Goal: Task Accomplishment & Management: Manage account settings

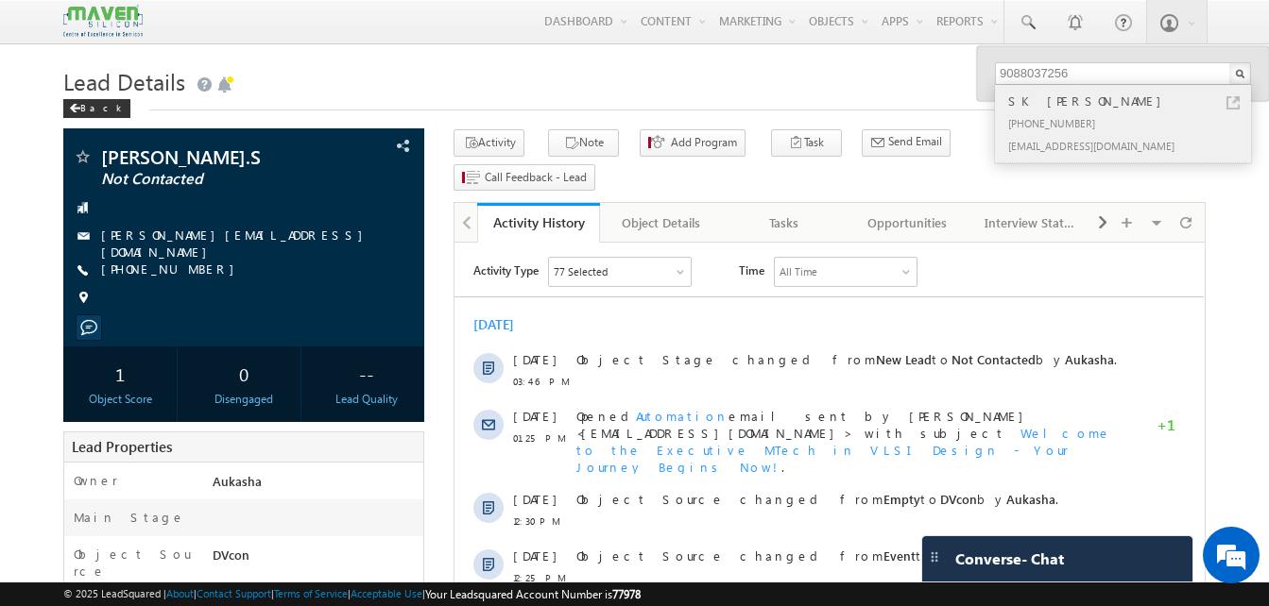
type input "9088037256"
click at [1231, 106] on link at bounding box center [1232, 102] width 13 height 13
click at [567, 146] on button "Note" at bounding box center [583, 142] width 71 height 27
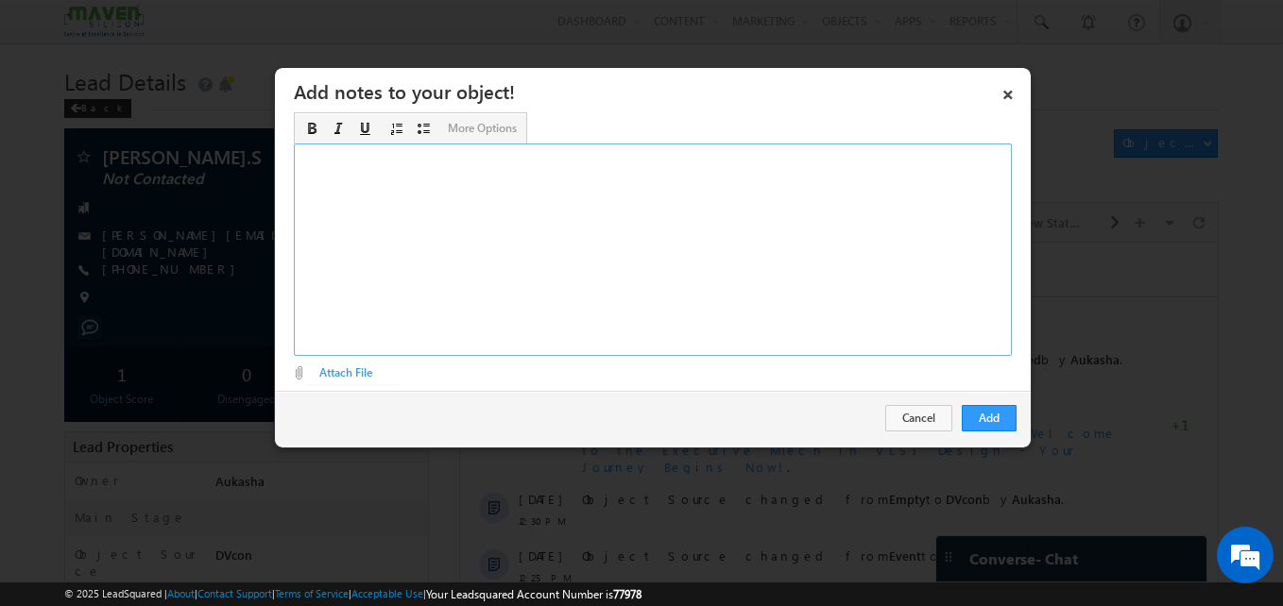
click at [546, 238] on div "Rich Text Editor, Description-inline-editor-div" at bounding box center [653, 250] width 718 height 213
copy div "B. tech ece/3rd year /IIT R ASIC"
click at [998, 432] on div "Add Cancel" at bounding box center [653, 418] width 756 height 55
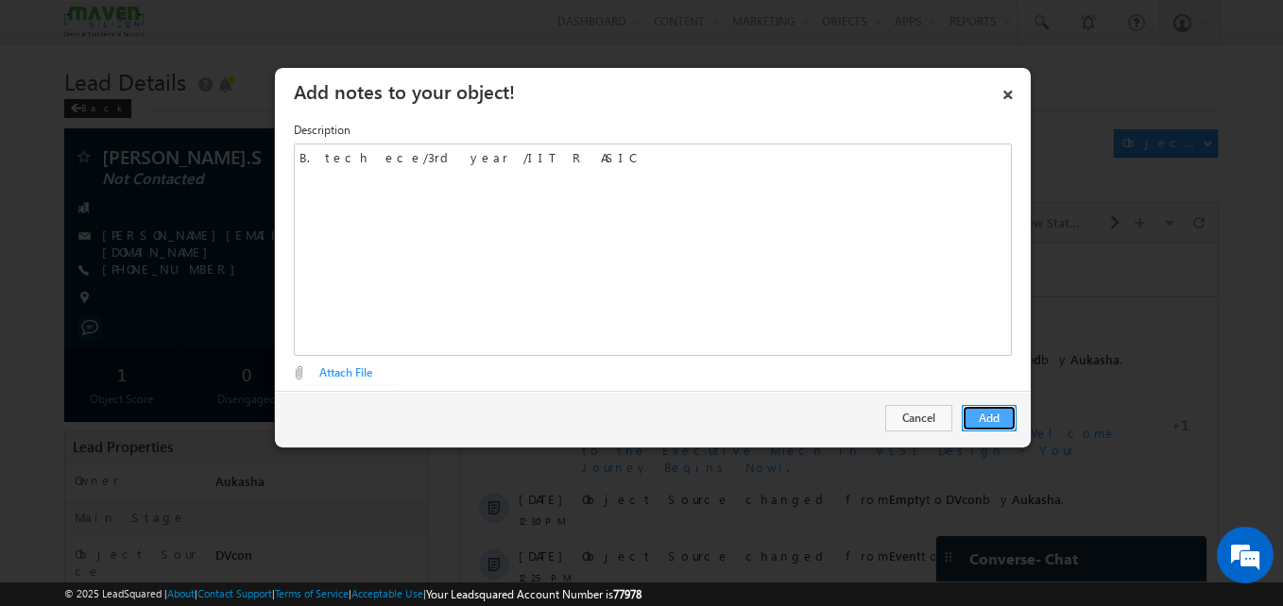
click at [999, 419] on button "Add" at bounding box center [989, 418] width 55 height 26
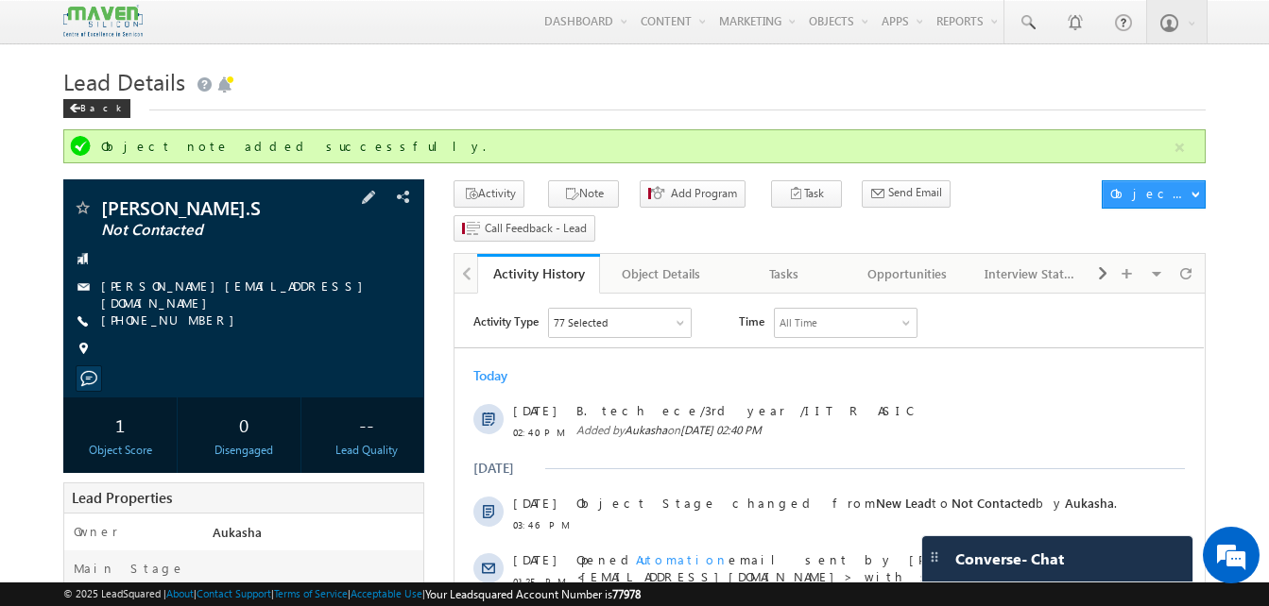
drag, startPoint x: 203, startPoint y: 314, endPoint x: 193, endPoint y: 317, distance: 11.1
click at [193, 317] on div "+91-8637632162" at bounding box center [244, 321] width 342 height 19
copy div "+91-8637632162"
drag, startPoint x: 211, startPoint y: 199, endPoint x: 103, endPoint y: 200, distance: 107.7
click at [103, 200] on span "Hemanth.S" at bounding box center [212, 207] width 222 height 19
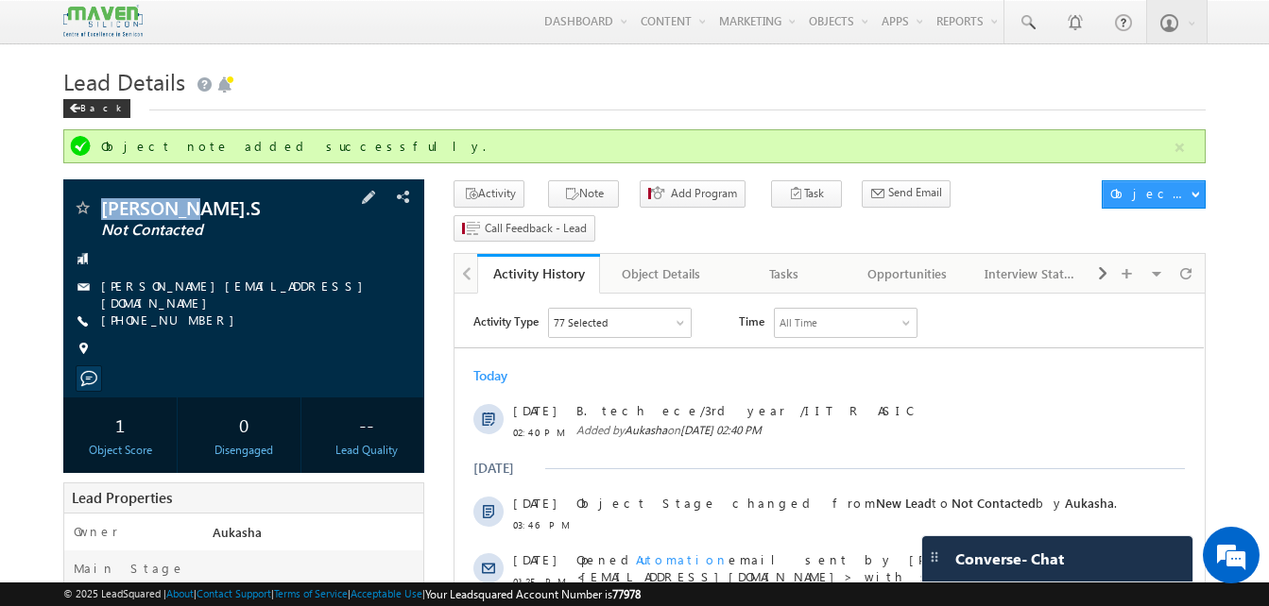
copy span "Hemanth.S"
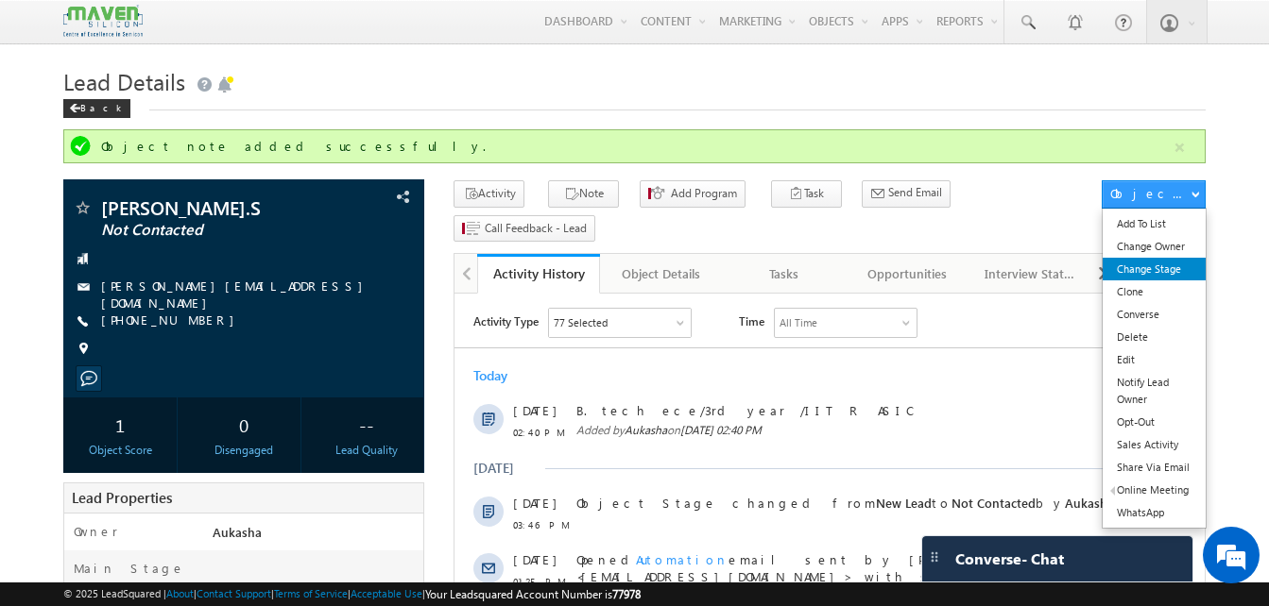
click at [1146, 260] on link "Change Stage" at bounding box center [1153, 269] width 103 height 23
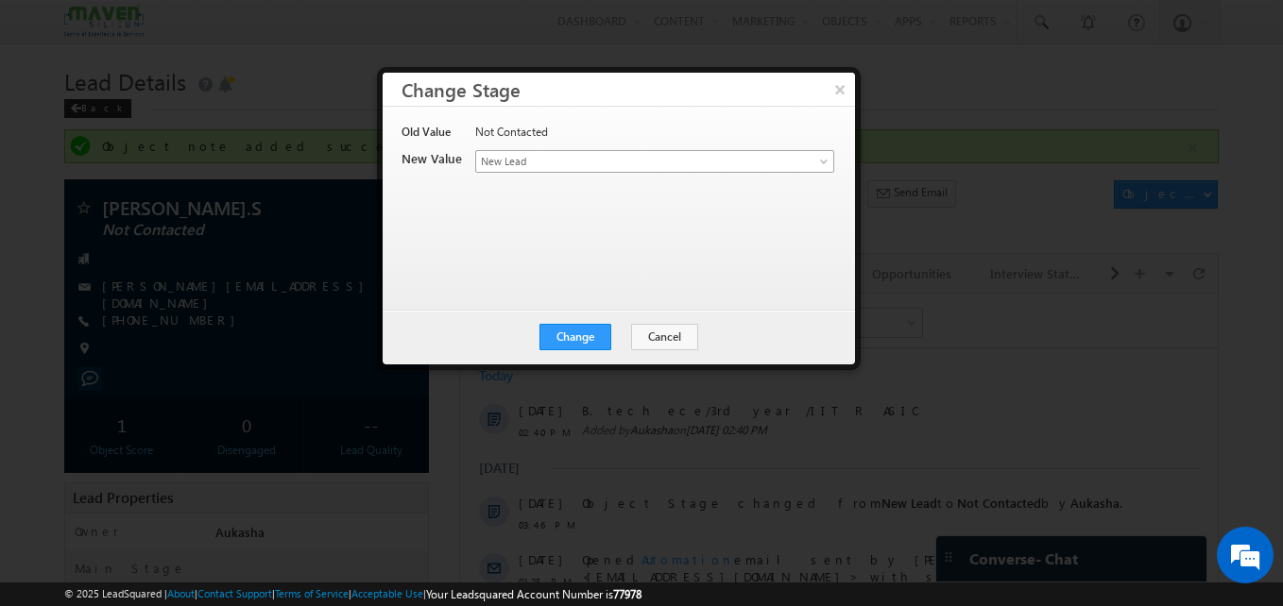
click at [657, 162] on span "New Lead" at bounding box center [623, 161] width 295 height 17
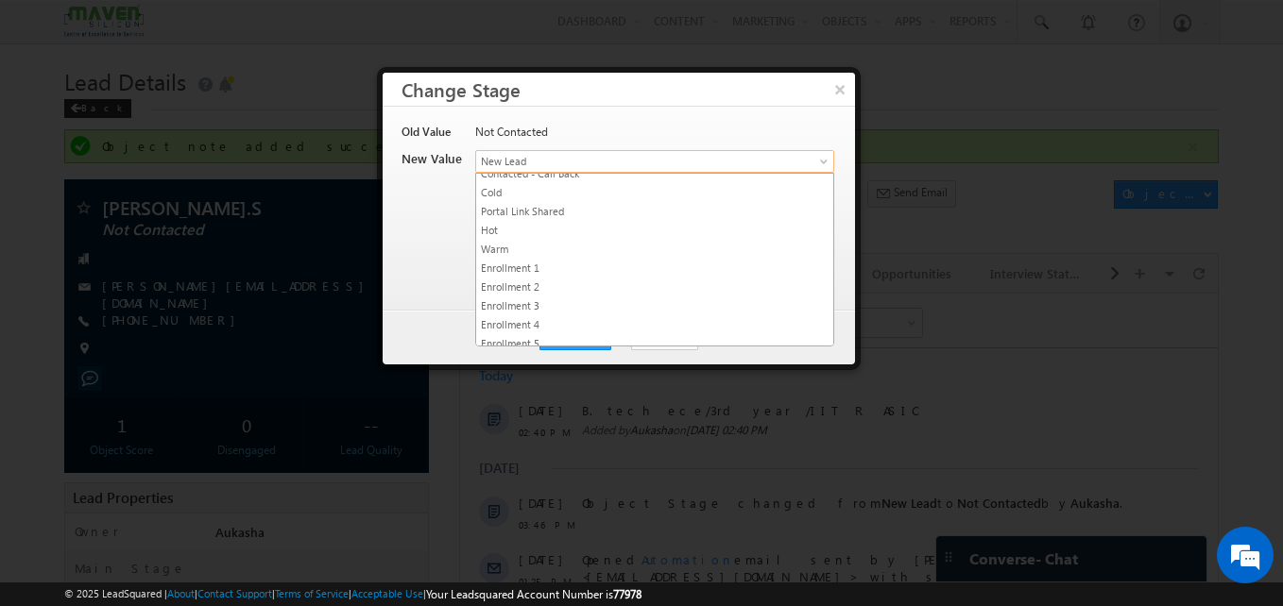
scroll to position [147, 0]
click at [515, 247] on link "Warm" at bounding box center [654, 243] width 357 height 17
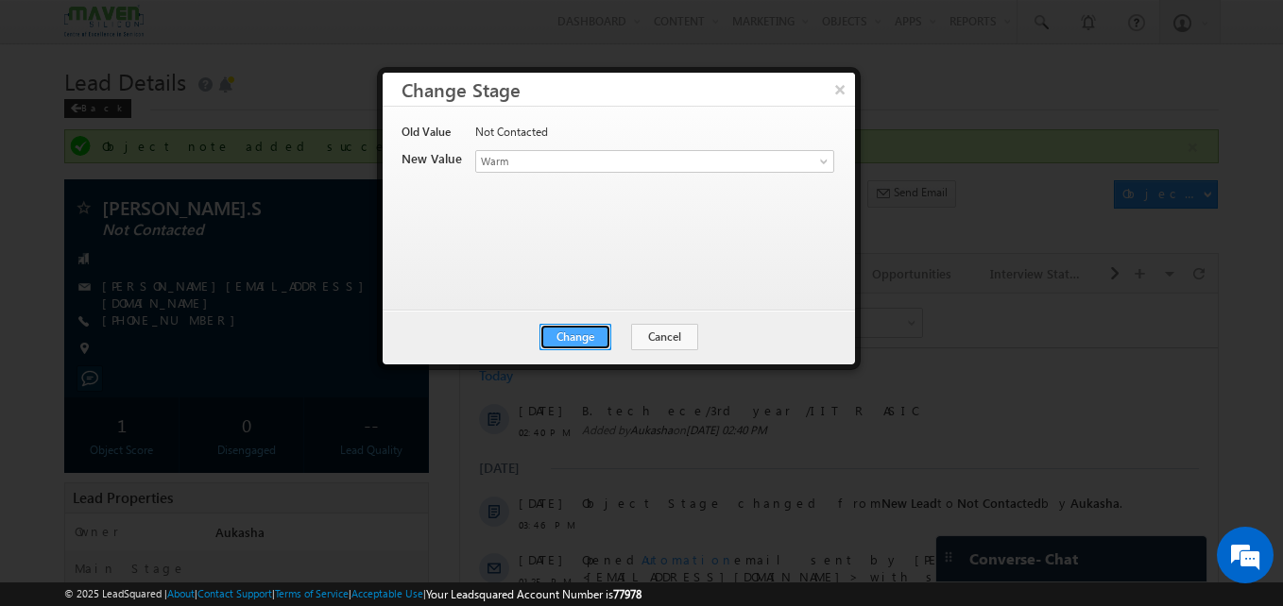
click at [584, 336] on button "Change" at bounding box center [575, 337] width 72 height 26
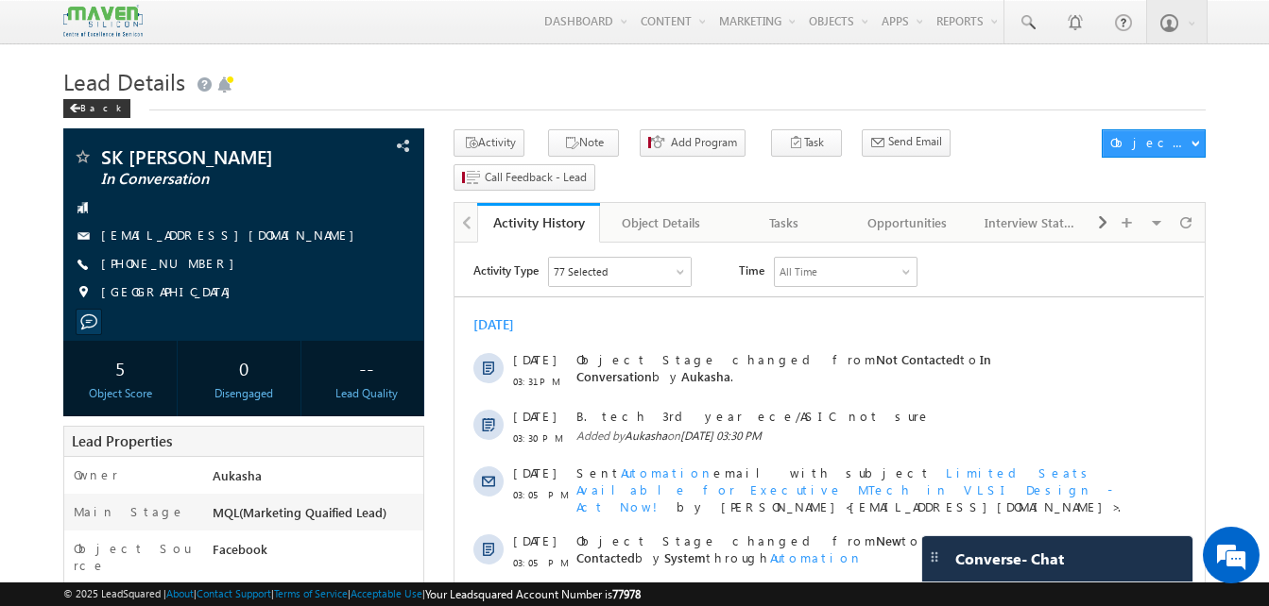
click at [605, 107] on div "Back" at bounding box center [634, 104] width 1142 height 12
click at [194, 265] on div "+91-9088037256" at bounding box center [244, 264] width 342 height 19
copy div "+91-9088037256"
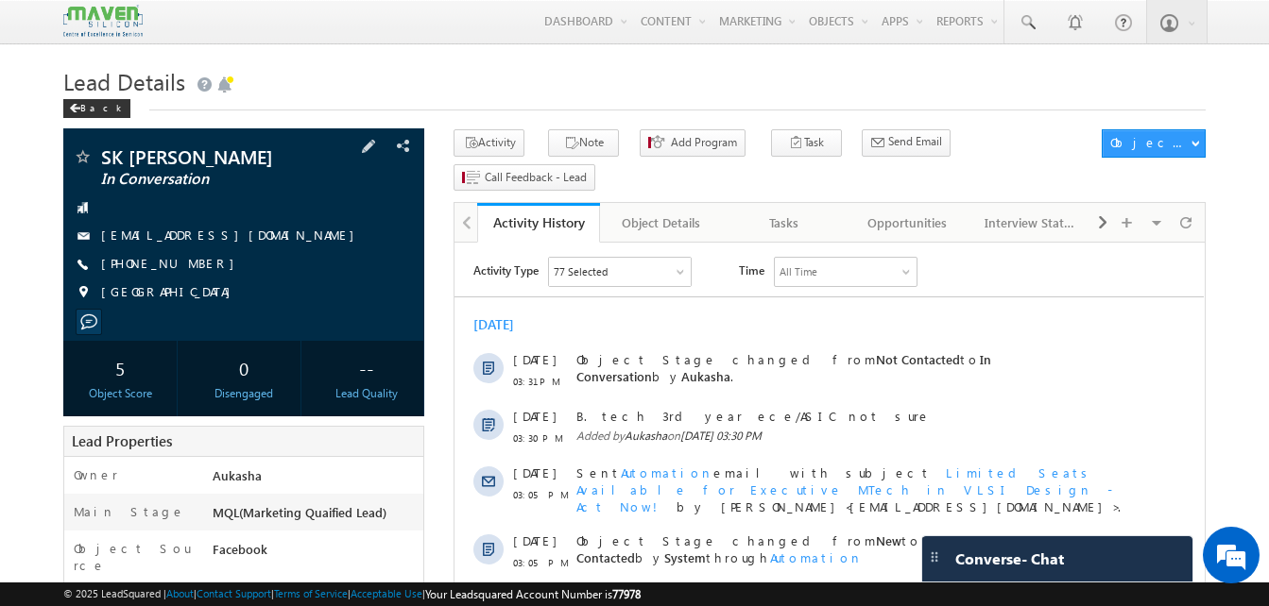
drag, startPoint x: 290, startPoint y: 155, endPoint x: 100, endPoint y: 158, distance: 189.9
click at [100, 158] on div "SK Mahammad Anish In Conversation" at bounding box center [244, 156] width 342 height 19
copy div "SK Mahammad Anish"
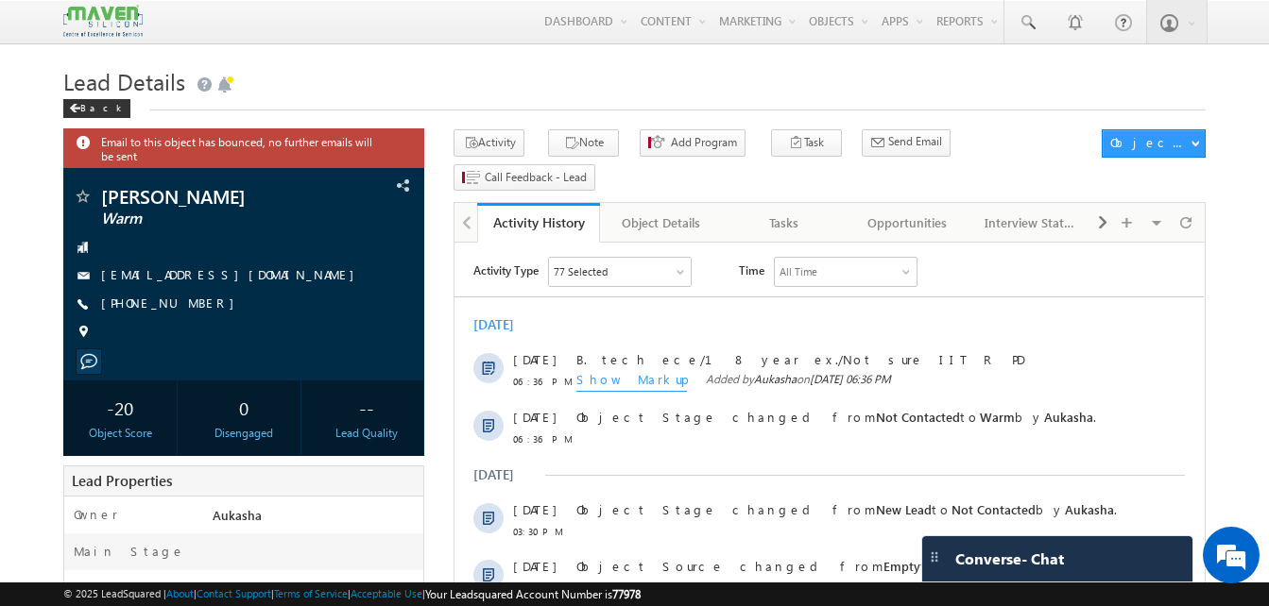
click at [397, 68] on h1 "Lead Details" at bounding box center [634, 79] width 1142 height 37
click at [405, 95] on h1 "Lead Details" at bounding box center [634, 79] width 1142 height 37
click at [627, 67] on h1 "Lead Details" at bounding box center [634, 79] width 1142 height 37
click at [896, 90] on h1 "Lead Details" at bounding box center [634, 79] width 1142 height 37
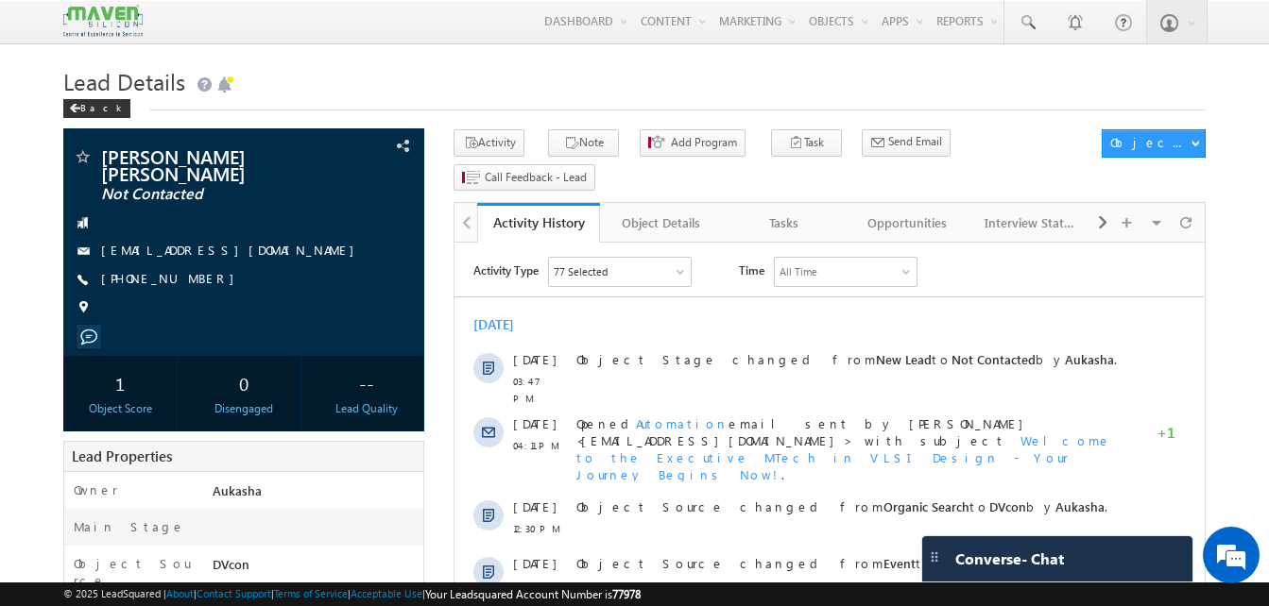
click at [575, 89] on h1 "Lead Details" at bounding box center [634, 79] width 1142 height 37
click at [760, 101] on div "Back" at bounding box center [634, 104] width 1142 height 12
click at [866, 103] on div "Back" at bounding box center [634, 104] width 1142 height 12
click at [1028, 43] on link at bounding box center [1026, 21] width 45 height 43
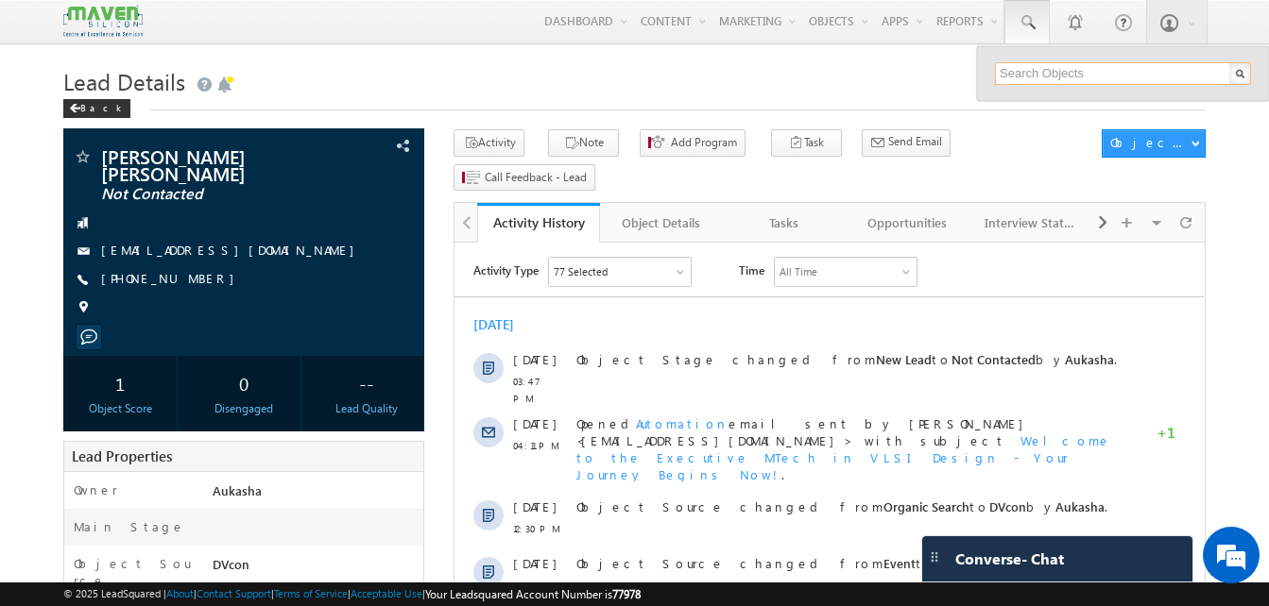
click at [1040, 70] on input "text" at bounding box center [1123, 73] width 256 height 23
paste input "8169203966"
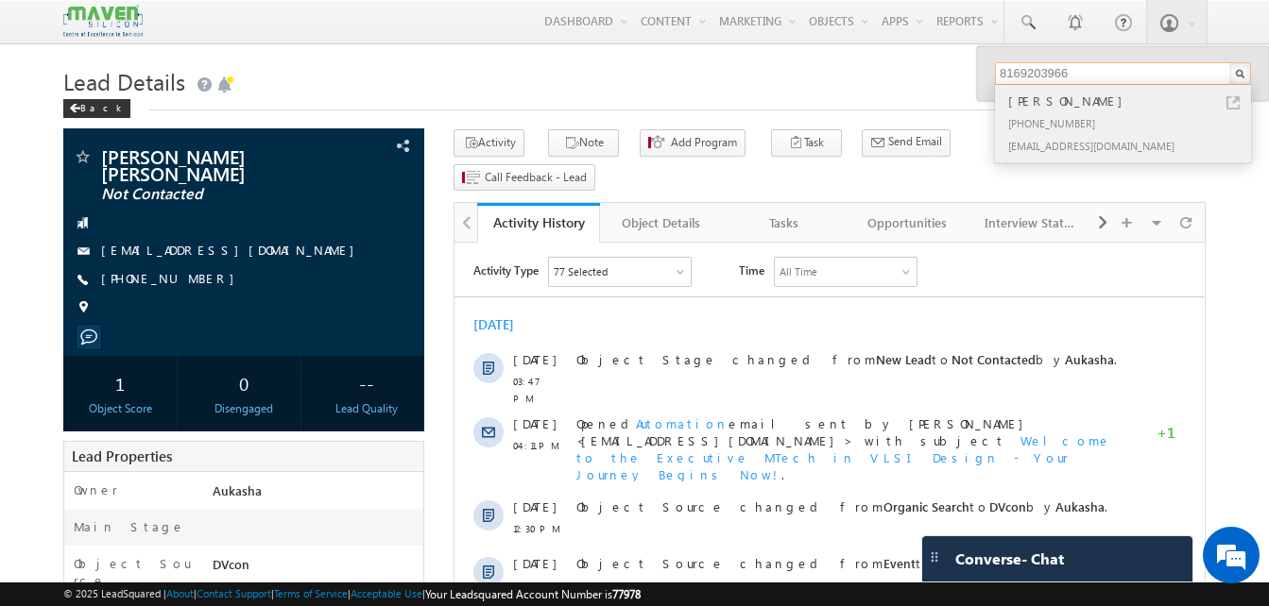
type input "8169203966"
click at [1234, 104] on link at bounding box center [1232, 102] width 13 height 13
click at [372, 92] on h1 "Lead Details" at bounding box center [634, 79] width 1142 height 37
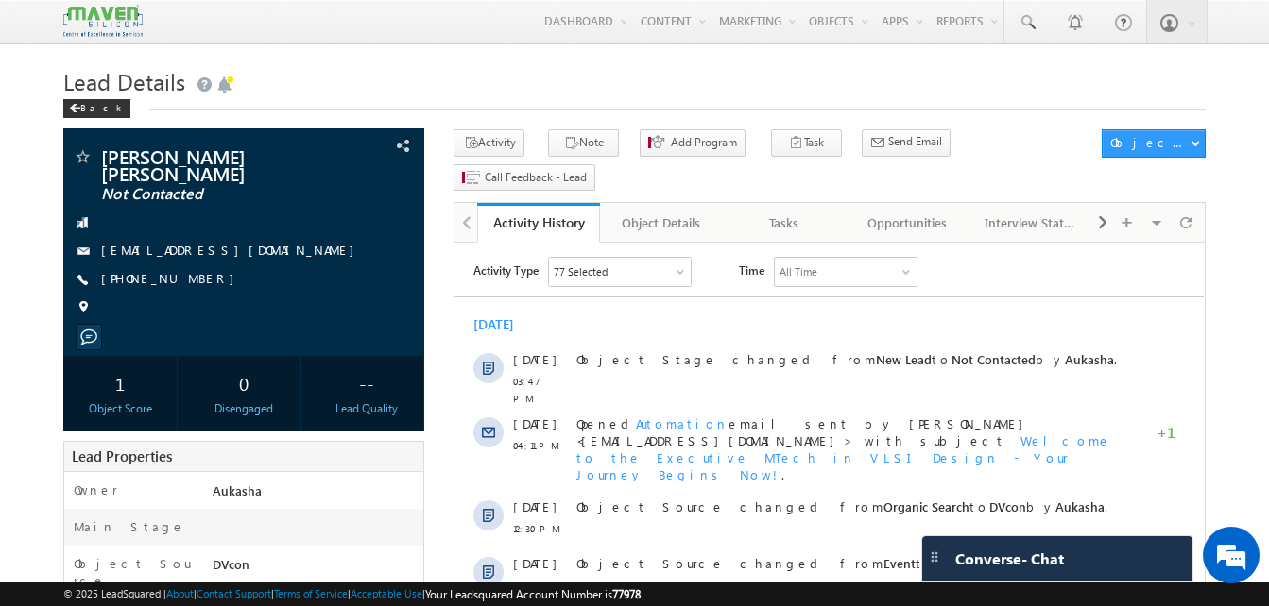
click at [709, 77] on h1 "Lead Details" at bounding box center [634, 79] width 1142 height 37
drag, startPoint x: 0, startPoint y: 234, endPoint x: 2, endPoint y: 253, distance: 19.0
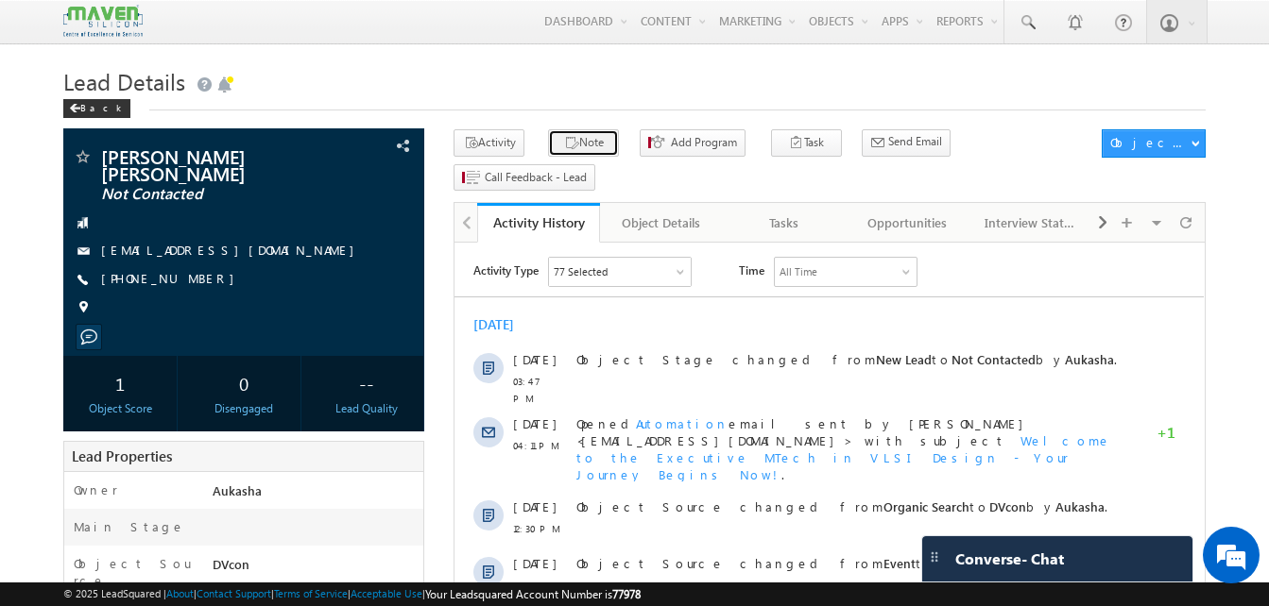
click at [564, 145] on icon "button" at bounding box center [571, 144] width 15 height 18
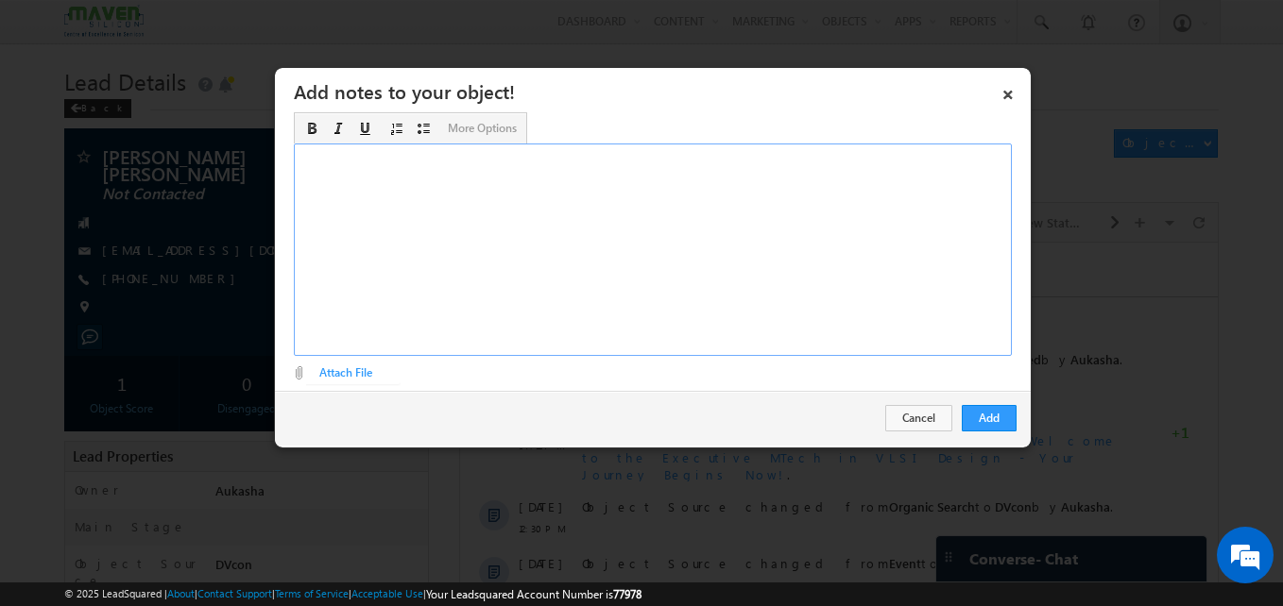
click at [670, 189] on div "Rich Text Editor, Description-inline-editor-div" at bounding box center [653, 250] width 718 height 213
click at [982, 424] on button "Add" at bounding box center [989, 418] width 55 height 26
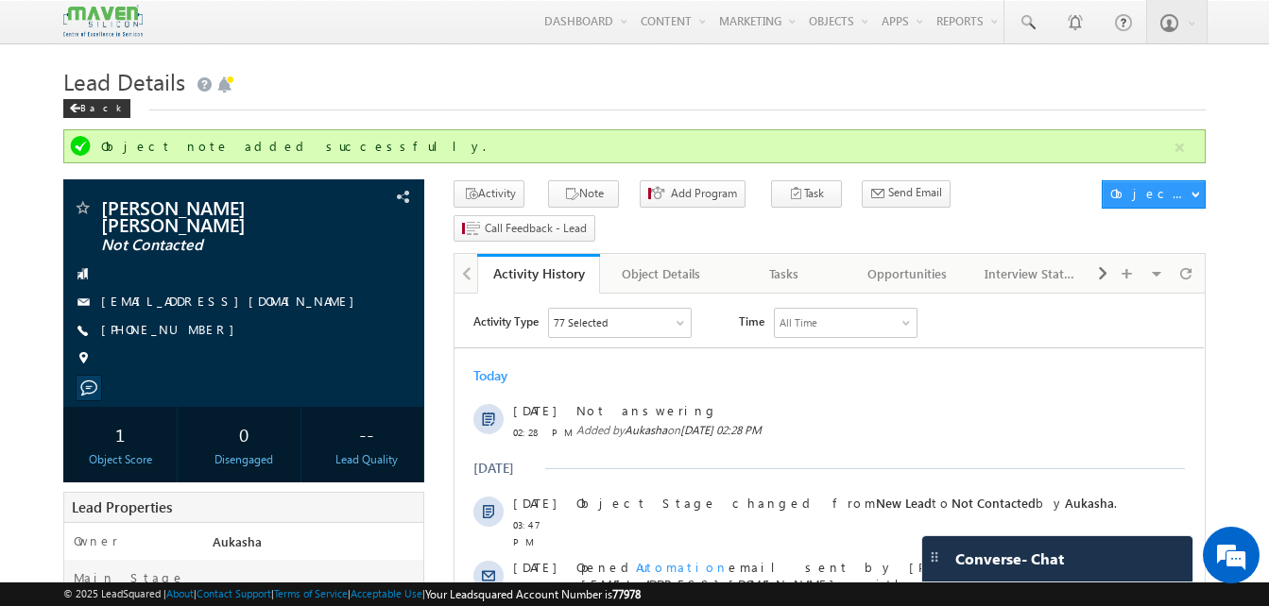
click at [631, 92] on h1 "Lead Details" at bounding box center [634, 79] width 1142 height 37
click at [399, 103] on div "Back" at bounding box center [634, 104] width 1142 height 12
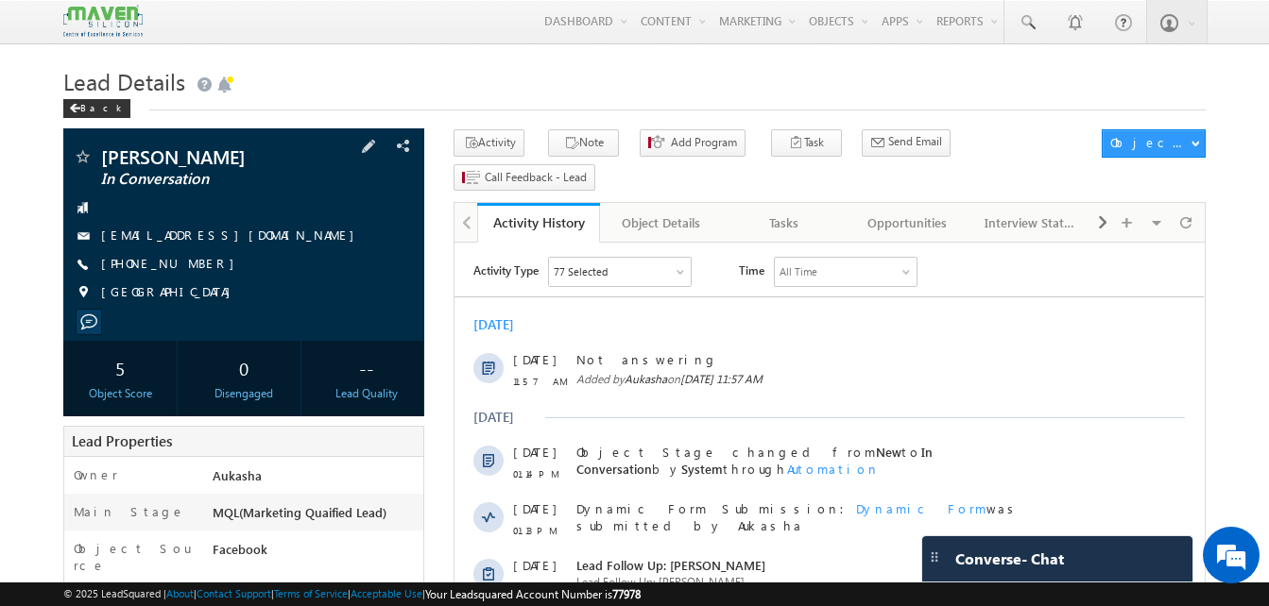
drag, startPoint x: 210, startPoint y: 267, endPoint x: 194, endPoint y: 267, distance: 16.1
click at [194, 267] on div "[PHONE_NUMBER]" at bounding box center [244, 264] width 342 height 19
copy div "[PHONE_NUMBER]"
drag, startPoint x: 244, startPoint y: 162, endPoint x: 135, endPoint y: 163, distance: 108.6
click at [135, 163] on span "[PERSON_NAME]" at bounding box center [212, 156] width 222 height 19
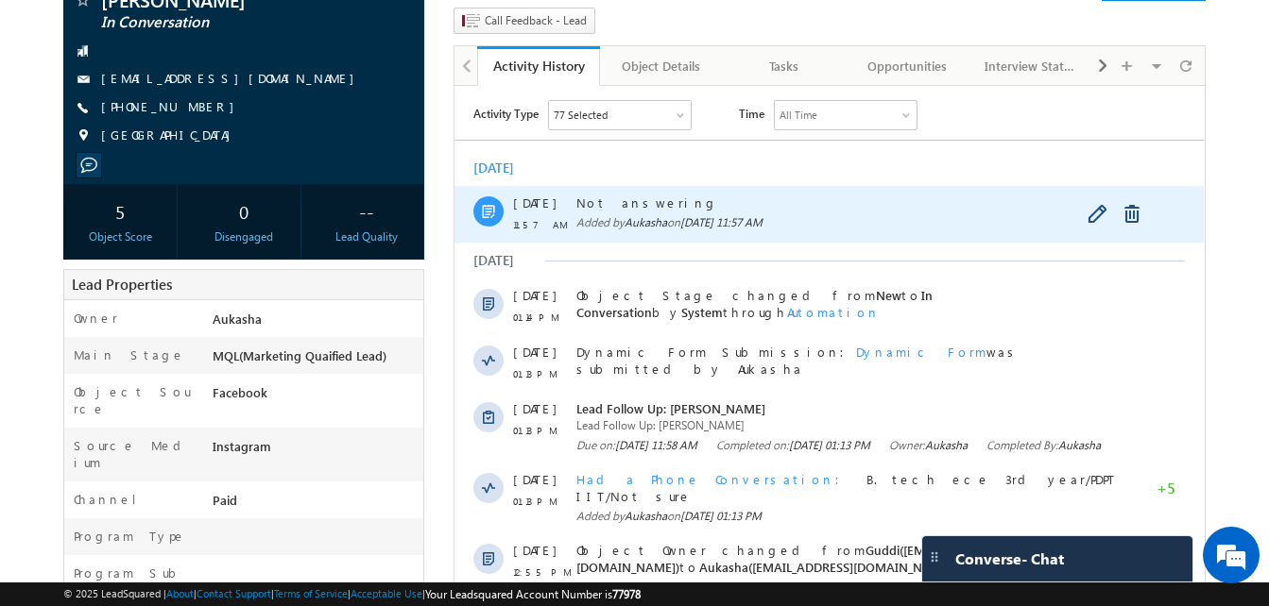
scroll to position [126, 0]
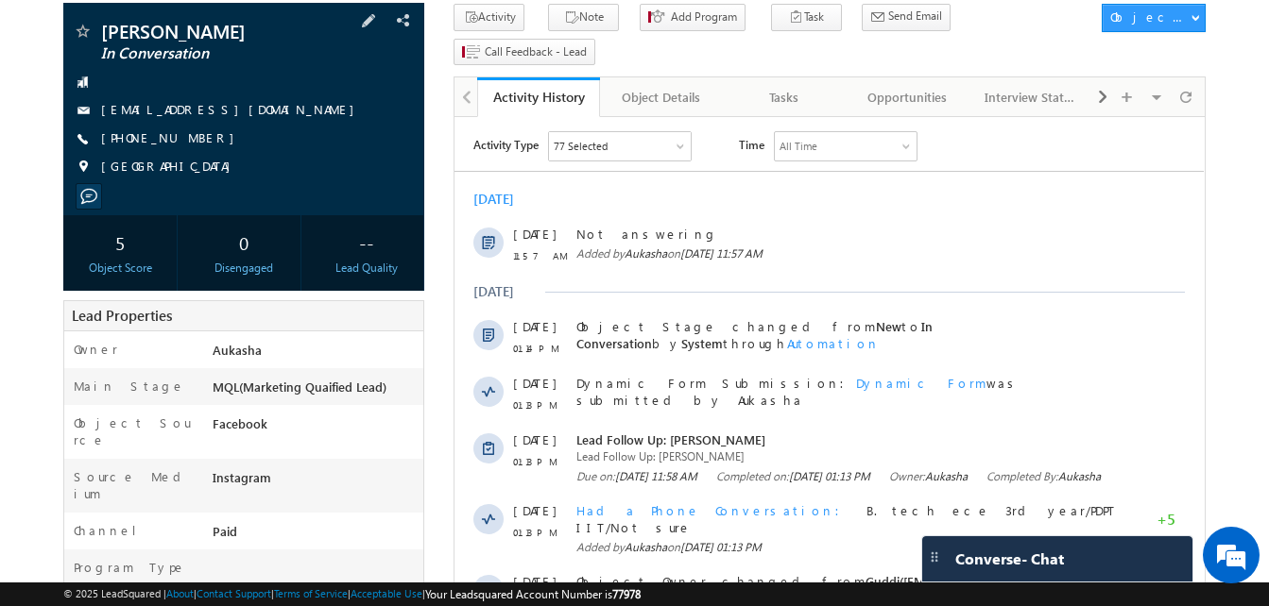
drag, startPoint x: 201, startPoint y: 134, endPoint x: 192, endPoint y: 136, distance: 9.6
click at [192, 136] on div "[PHONE_NUMBER]" at bounding box center [244, 138] width 342 height 19
copy div "[PHONE_NUMBER]"
drag, startPoint x: 248, startPoint y: 25, endPoint x: 104, endPoint y: 25, distance: 144.5
click at [104, 25] on span "[PERSON_NAME]" at bounding box center [212, 31] width 222 height 19
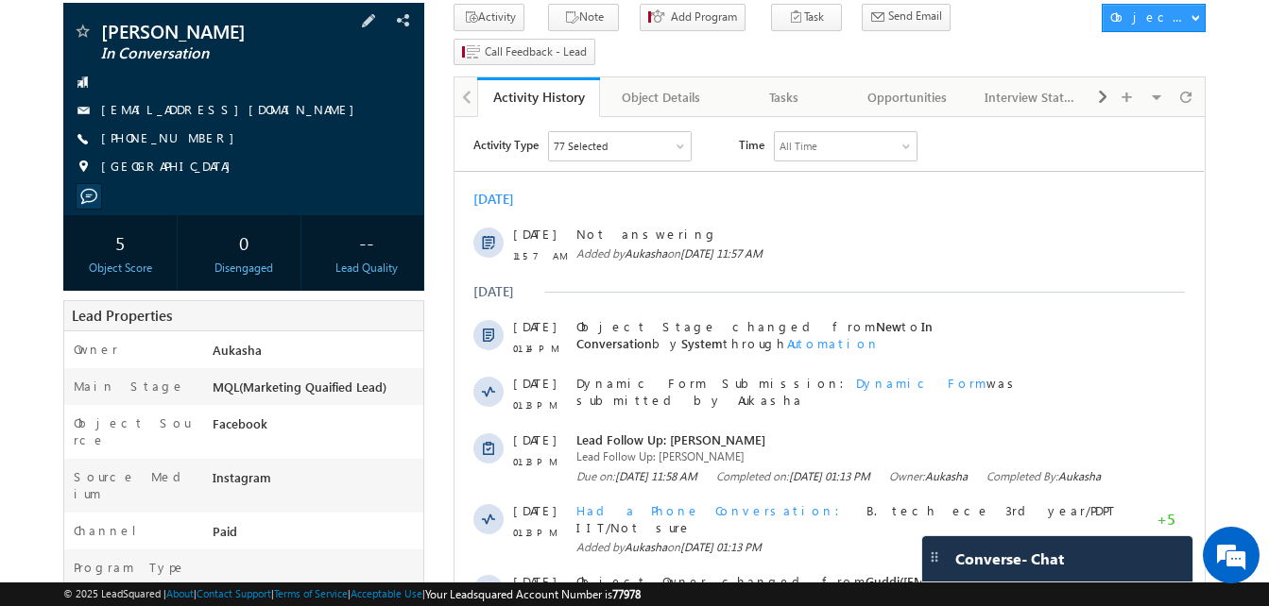
copy span "[PERSON_NAME]"
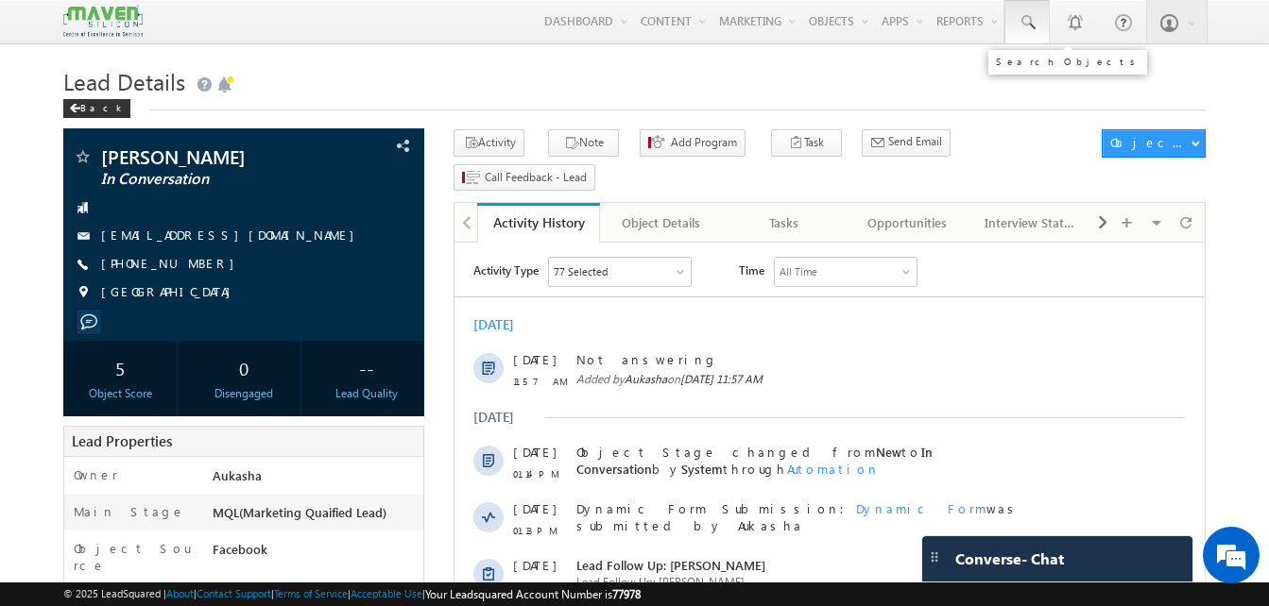
click at [1028, 27] on span at bounding box center [1026, 22] width 19 height 19
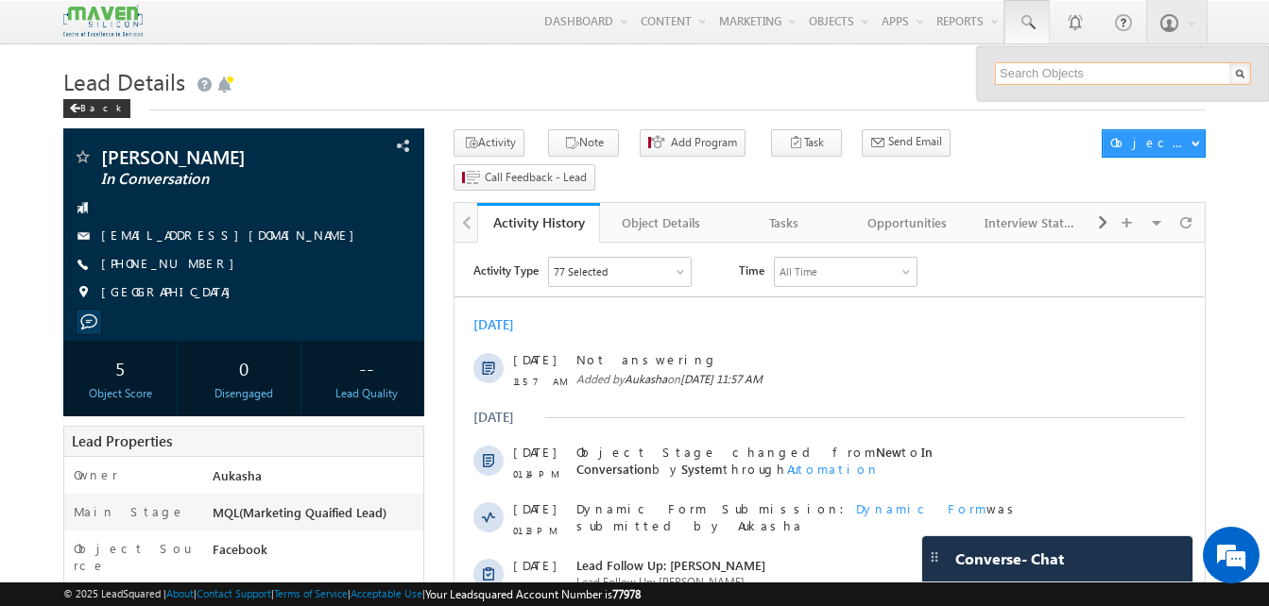
click at [1031, 67] on input "text" at bounding box center [1123, 73] width 256 height 23
paste input "7061496345"
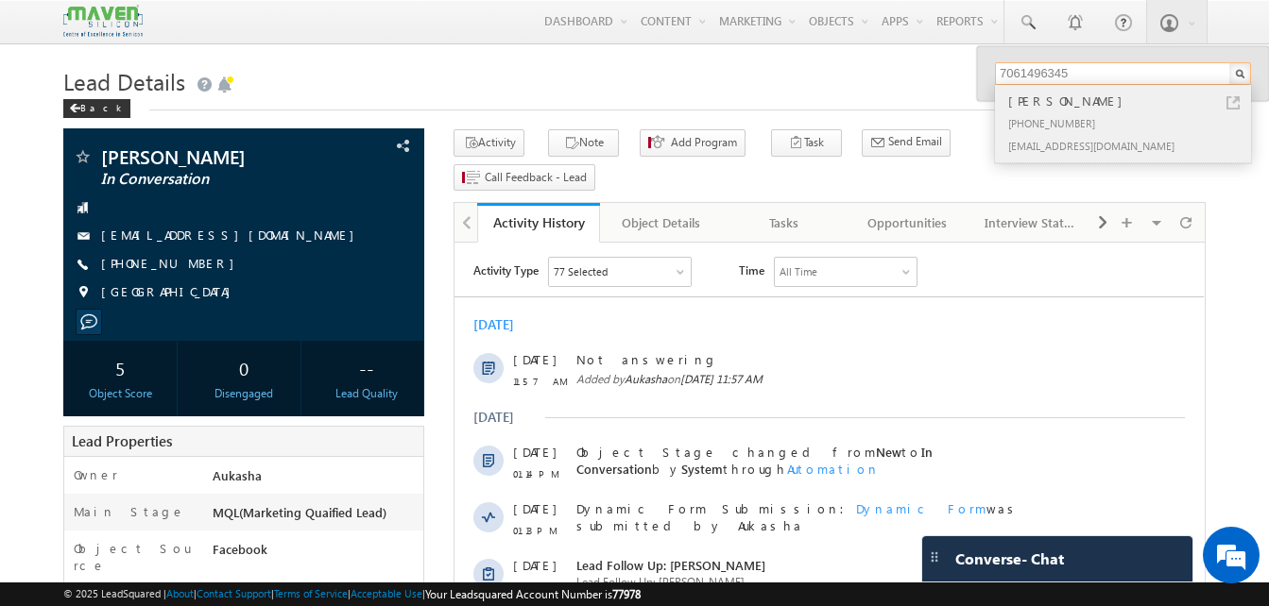
type input "7061496345"
click at [1232, 104] on link at bounding box center [1232, 102] width 13 height 13
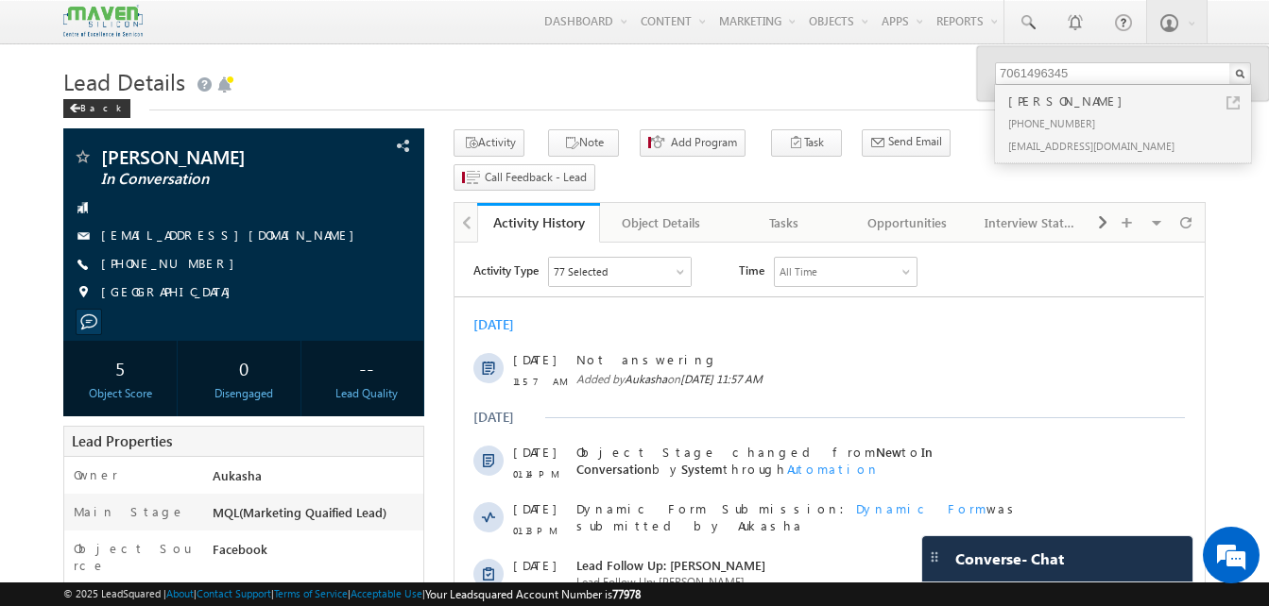
click at [465, 97] on h1 "Lead Details" at bounding box center [634, 79] width 1142 height 37
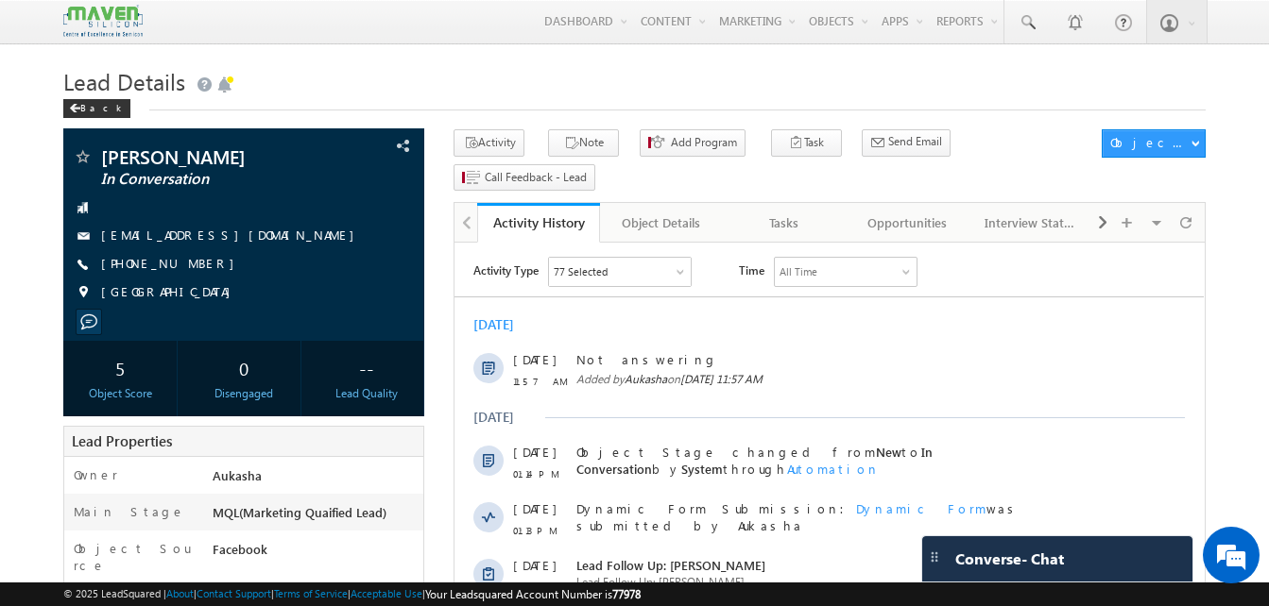
click at [616, 79] on h1 "Lead Details" at bounding box center [634, 79] width 1142 height 37
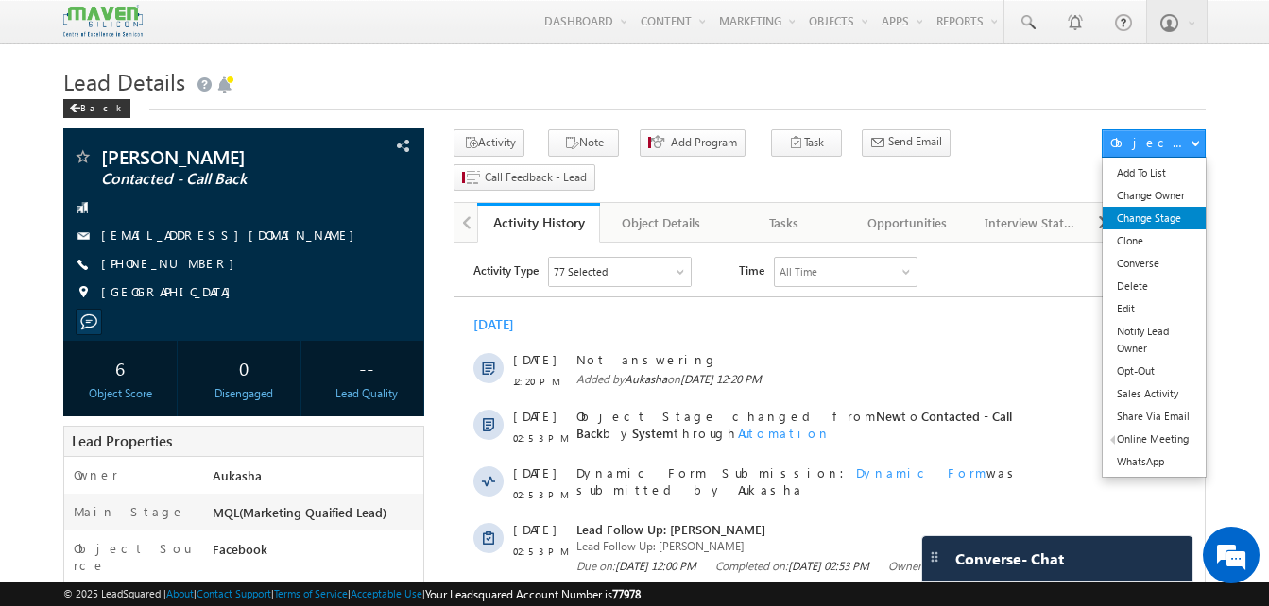
click at [1155, 220] on link "Change Stage" at bounding box center [1153, 218] width 103 height 23
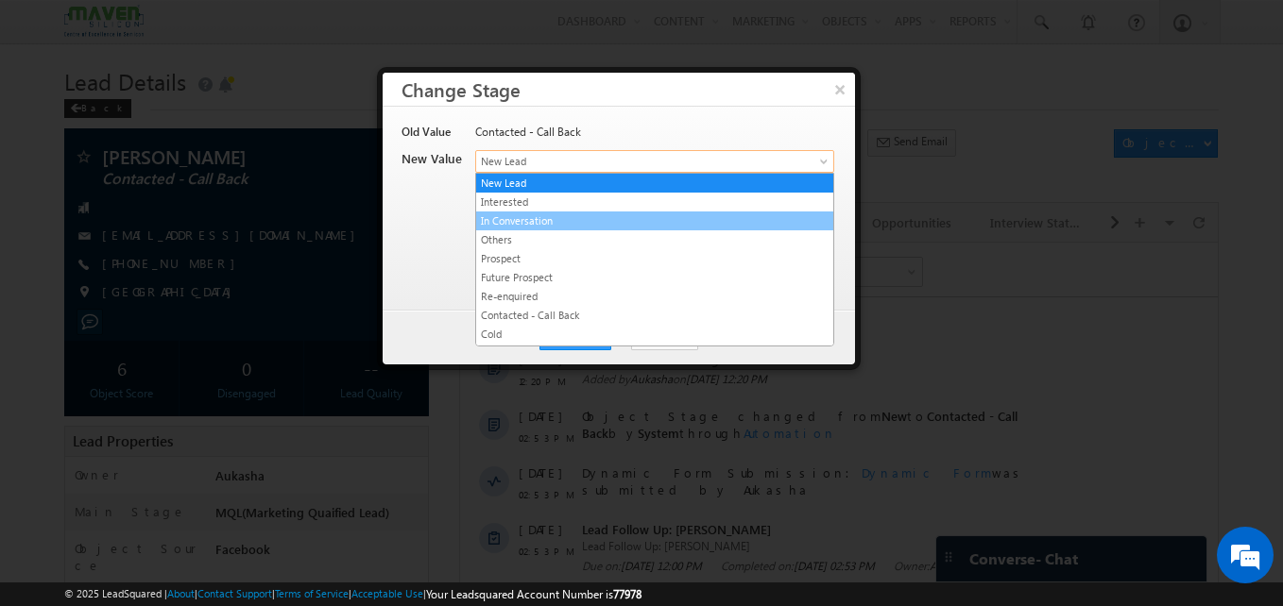
drag, startPoint x: 655, startPoint y: 169, endPoint x: 616, endPoint y: 246, distance: 85.8
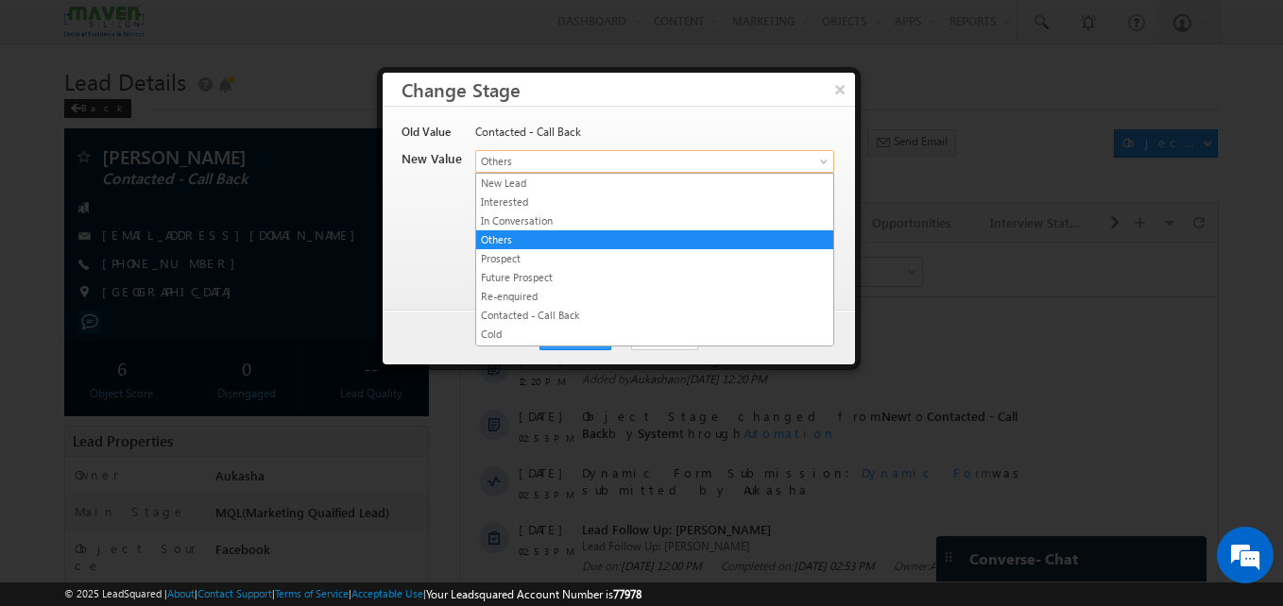
drag, startPoint x: 593, startPoint y: 165, endPoint x: 622, endPoint y: 273, distance: 111.3
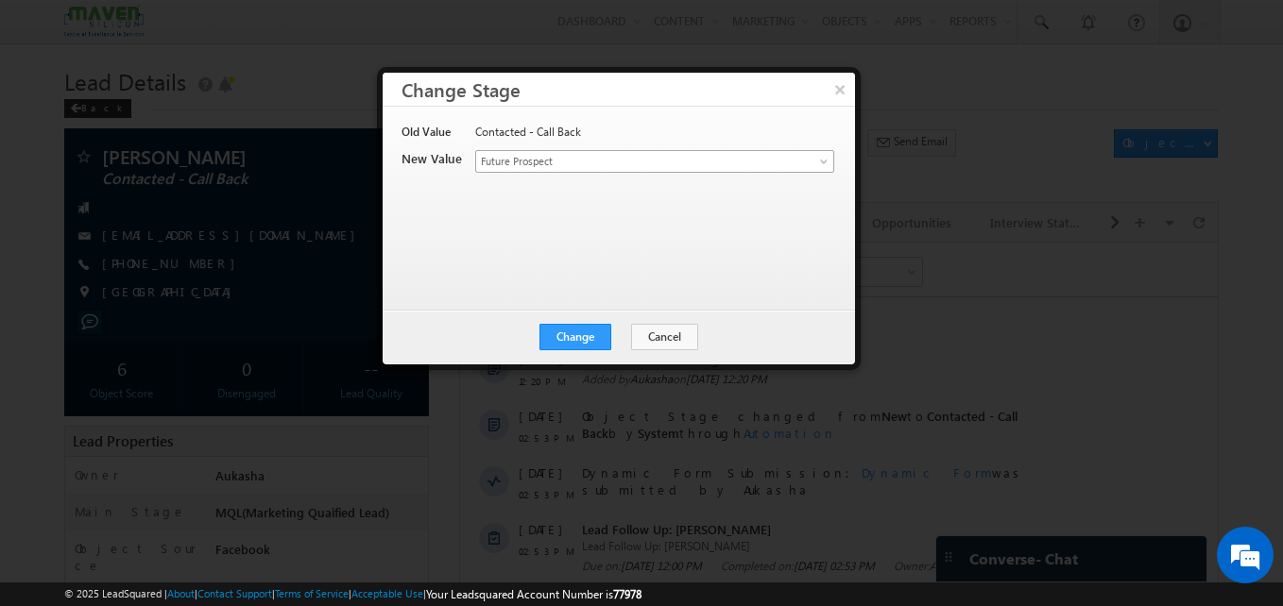
click at [593, 164] on span "Future Prospect" at bounding box center [623, 161] width 295 height 17
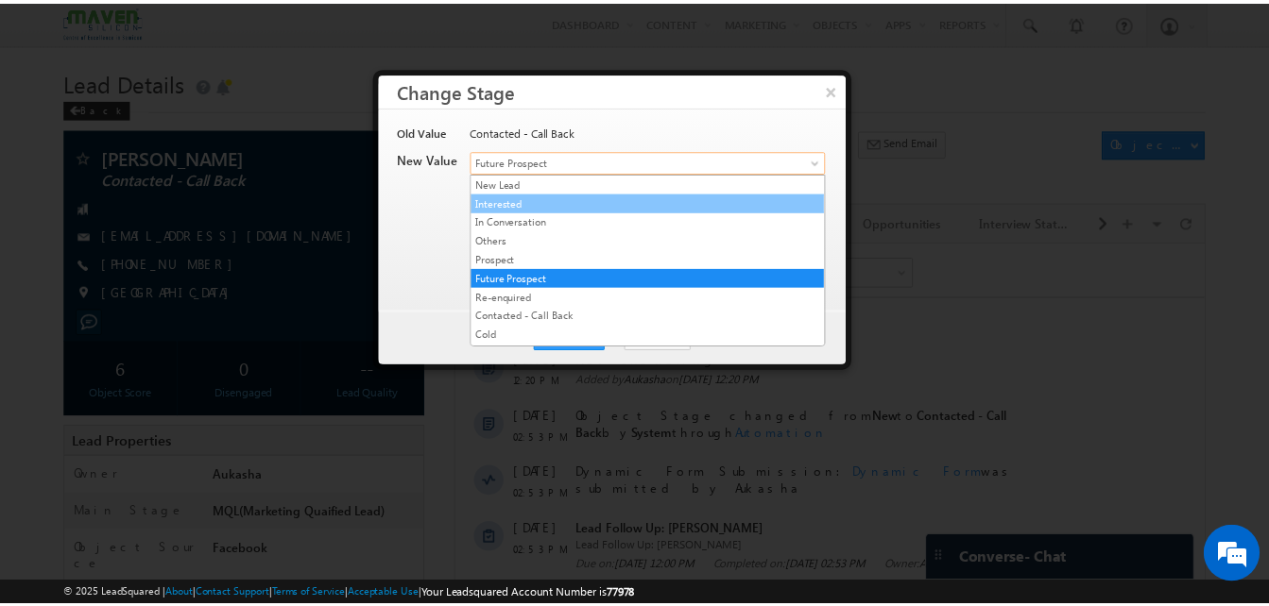
scroll to position [357, 0]
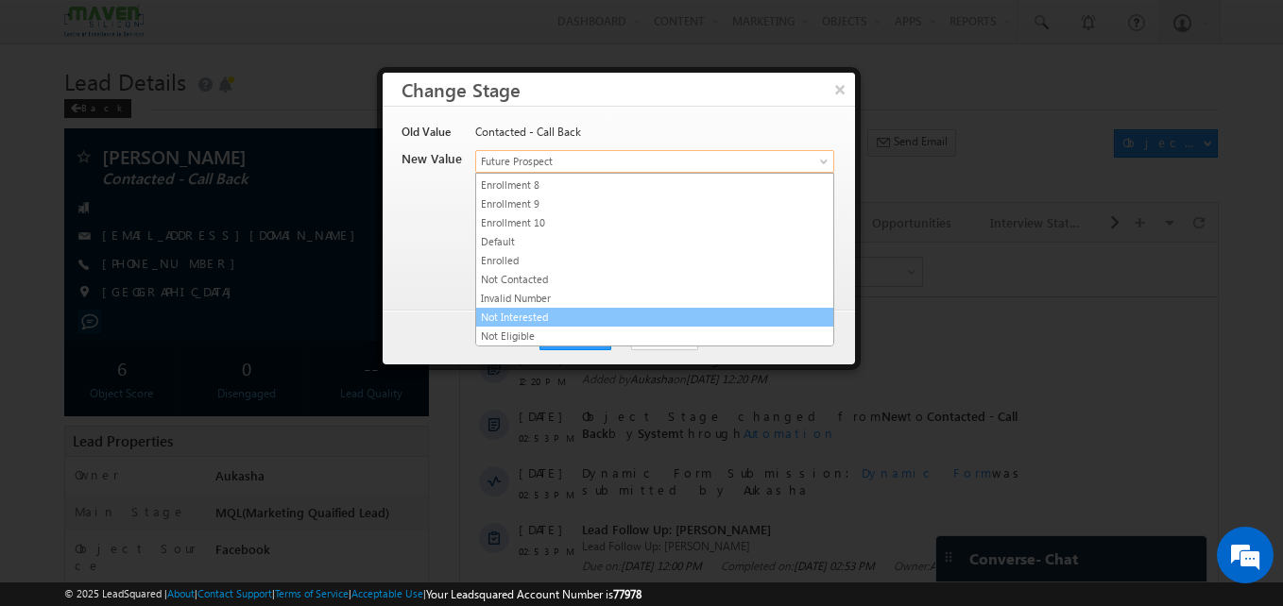
click at [546, 310] on link "Not Interested" at bounding box center [654, 317] width 357 height 17
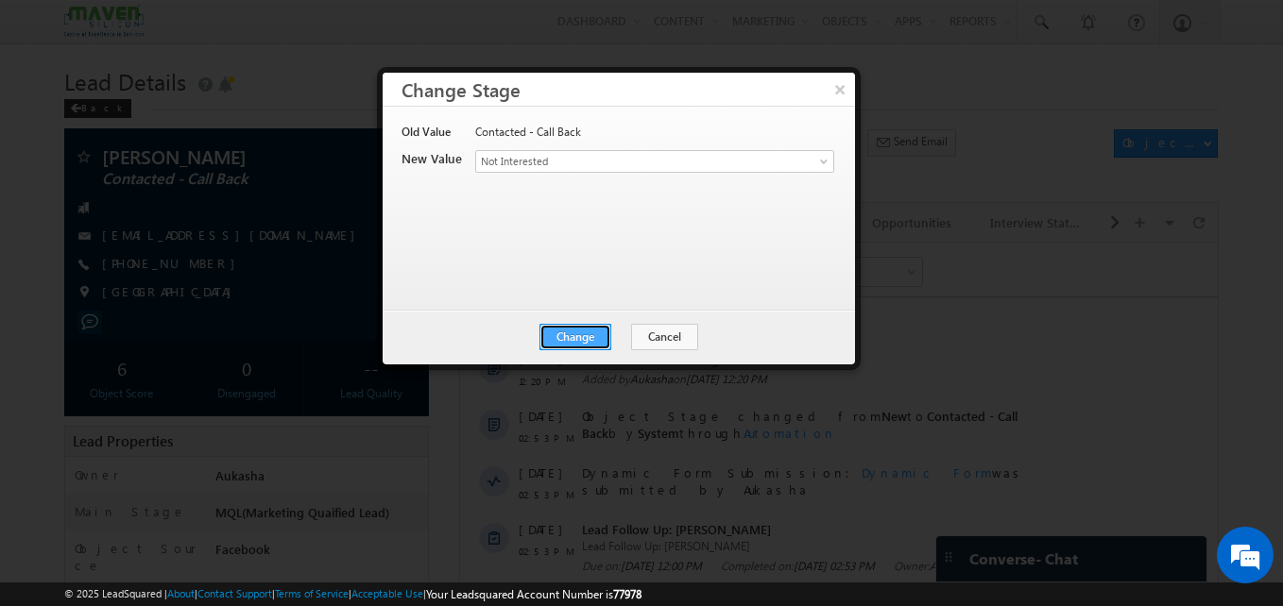
click at [582, 332] on button "Change" at bounding box center [575, 337] width 72 height 26
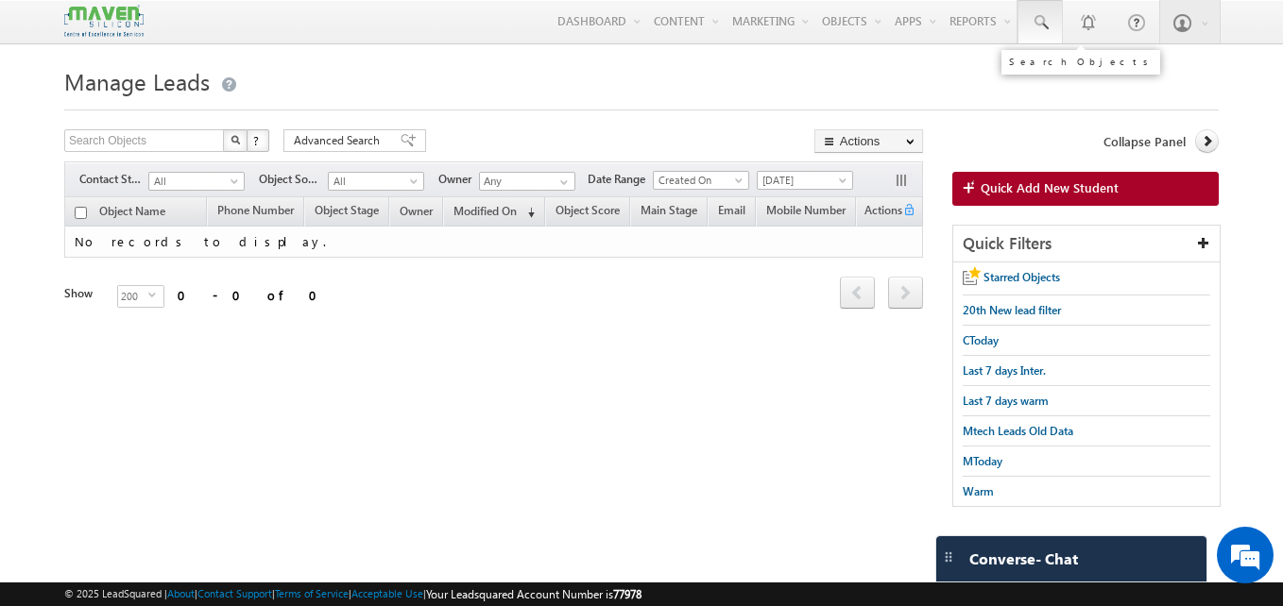
click at [1031, 15] on span at bounding box center [1040, 22] width 19 height 19
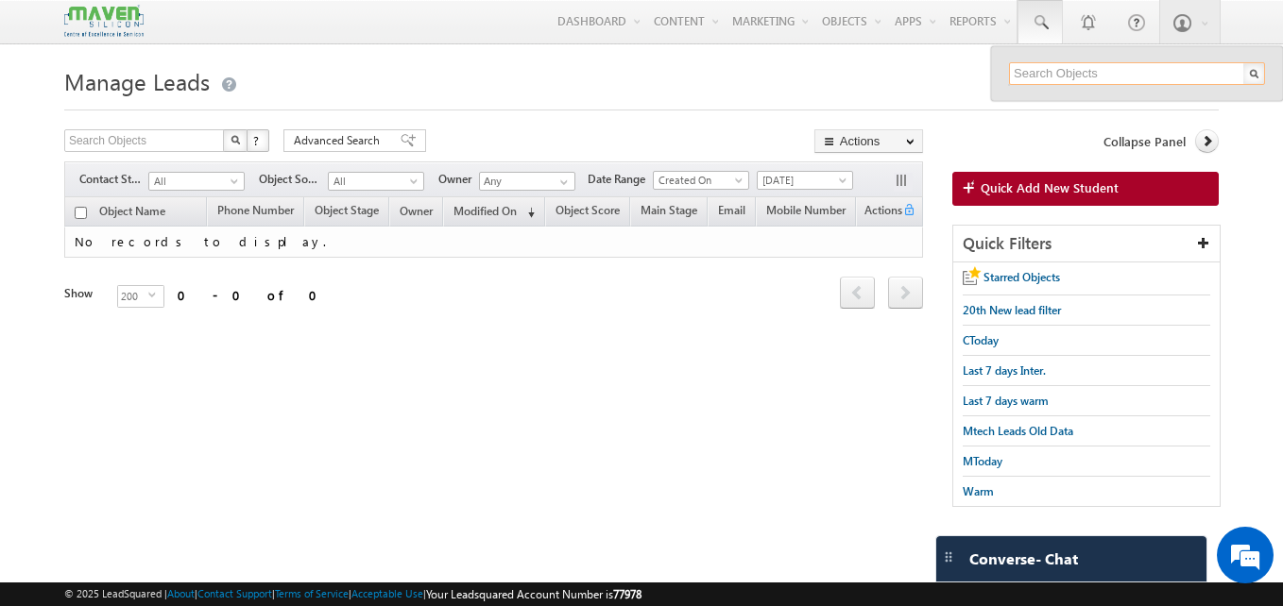
paste input "8074187803"
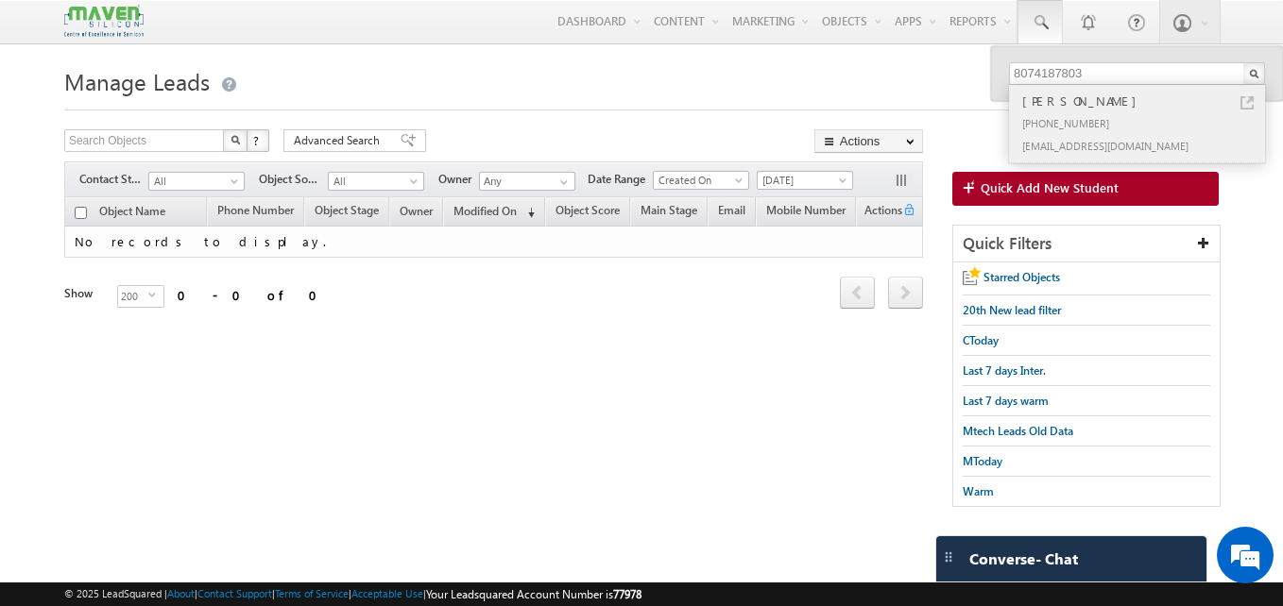
click at [1244, 105] on link at bounding box center [1246, 102] width 13 height 13
click at [1150, 70] on input "8074187803" at bounding box center [1137, 73] width 256 height 23
paste input "217799744"
click at [1251, 103] on link at bounding box center [1246, 102] width 13 height 13
click at [1091, 72] on input "8217799744" at bounding box center [1137, 73] width 256 height 23
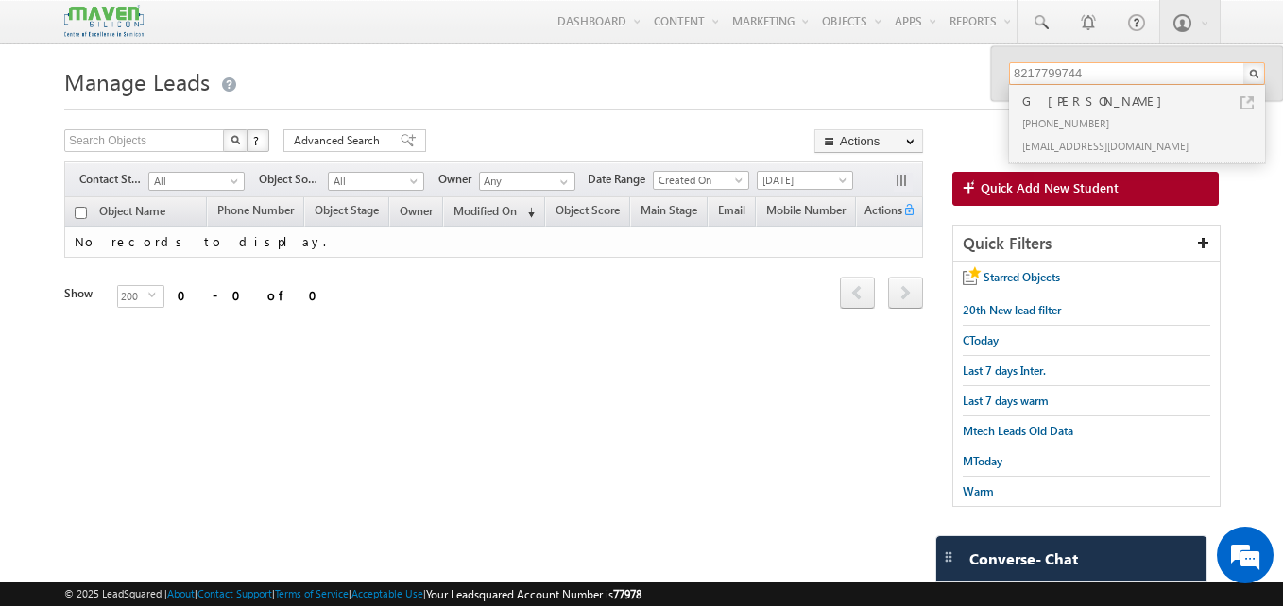
paste input "9154884500"
type input "9154884500"
click at [1245, 104] on link at bounding box center [1246, 102] width 13 height 13
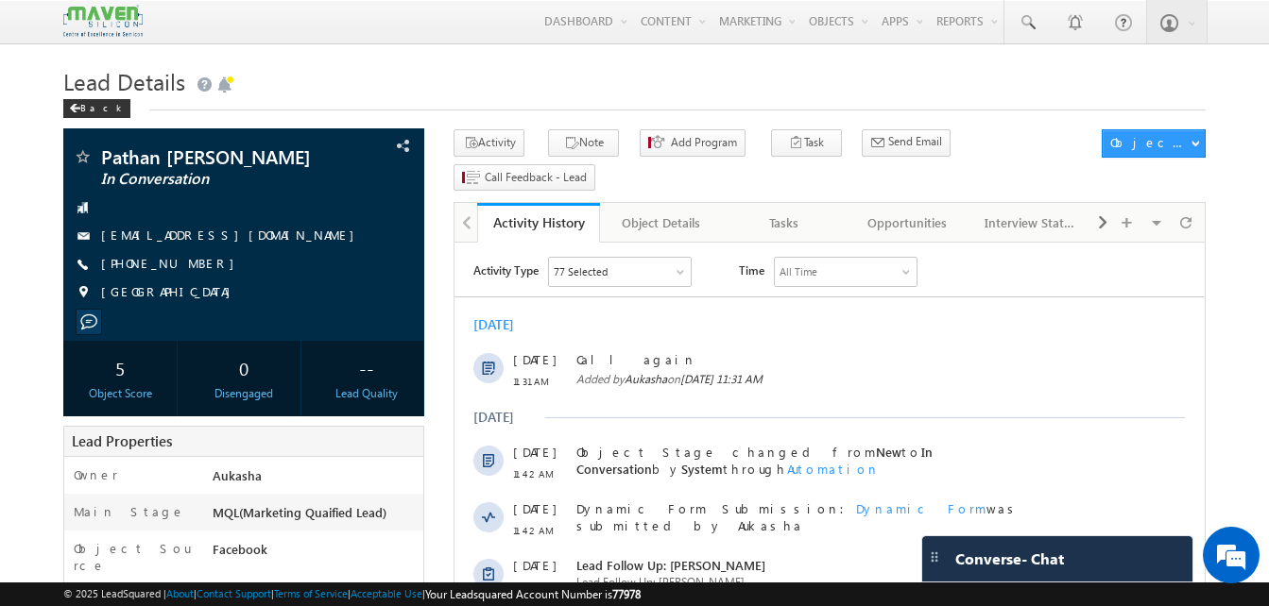
click at [688, 78] on h1 "Lead Details" at bounding box center [634, 79] width 1142 height 37
drag, startPoint x: 210, startPoint y: 263, endPoint x: 193, endPoint y: 264, distance: 17.1
click at [193, 264] on div "+91-9154884500" at bounding box center [244, 264] width 342 height 19
copy div "+91-9154884500"
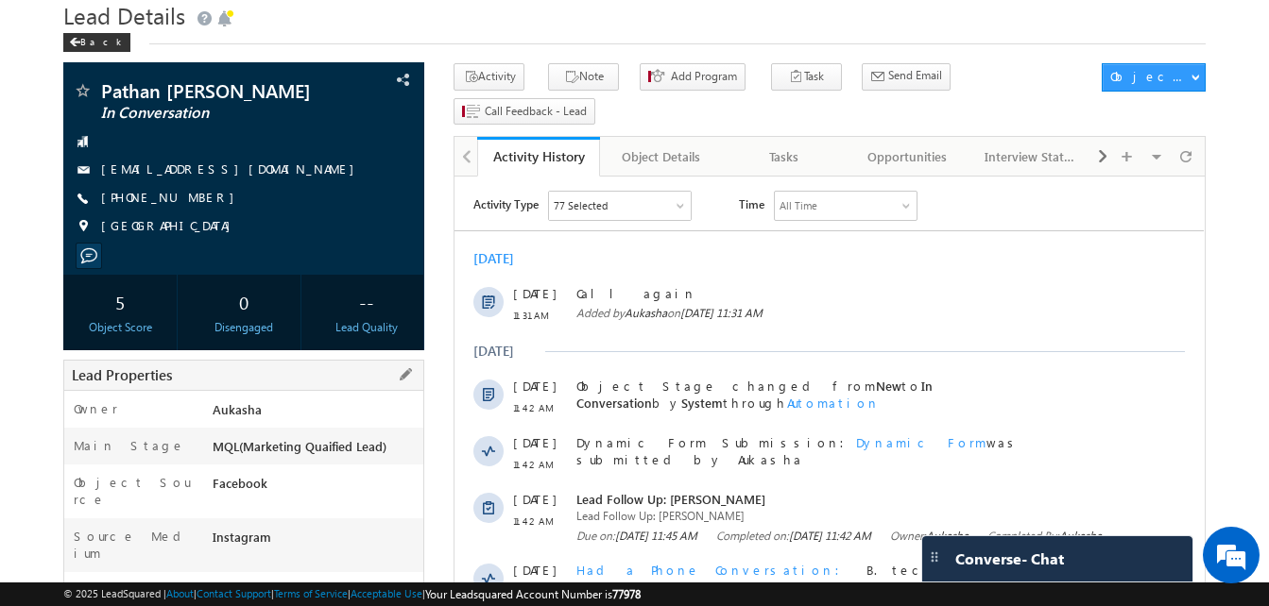
scroll to position [50, 0]
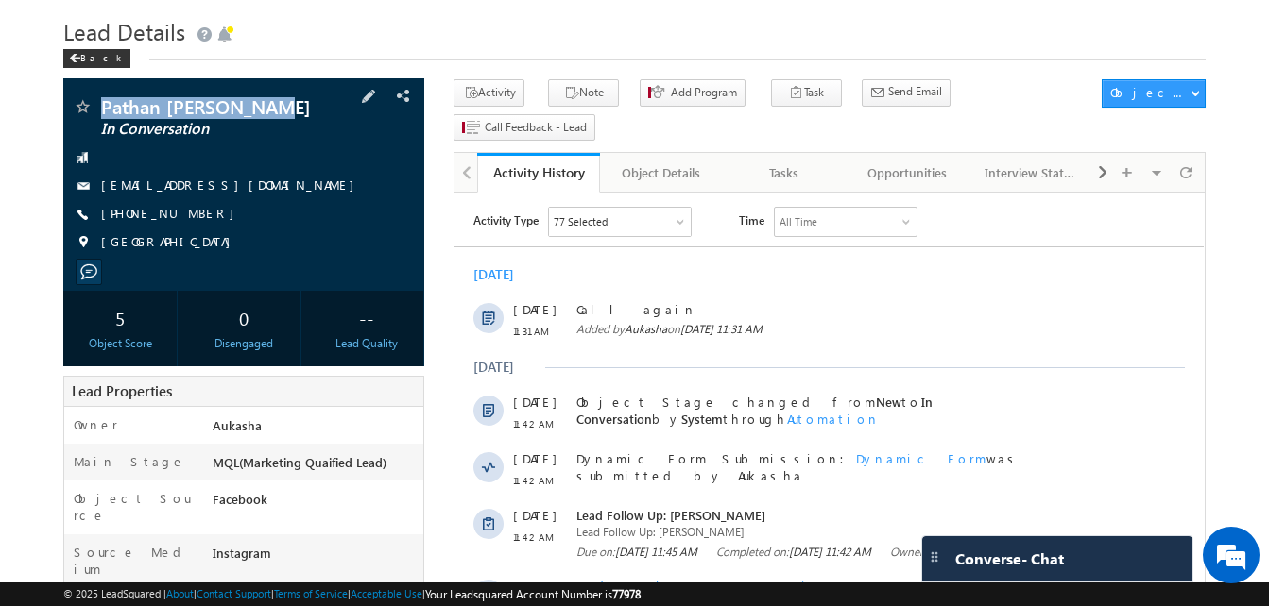
drag, startPoint x: 276, startPoint y: 111, endPoint x: 101, endPoint y: 107, distance: 174.8
click at [101, 107] on span "Pathan Fardin Khan" at bounding box center [212, 106] width 222 height 19
copy span "Pathan Fardin Khan"
click at [561, 35] on h1 "Lead Details" at bounding box center [634, 29] width 1142 height 37
drag, startPoint x: 204, startPoint y: 214, endPoint x: 192, endPoint y: 214, distance: 12.3
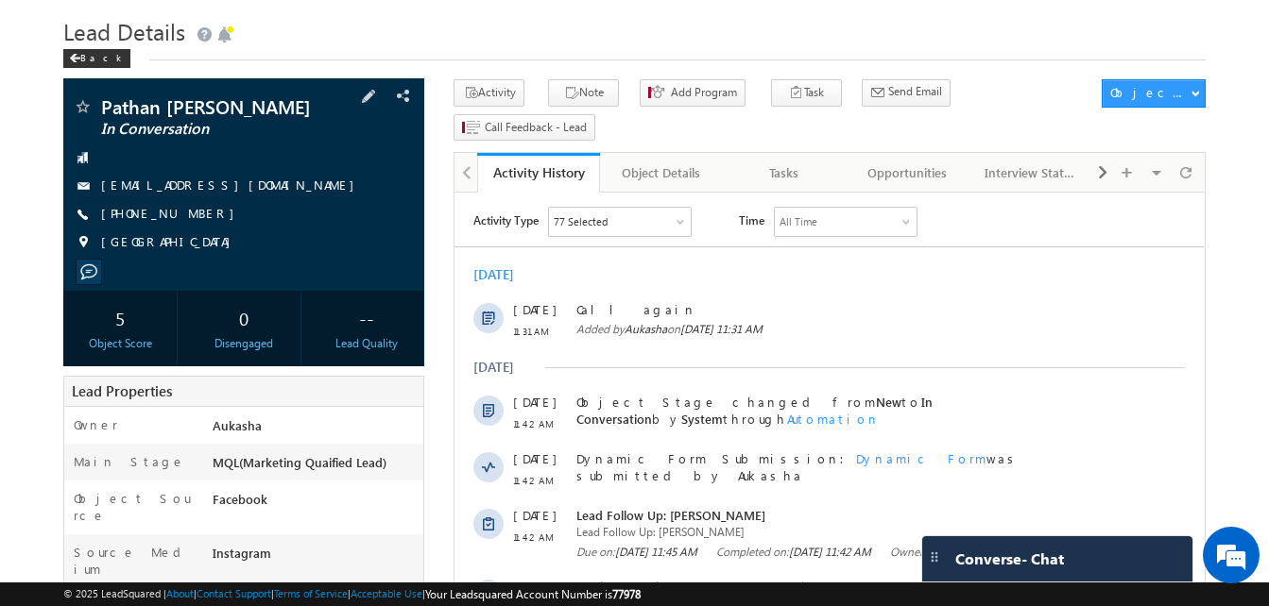
click at [192, 214] on div "+91-9154884500" at bounding box center [244, 214] width 342 height 19
copy div "+91-9154884500"
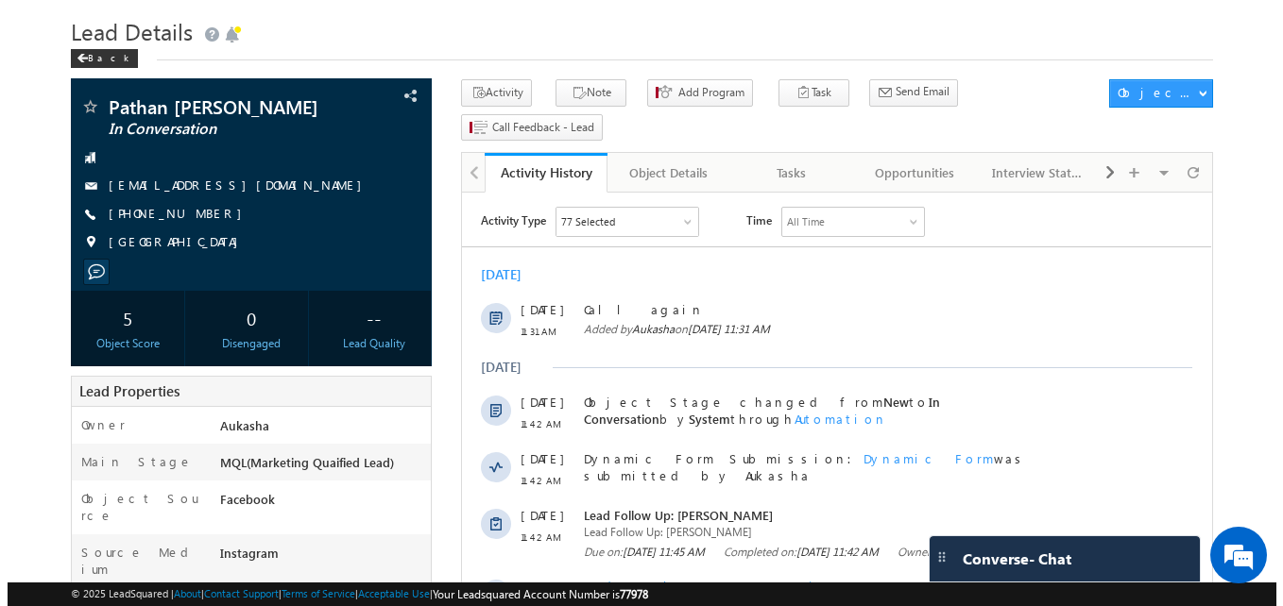
scroll to position [0, 0]
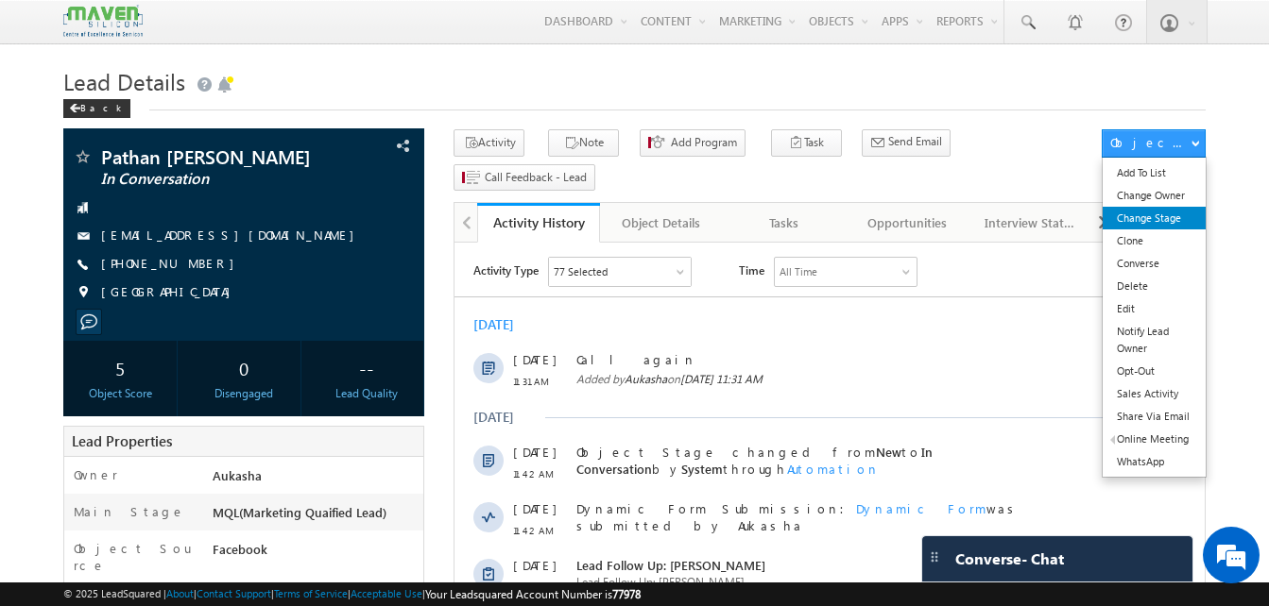
click at [1170, 213] on link "Change Stage" at bounding box center [1153, 218] width 103 height 23
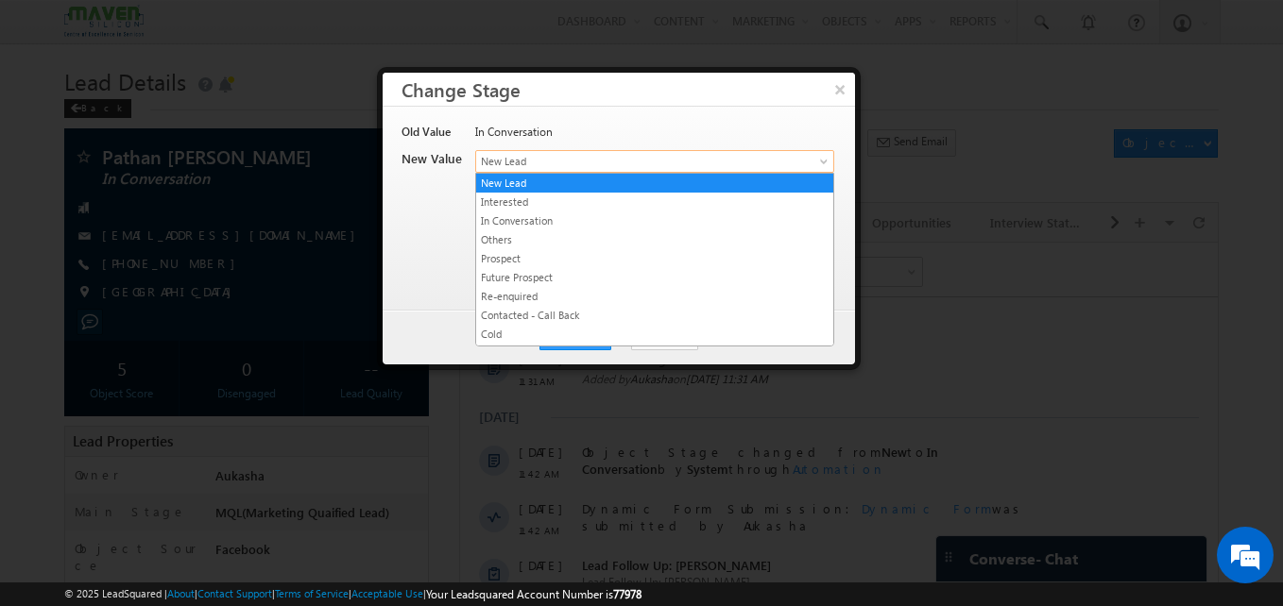
click at [701, 159] on span "New Lead" at bounding box center [623, 161] width 295 height 17
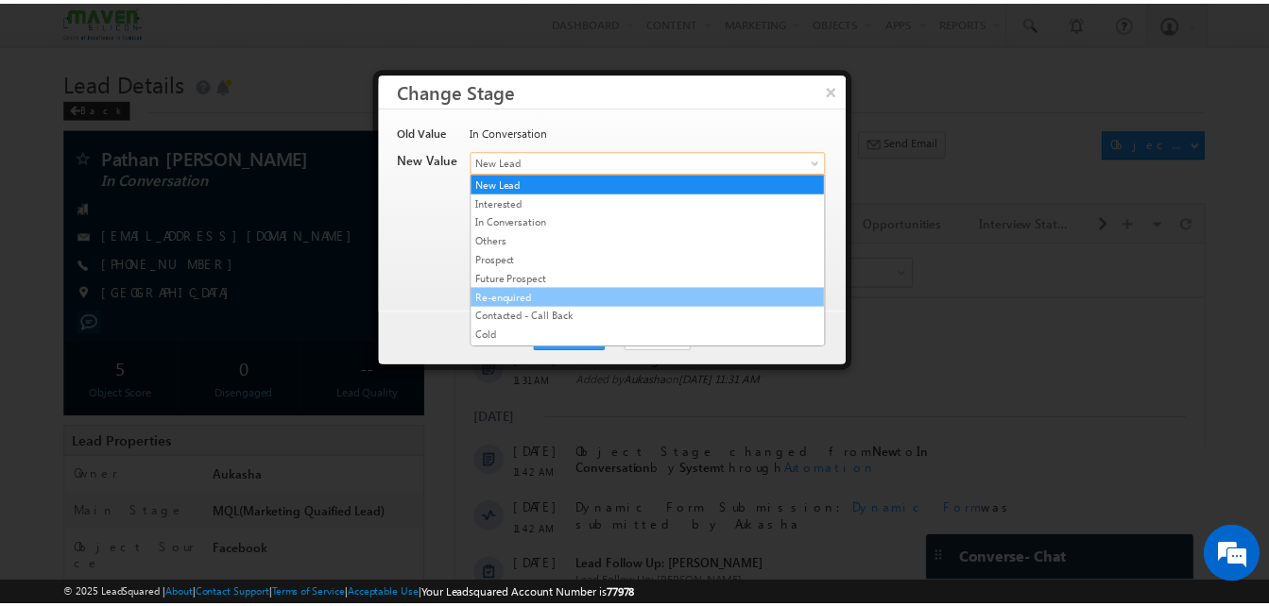
scroll to position [357, 0]
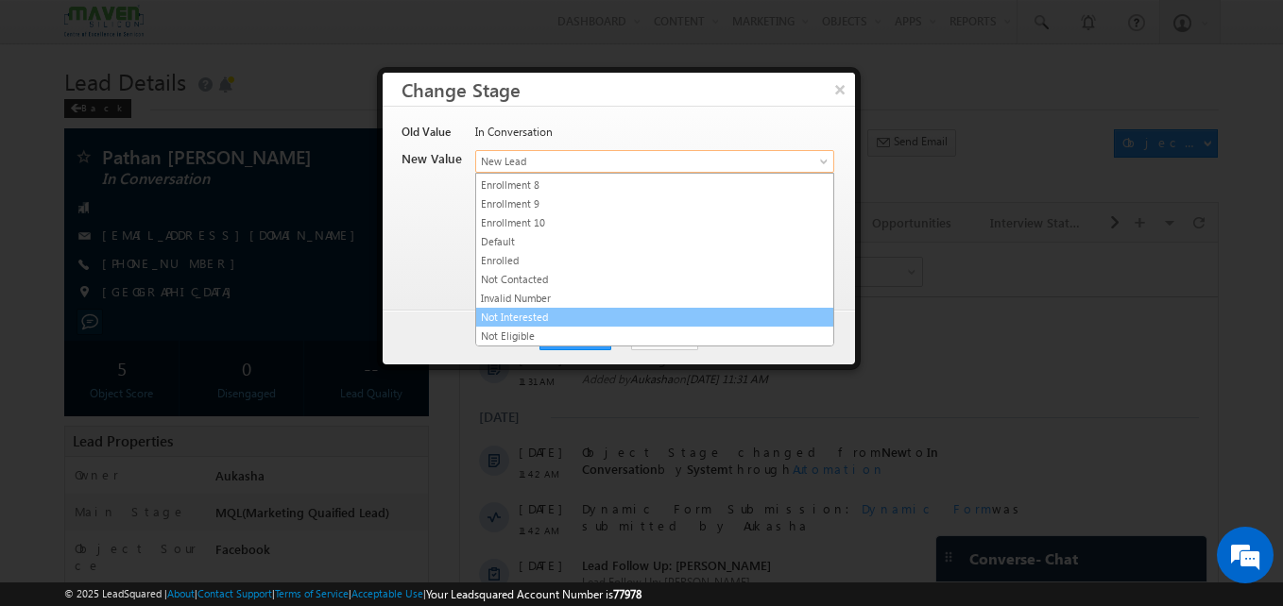
click at [550, 312] on link "Not Interested" at bounding box center [654, 317] width 357 height 17
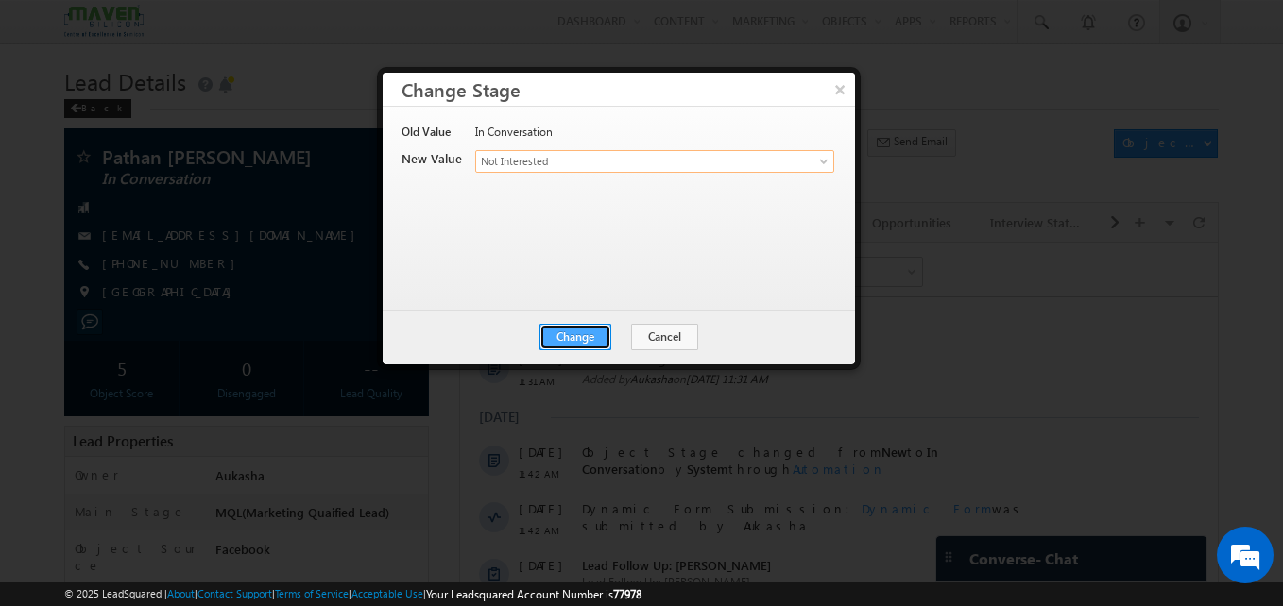
click at [572, 343] on button "Change" at bounding box center [575, 337] width 72 height 26
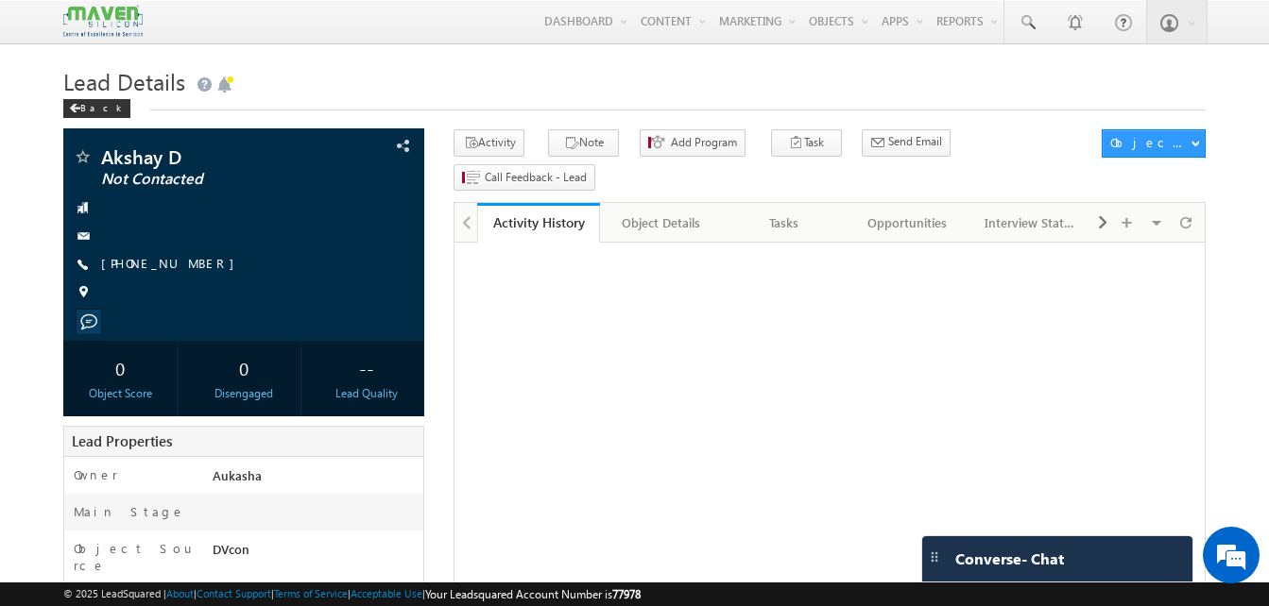
drag, startPoint x: 0, startPoint y: 0, endPoint x: 18, endPoint y: 178, distance: 178.5
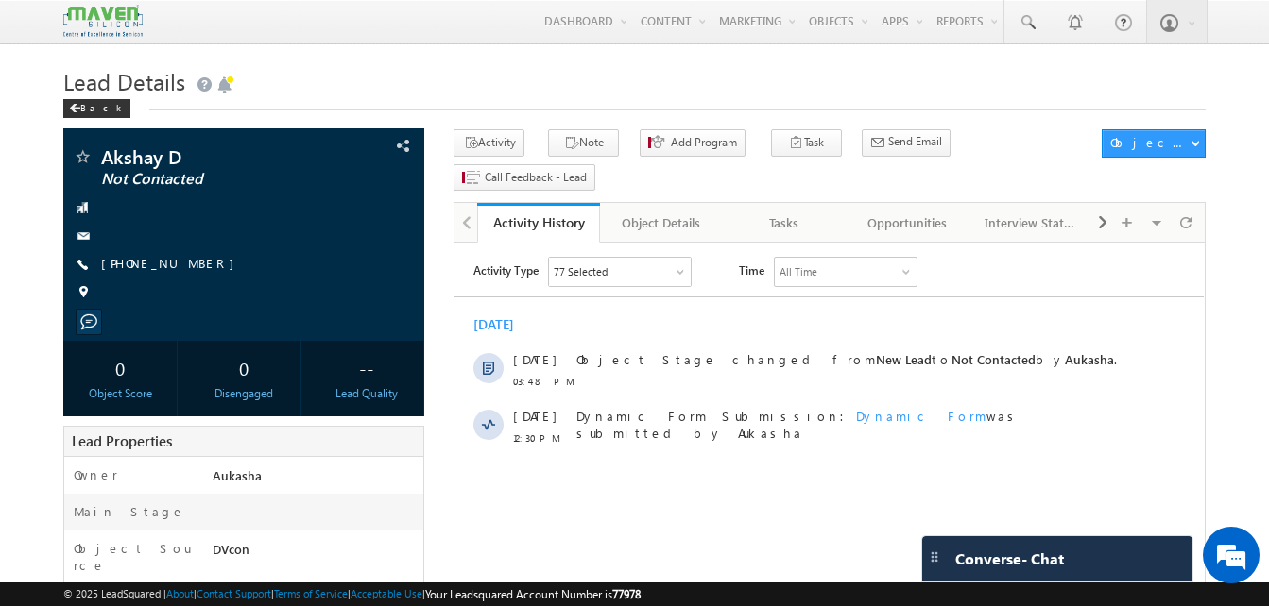
click at [471, 82] on h1 "Lead Details" at bounding box center [634, 79] width 1142 height 37
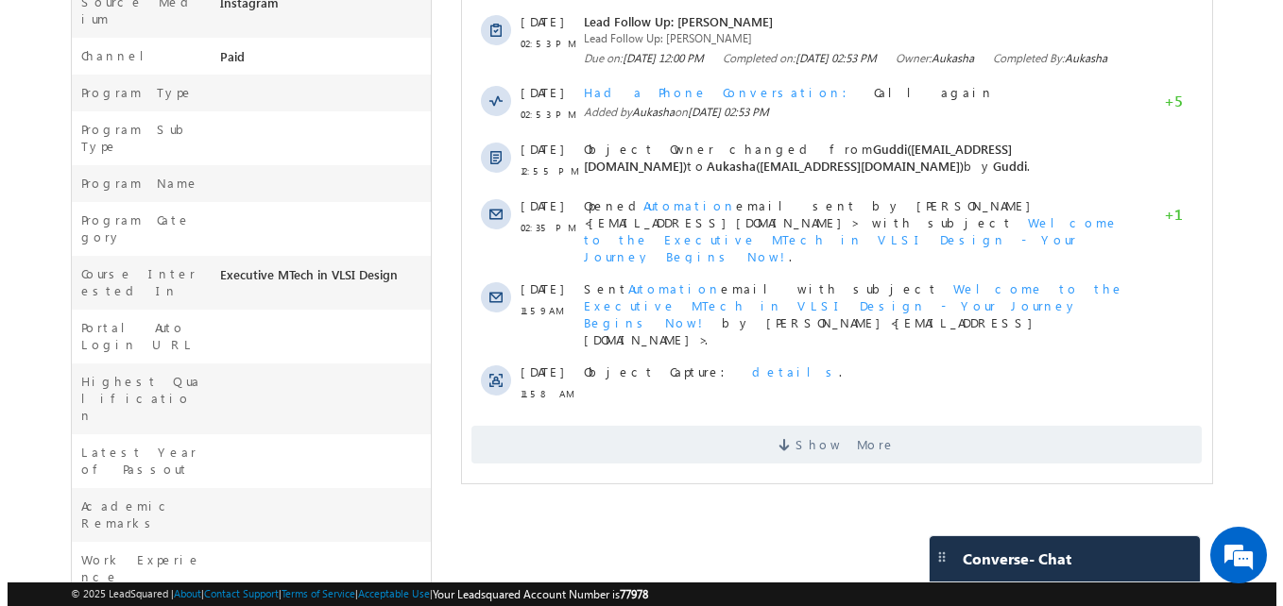
scroll to position [602, 0]
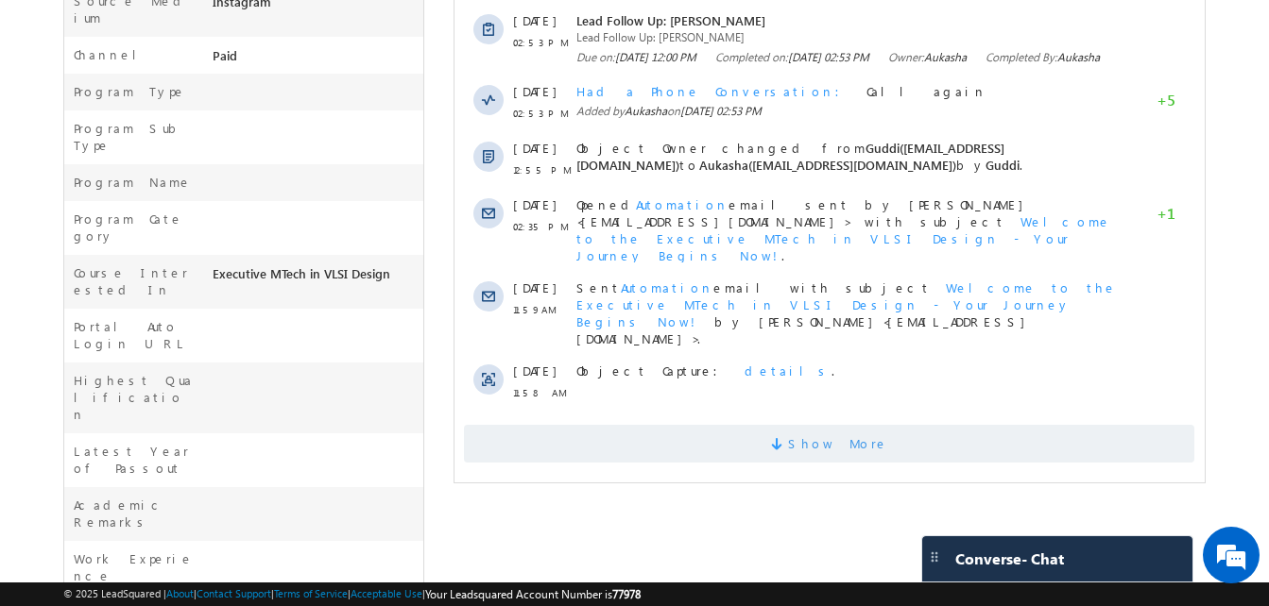
click at [748, 425] on span "Show More" at bounding box center [829, 444] width 730 height 38
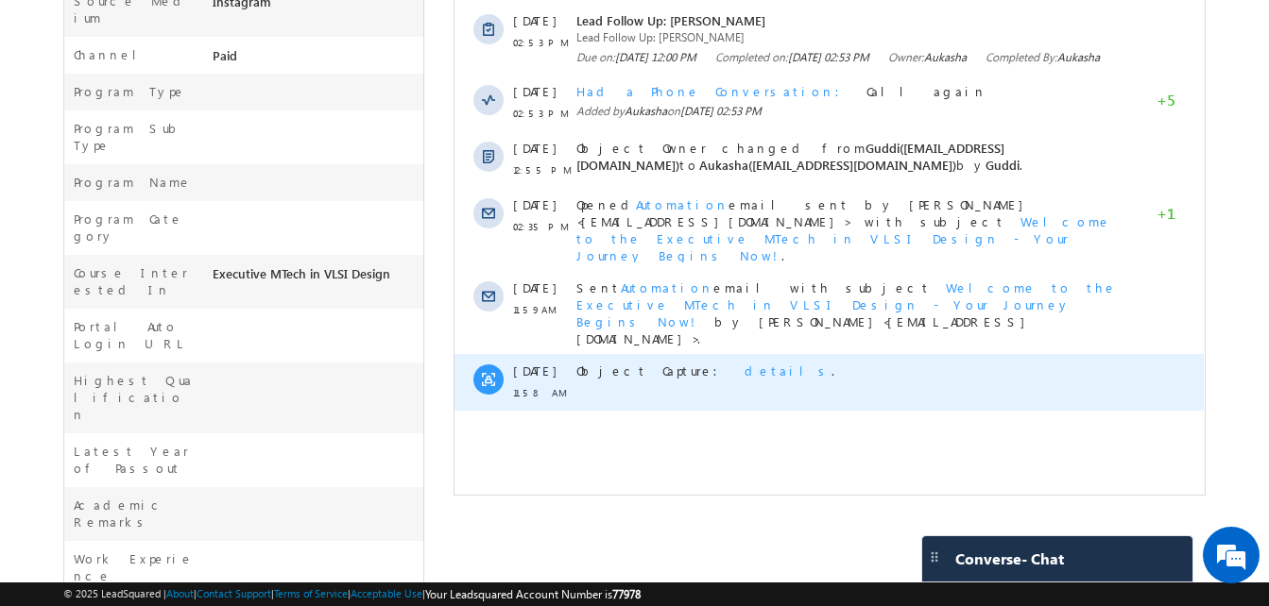
click at [744, 363] on span "details" at bounding box center [787, 371] width 87 height 16
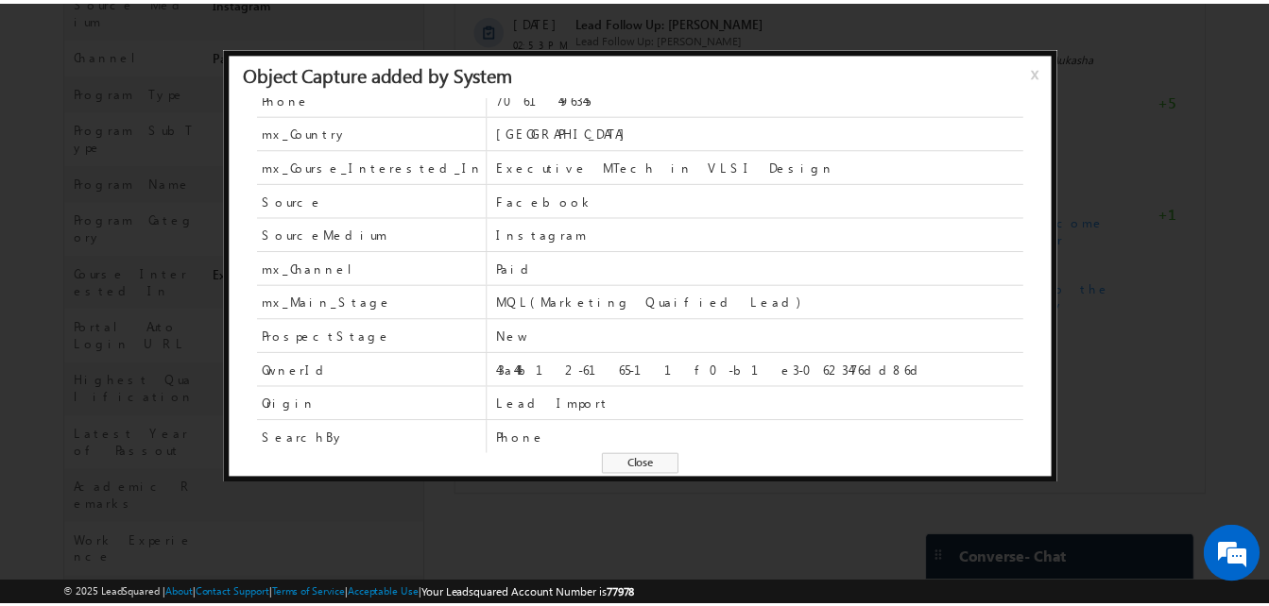
scroll to position [0, 0]
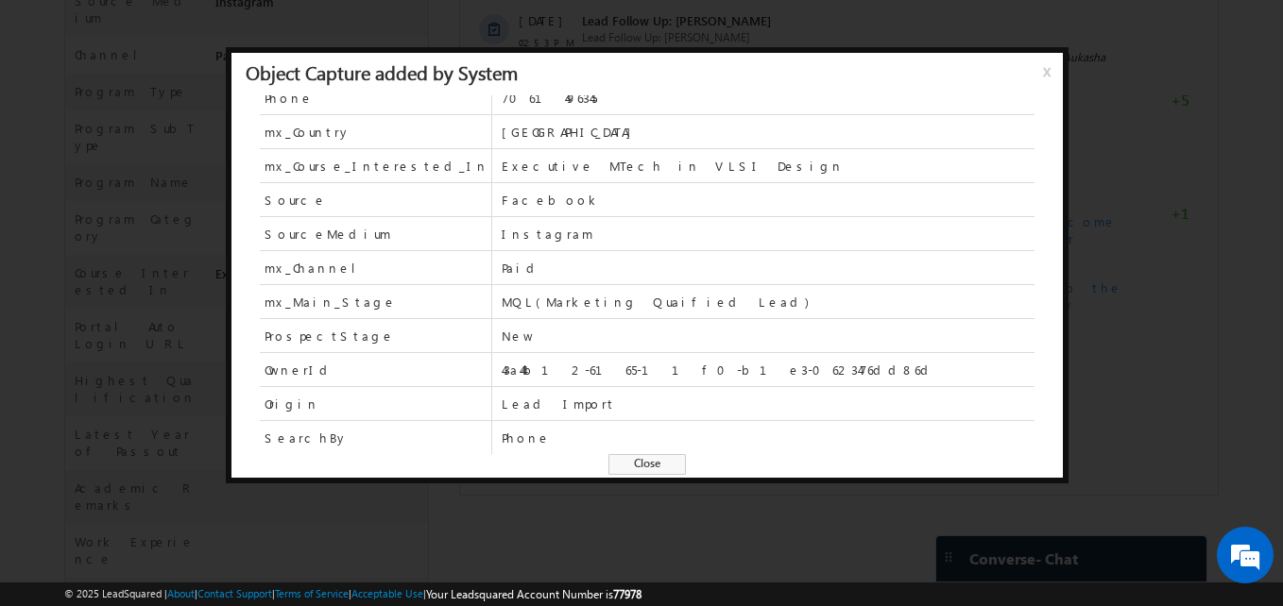
click at [644, 469] on span "Close" at bounding box center [646, 464] width 77 height 21
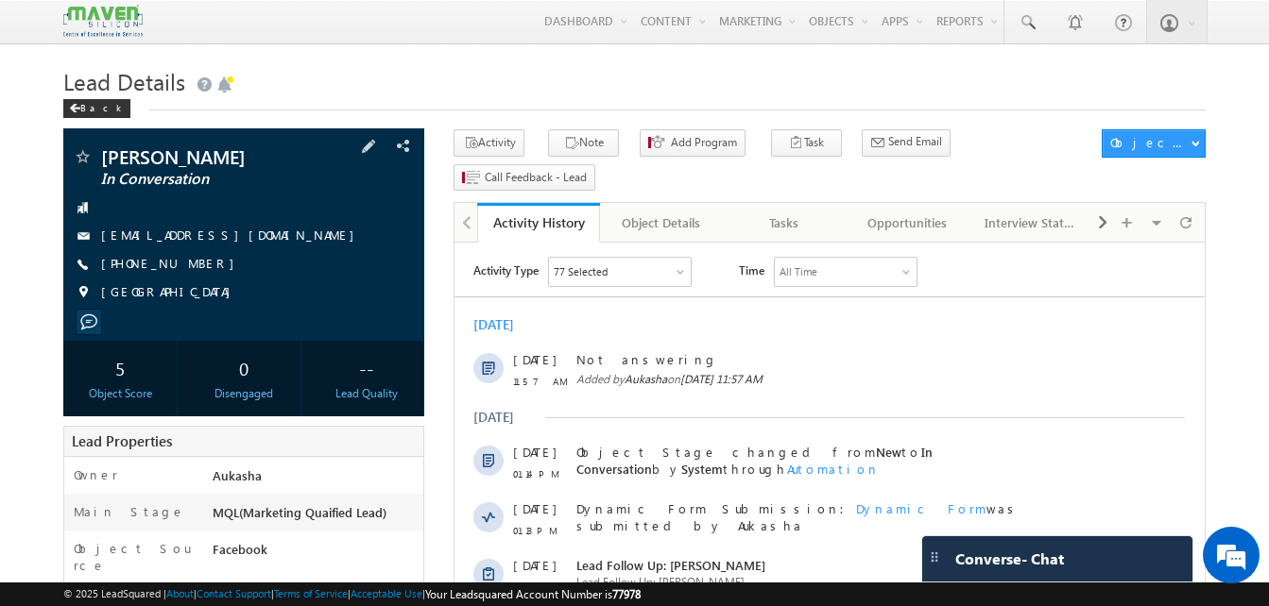
drag, startPoint x: 208, startPoint y: 263, endPoint x: 194, endPoint y: 264, distance: 14.3
click at [194, 264] on div "+91-8169203966" at bounding box center [244, 264] width 342 height 19
copy div "+91-8169203966"
click at [548, 140] on button "Note" at bounding box center [583, 142] width 71 height 27
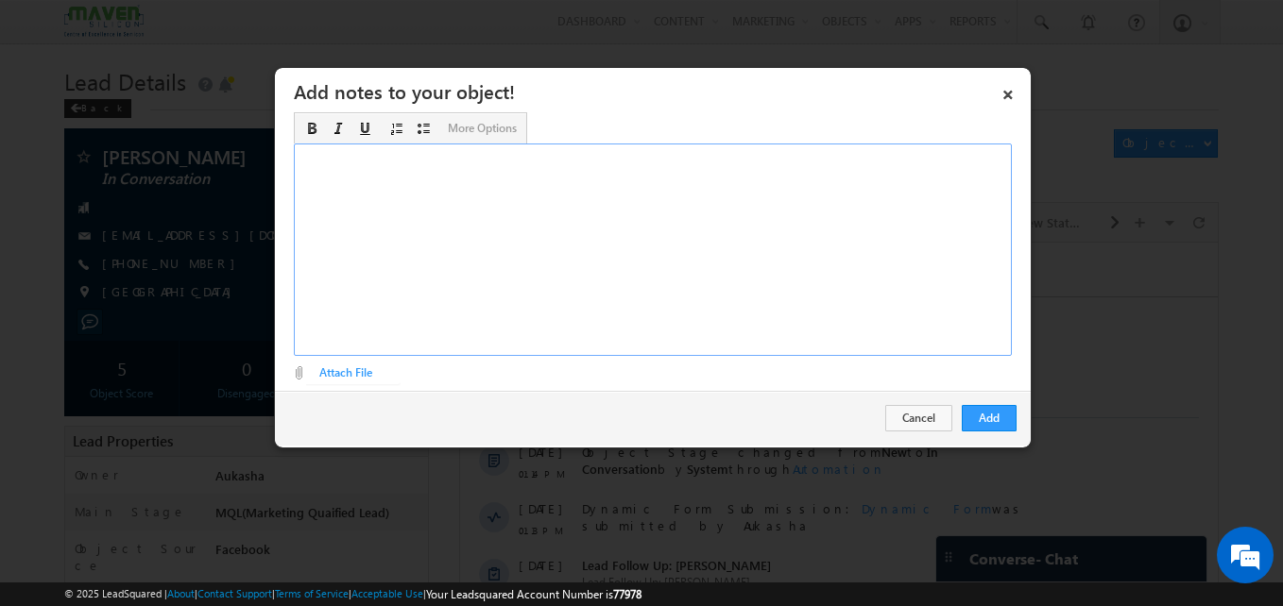
click at [764, 208] on div "Rich Text Editor, Description-inline-editor-div" at bounding box center [653, 250] width 718 height 213
click at [965, 415] on button "Add" at bounding box center [989, 418] width 55 height 26
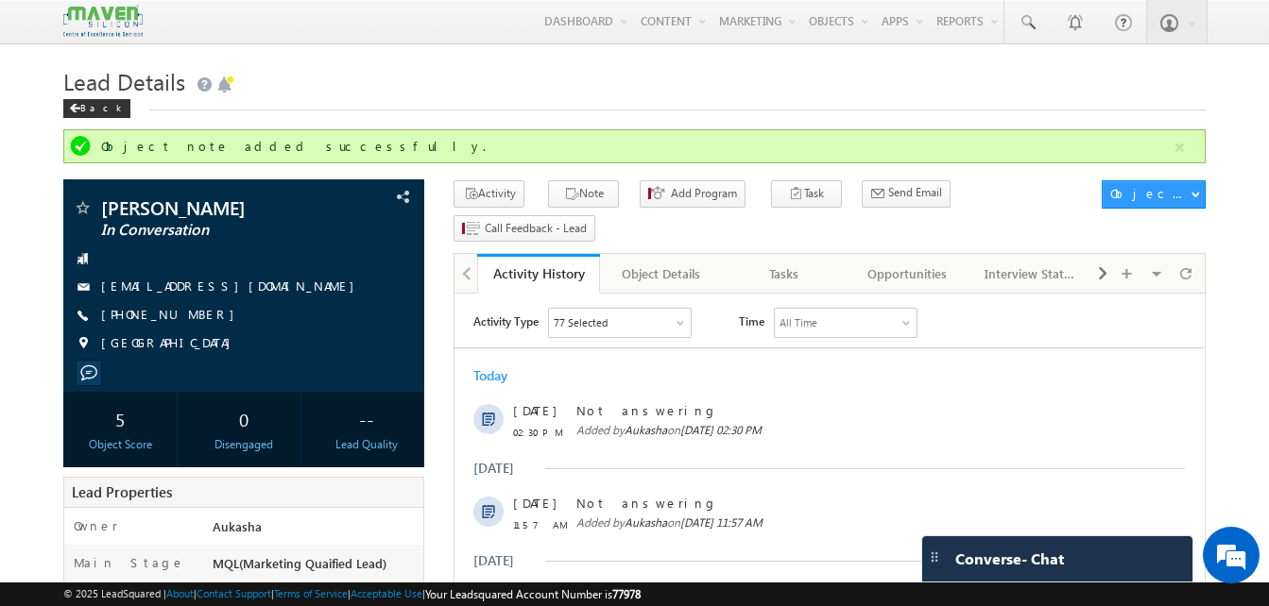
click at [692, 98] on h1 "Lead Details" at bounding box center [634, 79] width 1142 height 37
click at [806, 62] on h1 "Lead Details" at bounding box center [634, 79] width 1142 height 37
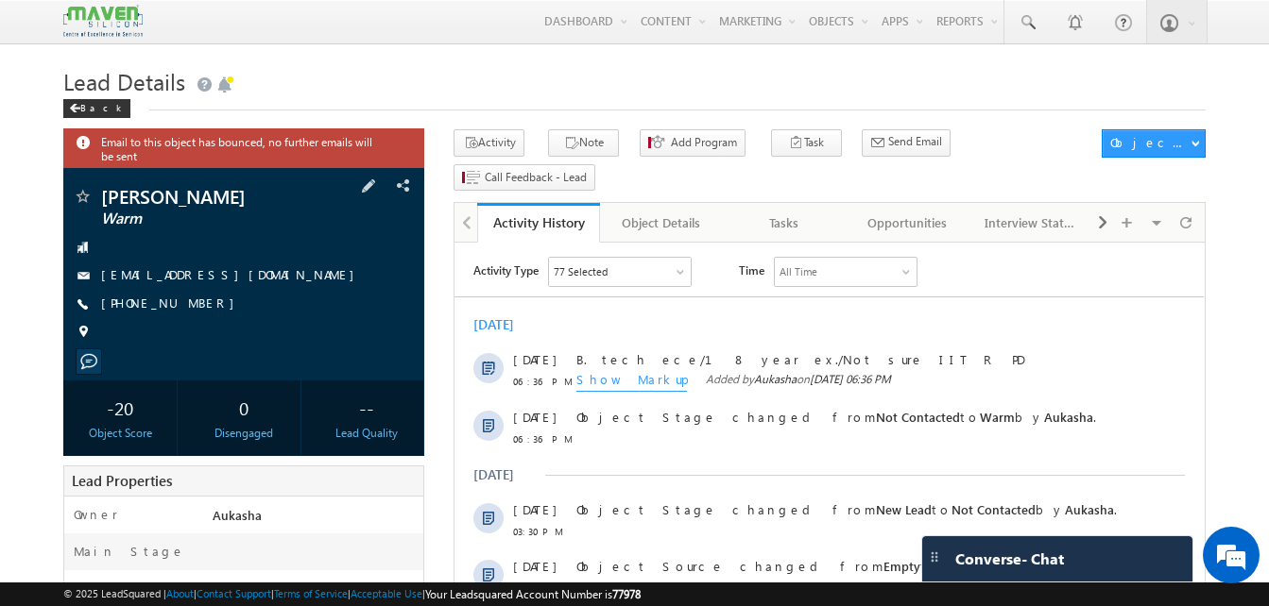
drag, startPoint x: 207, startPoint y: 304, endPoint x: 194, endPoint y: 304, distance: 13.2
click at [194, 304] on div "+91-6362284059" at bounding box center [244, 304] width 342 height 19
copy div "+91-6362284059"
click at [698, 97] on h1 "Lead Details" at bounding box center [634, 79] width 1142 height 37
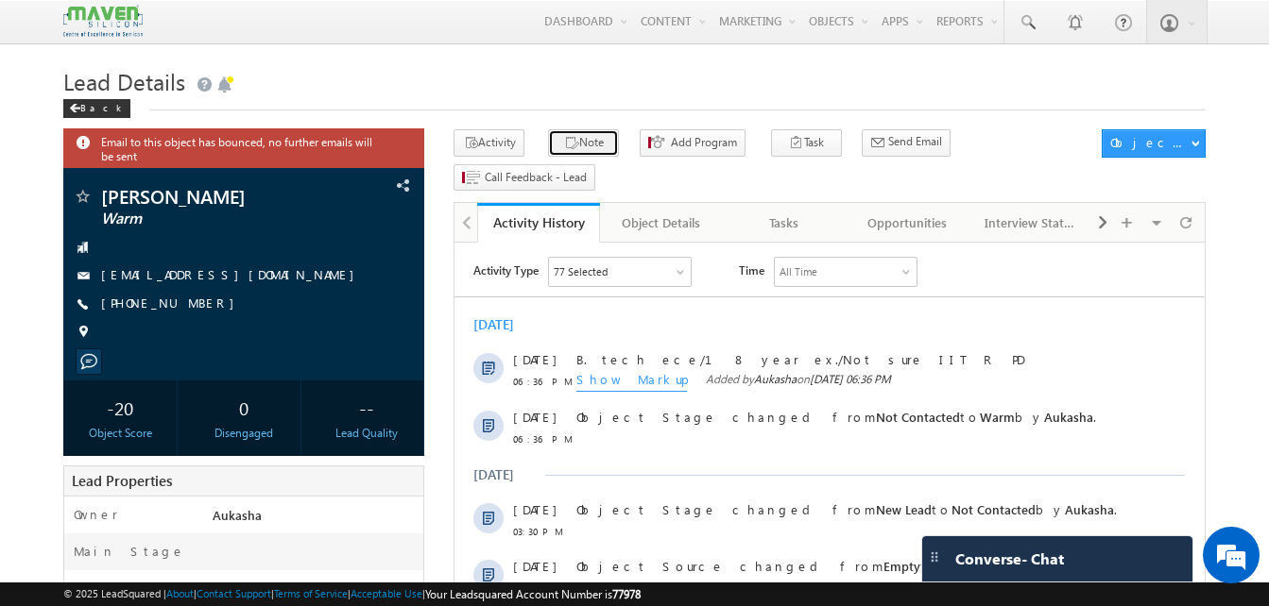
click at [578, 138] on button "Note" at bounding box center [583, 142] width 71 height 27
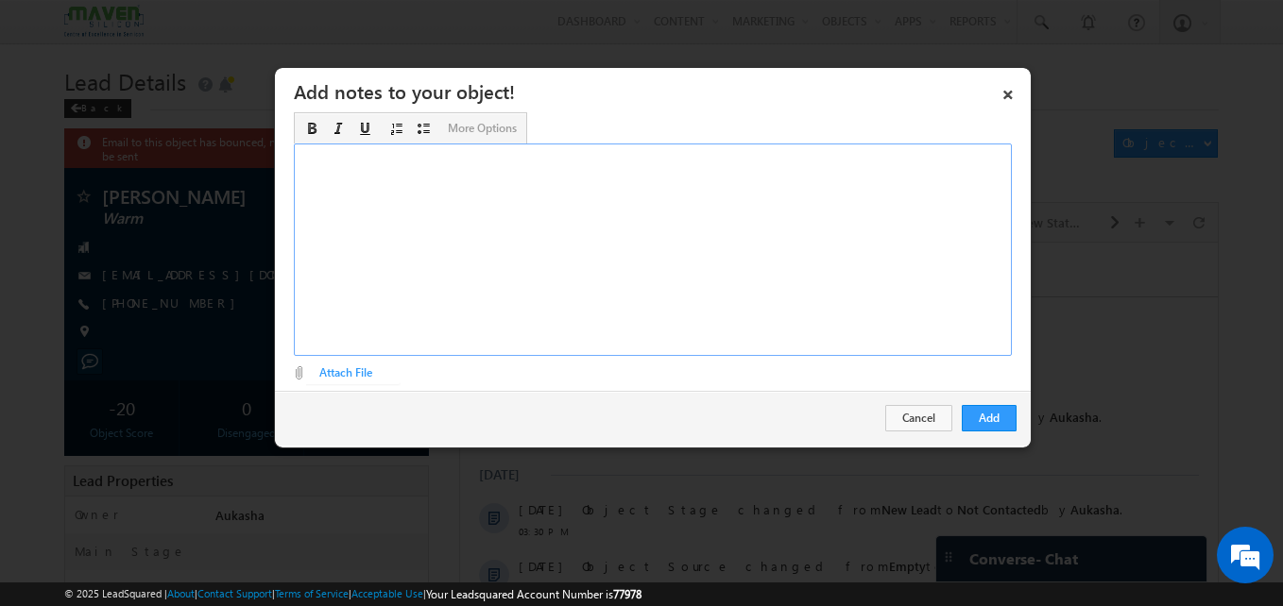
click at [609, 204] on div "Rich Text Editor, Description-inline-editor-div" at bounding box center [653, 250] width 718 height 213
click at [977, 426] on button "Add" at bounding box center [989, 418] width 55 height 26
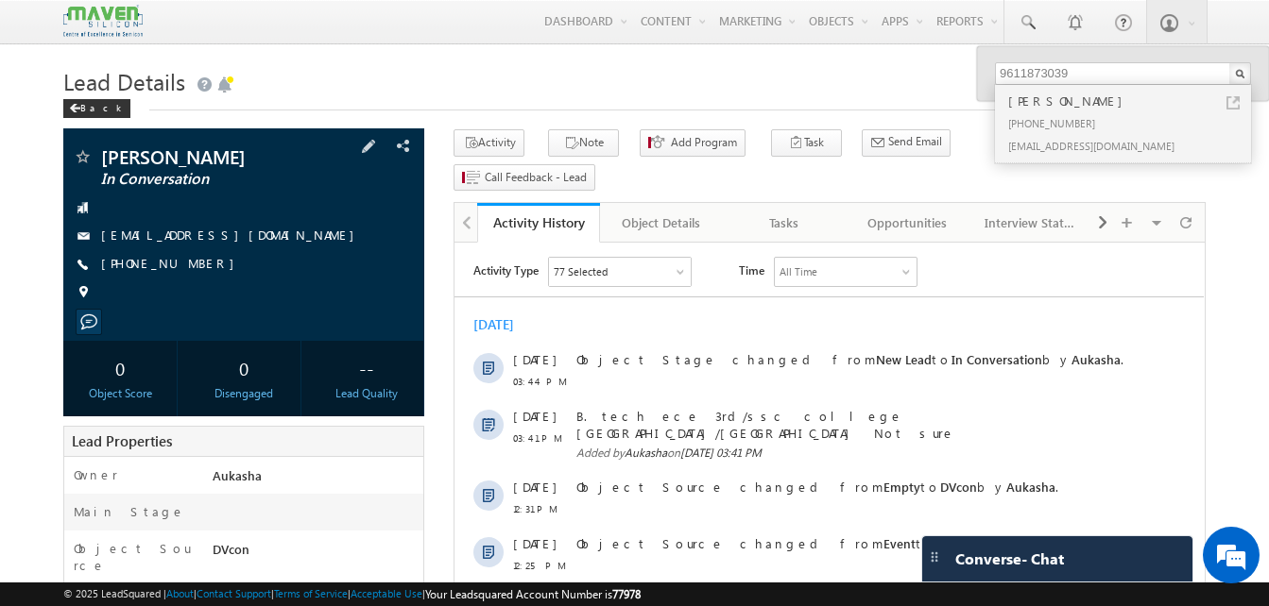
drag, startPoint x: 204, startPoint y: 263, endPoint x: 190, endPoint y: 268, distance: 15.3
click at [190, 268] on div "[PHONE_NUMBER]" at bounding box center [244, 264] width 342 height 19
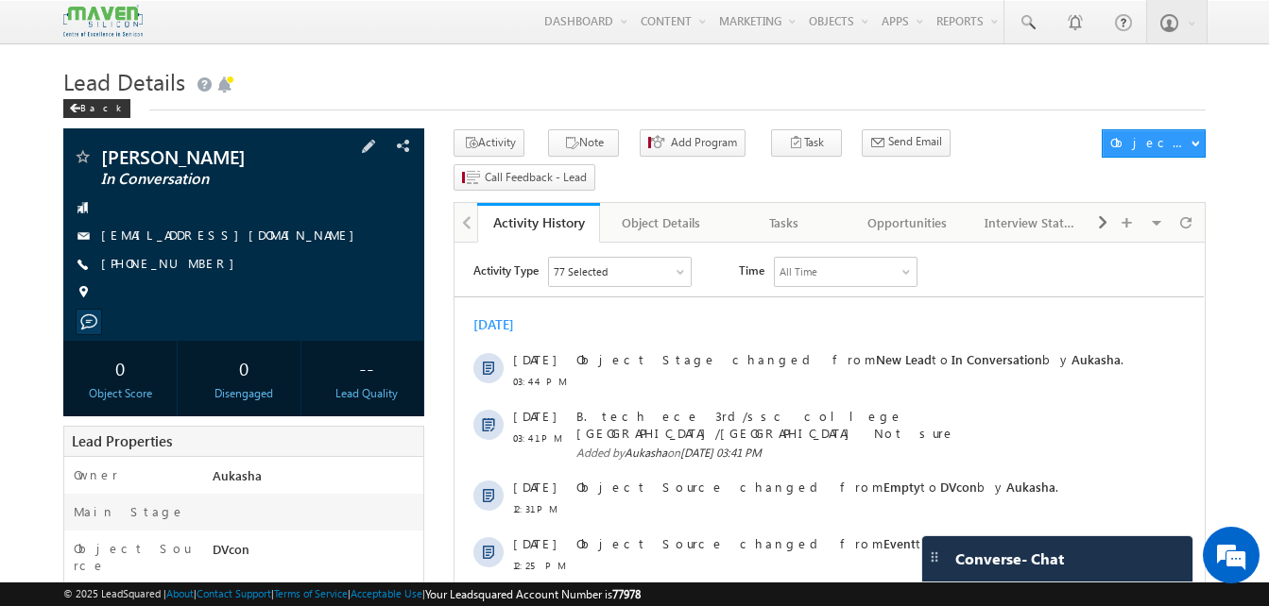
copy div "[PHONE_NUMBER]"
click at [598, 137] on button "Note" at bounding box center [583, 142] width 71 height 27
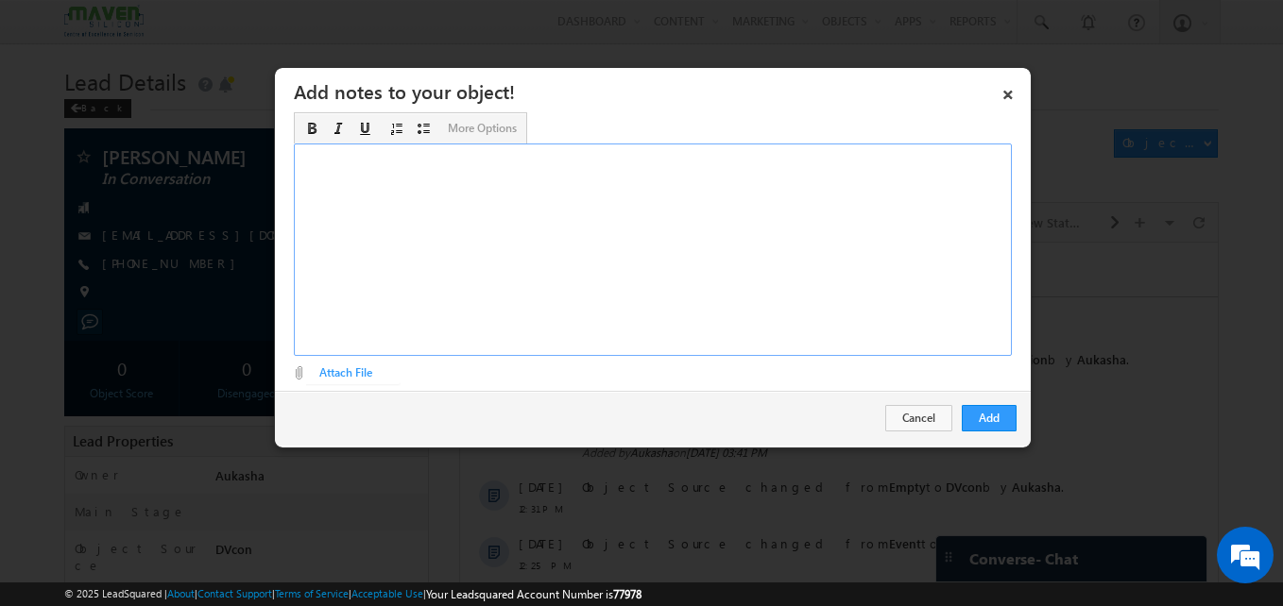
click at [568, 255] on div "Rich Text Editor, Description-inline-editor-div" at bounding box center [653, 250] width 718 height 213
click at [990, 426] on button "Add" at bounding box center [989, 418] width 55 height 26
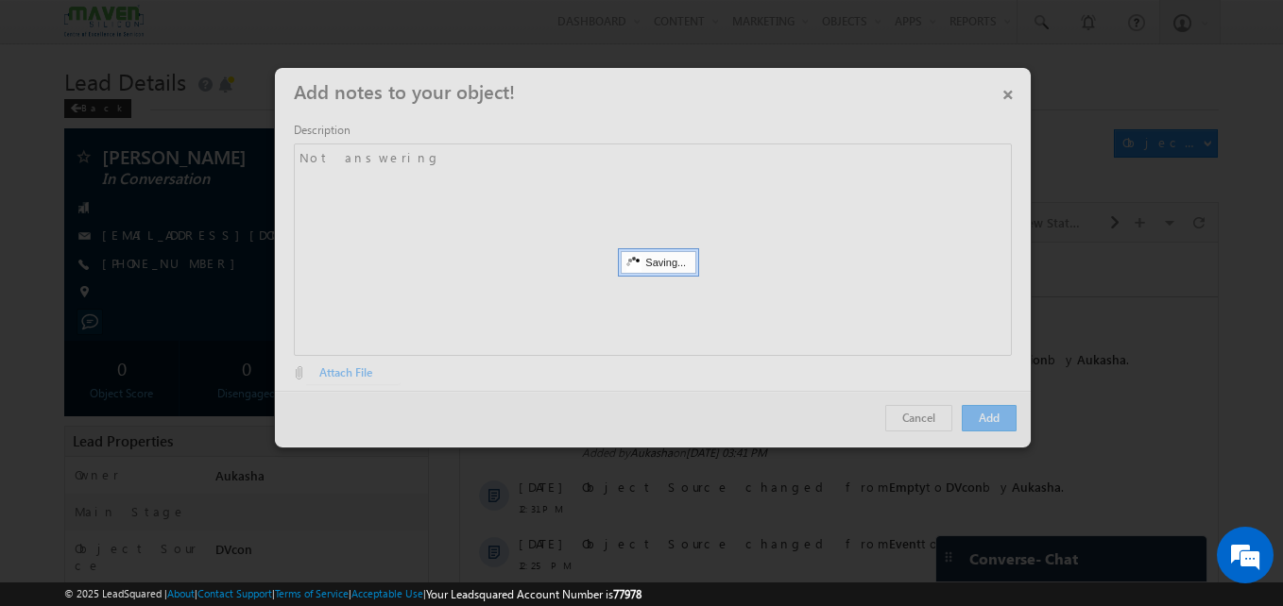
click at [149, 211] on div at bounding box center [641, 303] width 1283 height 606
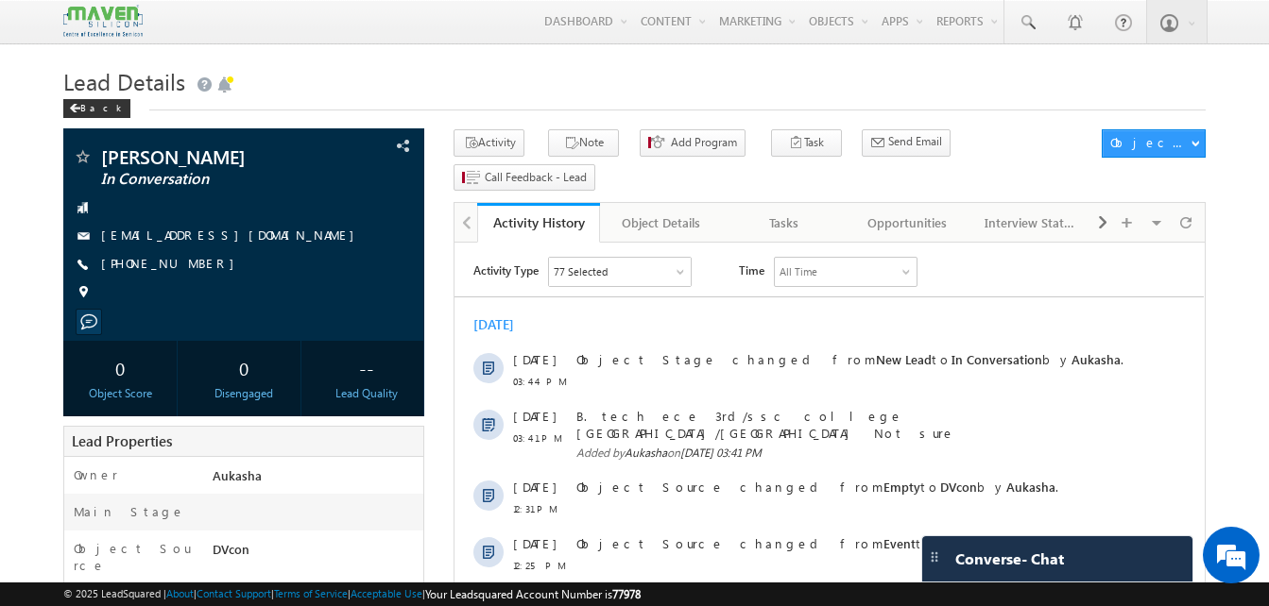
click at [465, 99] on div "Back" at bounding box center [634, 104] width 1142 height 12
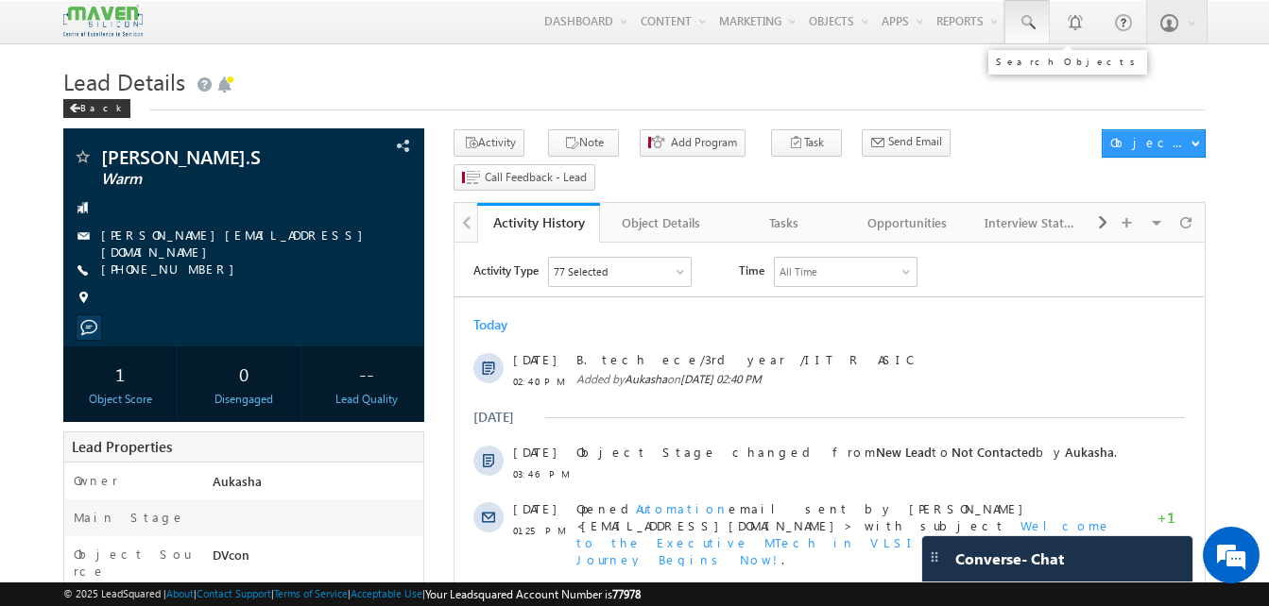
click at [1020, 12] on link at bounding box center [1026, 21] width 45 height 43
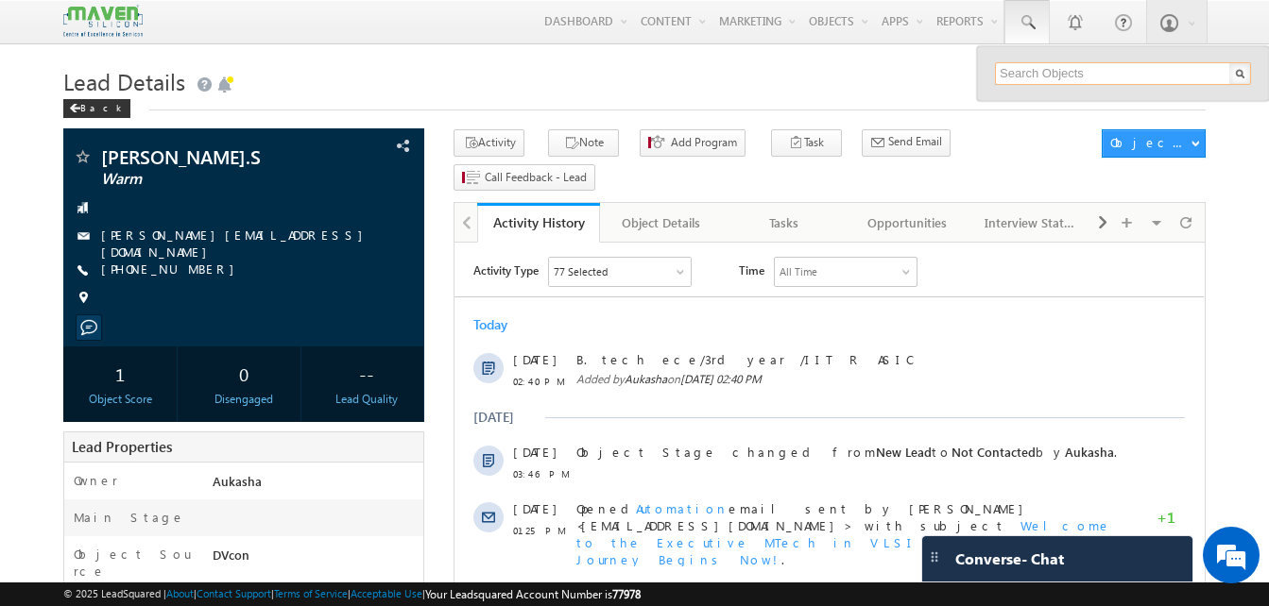
click at [1060, 66] on input "text" at bounding box center [1123, 73] width 256 height 23
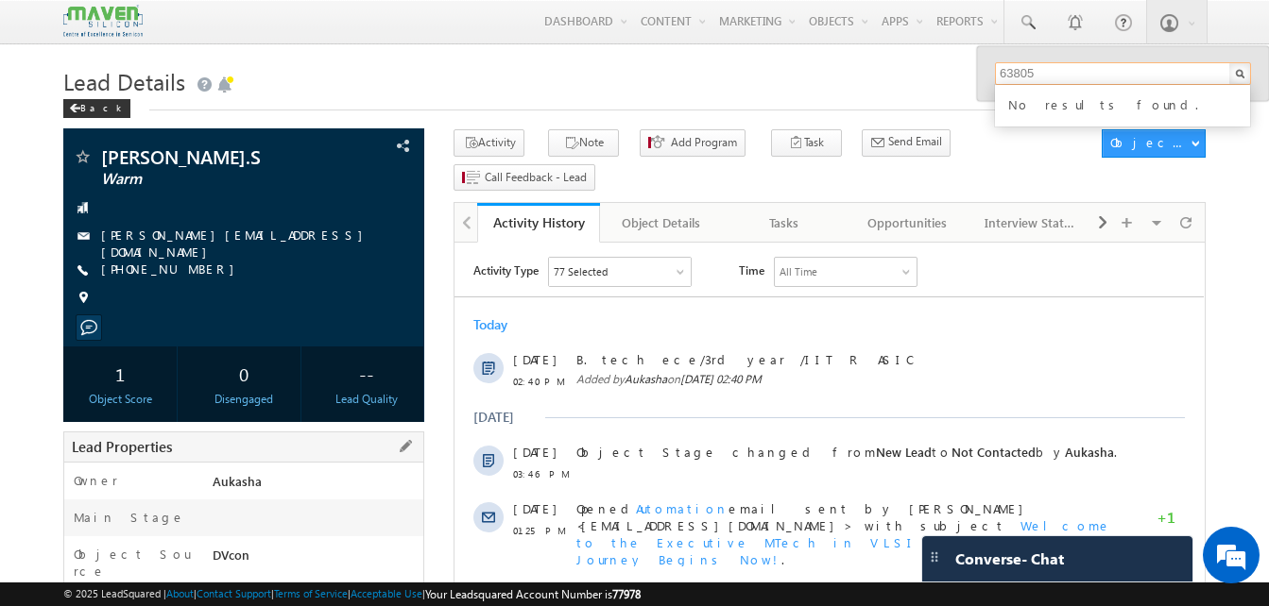
paste input "60984"
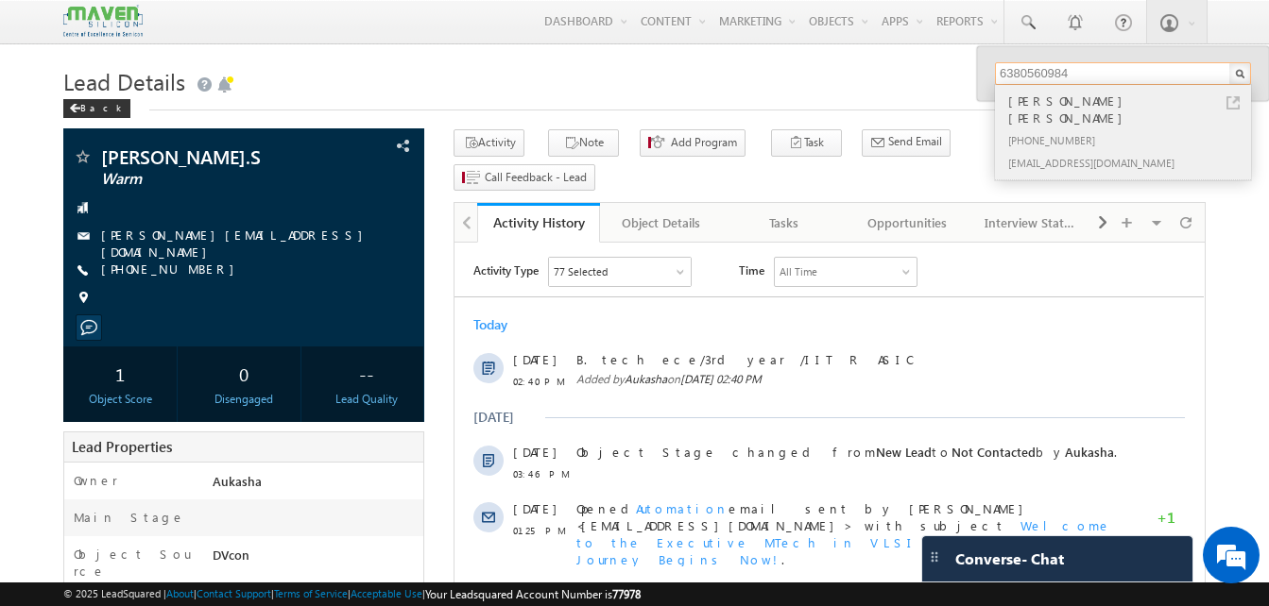
type input "6380560984"
click at [1235, 99] on link at bounding box center [1232, 102] width 13 height 13
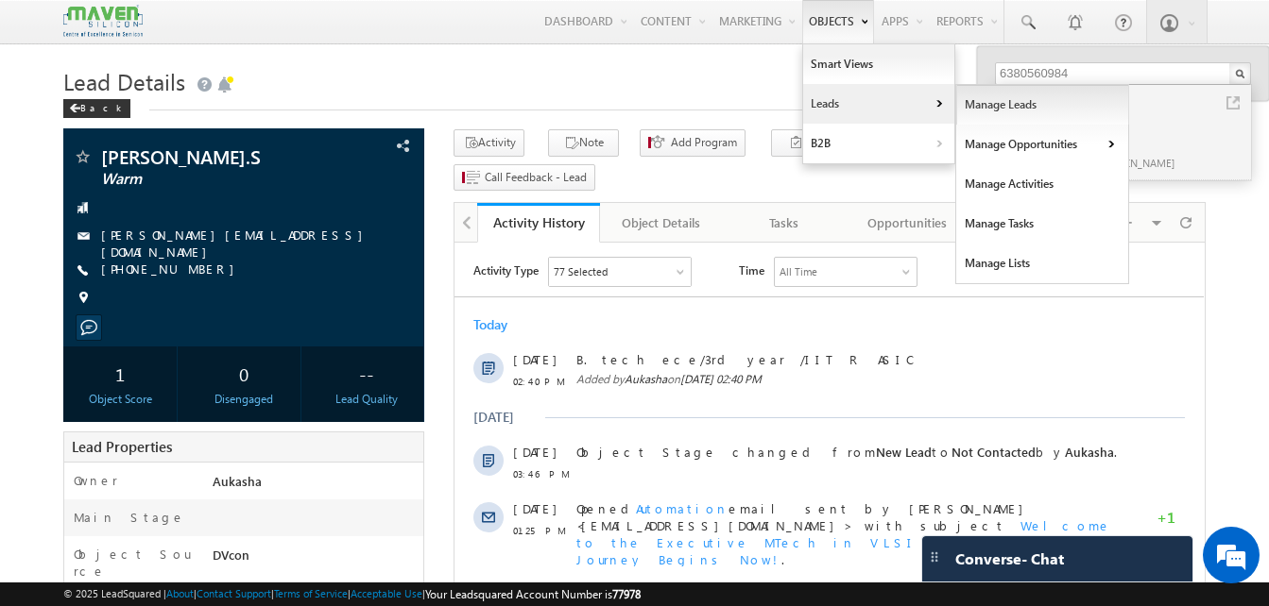
click at [996, 116] on link "Manage Leads" at bounding box center [1042, 105] width 173 height 40
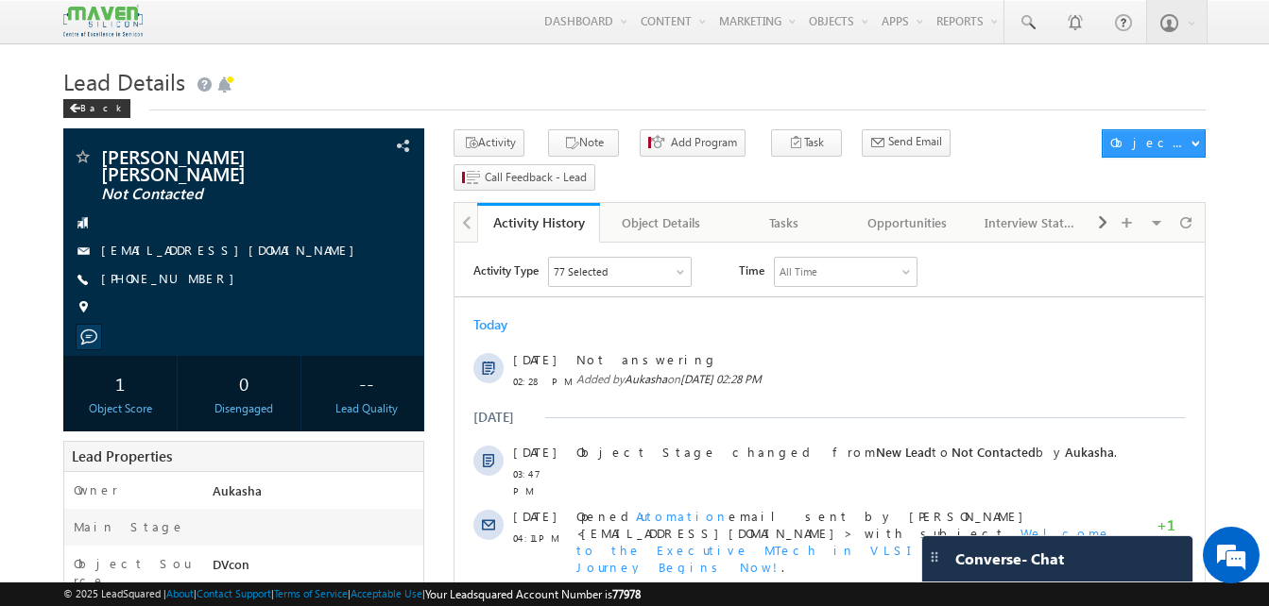
click at [705, 87] on h1 "Lead Details" at bounding box center [634, 79] width 1142 height 37
click at [732, 110] on div "Back" at bounding box center [634, 104] width 1142 height 12
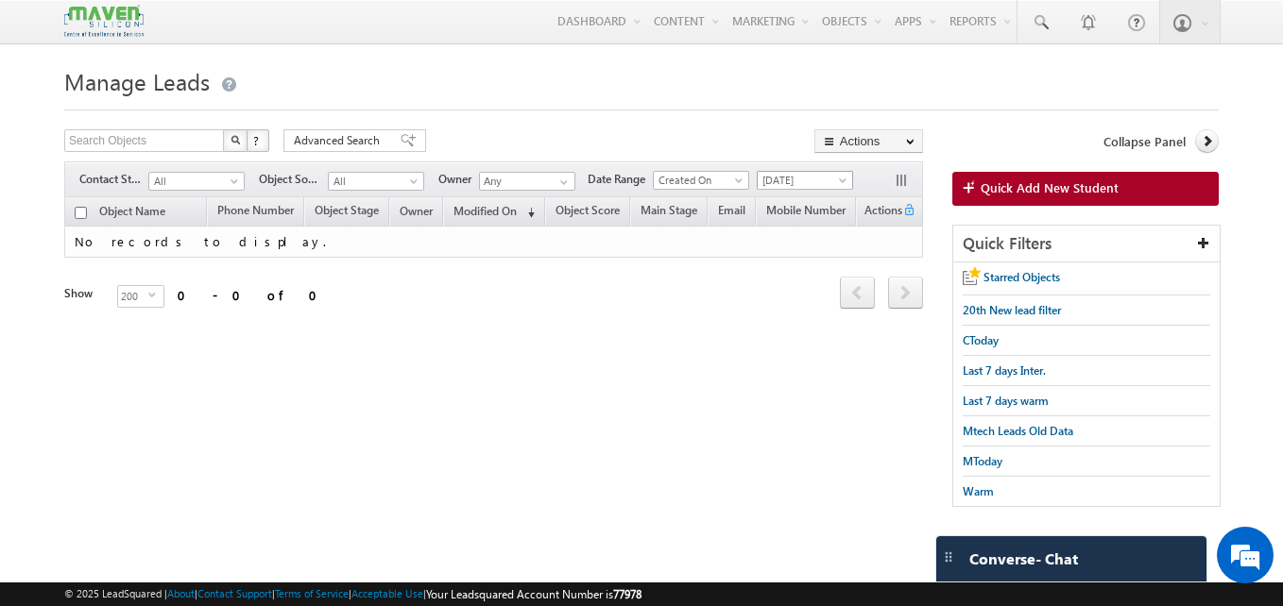
click at [794, 181] on span "[DATE]" at bounding box center [803, 180] width 90 height 17
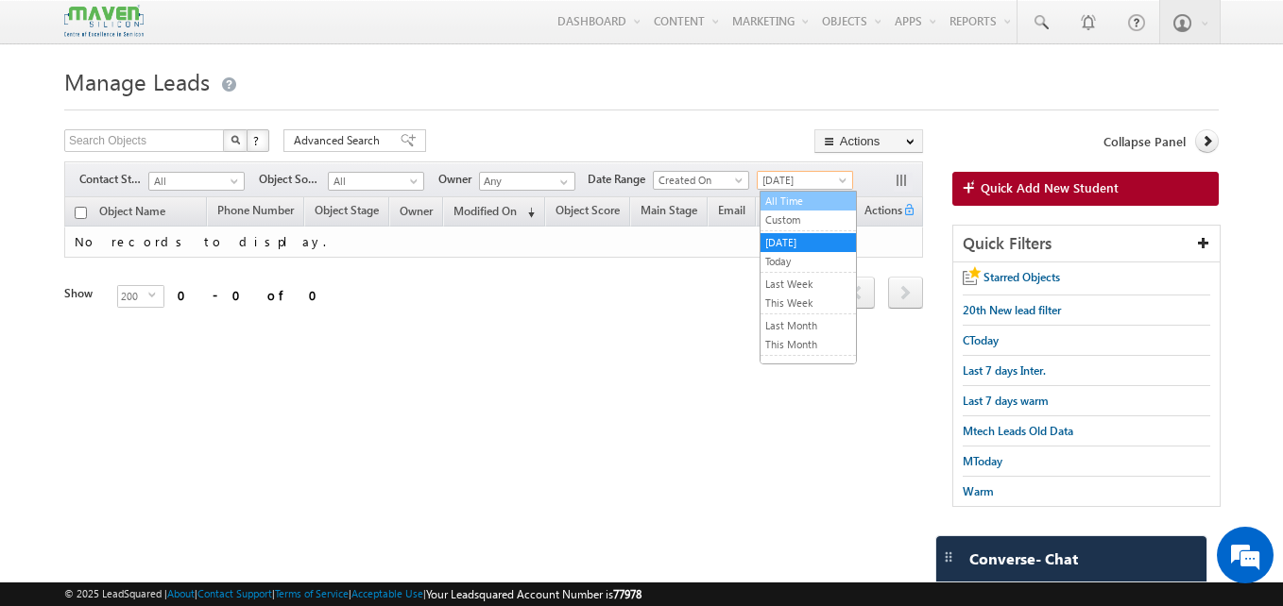
click at [793, 197] on link "All Time" at bounding box center [807, 201] width 95 height 17
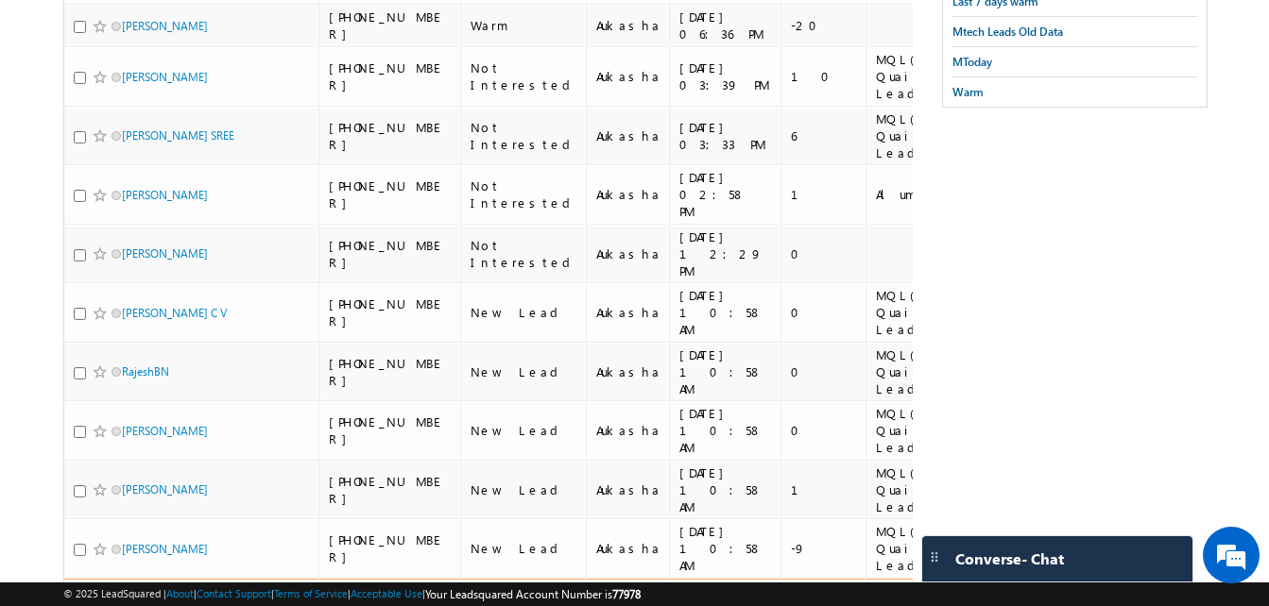
scroll to position [400, 0]
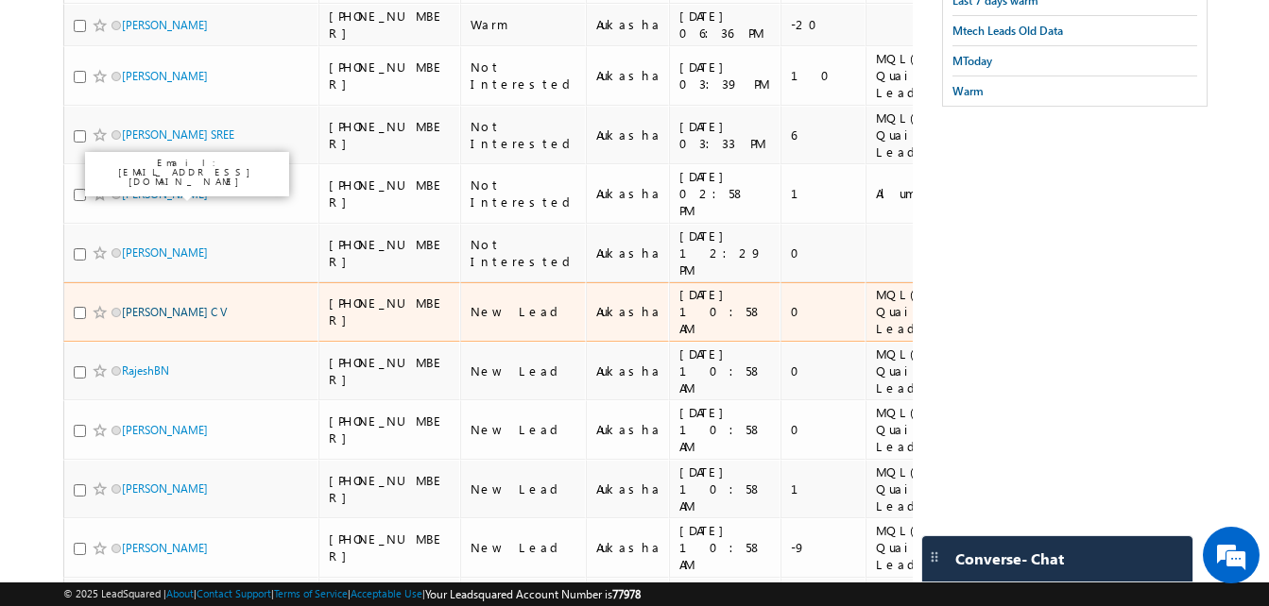
click at [168, 305] on link "Sayoojya C V" at bounding box center [174, 312] width 105 height 14
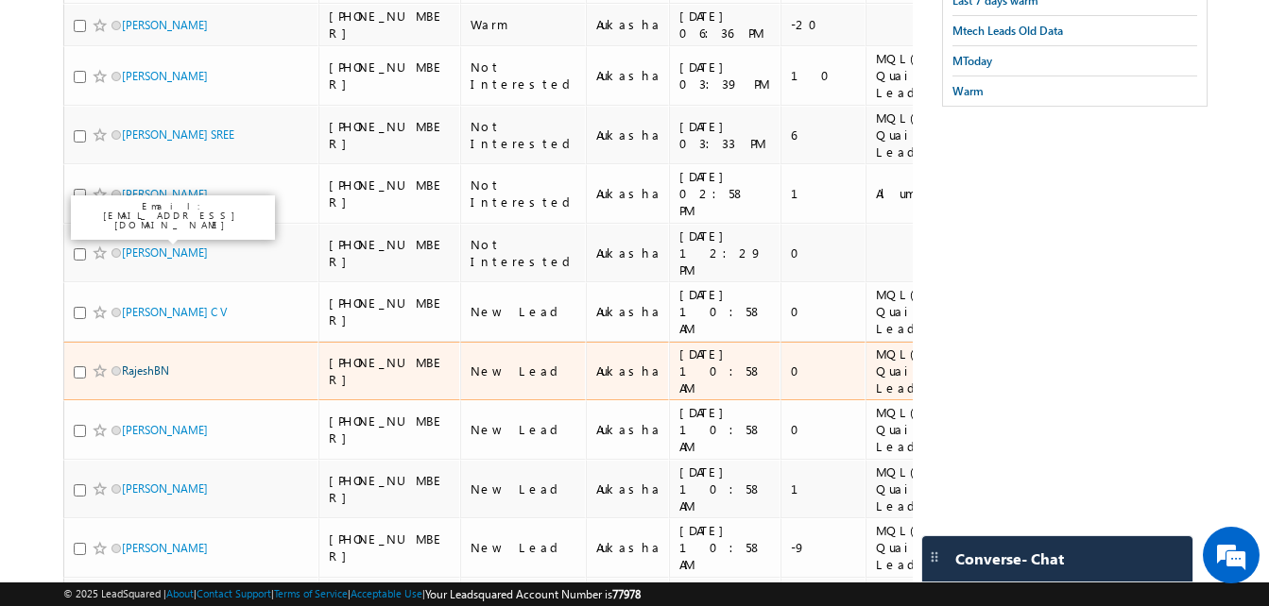
click at [157, 364] on link "RajeshBN" at bounding box center [145, 371] width 47 height 14
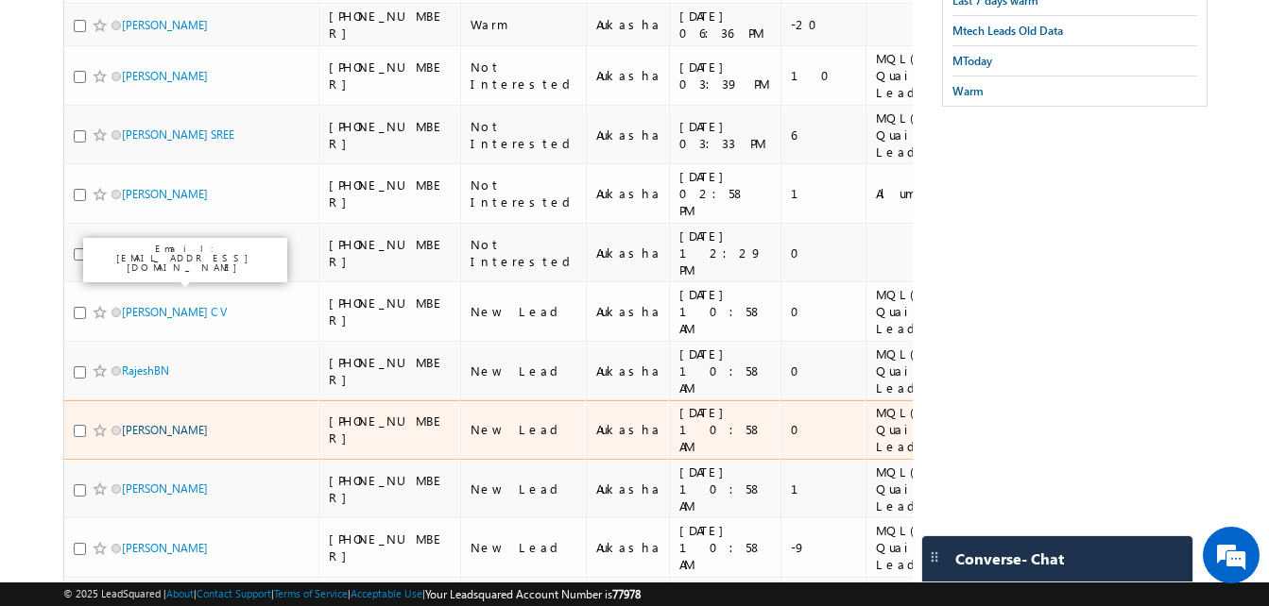
click at [160, 423] on link "Mohan Kumar" at bounding box center [165, 430] width 86 height 14
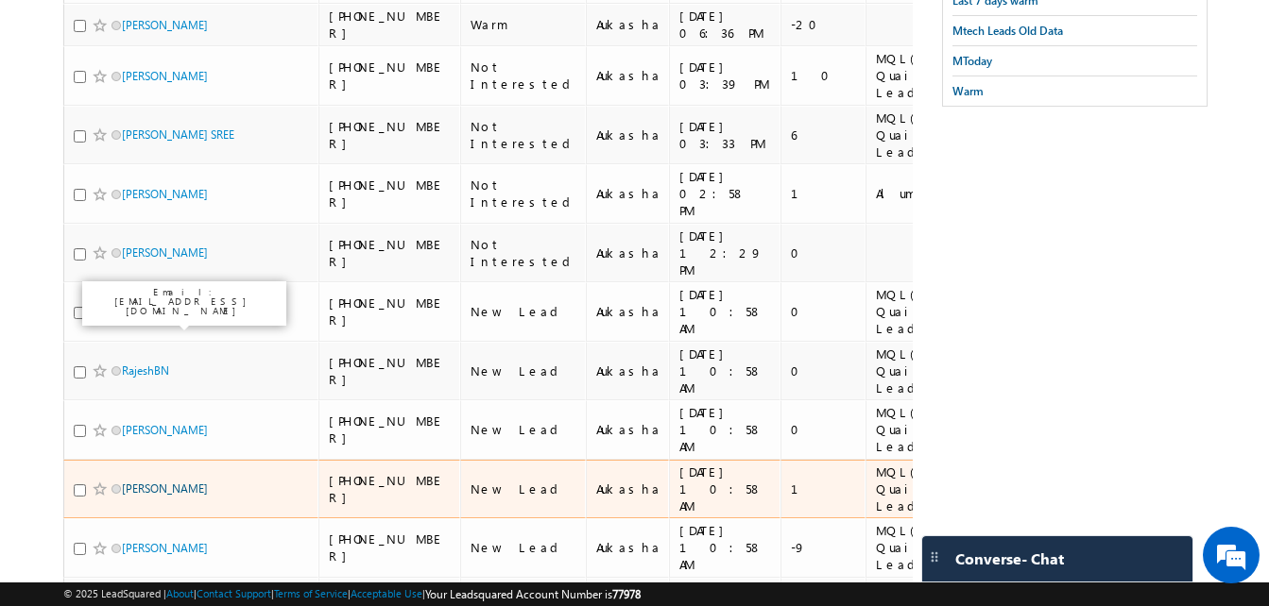
click at [173, 482] on link "[PERSON_NAME]" at bounding box center [165, 489] width 86 height 14
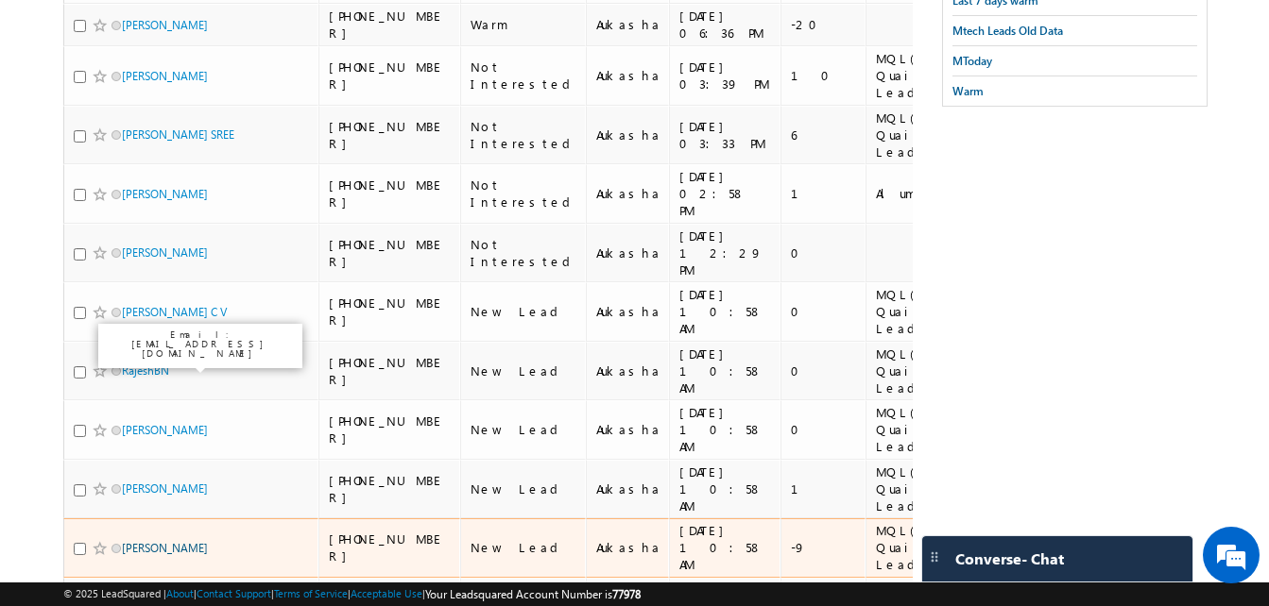
click at [168, 541] on link "[PERSON_NAME]" at bounding box center [165, 548] width 86 height 14
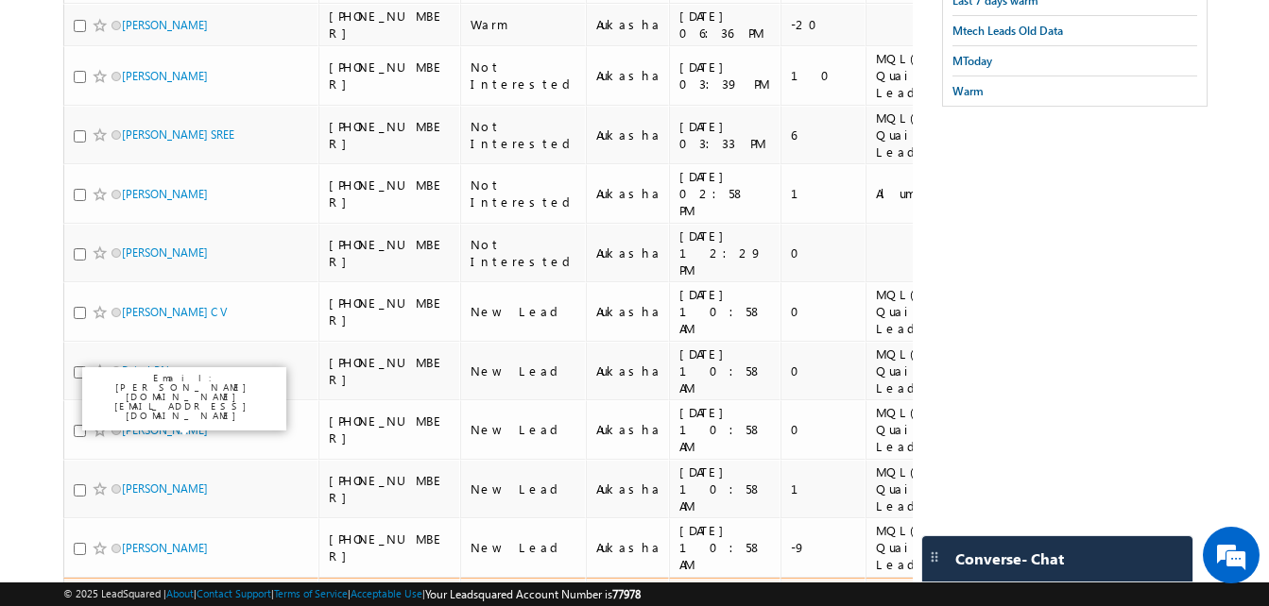
click at [156, 605] on link "PRUTHVI U" at bounding box center [170, 615] width 96 height 14
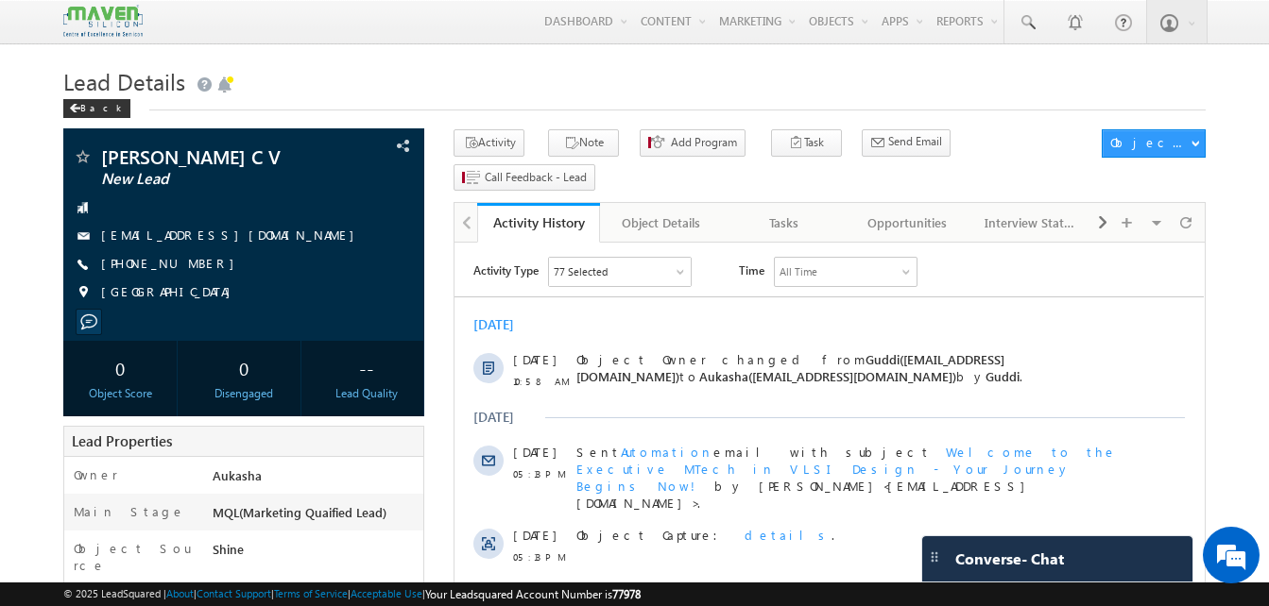
click at [497, 73] on h1 "Lead Details" at bounding box center [634, 79] width 1142 height 37
drag, startPoint x: 207, startPoint y: 264, endPoint x: 194, endPoint y: 267, distance: 13.8
click at [194, 267] on div "+91-8129467430" at bounding box center [244, 264] width 342 height 19
copy div "+91-8129467430"
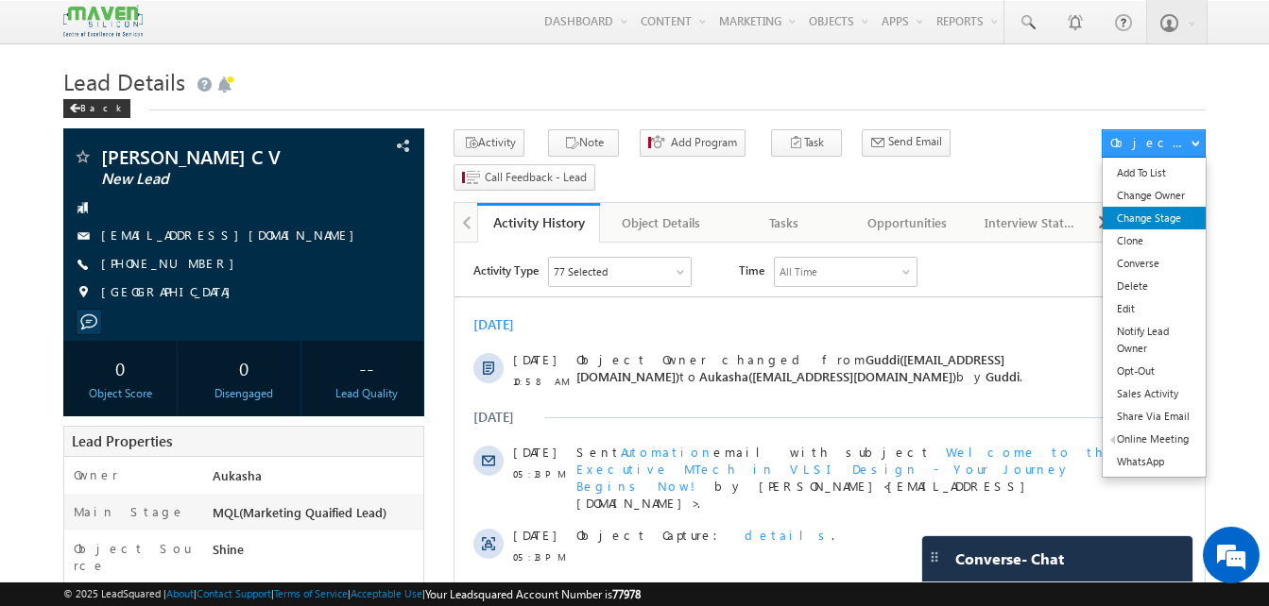
click at [1173, 222] on link "Change Stage" at bounding box center [1153, 218] width 103 height 23
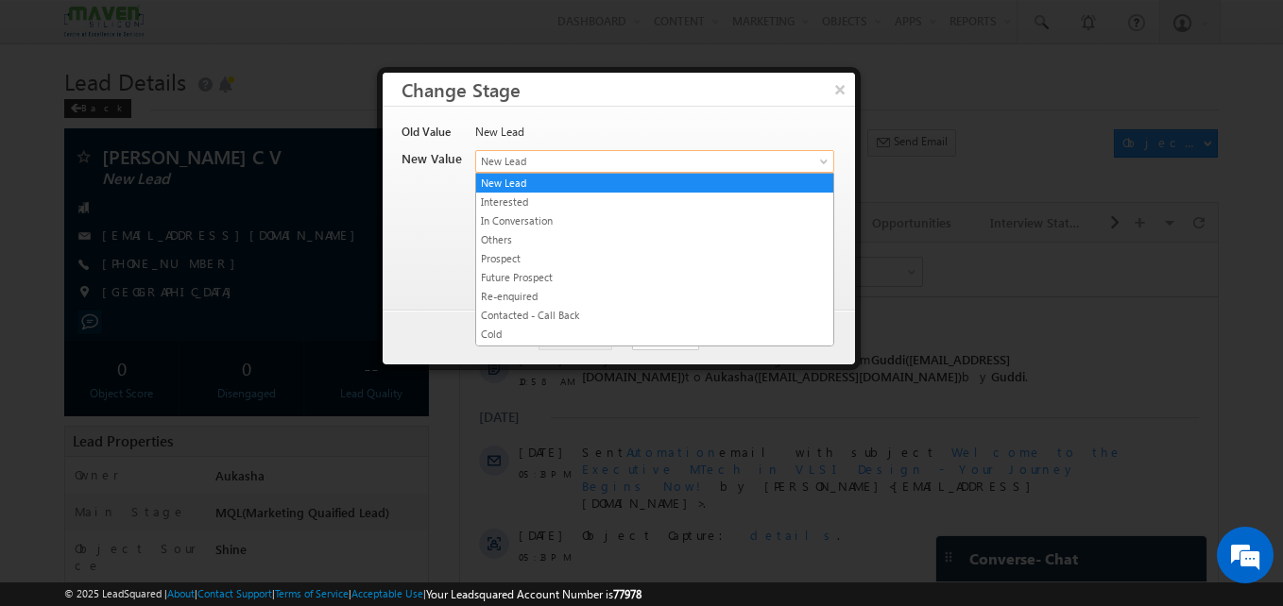
click at [630, 163] on span "New Lead" at bounding box center [623, 161] width 295 height 17
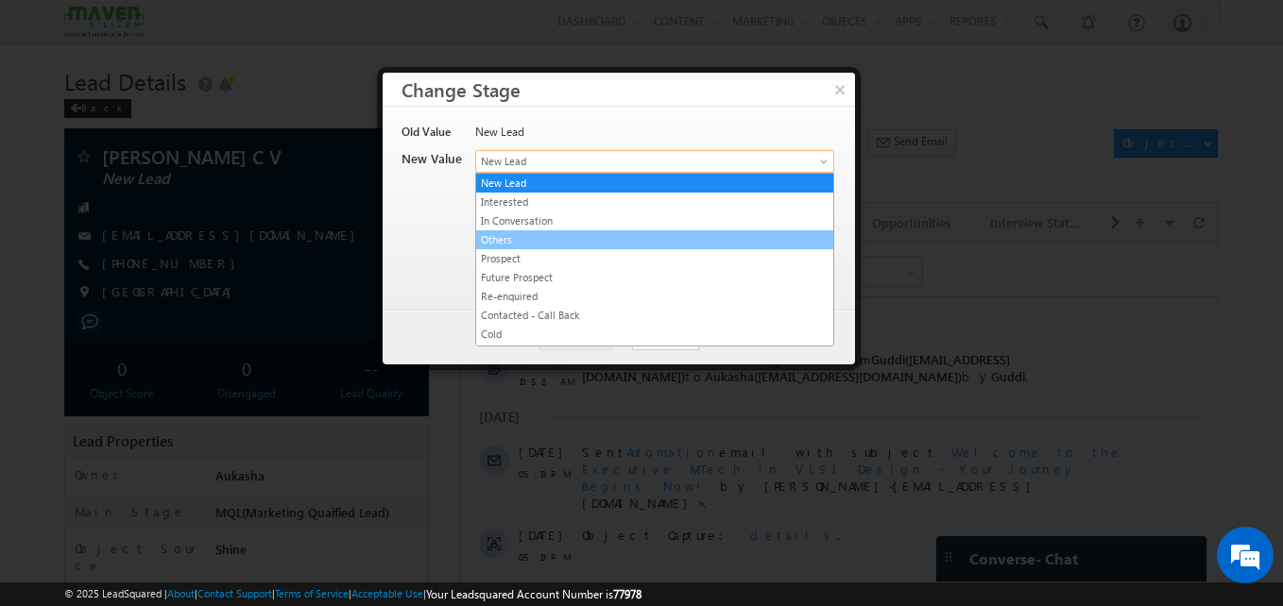
scroll to position [357, 0]
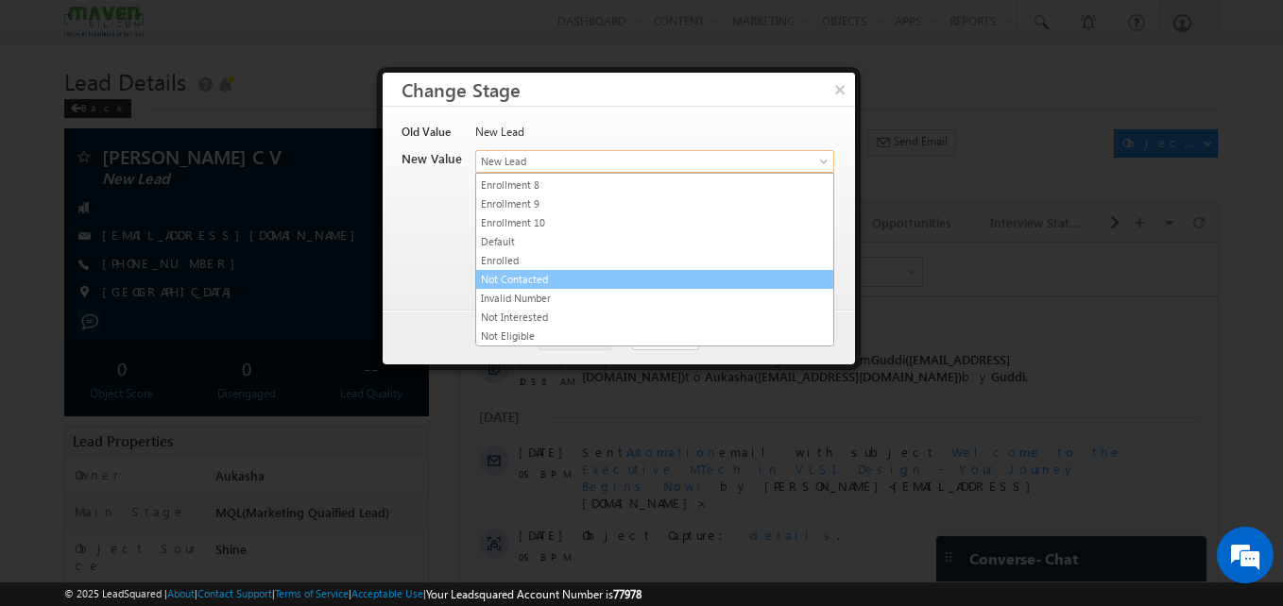
click at [569, 270] on li "Not Contacted" at bounding box center [654, 279] width 357 height 19
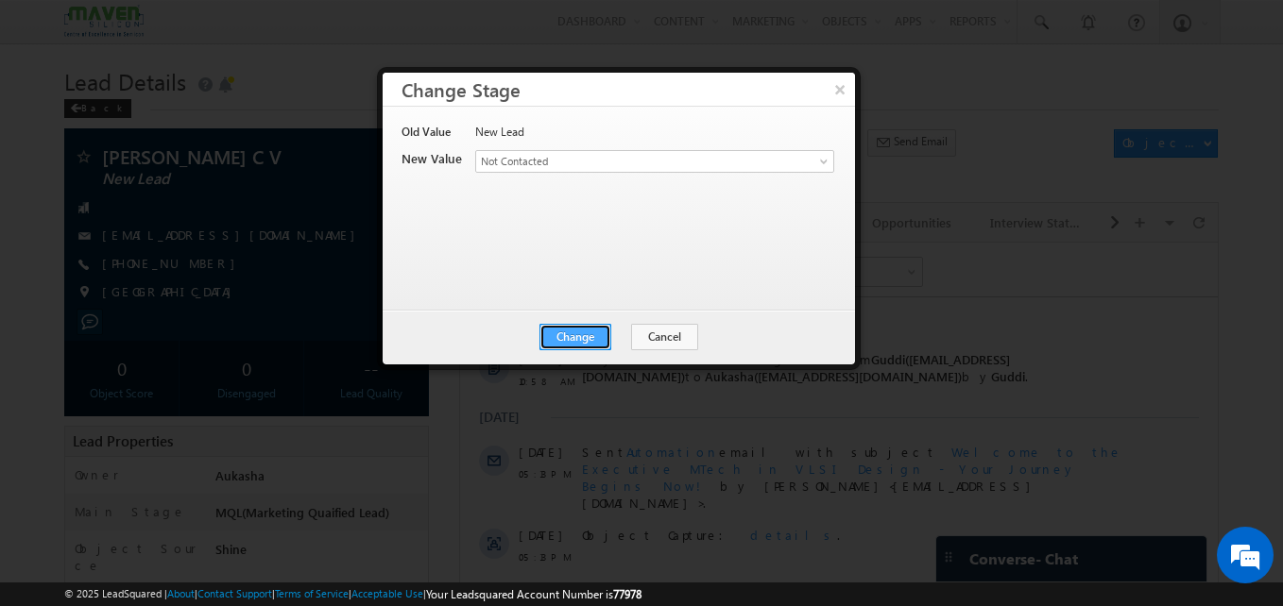
click at [575, 331] on button "Change" at bounding box center [575, 337] width 72 height 26
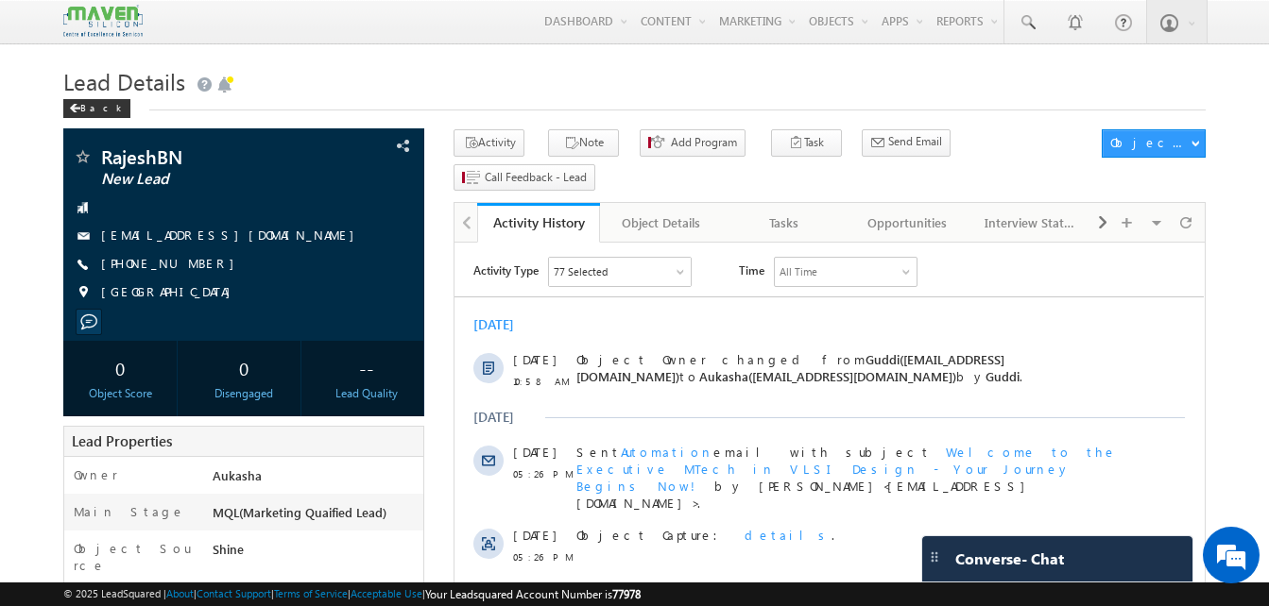
click at [609, 71] on h1 "Lead Details" at bounding box center [634, 79] width 1142 height 37
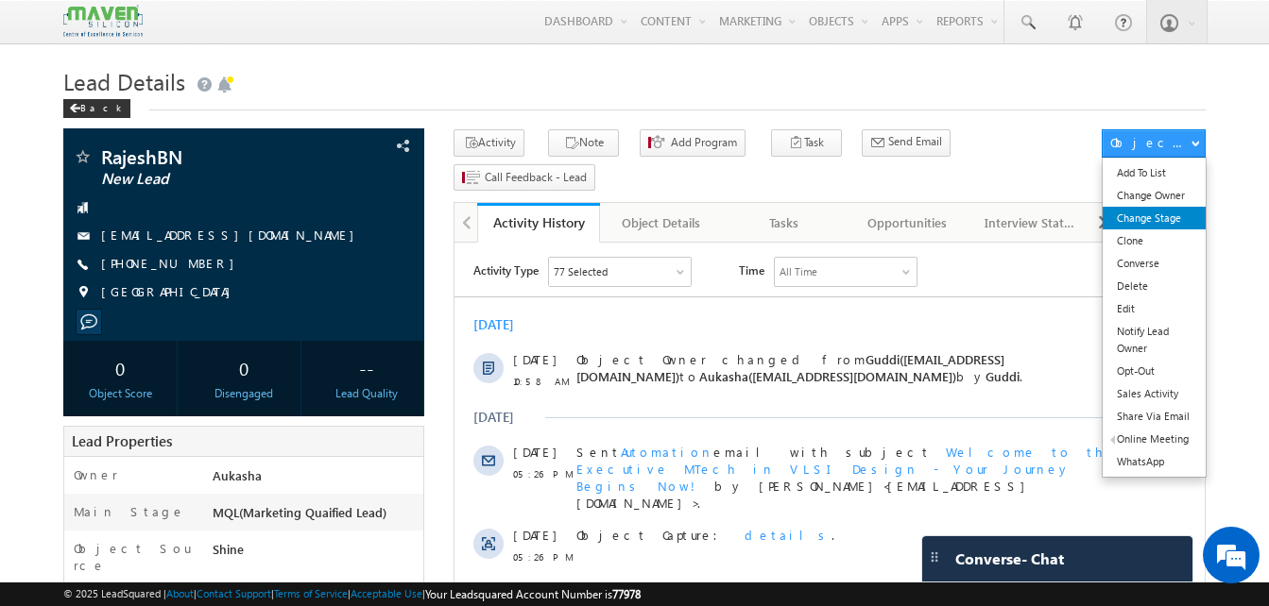
click at [1166, 224] on link "Change Stage" at bounding box center [1153, 218] width 103 height 23
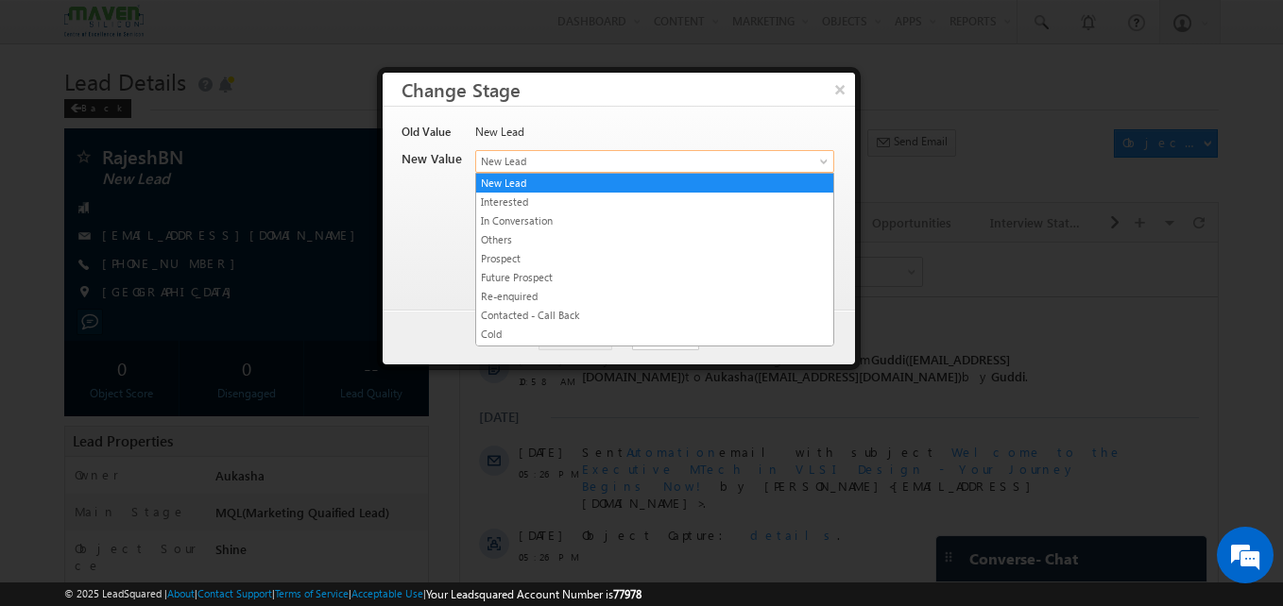
click at [593, 165] on span "New Lead" at bounding box center [623, 161] width 295 height 17
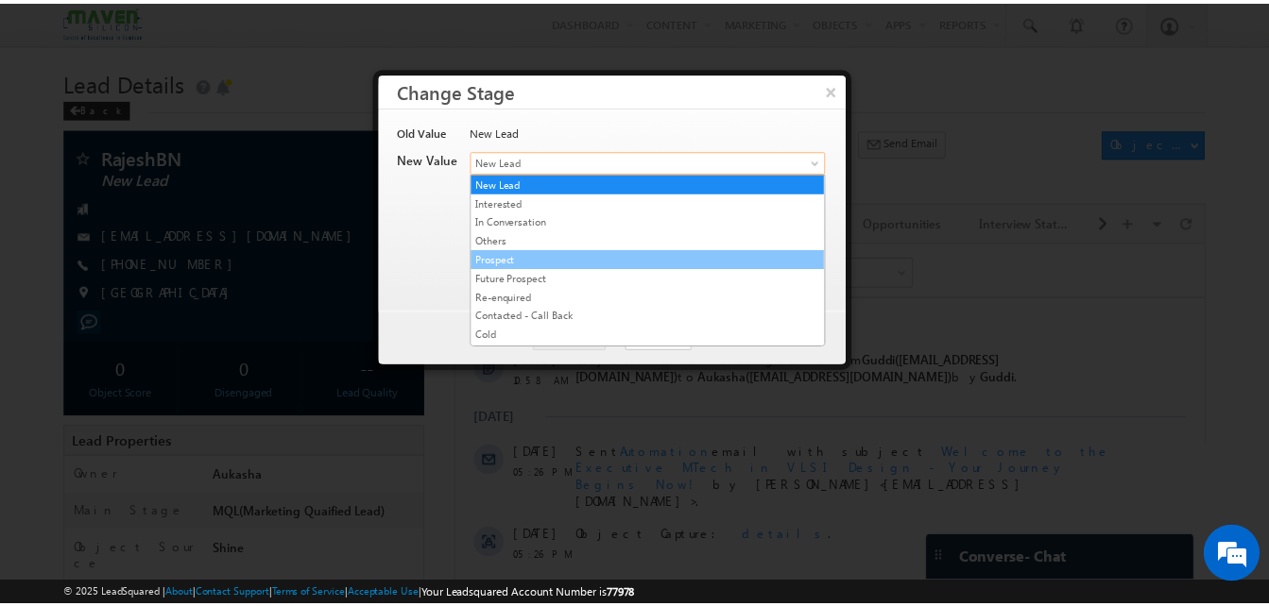
scroll to position [357, 0]
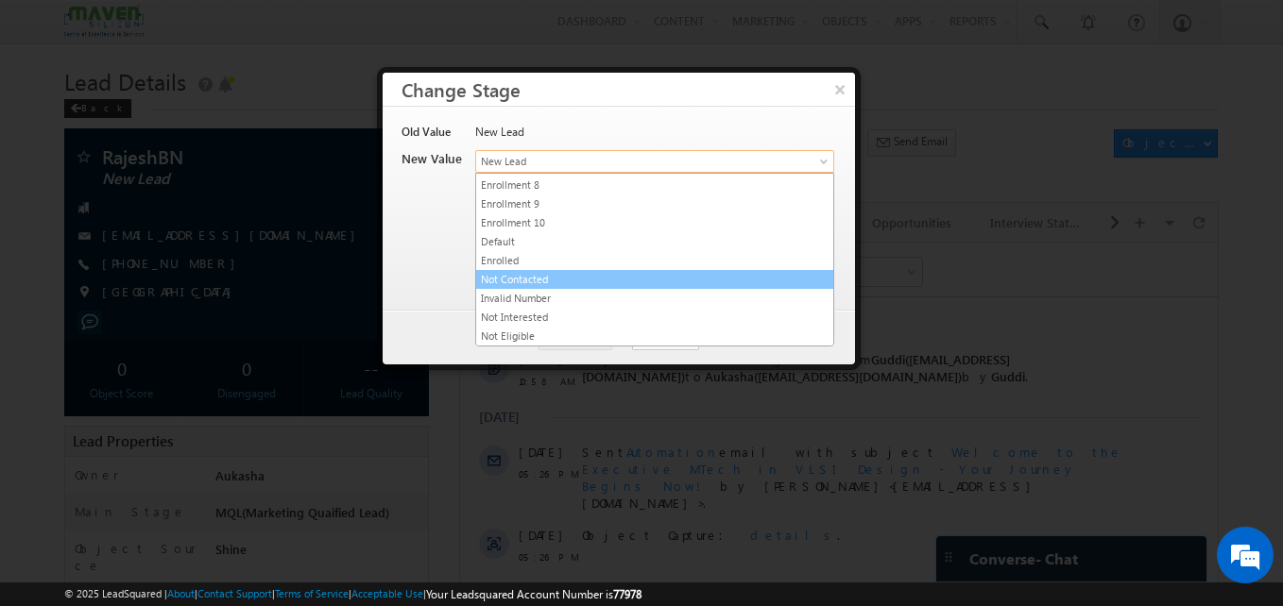
click at [556, 275] on link "Not Contacted" at bounding box center [654, 279] width 357 height 17
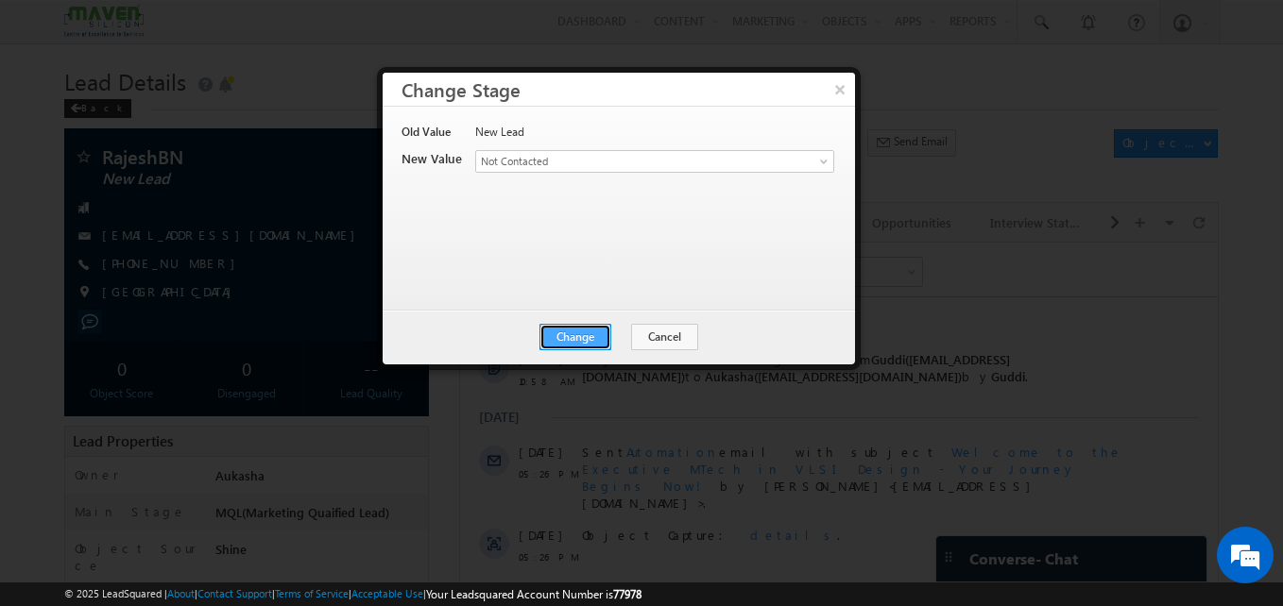
click at [583, 339] on button "Change" at bounding box center [575, 337] width 72 height 26
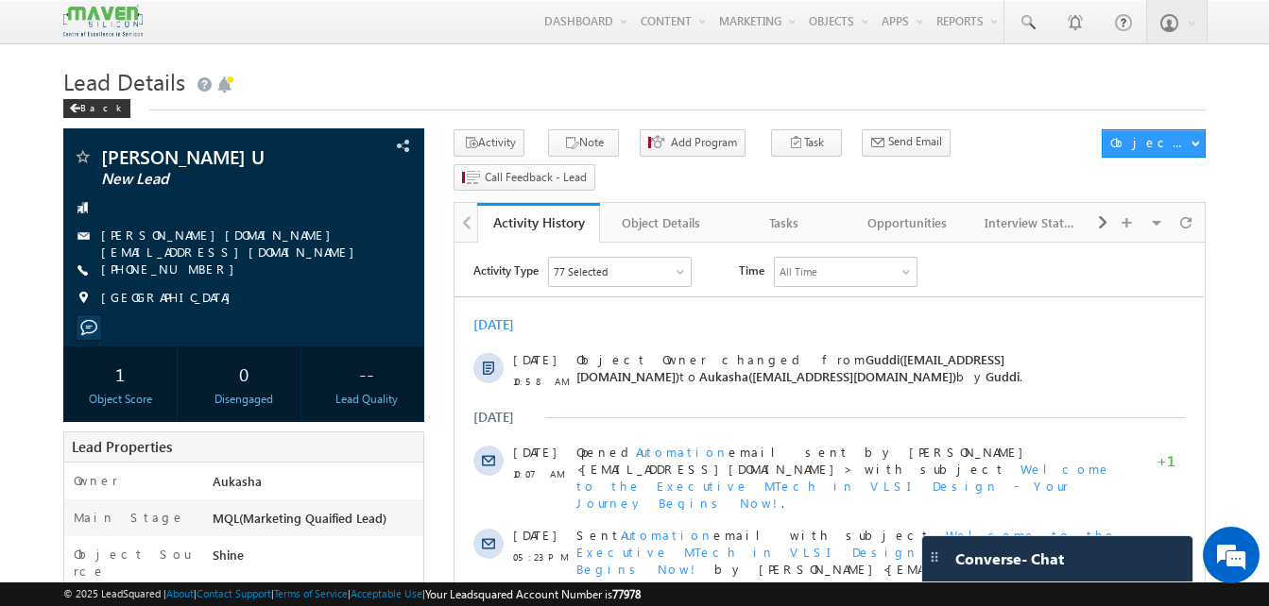
click at [373, 37] on div "Menu Aukasha lsq5@ maven -sili con.c om crmma ven" at bounding box center [634, 22] width 1142 height 44
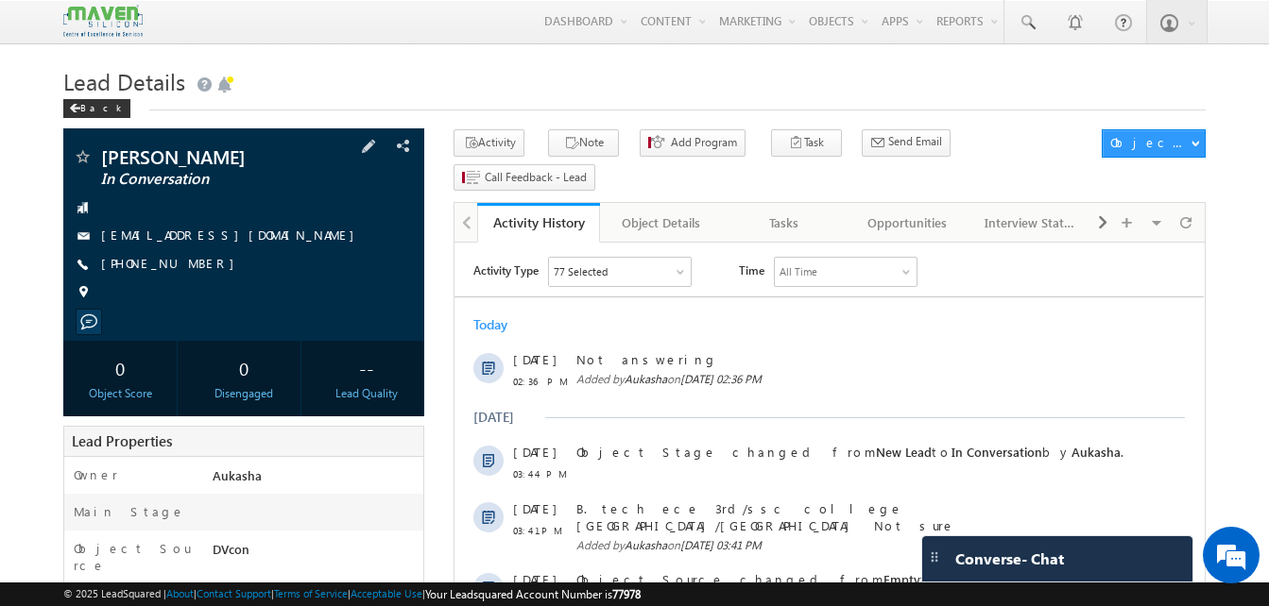
drag, startPoint x: 204, startPoint y: 263, endPoint x: 190, endPoint y: 266, distance: 14.7
click at [190, 266] on div "[PHONE_NUMBER]" at bounding box center [244, 264] width 342 height 19
copy div "[PHONE_NUMBER]"
click at [654, 97] on h1 "Lead Details" at bounding box center [634, 79] width 1142 height 37
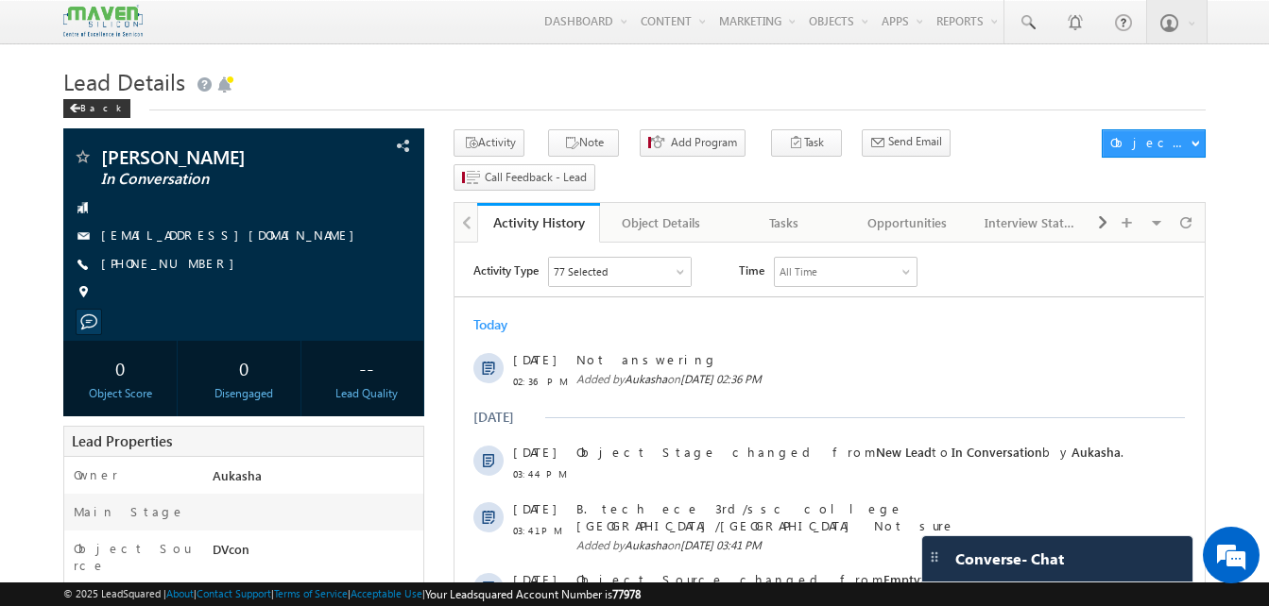
click at [729, 83] on h1 "Lead Details" at bounding box center [634, 79] width 1142 height 37
click at [791, 77] on h1 "Lead Details" at bounding box center [634, 79] width 1142 height 37
click at [624, 93] on h1 "Lead Details" at bounding box center [634, 79] width 1142 height 37
click at [609, 82] on h1 "Lead Details" at bounding box center [634, 79] width 1142 height 37
click at [673, 76] on h1 "Lead Details" at bounding box center [634, 79] width 1142 height 37
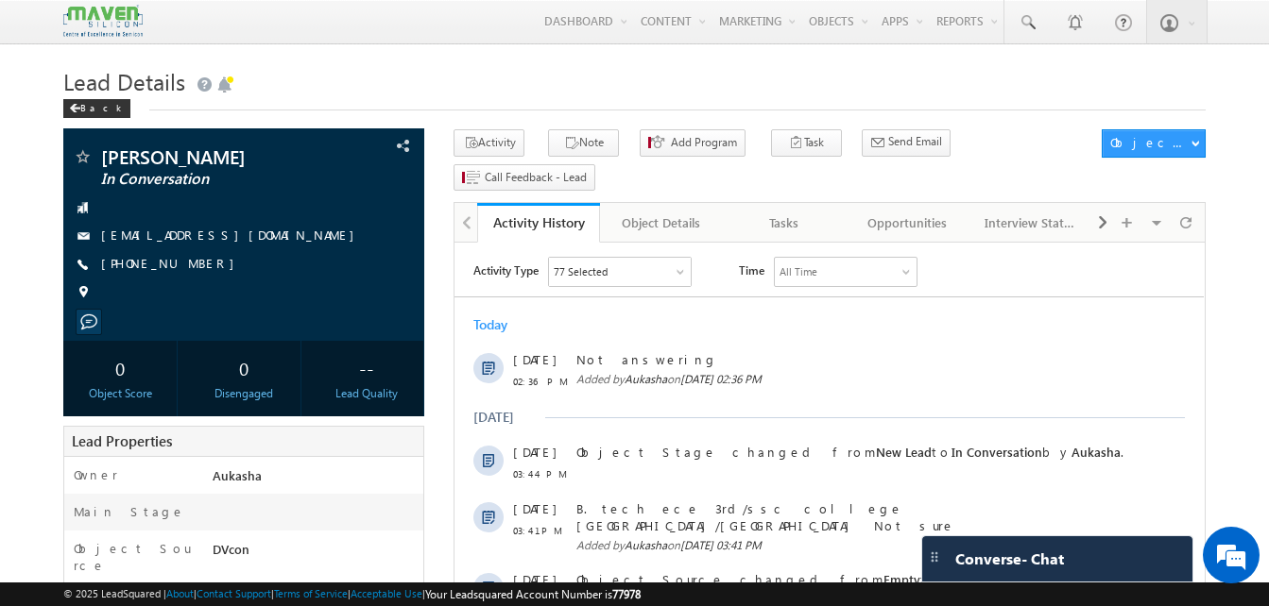
click at [508, 81] on h1 "Lead Details" at bounding box center [634, 79] width 1142 height 37
click at [1018, 25] on span at bounding box center [1026, 22] width 19 height 19
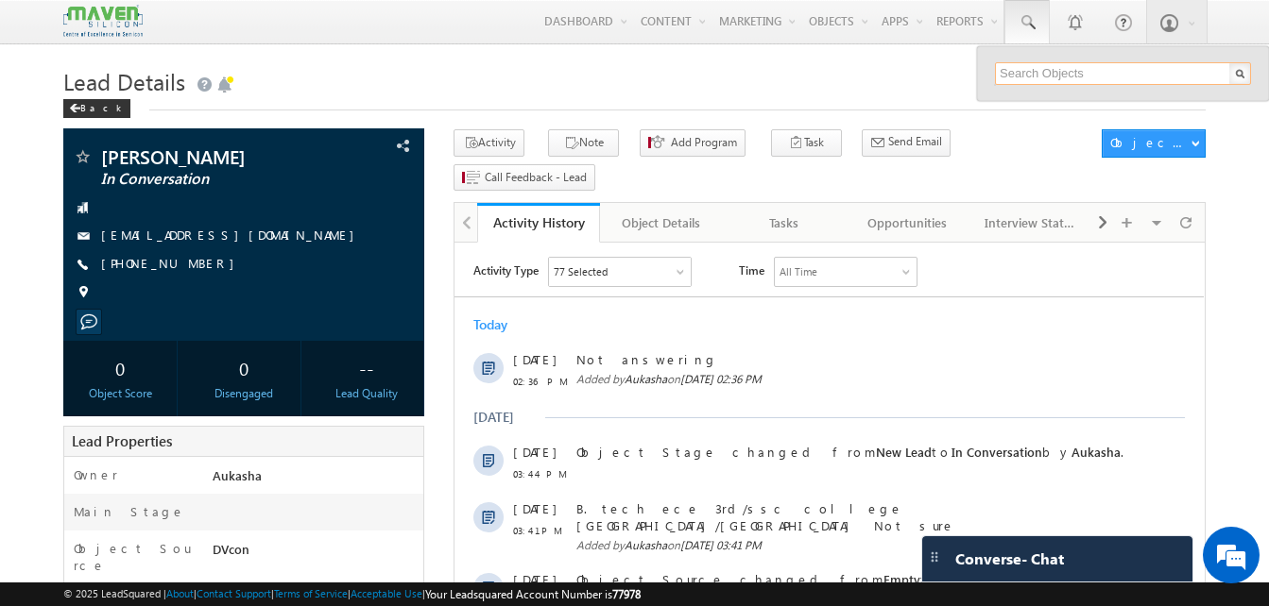
click at [1047, 70] on input "text" at bounding box center [1123, 73] width 256 height 23
paste input "7008159134"
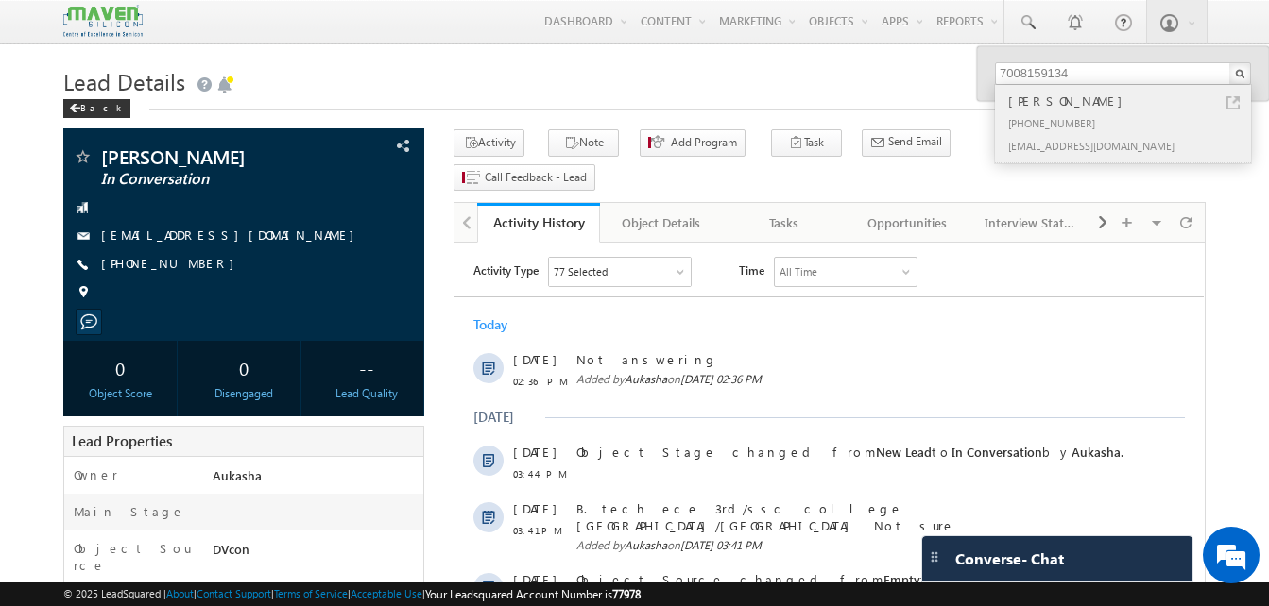
click at [1232, 105] on link at bounding box center [1232, 102] width 13 height 13
click at [1092, 72] on input "7008159134" at bounding box center [1123, 73] width 256 height 23
paste input "260890"
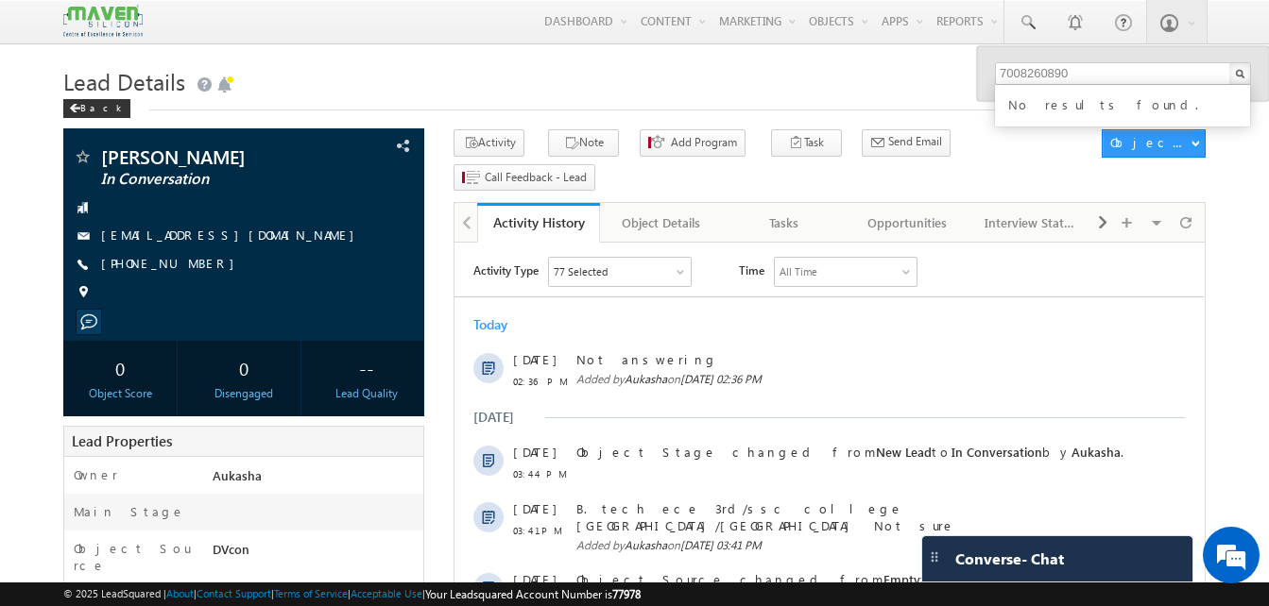
click at [792, 99] on div "Back" at bounding box center [634, 104] width 1142 height 12
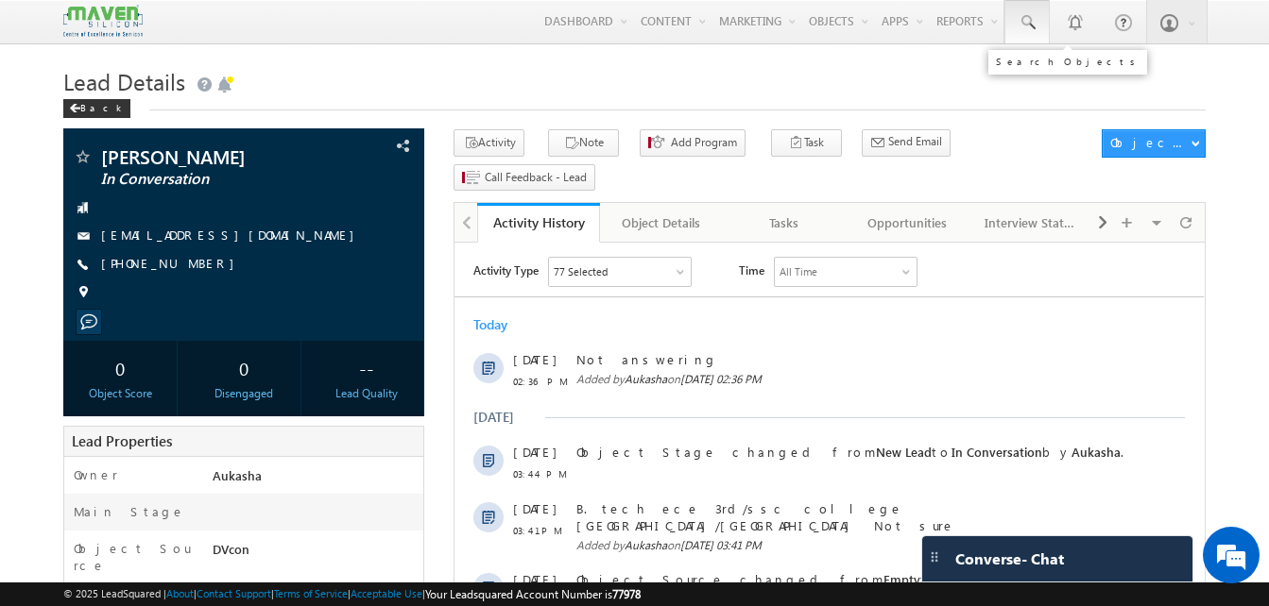
click at [1035, 29] on span at bounding box center [1026, 22] width 19 height 19
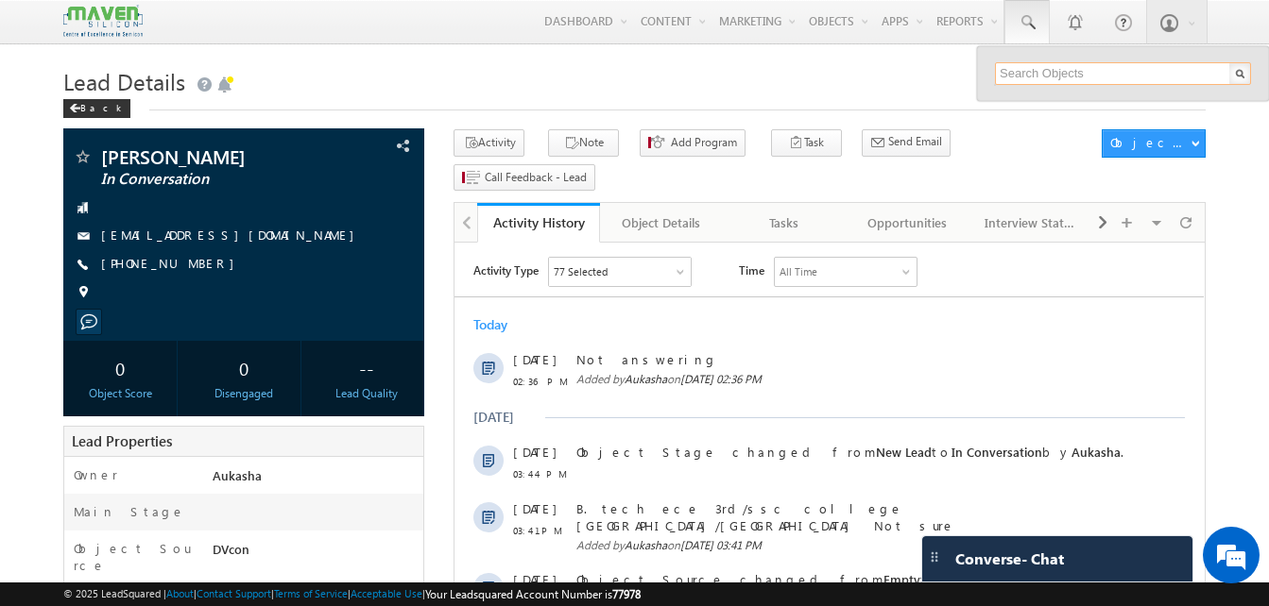
click at [1038, 75] on input "text" at bounding box center [1123, 73] width 256 height 23
paste input "7008260890"
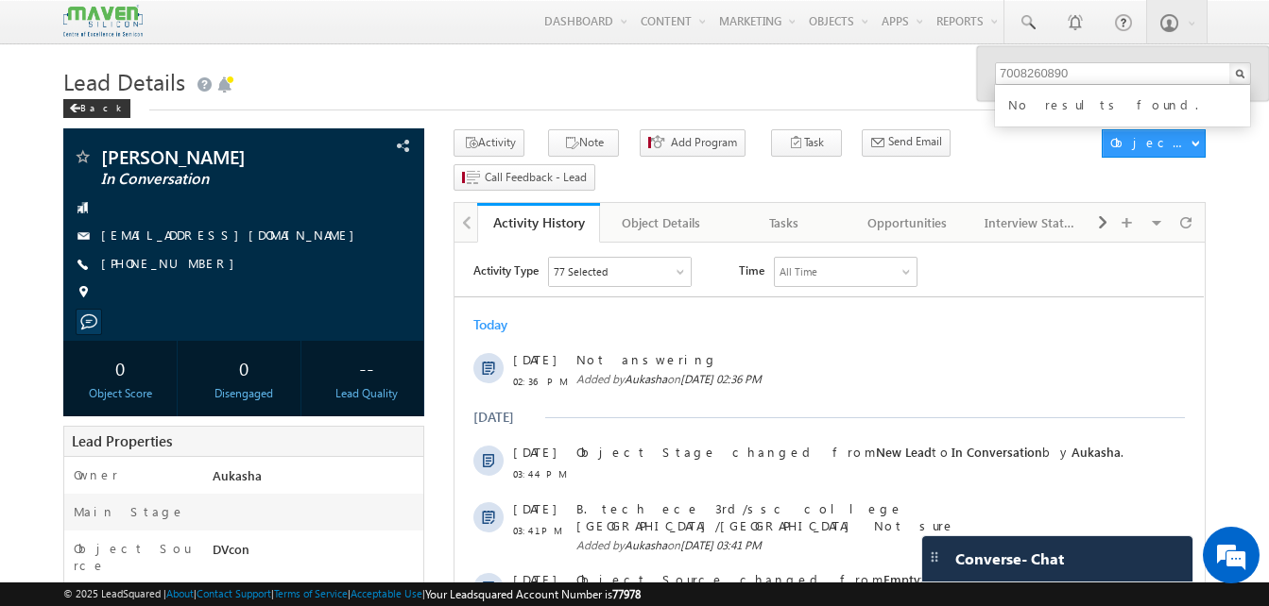
click at [804, 78] on h1 "Lead Details" at bounding box center [634, 79] width 1142 height 37
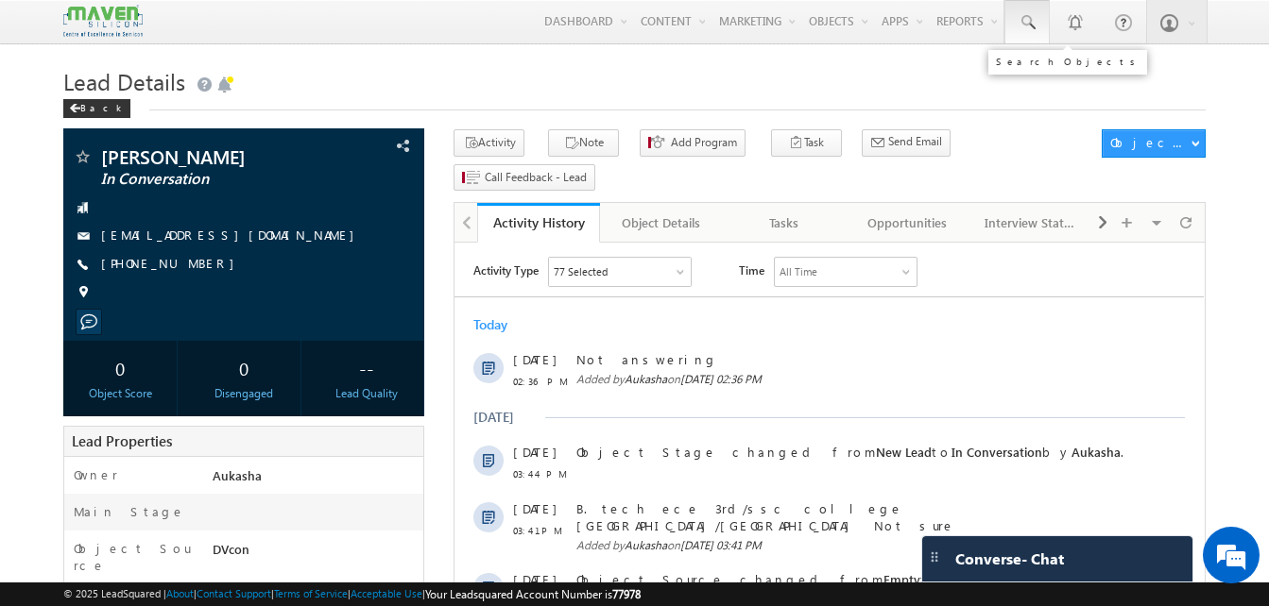
click at [1023, 35] on link at bounding box center [1026, 21] width 45 height 43
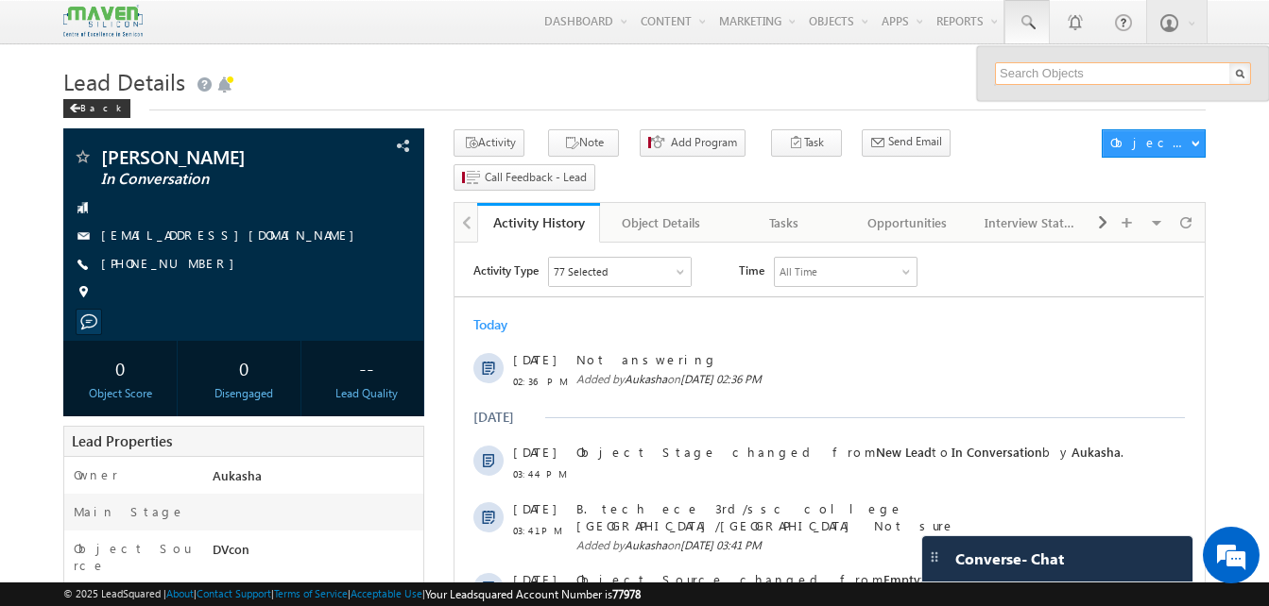
click at [1035, 81] on input "text" at bounding box center [1123, 73] width 256 height 23
paste input "7008370793"
type input "7008370793"
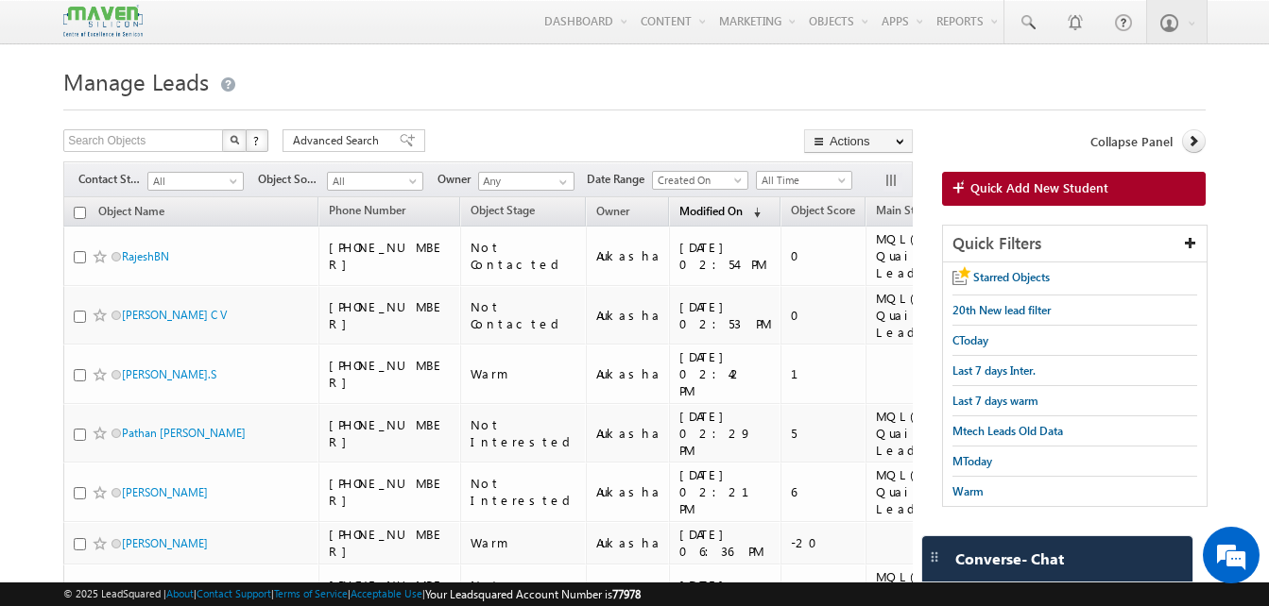
click at [679, 207] on span "Modified On" at bounding box center [710, 211] width 63 height 14
click at [679, 216] on span "Modified On" at bounding box center [710, 210] width 63 height 14
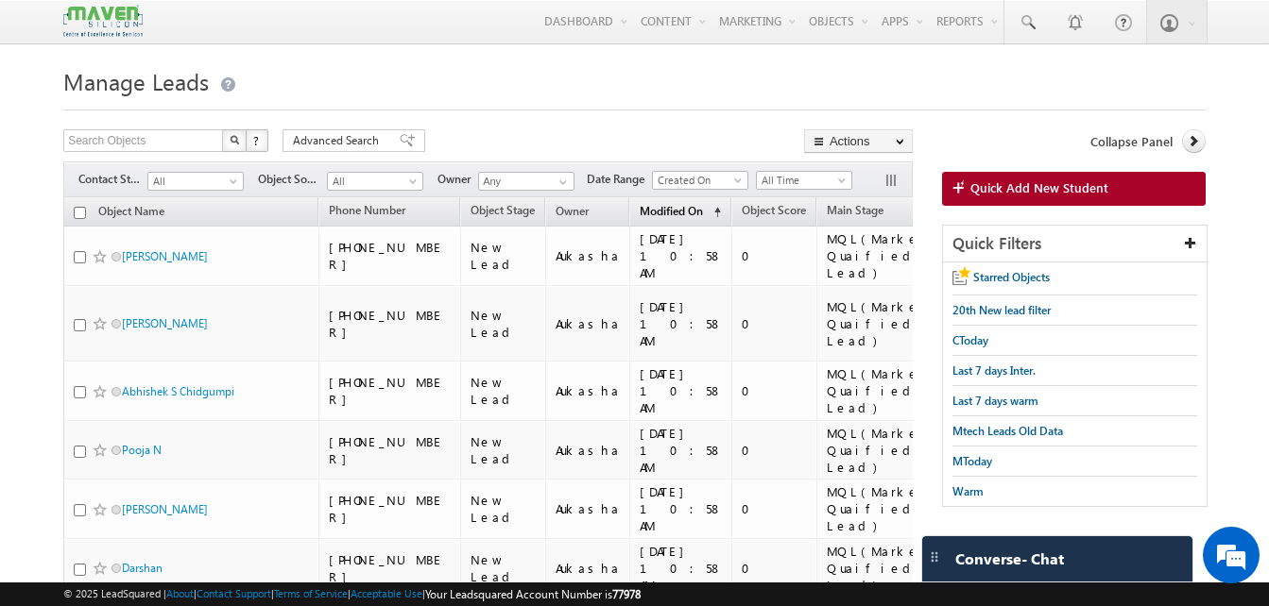
click at [652, 222] on link "Modified On (sorted ascending)" at bounding box center [680, 212] width 100 height 25
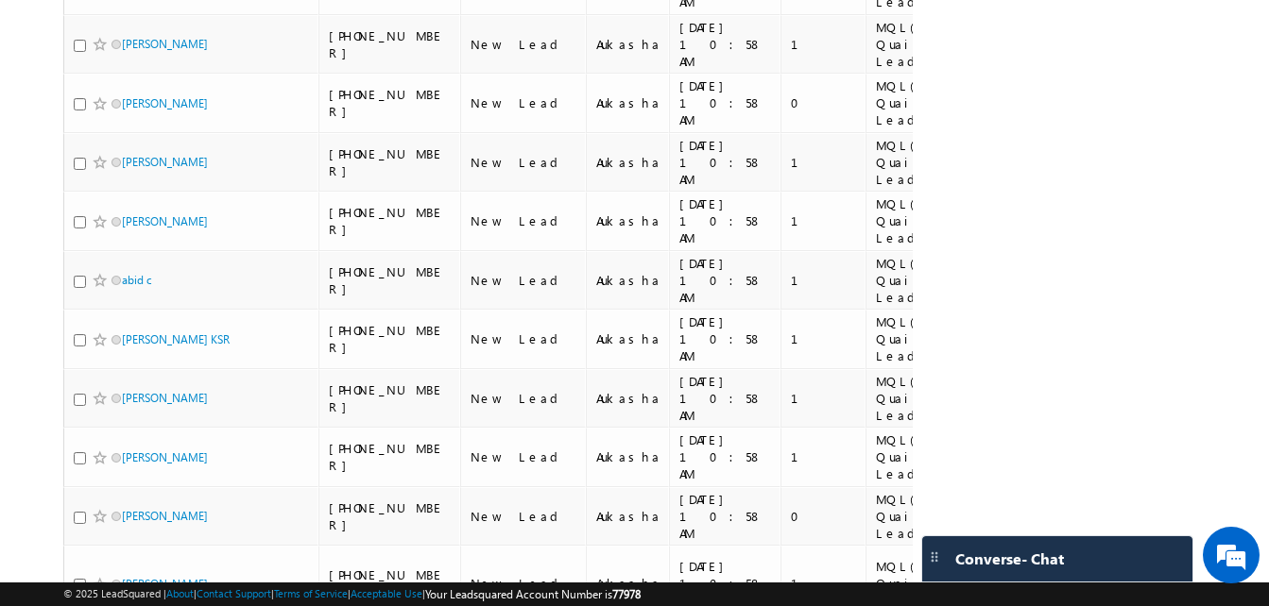
scroll to position [2702, 0]
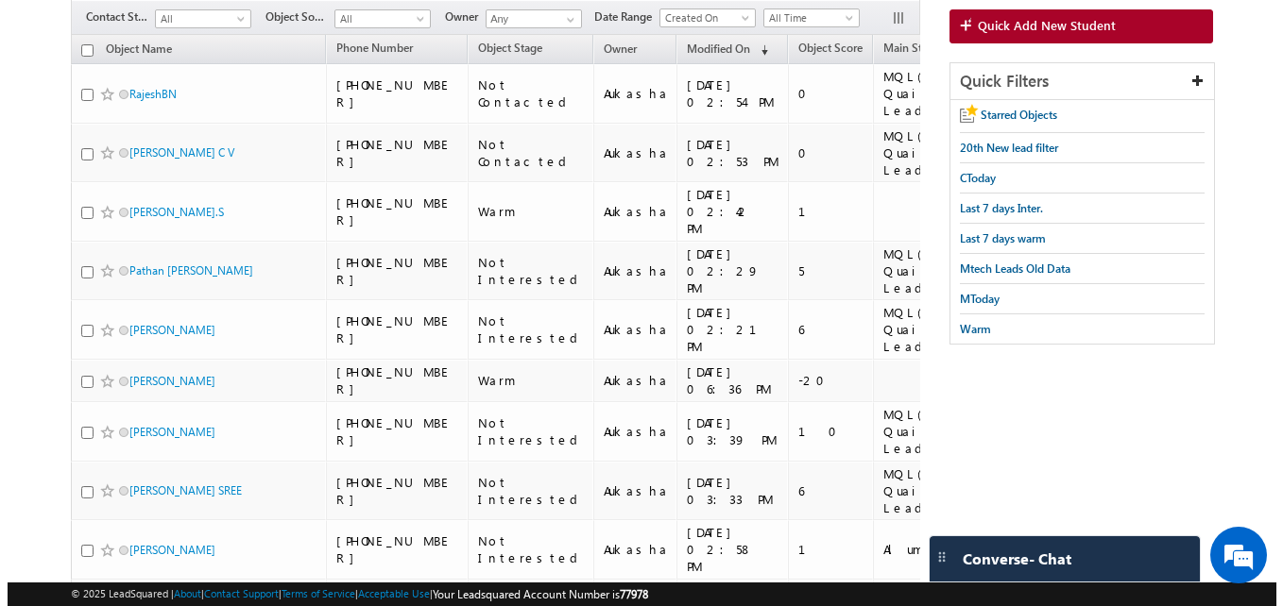
scroll to position [0, 0]
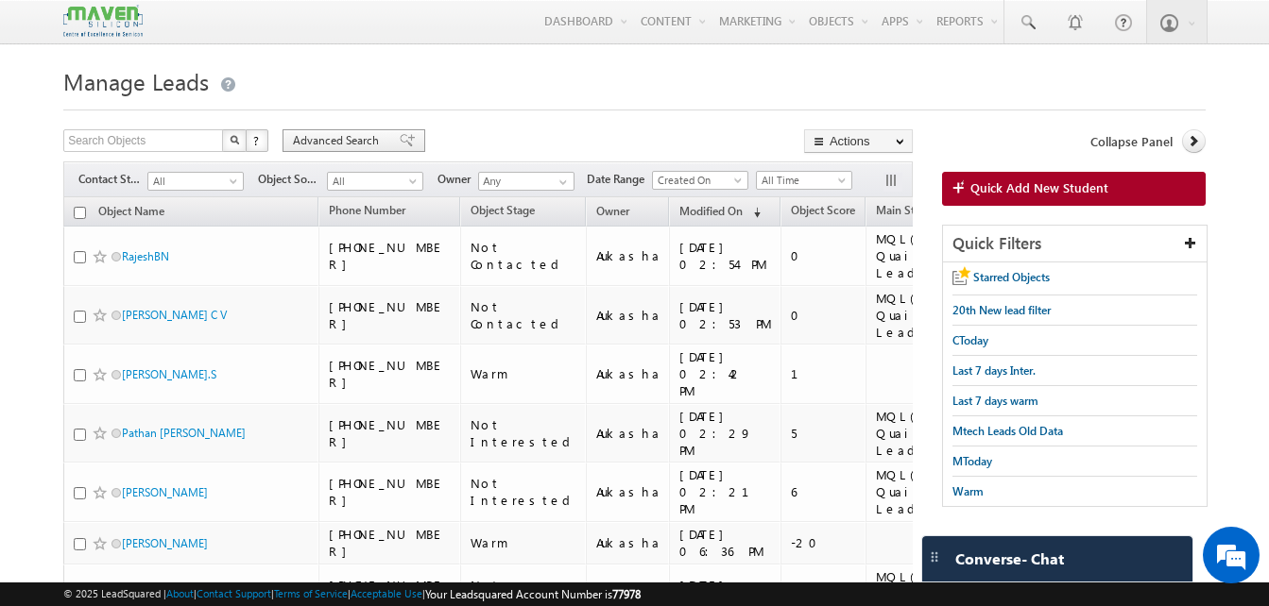
click at [375, 145] on span "Advanced Search" at bounding box center [339, 140] width 92 height 17
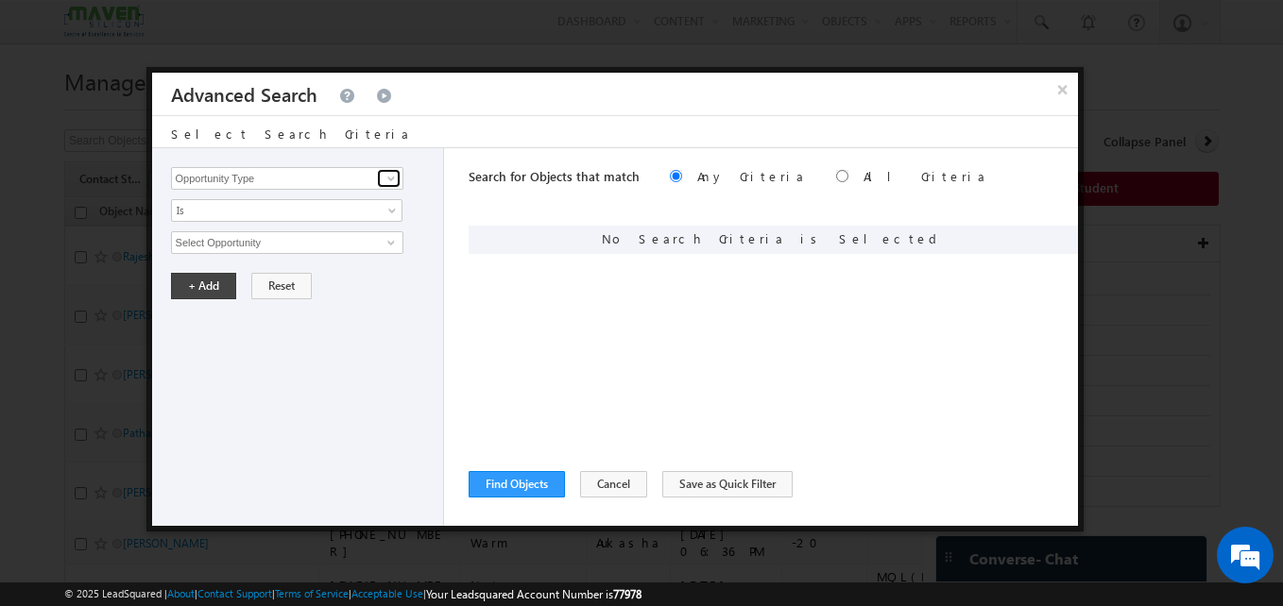
click at [377, 176] on link at bounding box center [389, 178] width 24 height 19
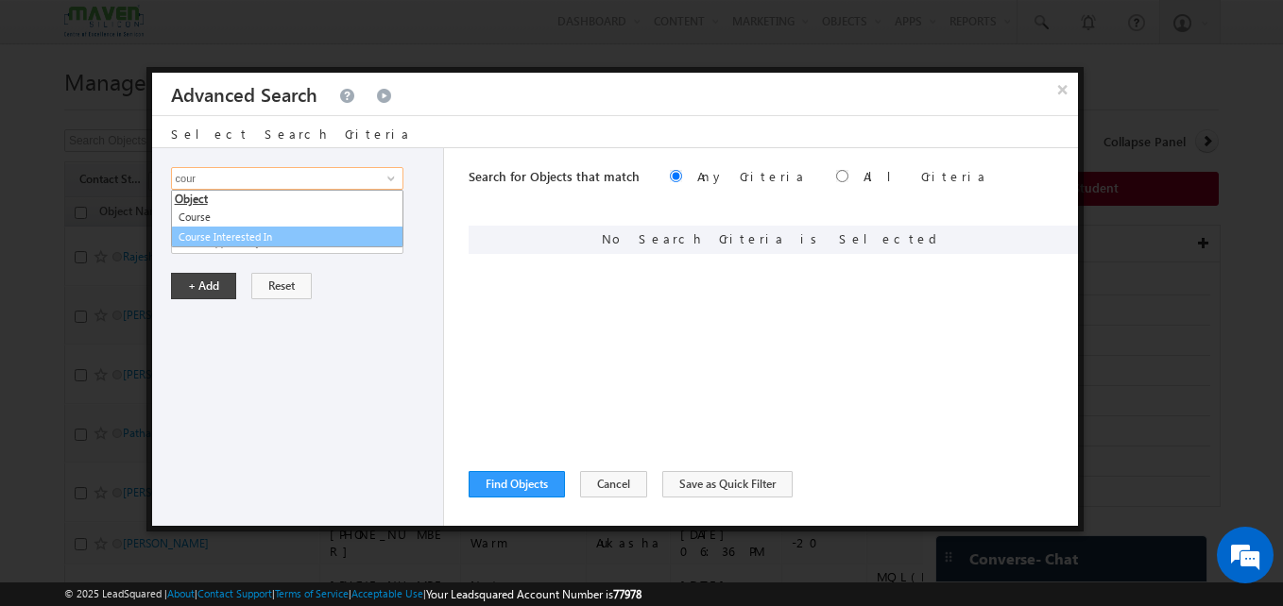
click at [326, 235] on link "Course Interested In" at bounding box center [287, 238] width 232 height 22
type input "Course Interested In"
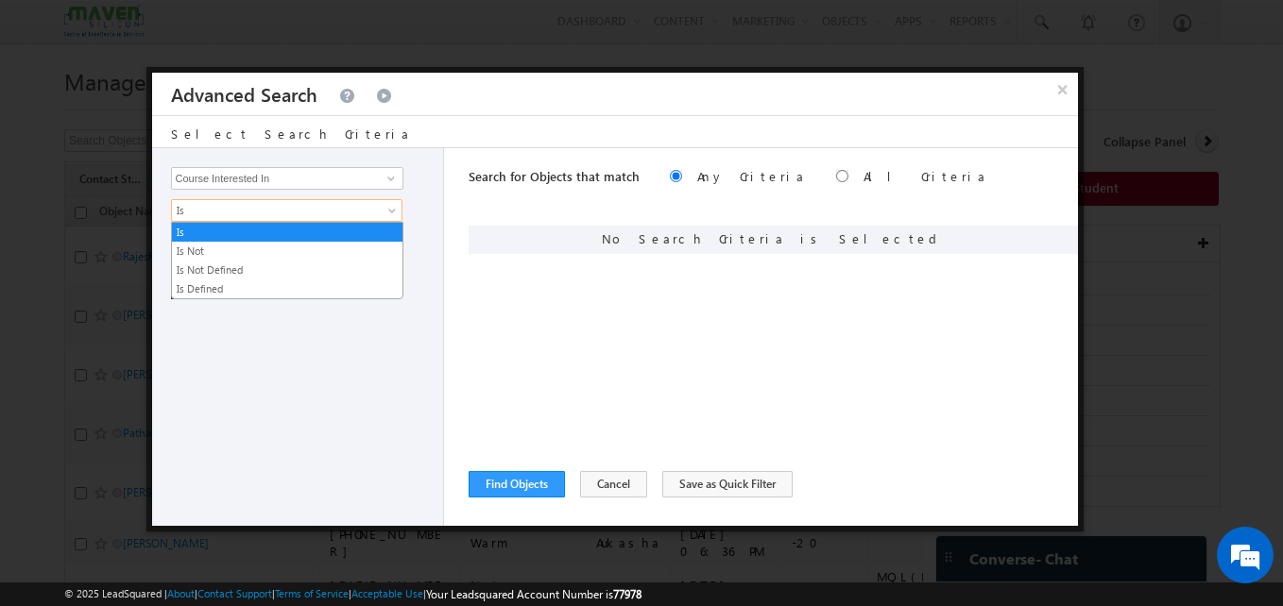
click at [343, 209] on span "Is" at bounding box center [274, 210] width 205 height 17
click at [286, 245] on link "Is Not" at bounding box center [287, 251] width 230 height 17
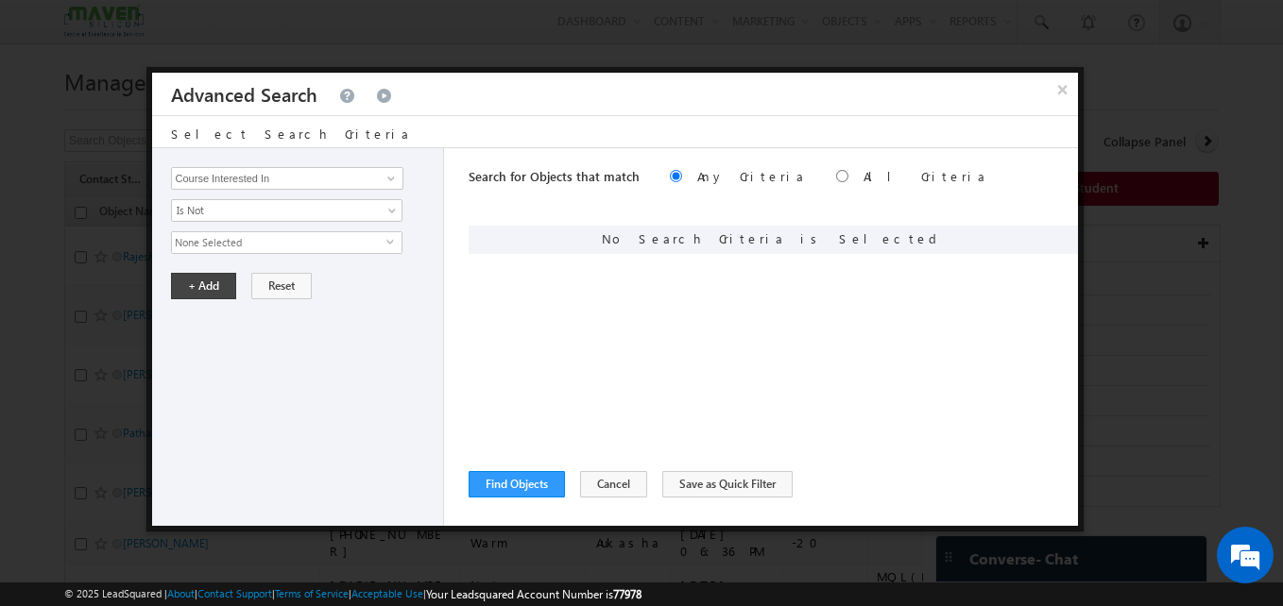
click at [292, 247] on span "None Selected" at bounding box center [279, 242] width 214 height 21
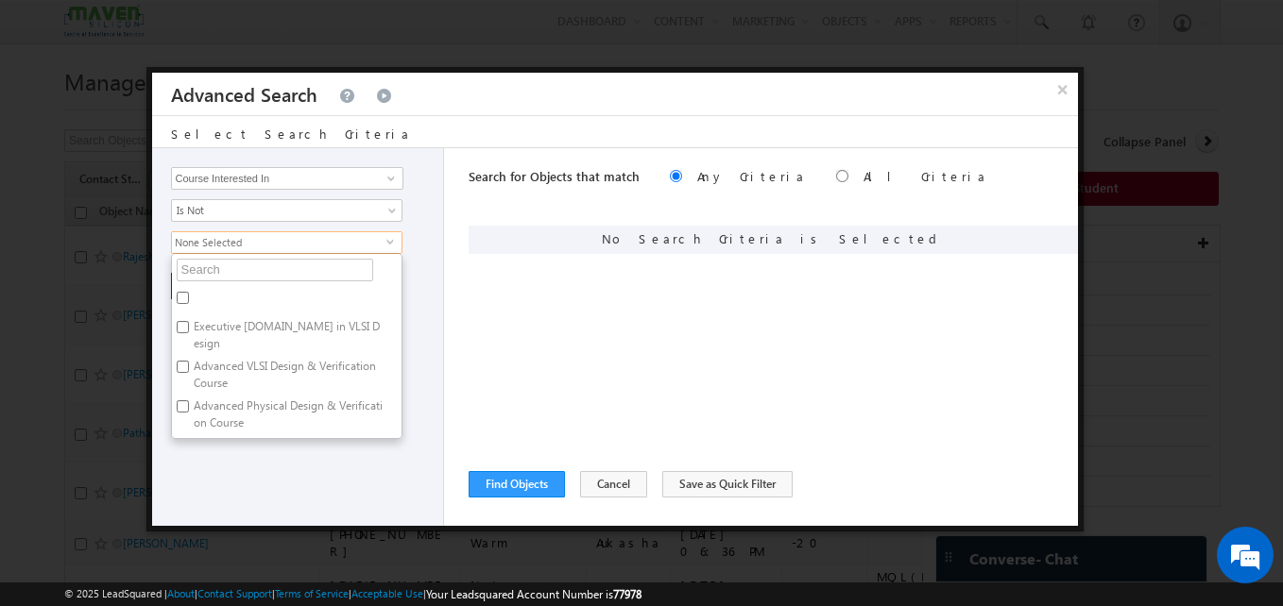
click at [314, 324] on label "Executive M.Tech in VLSI Design" at bounding box center [287, 335] width 230 height 40
click at [189, 324] on input "Executive M.Tech in VLSI Design" at bounding box center [183, 327] width 12 height 12
checkbox input "true"
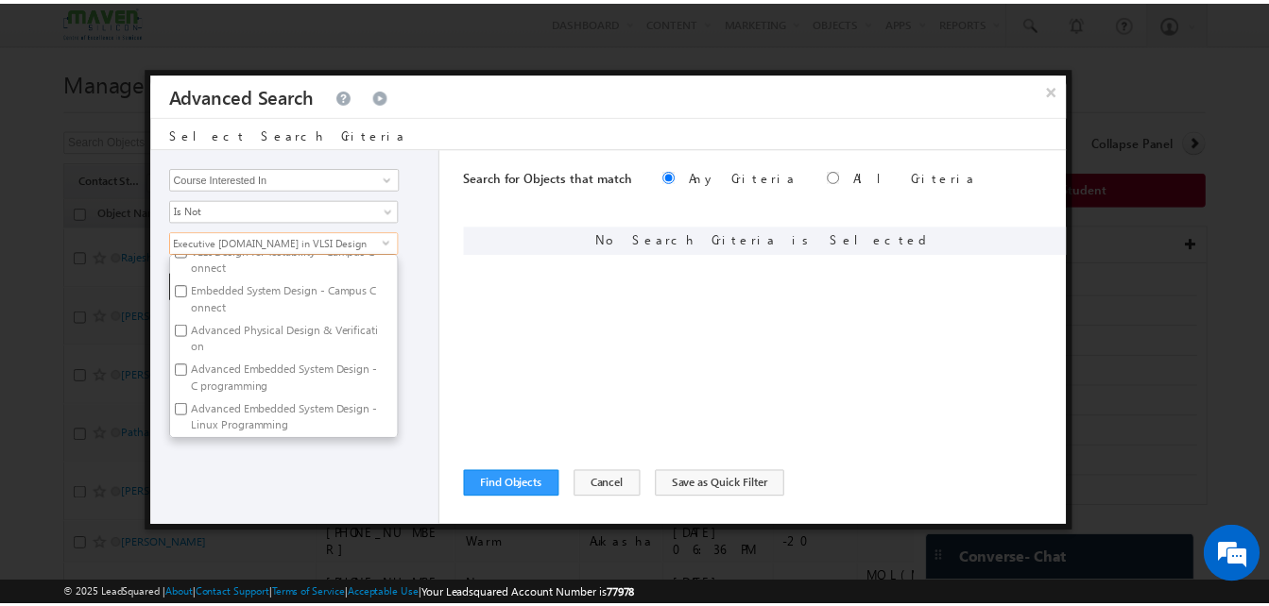
scroll to position [1799, 0]
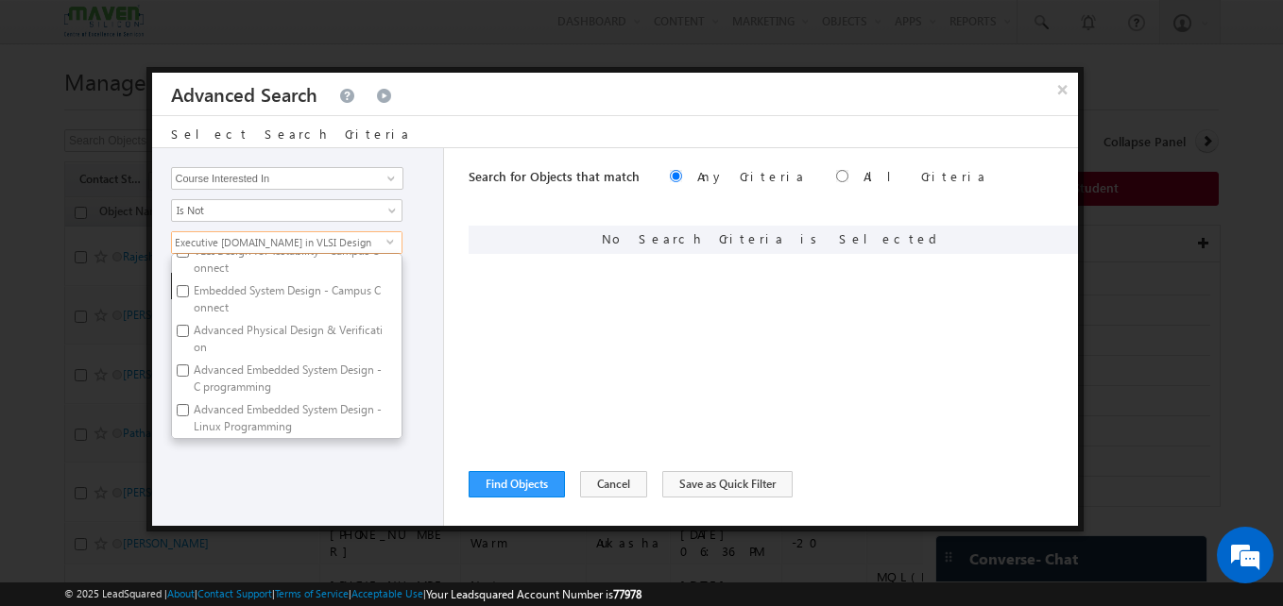
click at [448, 361] on div "Opportunity Type Object Activity Task Sales Group Prospect Id Academic Remarks …" at bounding box center [615, 337] width 926 height 378
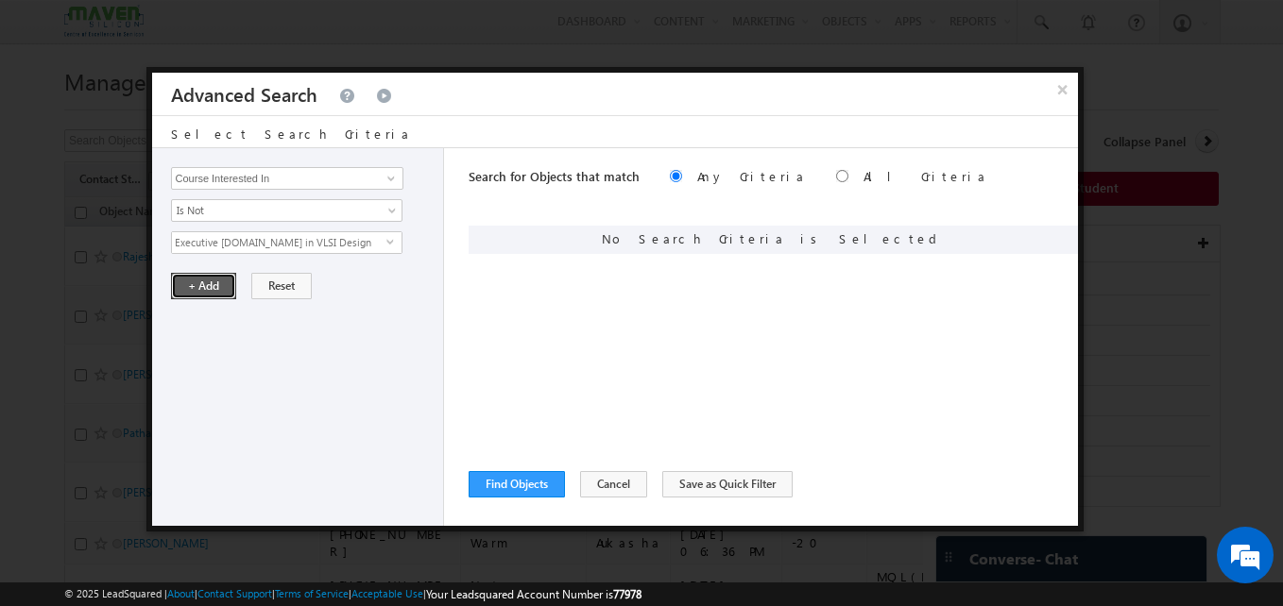
click at [200, 293] on button "+ Add" at bounding box center [203, 286] width 65 height 26
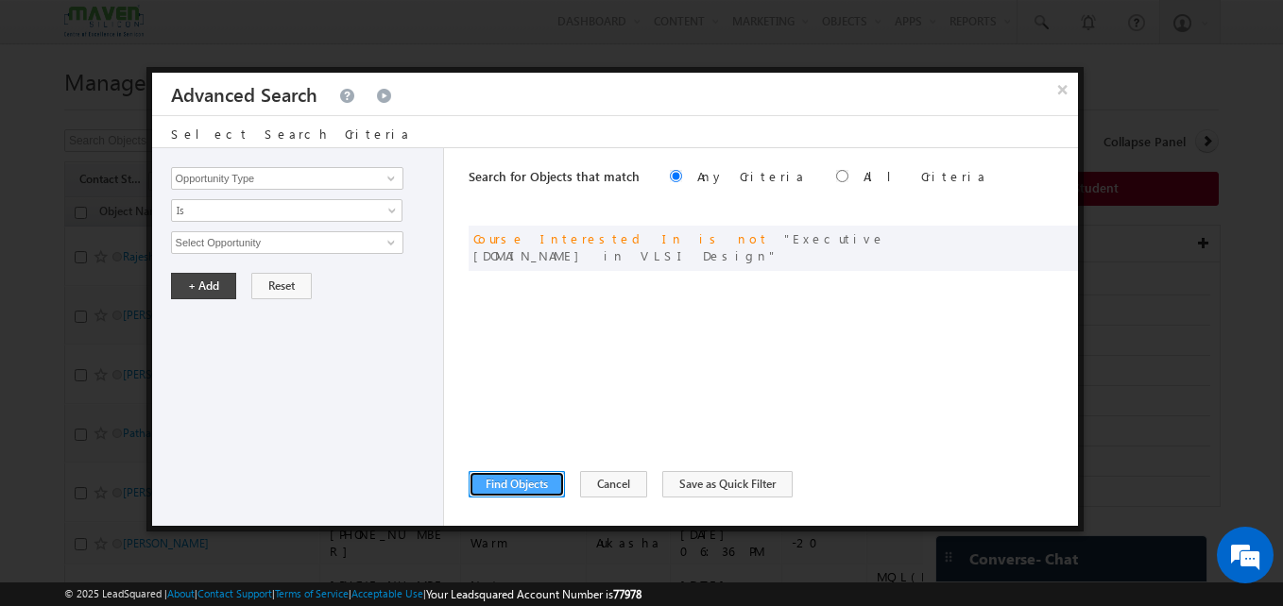
click at [523, 486] on button "Find Objects" at bounding box center [517, 484] width 96 height 26
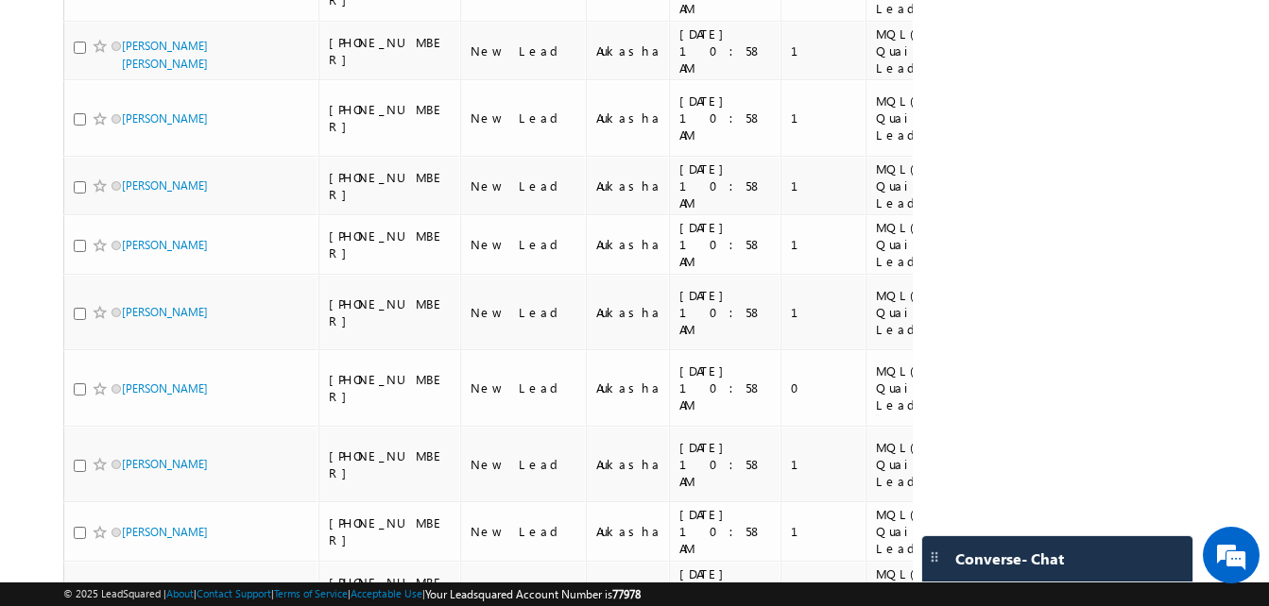
scroll to position [0, 0]
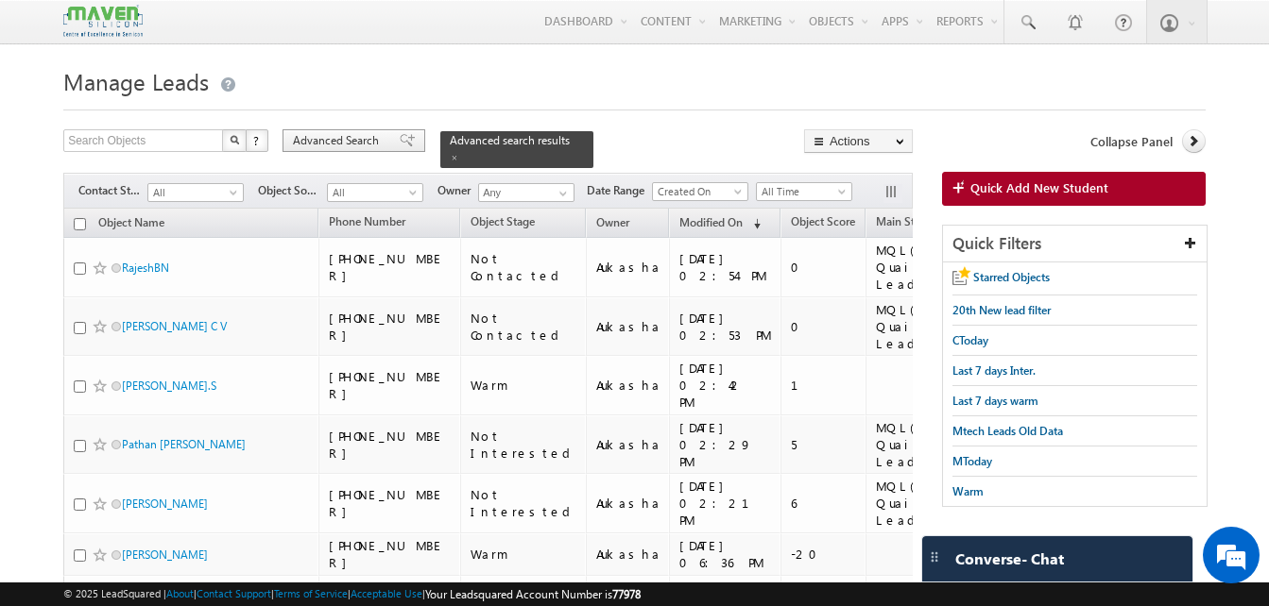
click at [361, 148] on span "Advanced Search" at bounding box center [339, 140] width 92 height 17
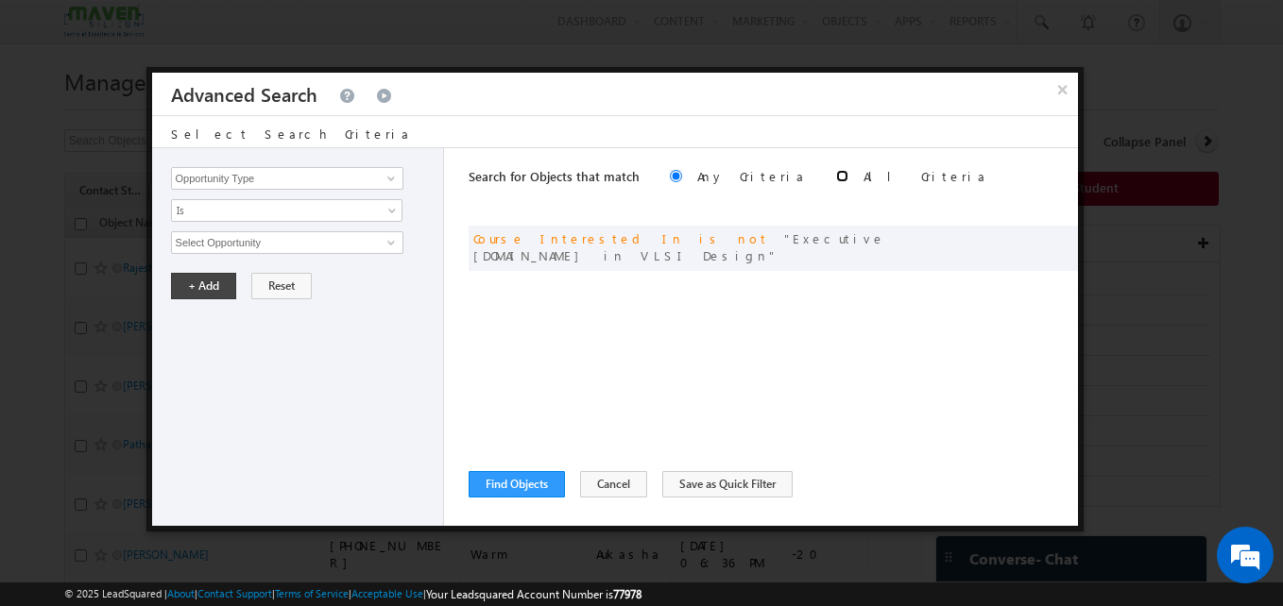
click at [836, 174] on input "radio" at bounding box center [842, 176] width 12 height 12
radio input "true"
click at [344, 180] on input "Opportunity Type" at bounding box center [287, 178] width 232 height 23
click at [382, 174] on link at bounding box center [389, 178] width 24 height 19
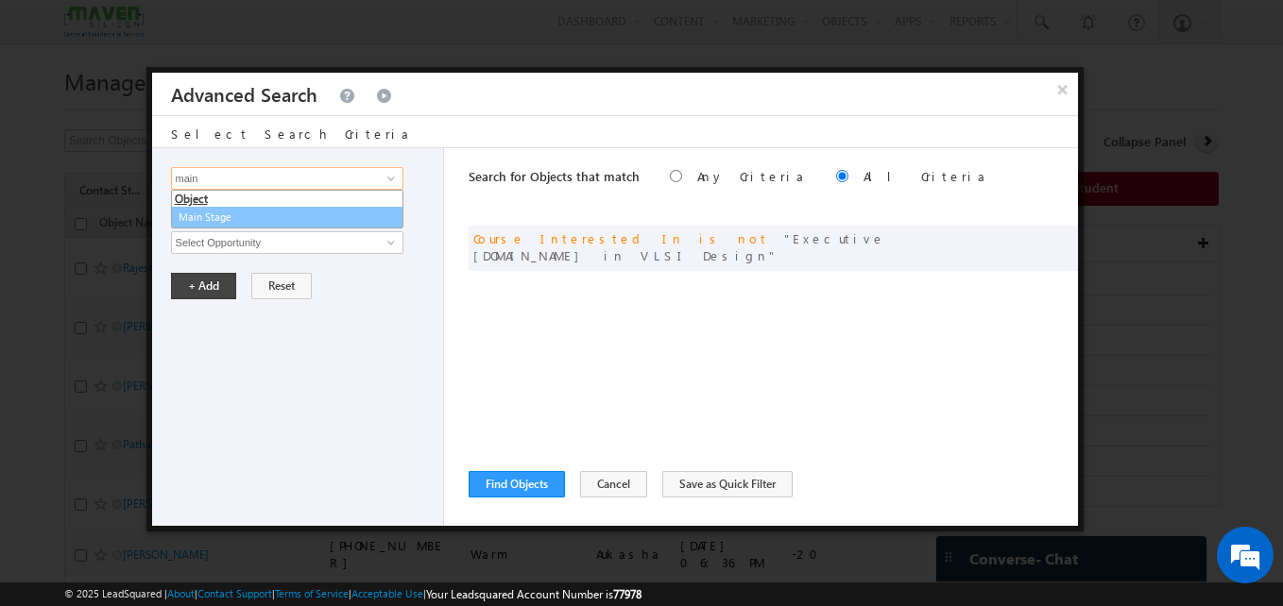
click at [318, 222] on link "Main Stage" at bounding box center [287, 218] width 232 height 22
type input "Main Stage"
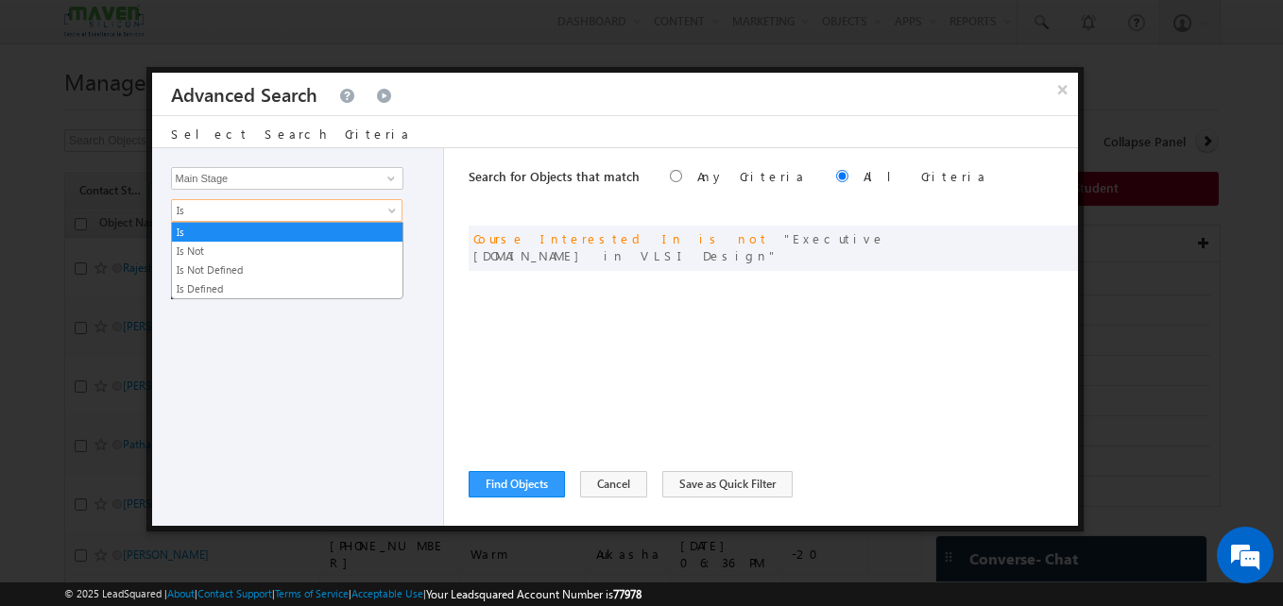
click at [302, 214] on span "Is" at bounding box center [274, 210] width 205 height 17
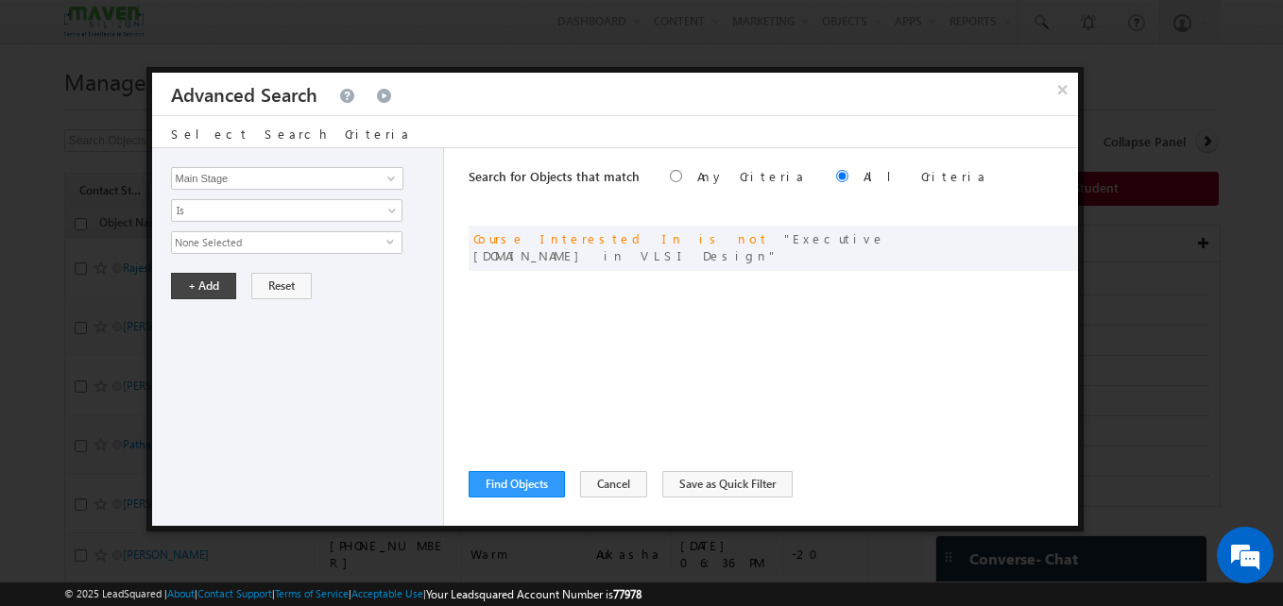
click at [337, 344] on div "Opportunity Type Object Activity Task Sales Group Prospect Id Academic Remarks …" at bounding box center [298, 337] width 293 height 378
click at [338, 213] on span "Is" at bounding box center [274, 210] width 205 height 17
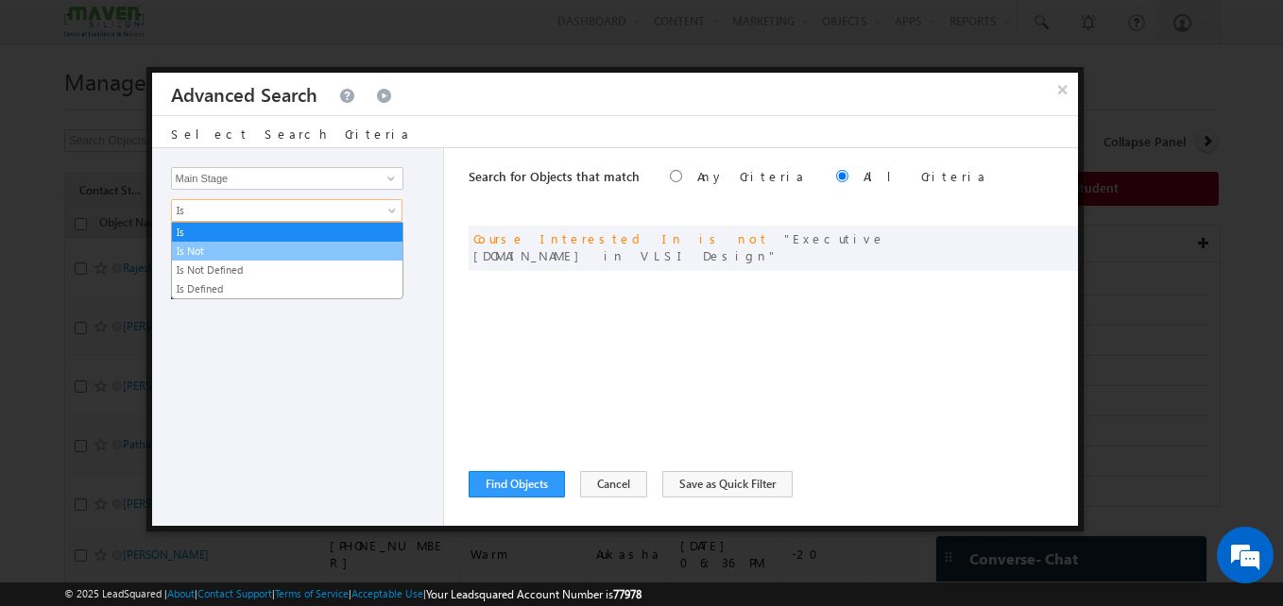
click at [300, 257] on link "Is Not" at bounding box center [287, 251] width 230 height 17
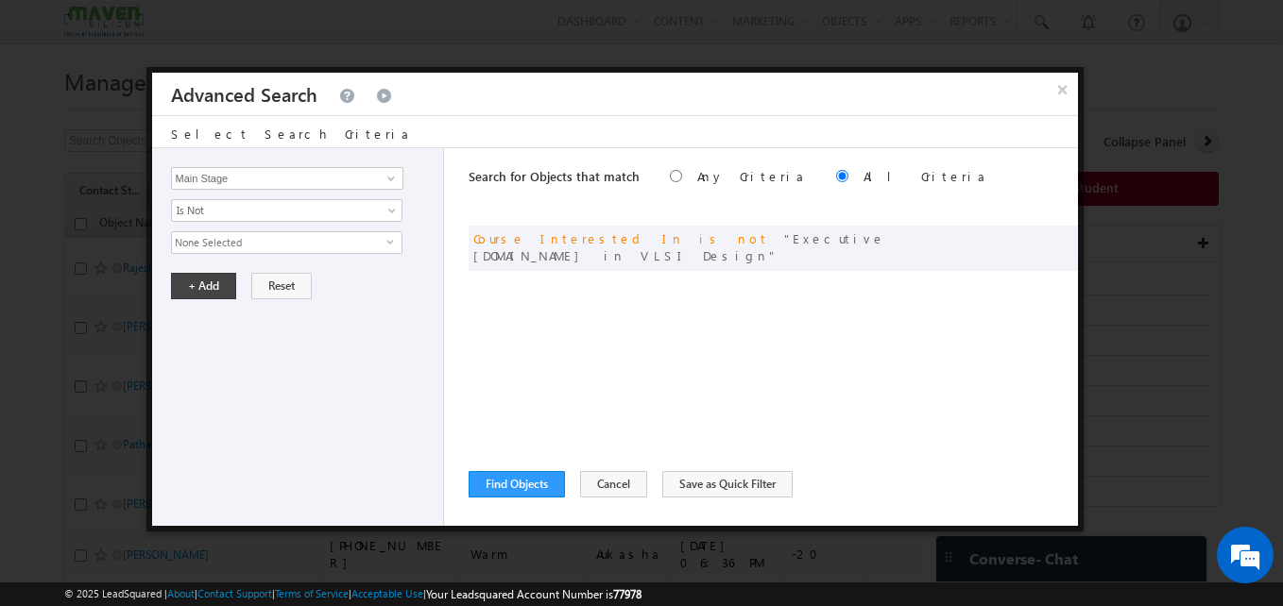
click at [308, 248] on span "None Selected" at bounding box center [279, 242] width 214 height 21
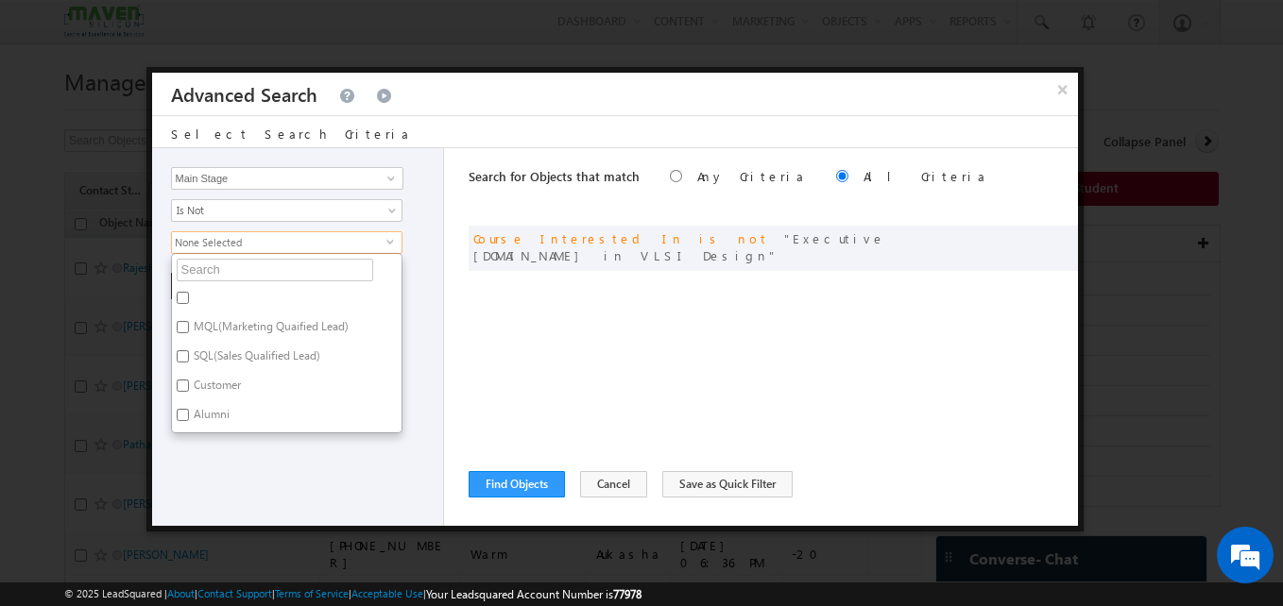
click at [302, 330] on label "MQL(Marketing Quaified Lead)" at bounding box center [270, 329] width 196 height 29
click at [189, 330] on input "MQL(Marketing Quaified Lead)" at bounding box center [183, 327] width 12 height 12
checkbox input "true"
click at [426, 347] on div "Opportunity Type Object Activity Task Sales Group Prospect Id Academic Remarks …" at bounding box center [298, 337] width 293 height 378
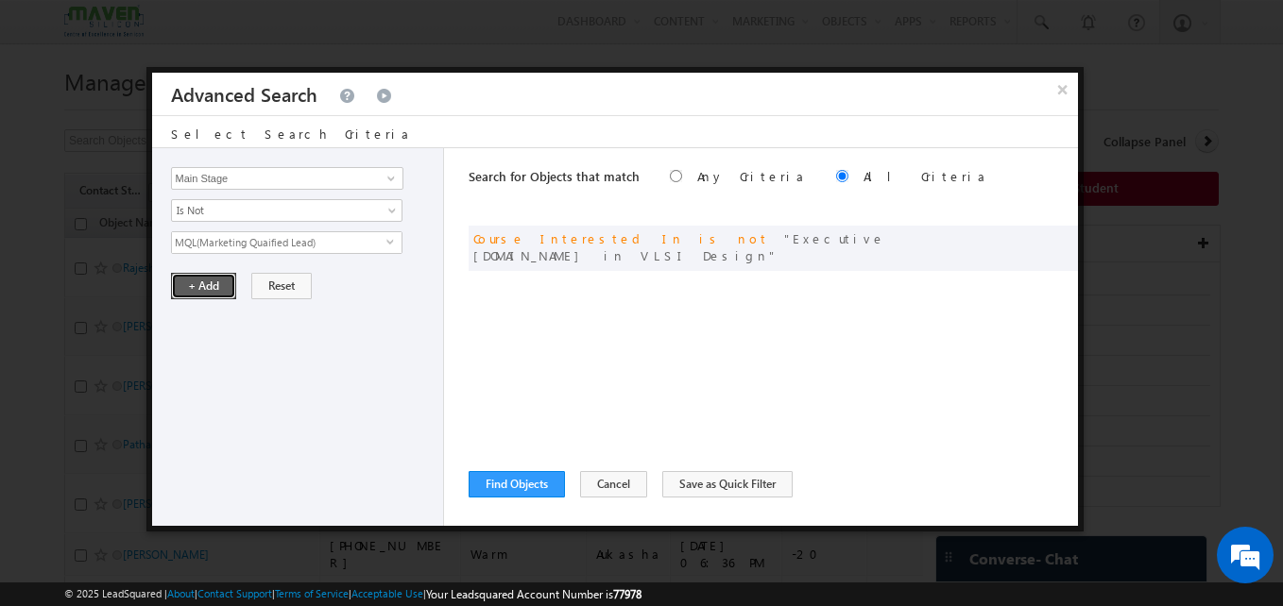
click at [197, 288] on button "+ Add" at bounding box center [203, 286] width 65 height 26
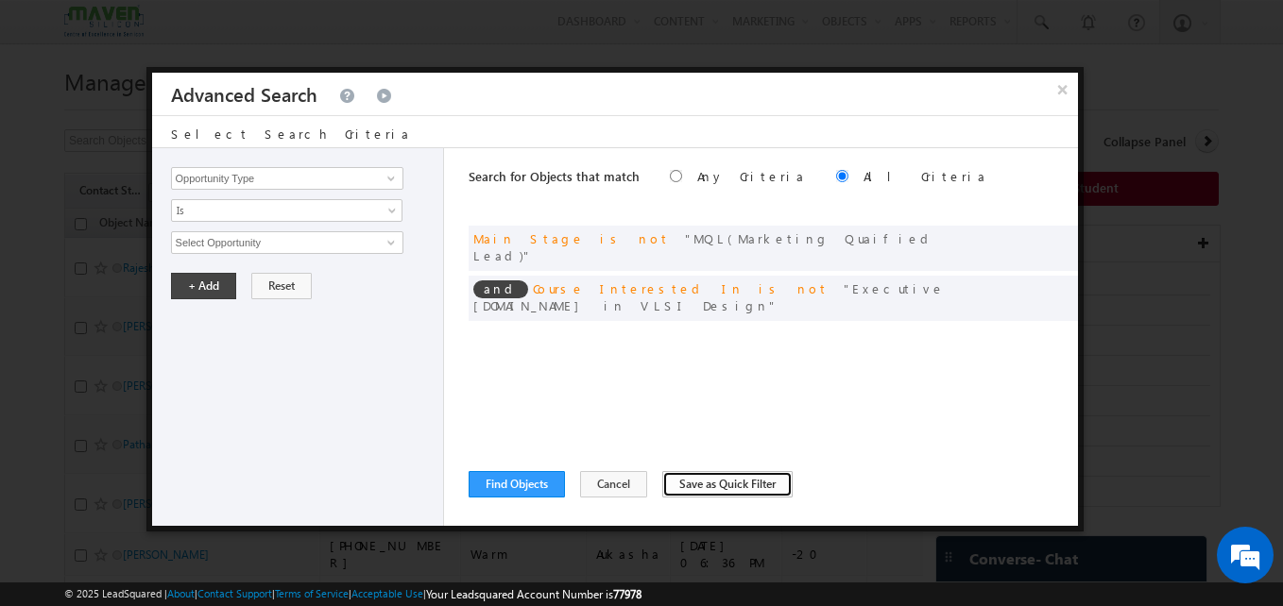
click at [682, 494] on button "Save as Quick Filter" at bounding box center [727, 484] width 130 height 26
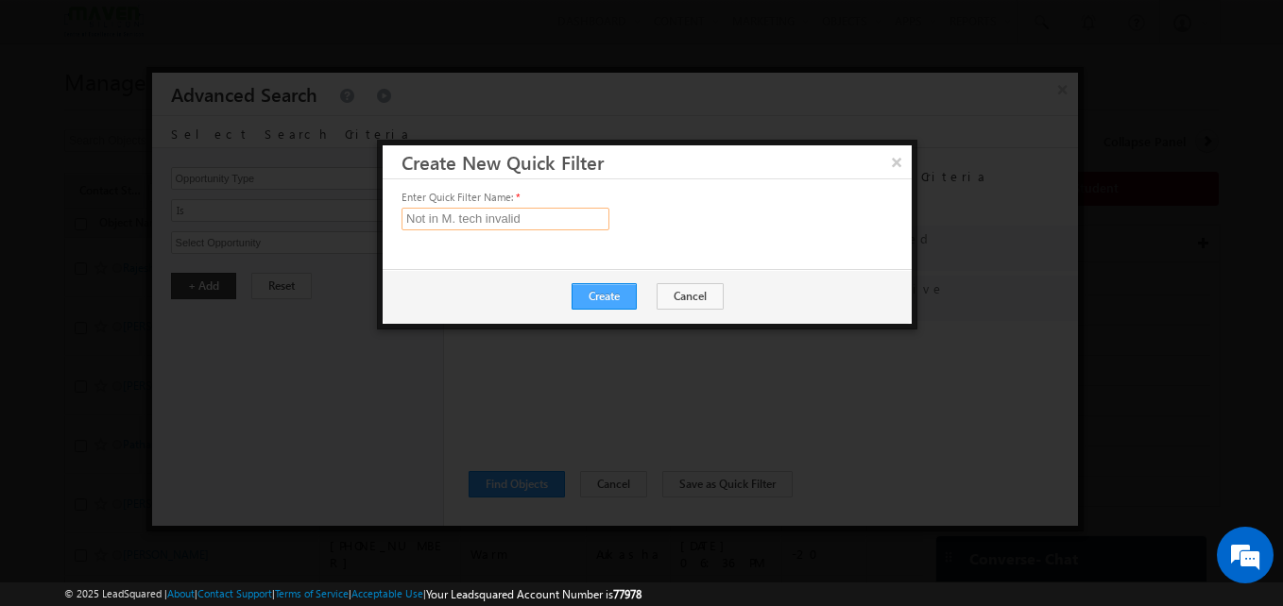
type input "Not in M. tech invalid"
click at [606, 300] on button "Create" at bounding box center [603, 296] width 65 height 26
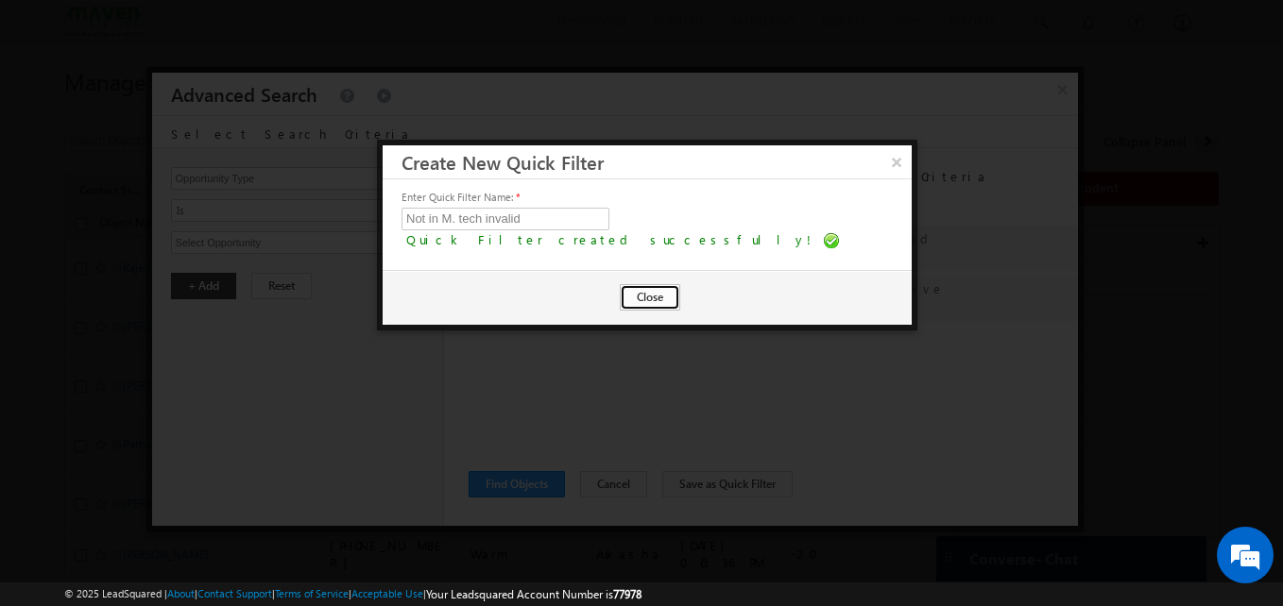
click at [645, 304] on button "Close" at bounding box center [650, 297] width 60 height 26
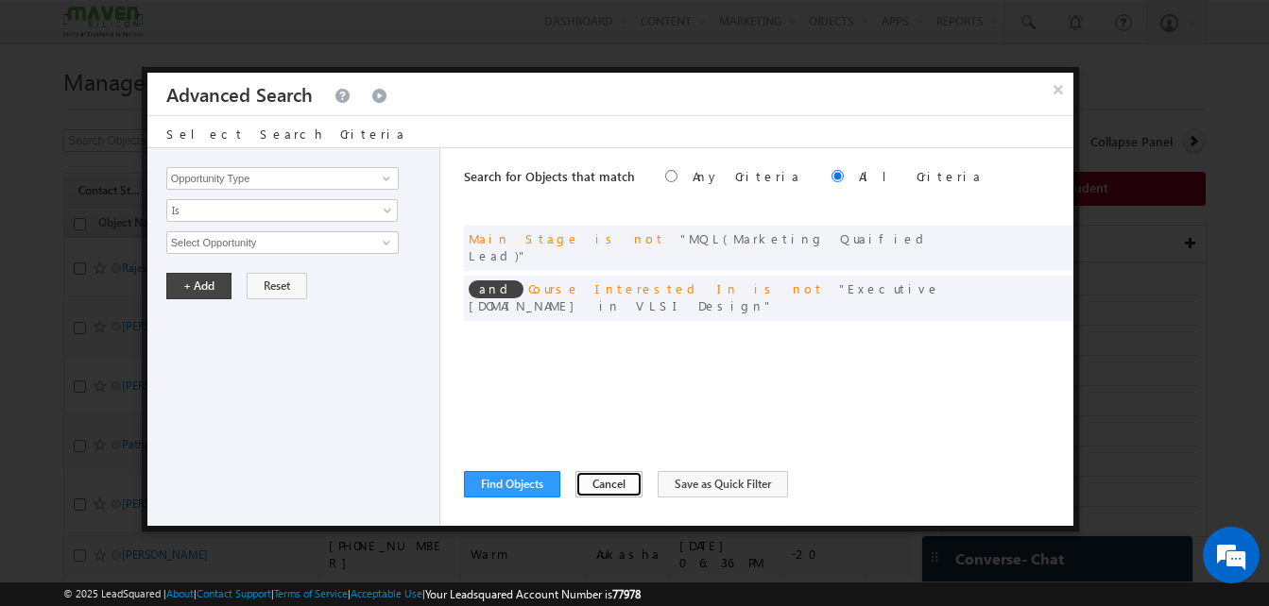
click at [610, 488] on button "Cancel" at bounding box center [608, 484] width 67 height 26
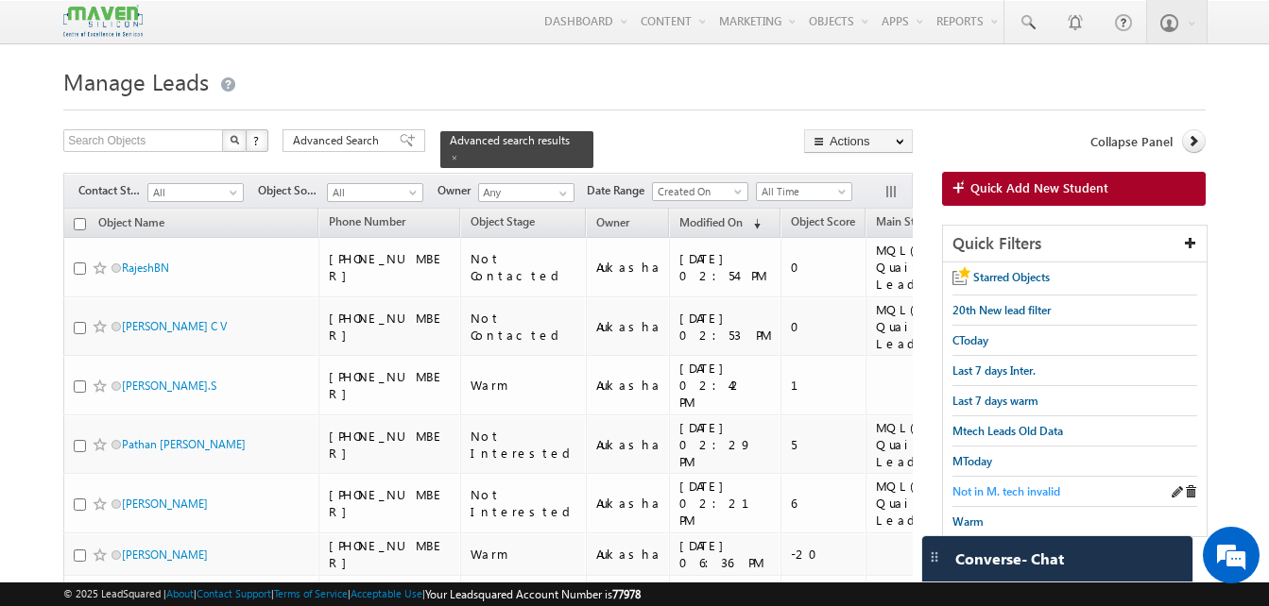
click at [1036, 490] on span "Not in M. tech invalid" at bounding box center [1006, 492] width 108 height 14
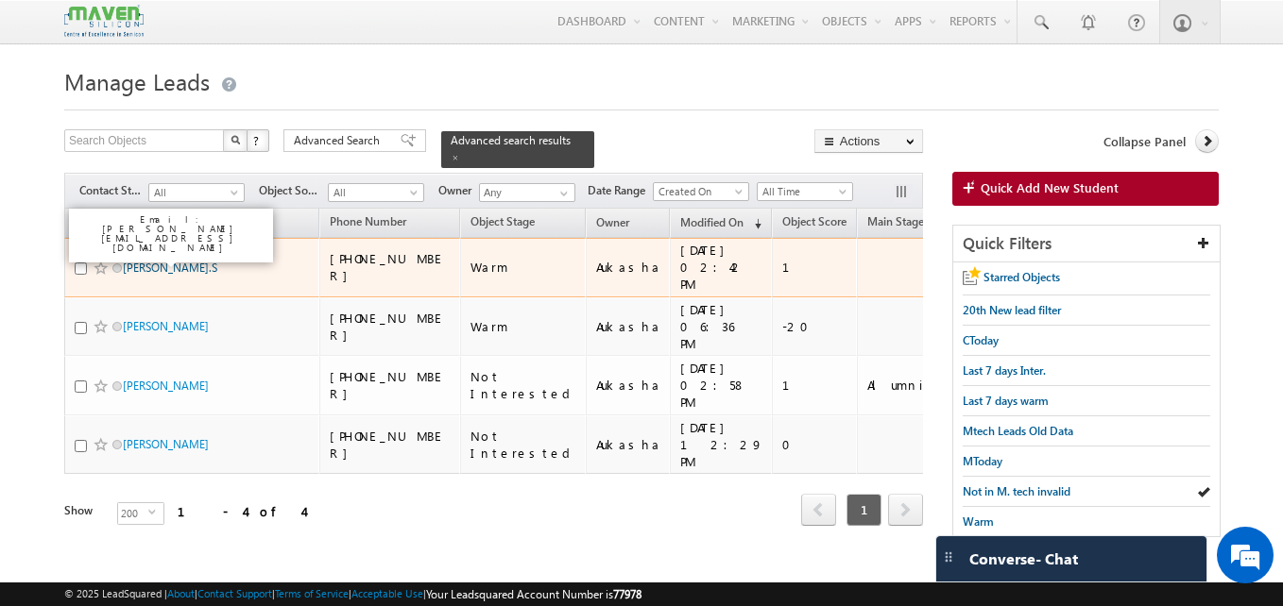
click at [160, 261] on link "Hemanth.S" at bounding box center [170, 268] width 94 height 14
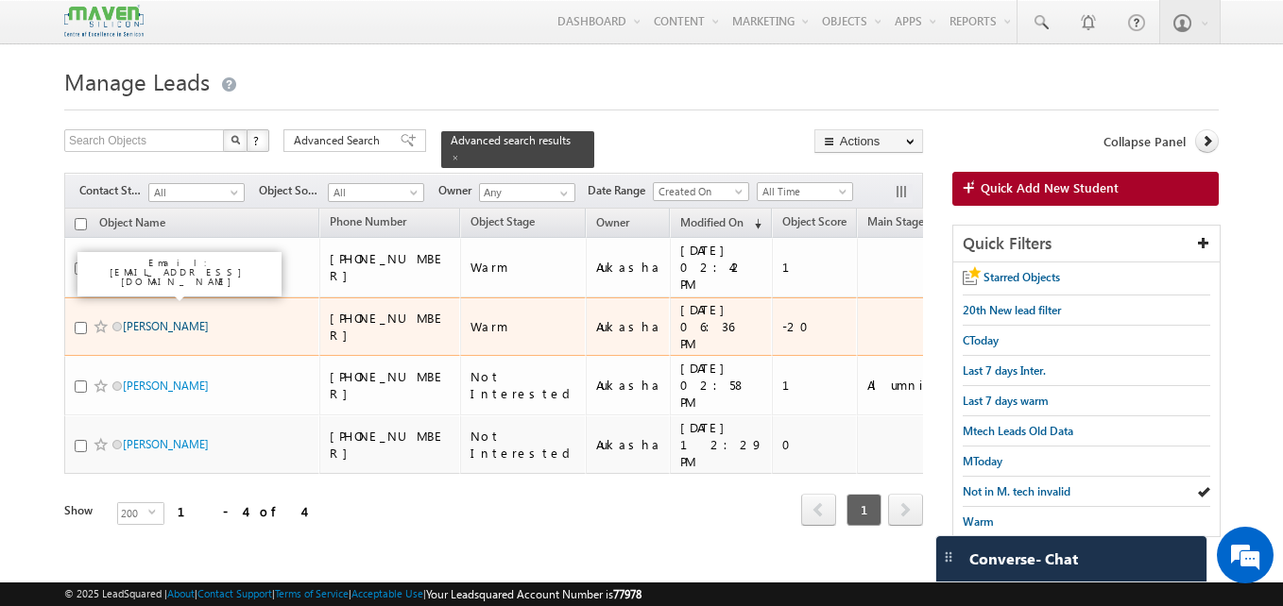
click at [159, 319] on link "Rashavandra K" at bounding box center [166, 326] width 86 height 14
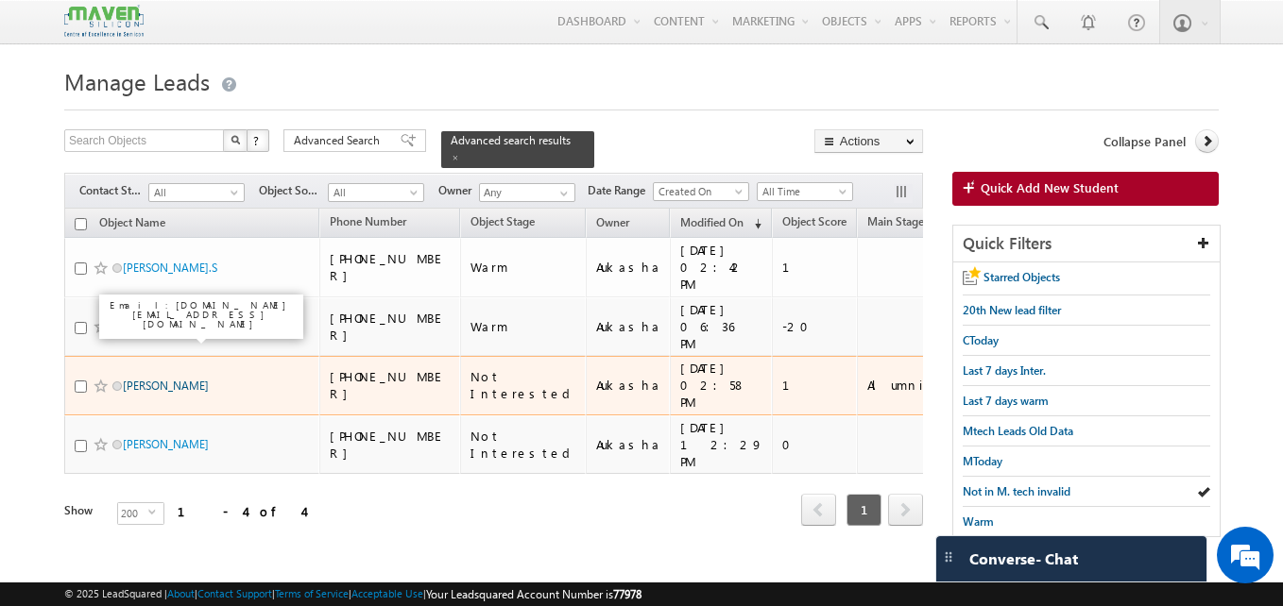
click at [174, 379] on link "Manoj Kumar Rishi" at bounding box center [166, 386] width 86 height 14
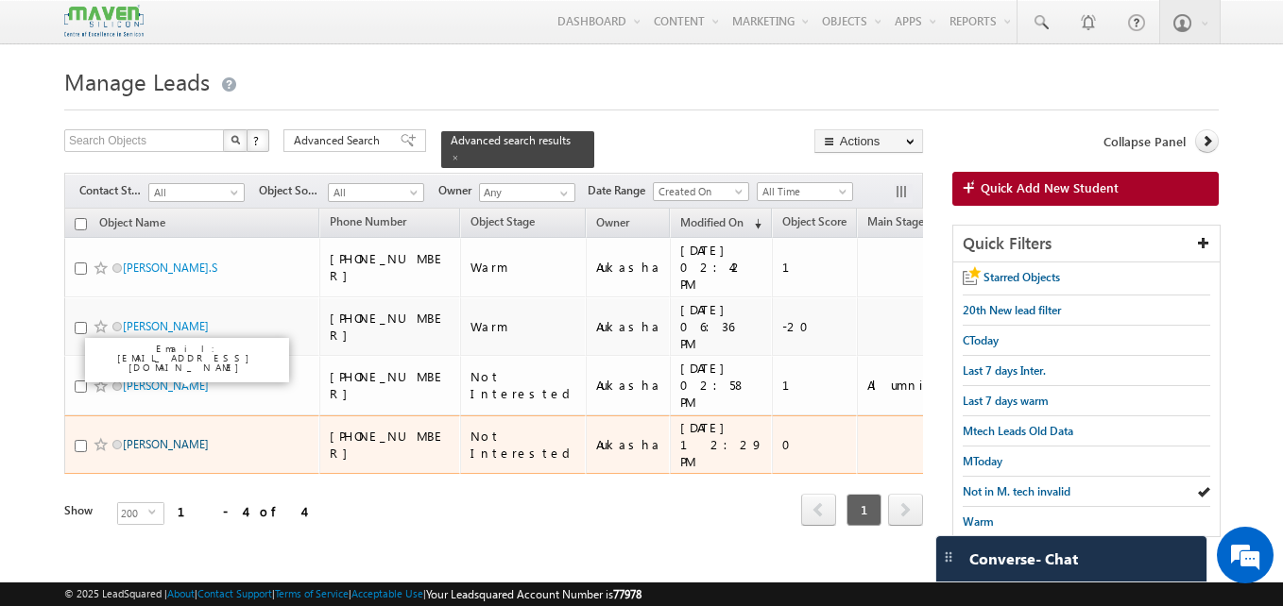
click at [177, 437] on link "Uday Krishna J" at bounding box center [166, 444] width 86 height 14
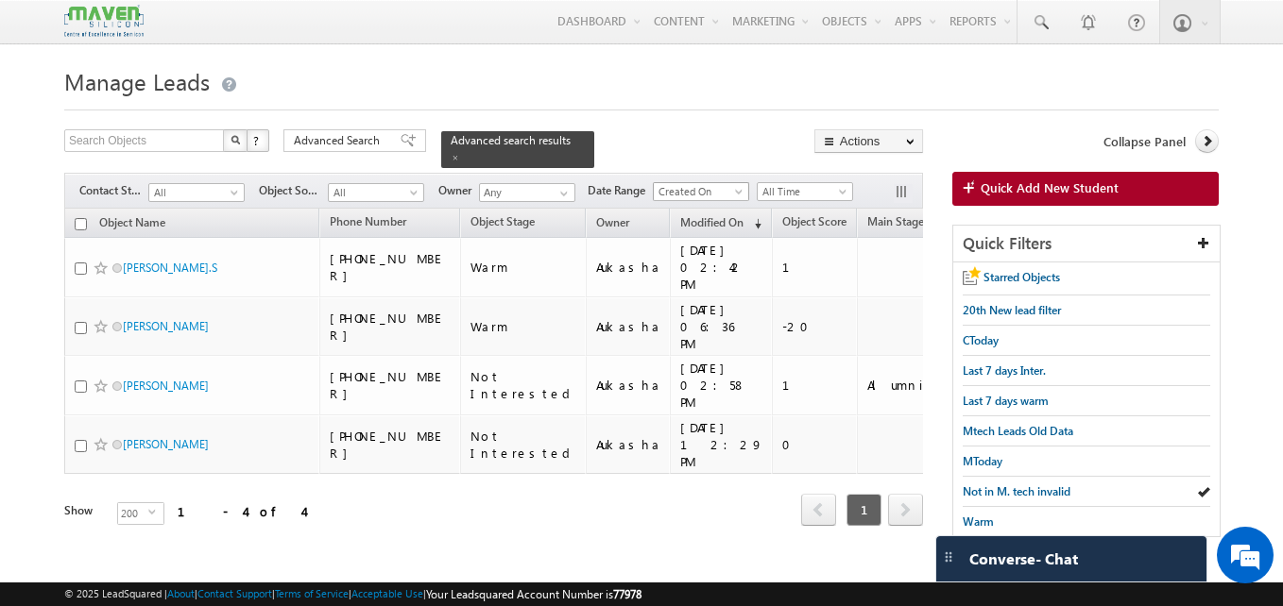
click at [687, 183] on span "Created On" at bounding box center [699, 191] width 90 height 17
click at [704, 199] on link "Last Activity" at bounding box center [703, 201] width 95 height 17
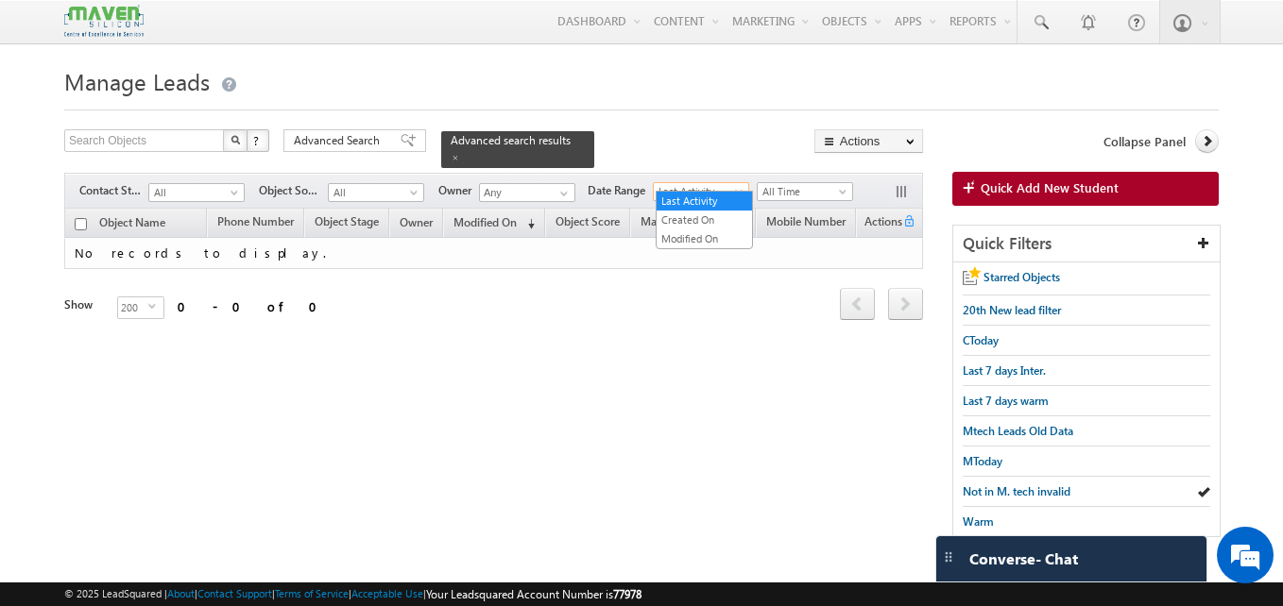
click at [720, 183] on span "Last Activity" at bounding box center [699, 191] width 90 height 17
click at [711, 233] on link "Modified On" at bounding box center [703, 238] width 95 height 17
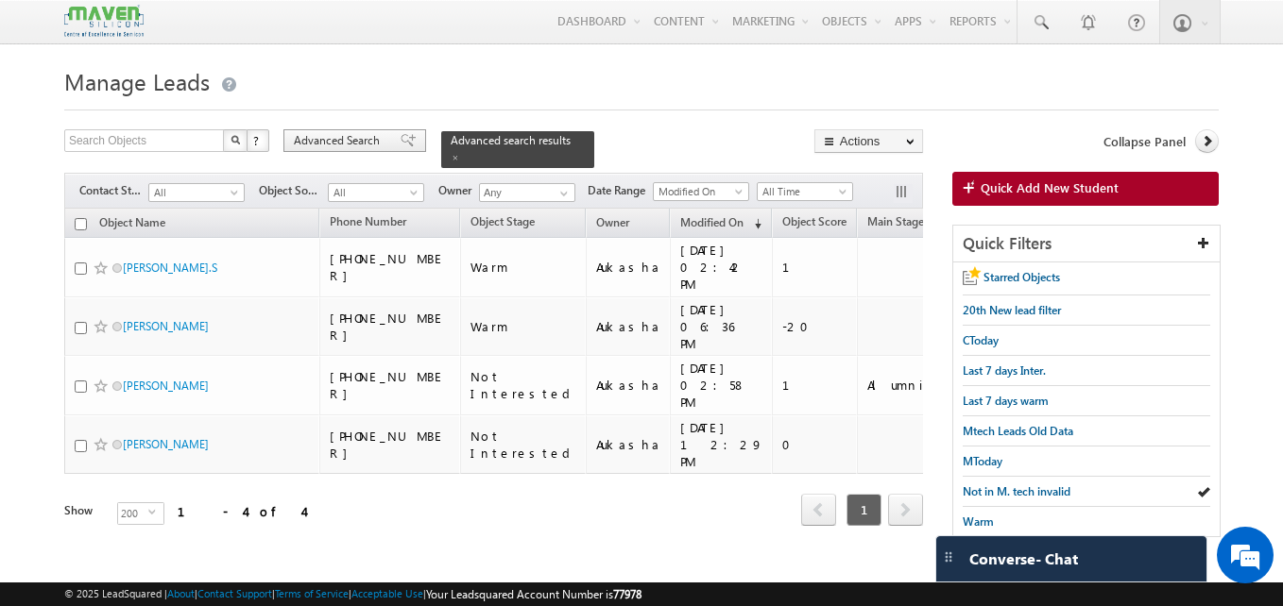
click at [367, 140] on span "Advanced Search" at bounding box center [340, 140] width 92 height 17
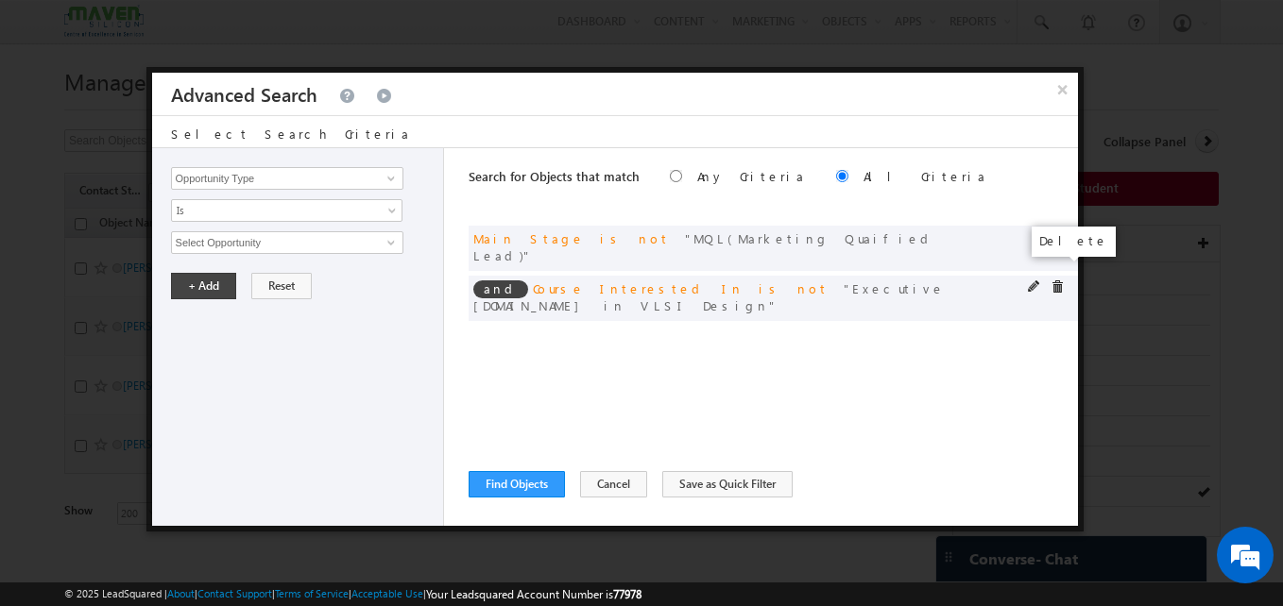
click at [1056, 281] on span at bounding box center [1056, 287] width 13 height 13
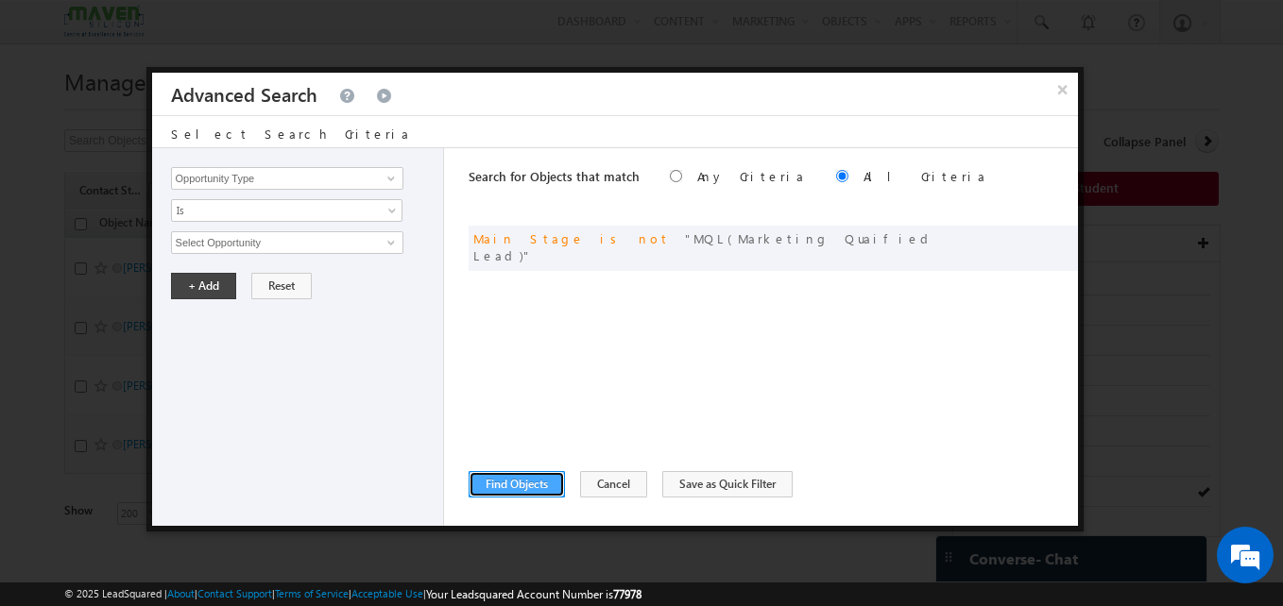
click at [505, 484] on button "Find Objects" at bounding box center [517, 484] width 96 height 26
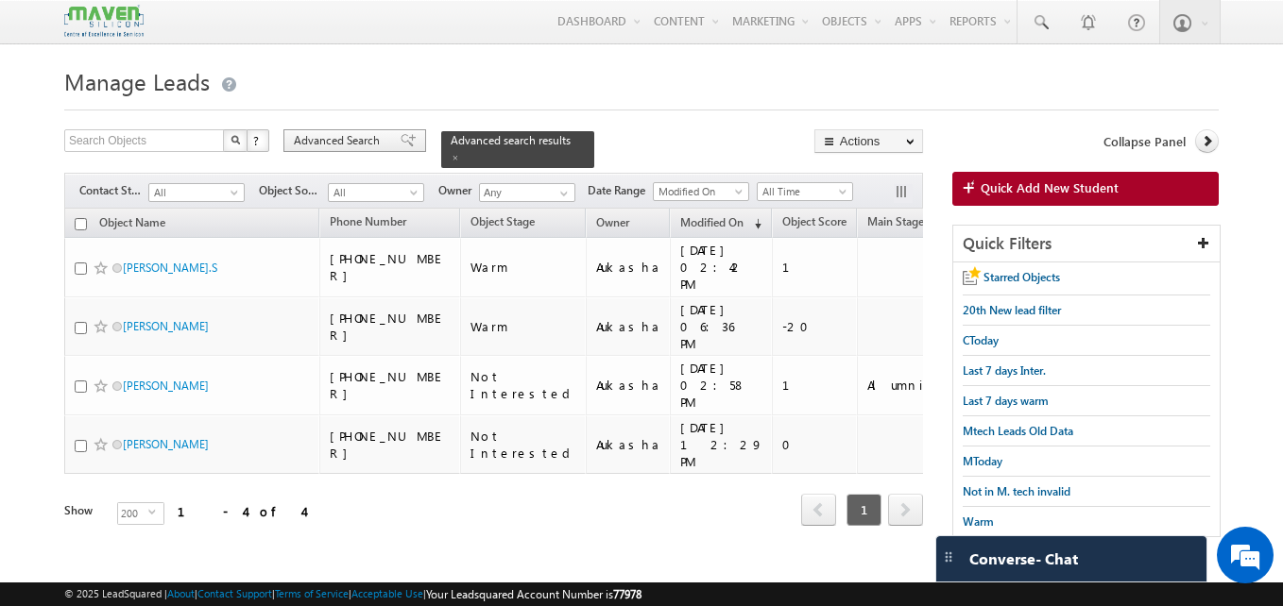
click at [372, 145] on span "Advanced Search" at bounding box center [340, 140] width 92 height 17
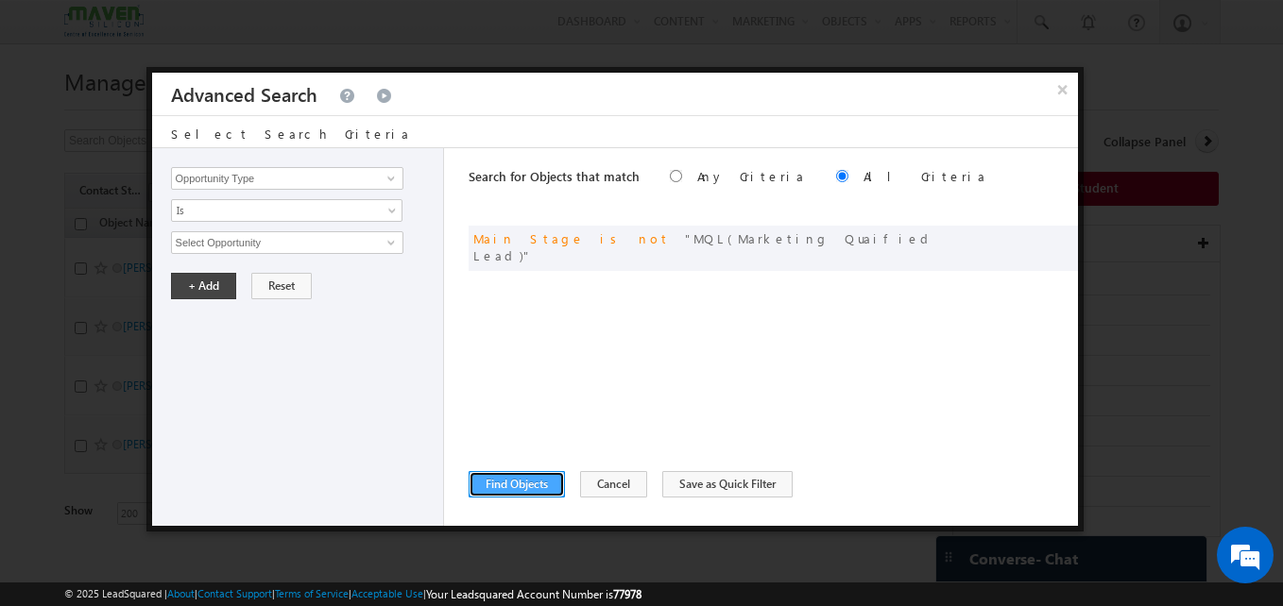
click at [530, 478] on button "Find Objects" at bounding box center [517, 484] width 96 height 26
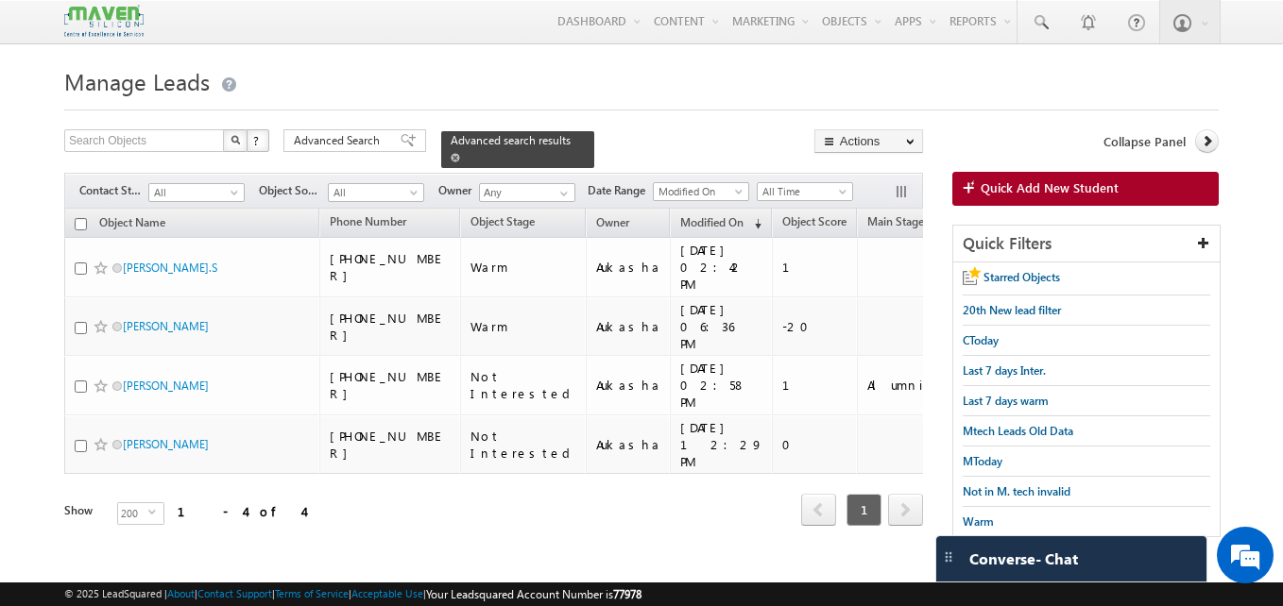
click at [460, 153] on span at bounding box center [455, 157] width 9 height 9
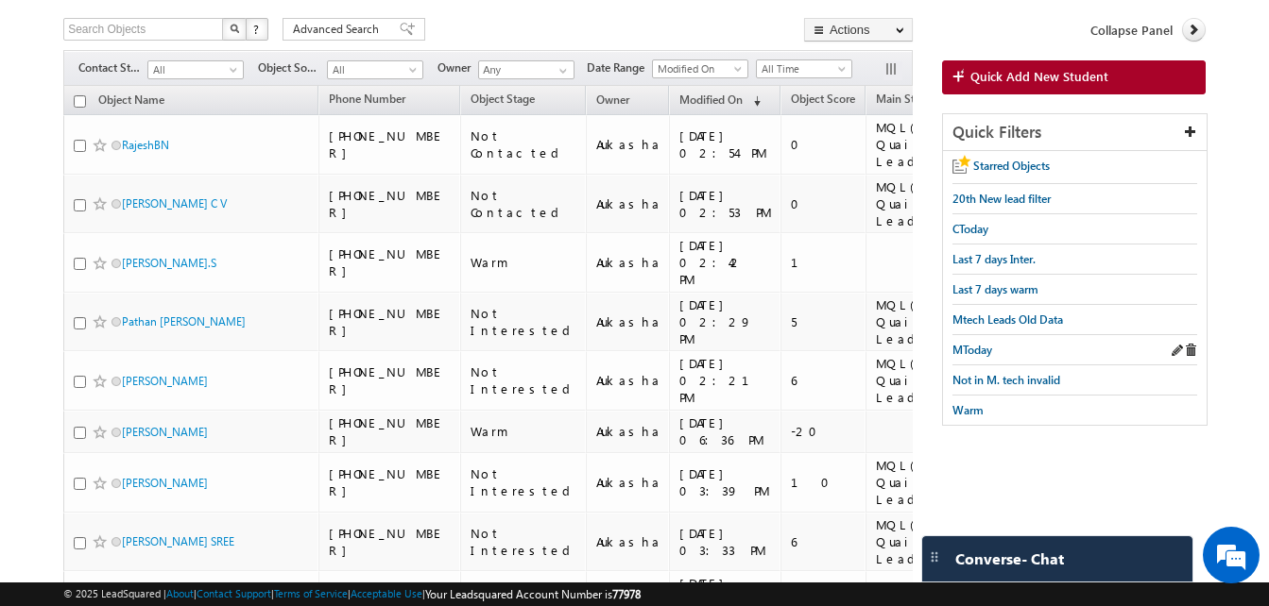
scroll to position [114, 0]
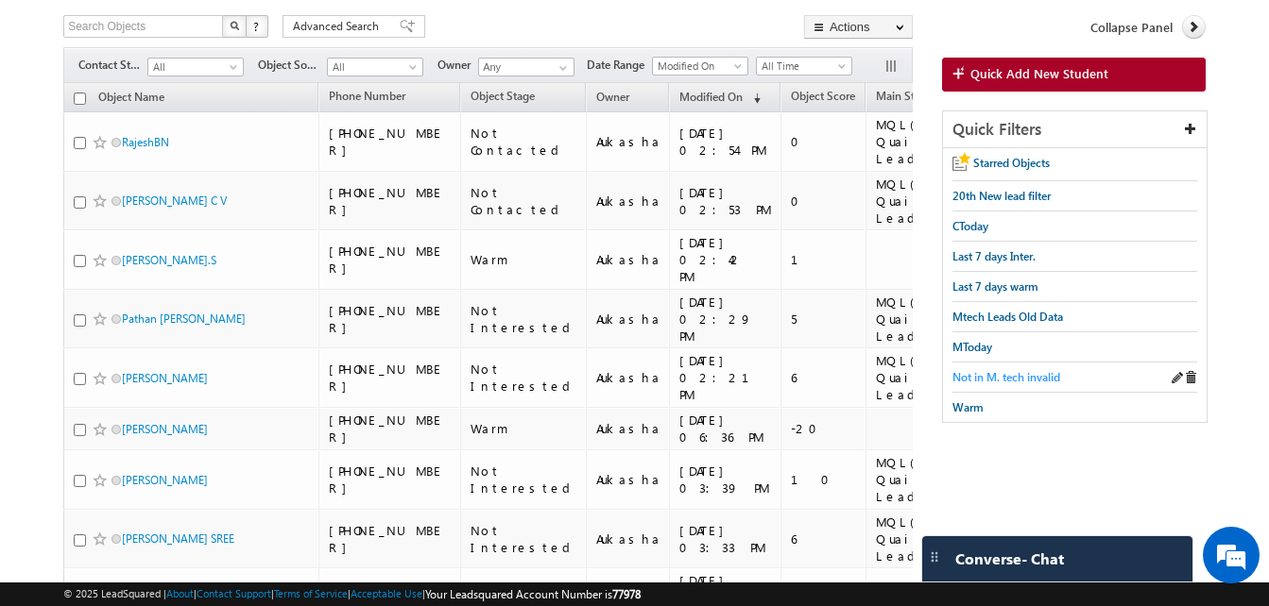
click at [1040, 370] on span "Not in M. tech invalid" at bounding box center [1006, 377] width 108 height 14
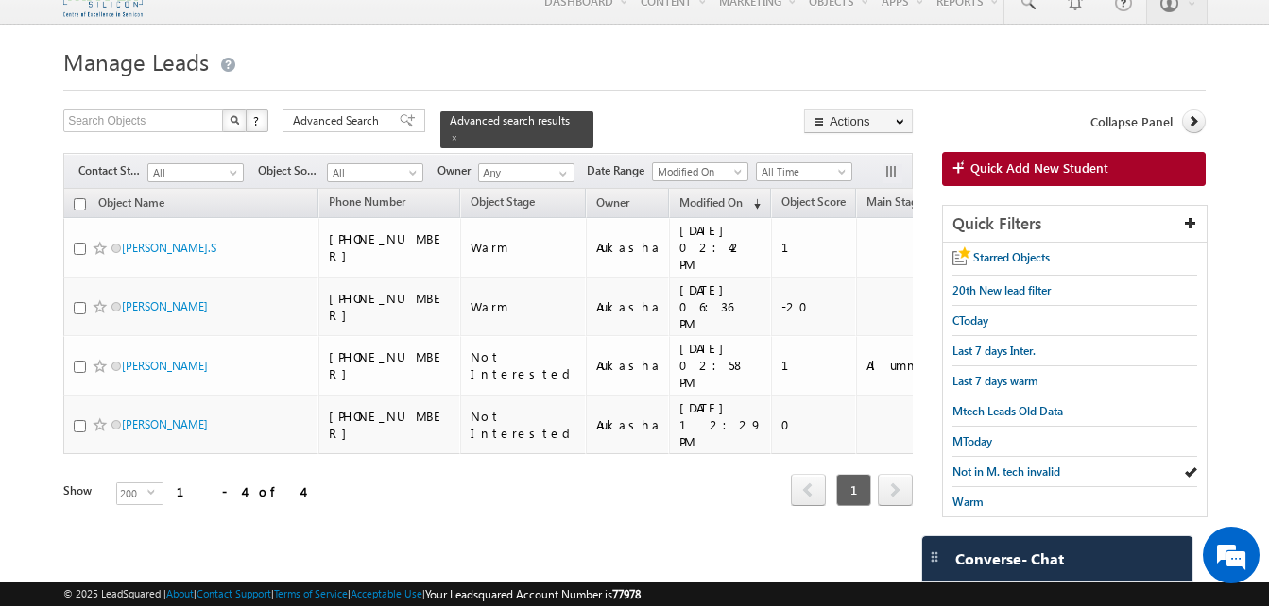
scroll to position [0, 0]
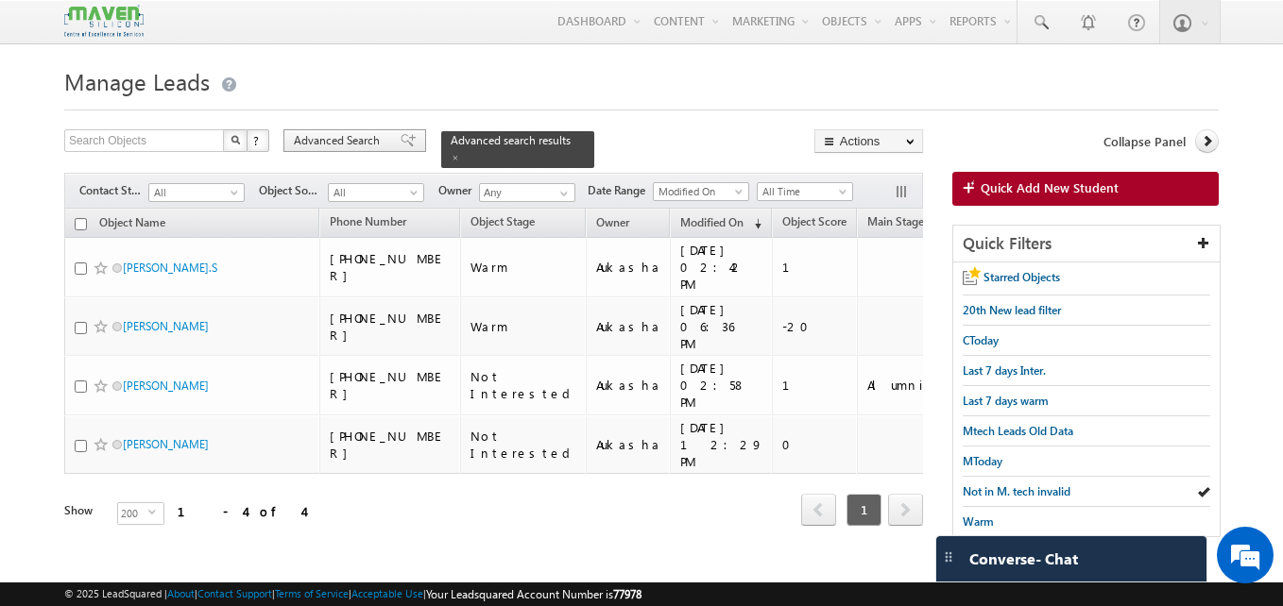
click at [356, 141] on span "Advanced Search" at bounding box center [340, 140] width 92 height 17
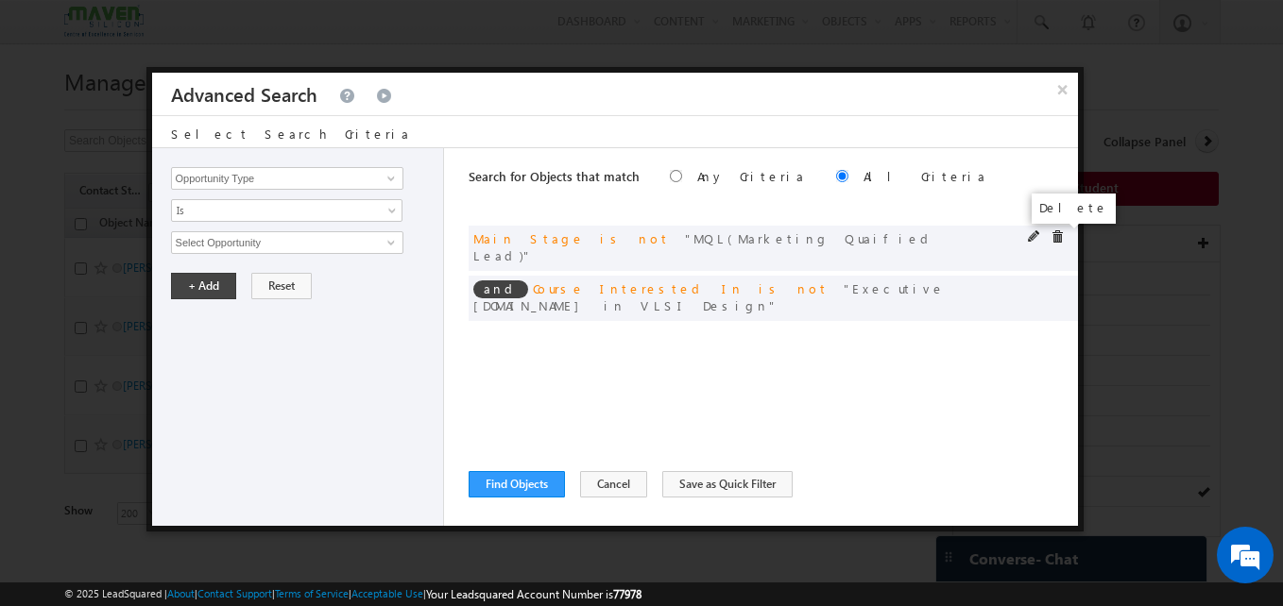
click at [1057, 237] on span at bounding box center [1056, 236] width 13 height 13
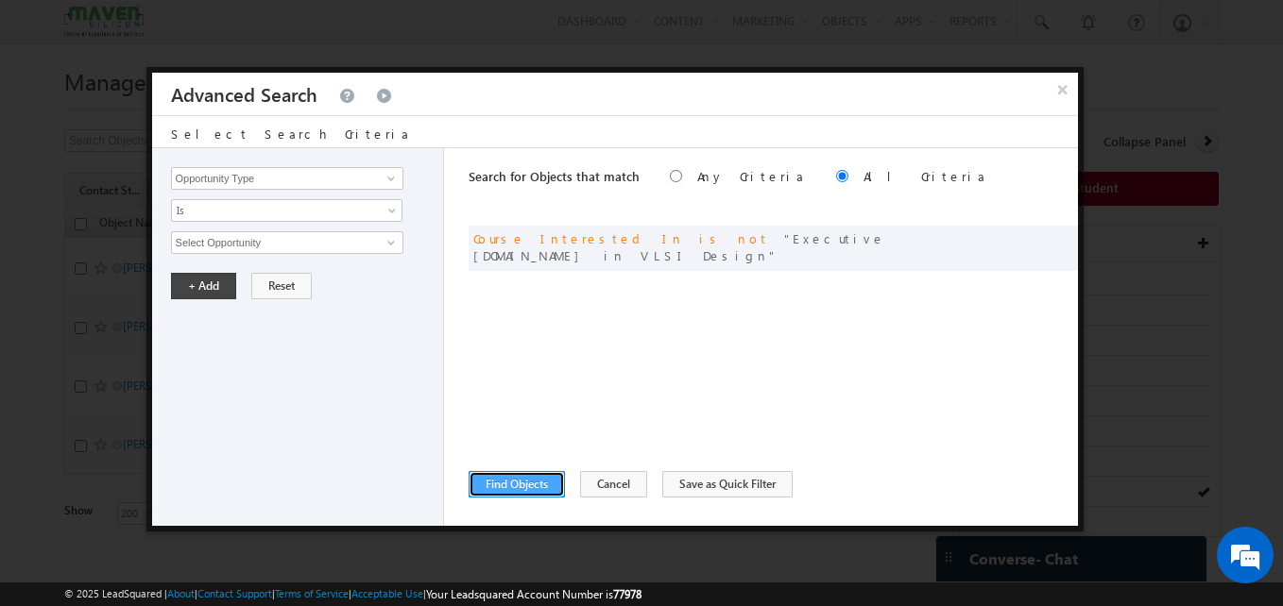
click at [501, 476] on button "Find Objects" at bounding box center [517, 484] width 96 height 26
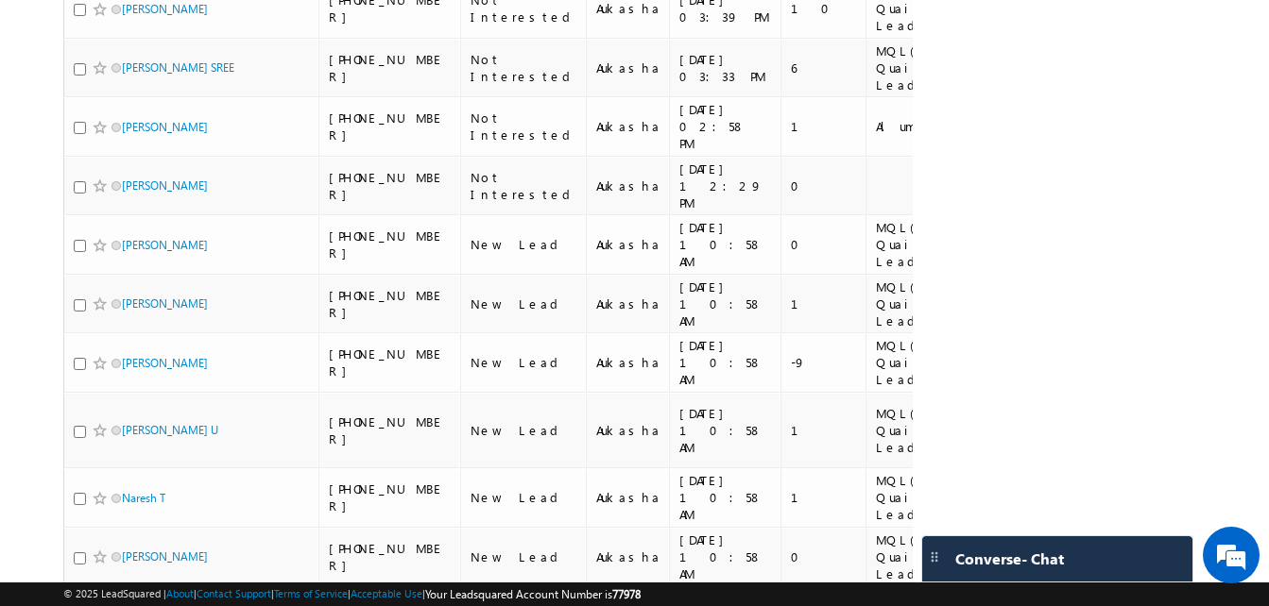
scroll to position [602, 0]
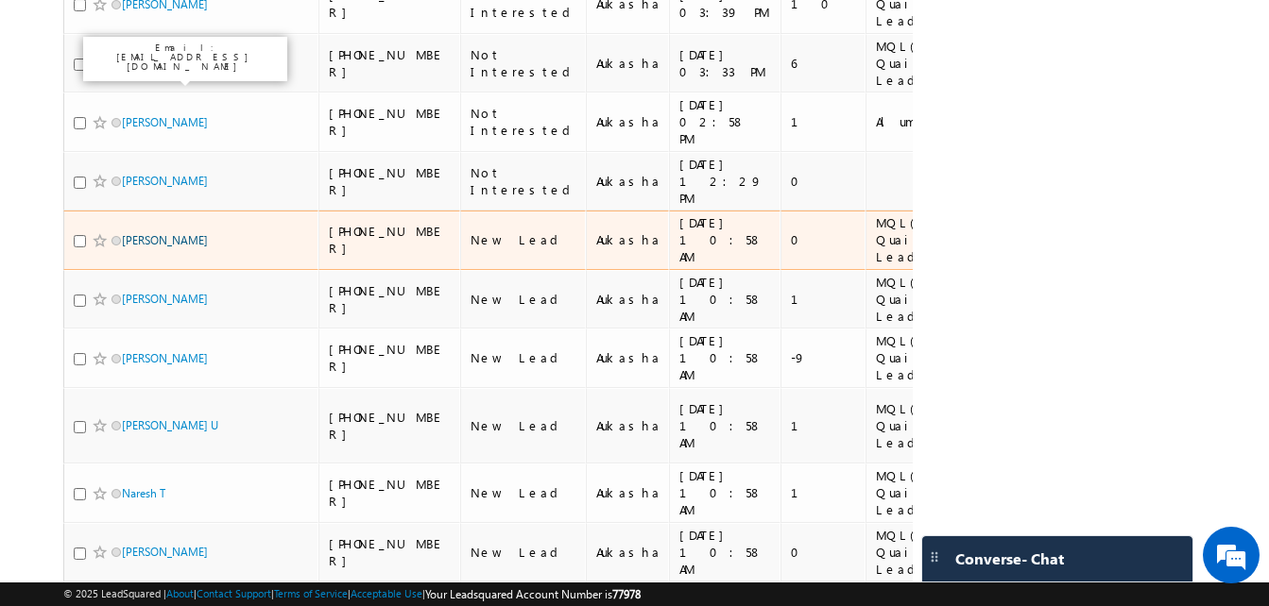
click at [158, 233] on link "Mohan Kumar" at bounding box center [165, 240] width 86 height 14
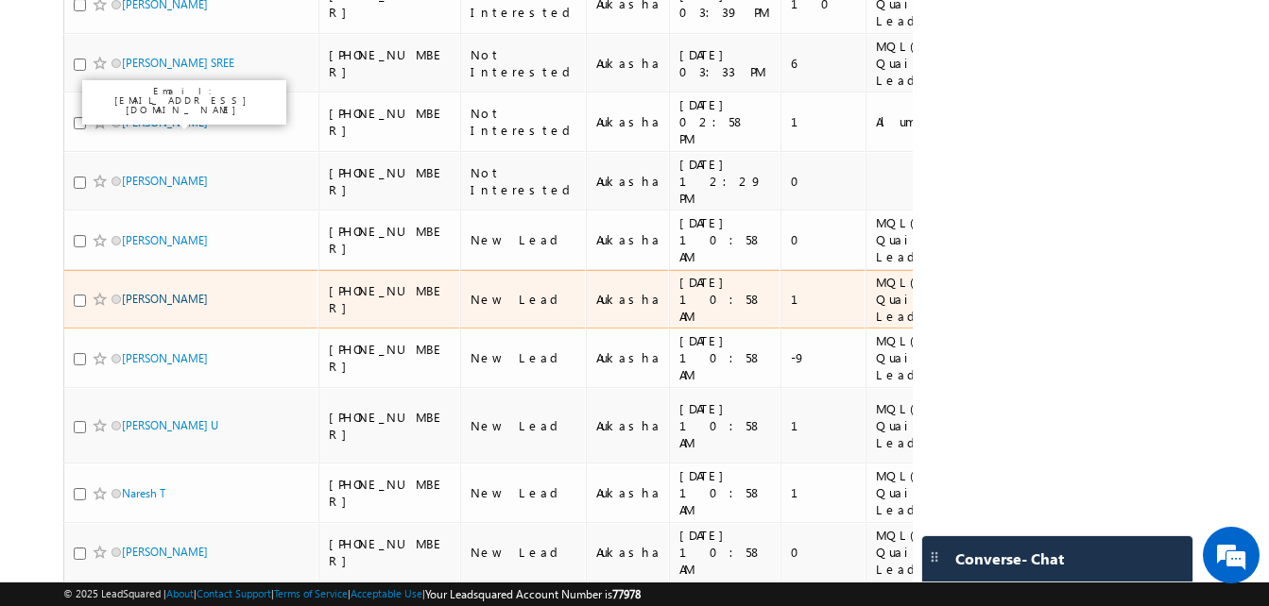
click at [180, 292] on link "Parijat Chaudhuri" at bounding box center [165, 299] width 86 height 14
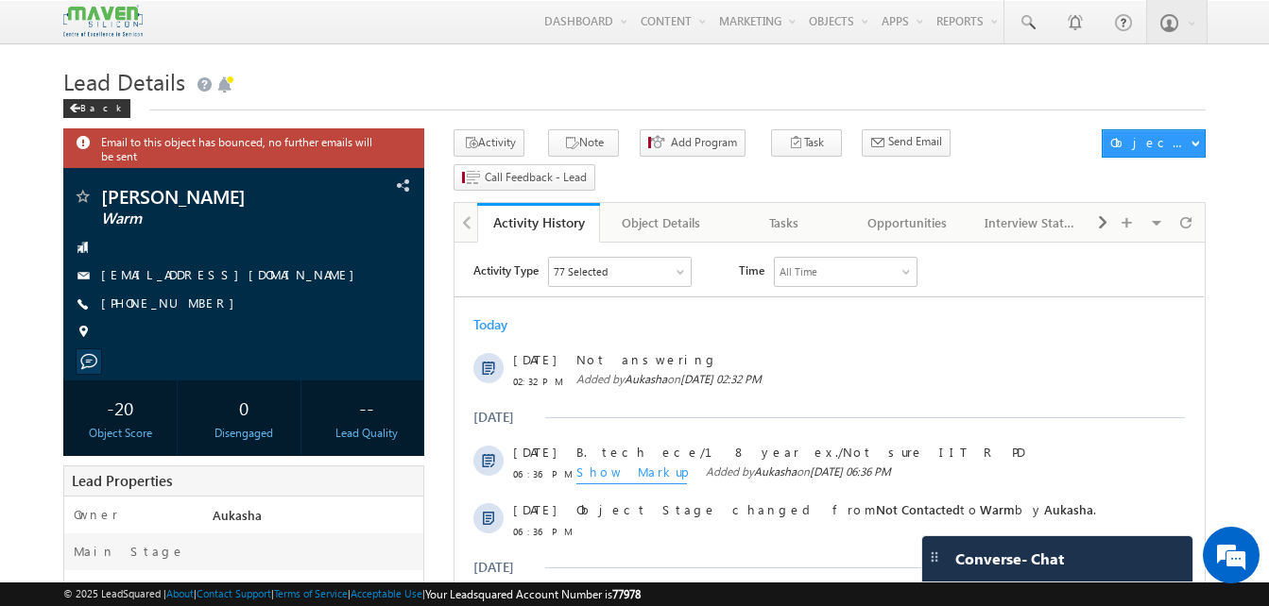
click at [404, 83] on h1 "Lead Details" at bounding box center [634, 79] width 1142 height 37
click at [676, 94] on h1 "Lead Details" at bounding box center [634, 79] width 1142 height 37
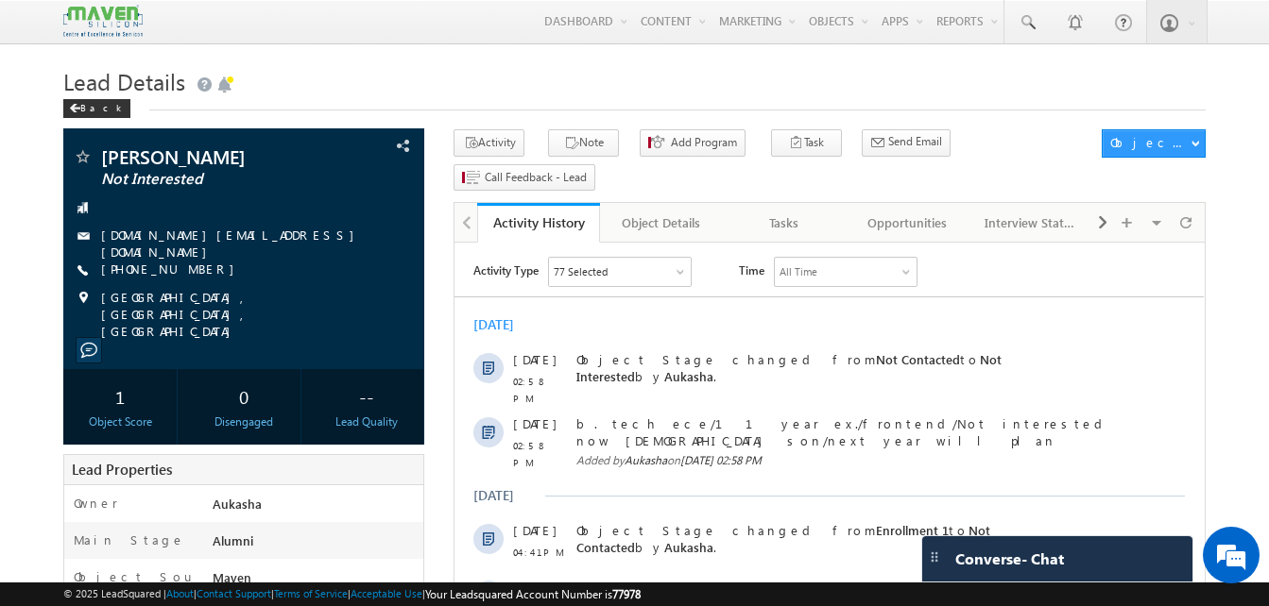
click at [535, 95] on h1 "Lead Details" at bounding box center [634, 79] width 1142 height 37
click at [621, 94] on h1 "Lead Details" at bounding box center [634, 79] width 1142 height 37
click at [568, 67] on h1 "Lead Details" at bounding box center [634, 79] width 1142 height 37
click at [492, 94] on h1 "Lead Details" at bounding box center [634, 79] width 1142 height 37
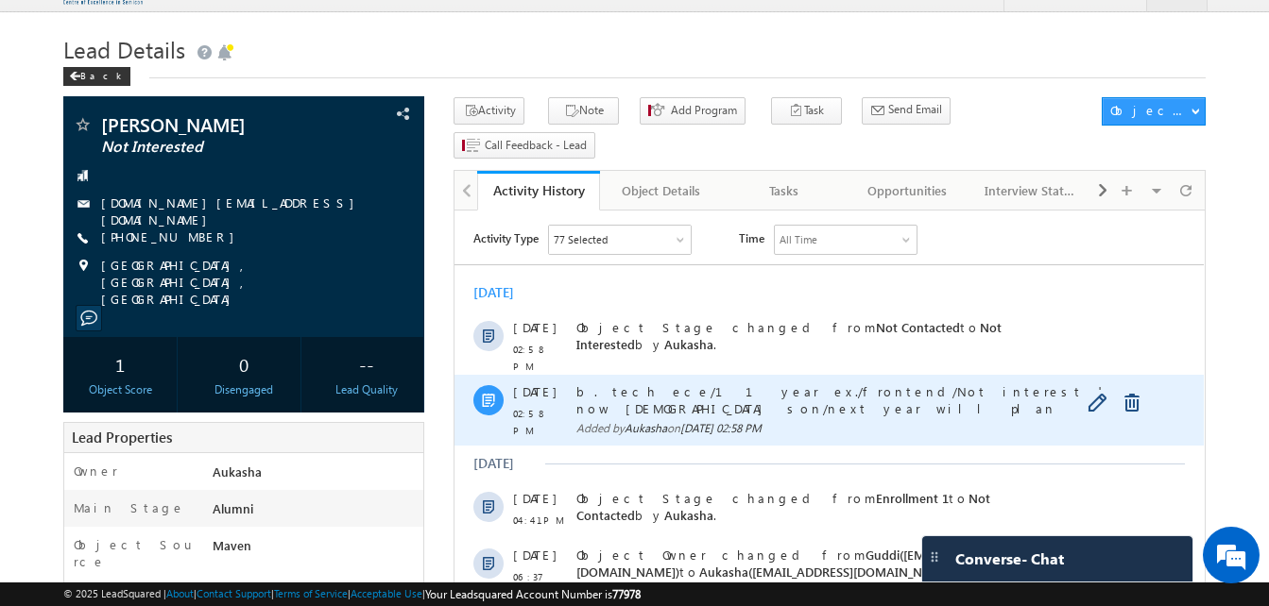
scroll to position [38, 0]
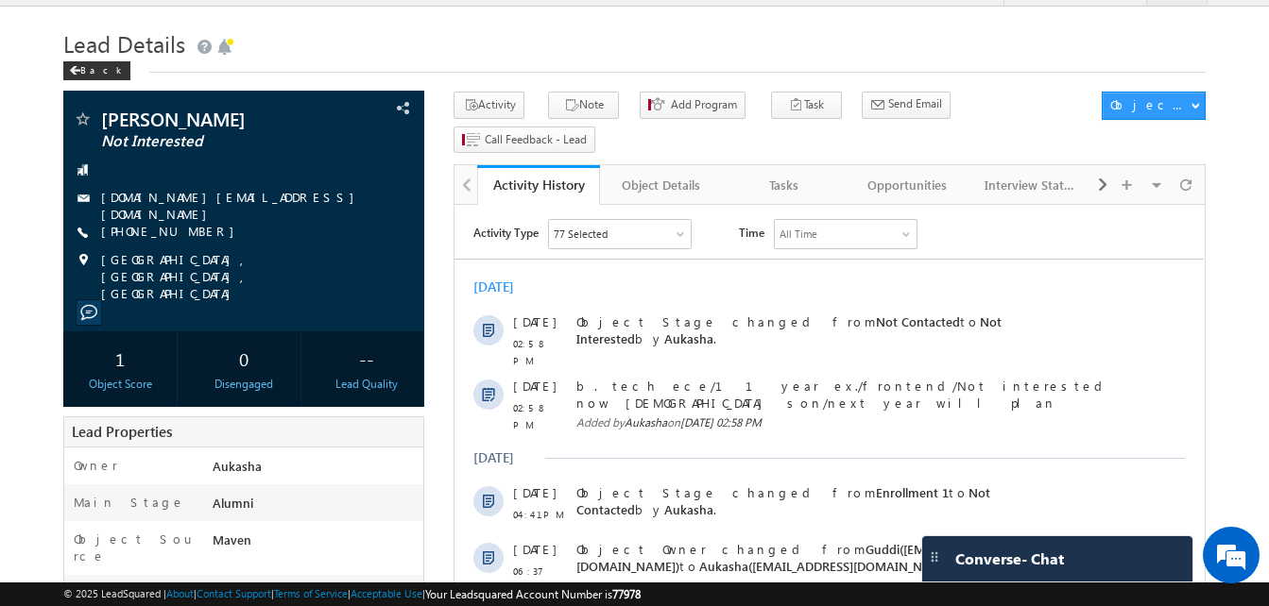
click at [256, 56] on h1 "Lead Details" at bounding box center [634, 42] width 1142 height 37
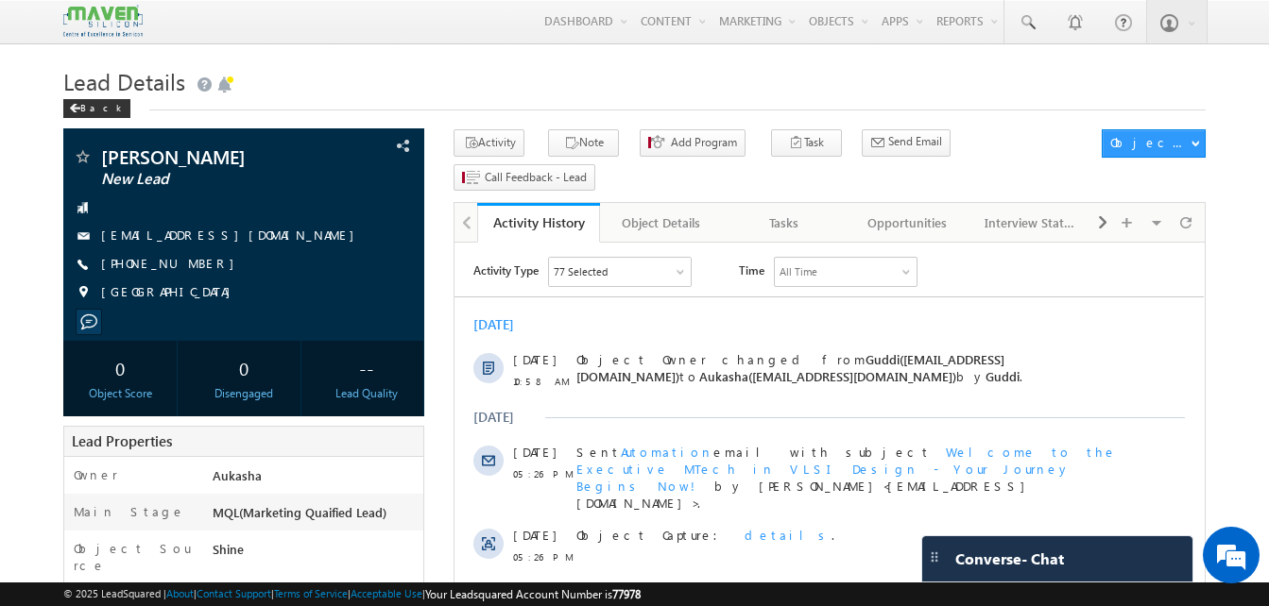
click at [424, 38] on div "Menu Aukasha lsq5@ maven -sili con.c om crmma ven" at bounding box center [634, 22] width 1142 height 44
click at [406, 68] on h1 "Lead Details" at bounding box center [634, 79] width 1142 height 37
drag, startPoint x: 214, startPoint y: 264, endPoint x: 193, endPoint y: 265, distance: 21.7
click at [193, 265] on div "[PHONE_NUMBER]" at bounding box center [244, 264] width 342 height 19
copy div "[PHONE_NUMBER]"
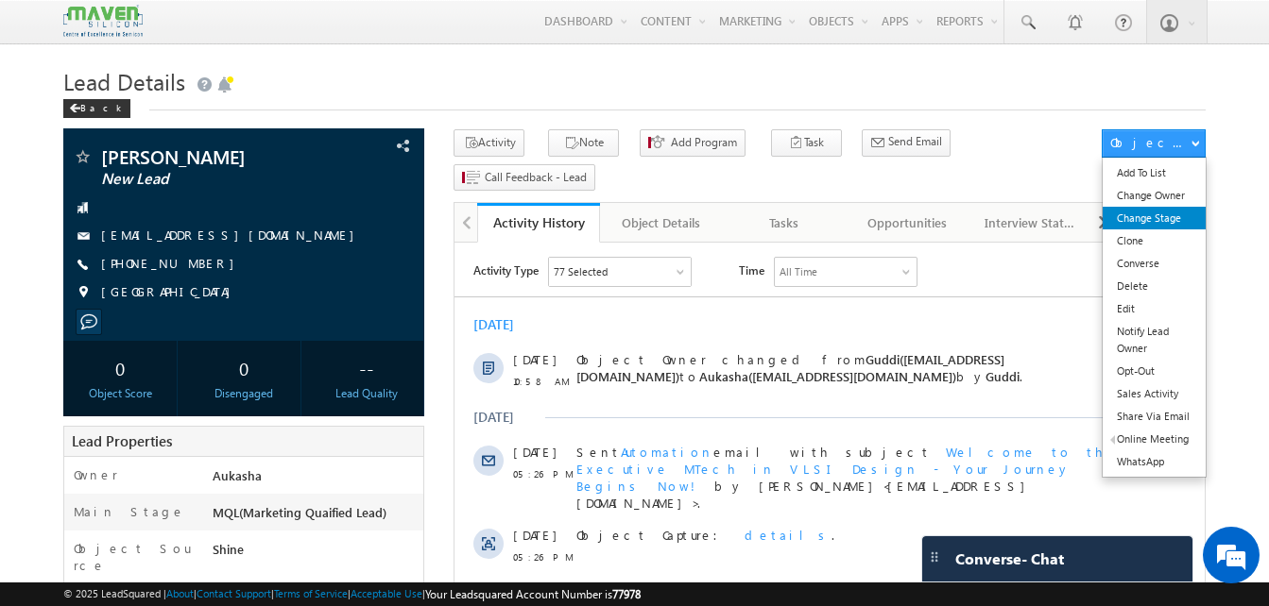
click at [1157, 216] on link "Change Stage" at bounding box center [1153, 218] width 103 height 23
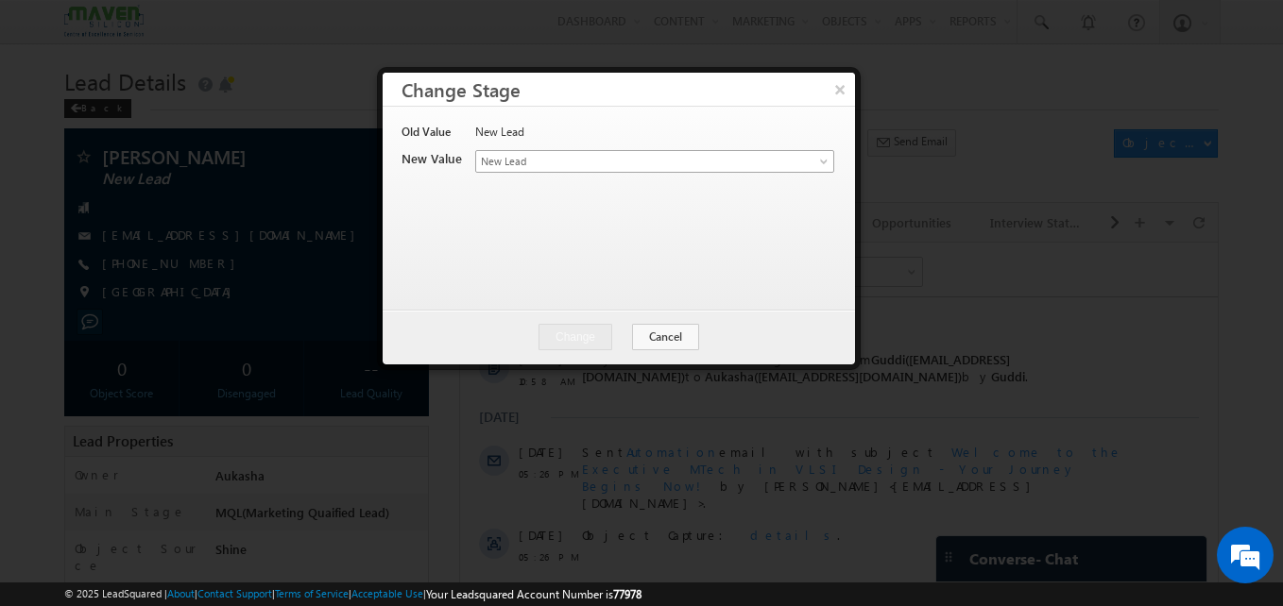
click at [658, 156] on span "New Lead" at bounding box center [623, 161] width 295 height 17
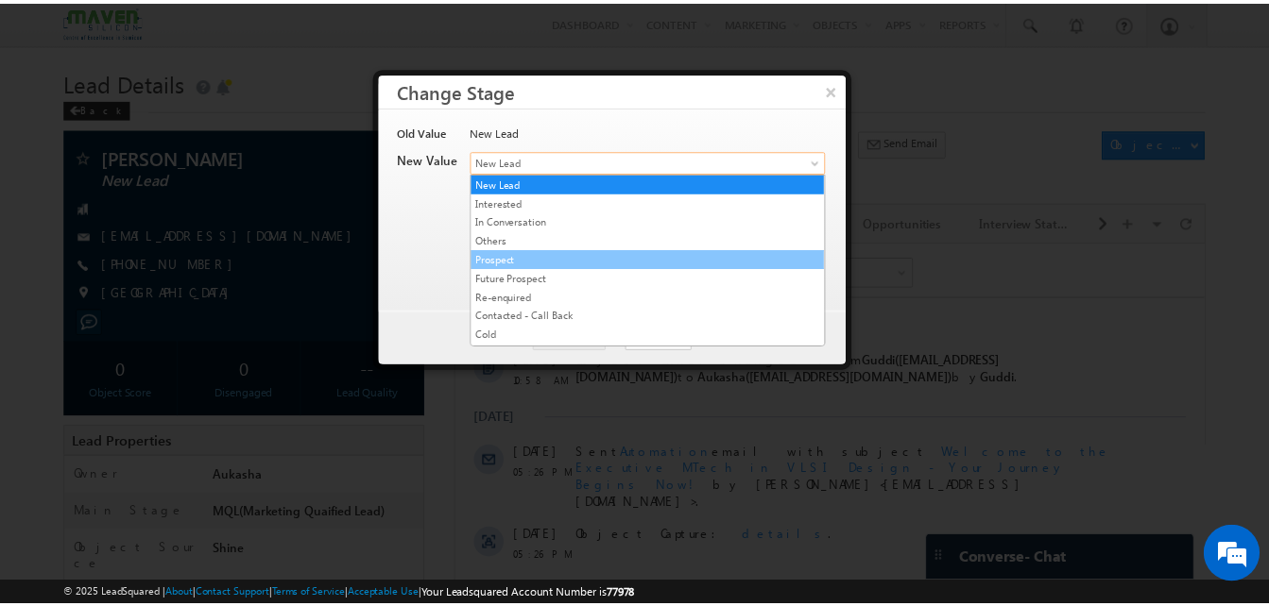
scroll to position [357, 0]
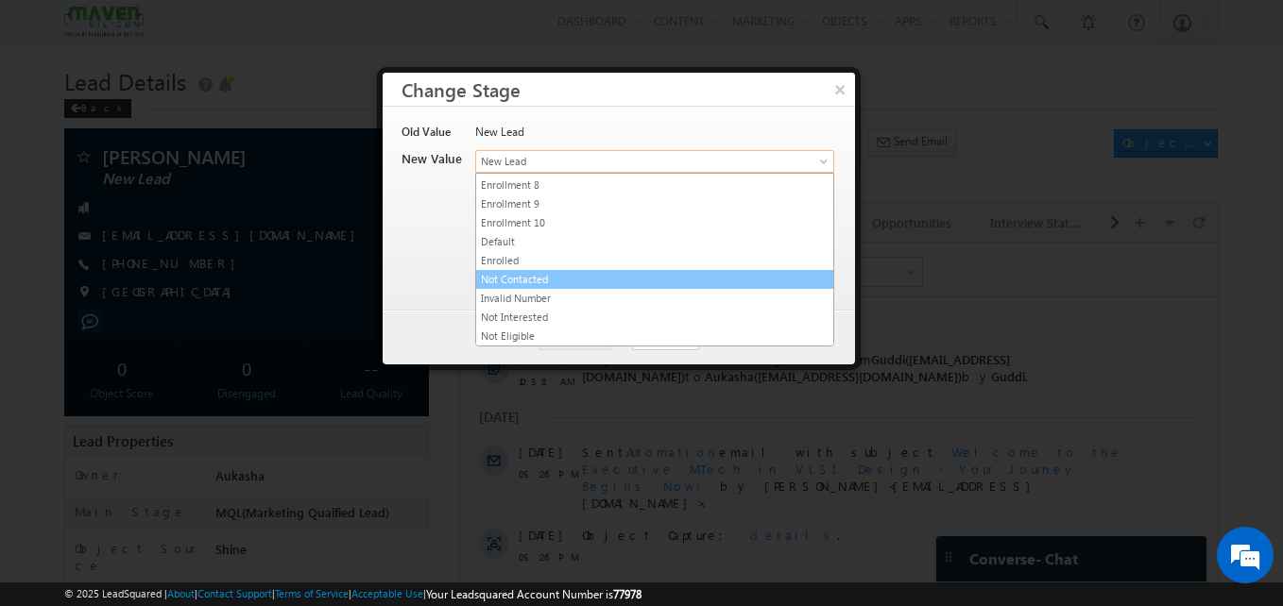
click at [569, 280] on link "Not Contacted" at bounding box center [654, 279] width 357 height 17
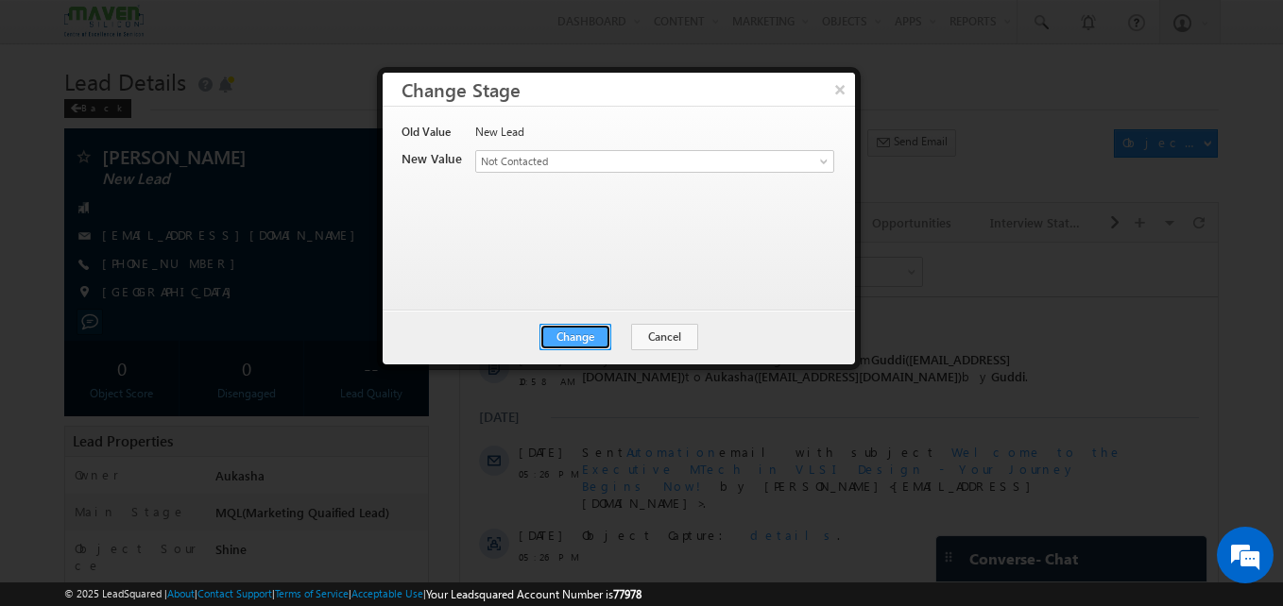
click at [580, 336] on button "Change" at bounding box center [575, 337] width 72 height 26
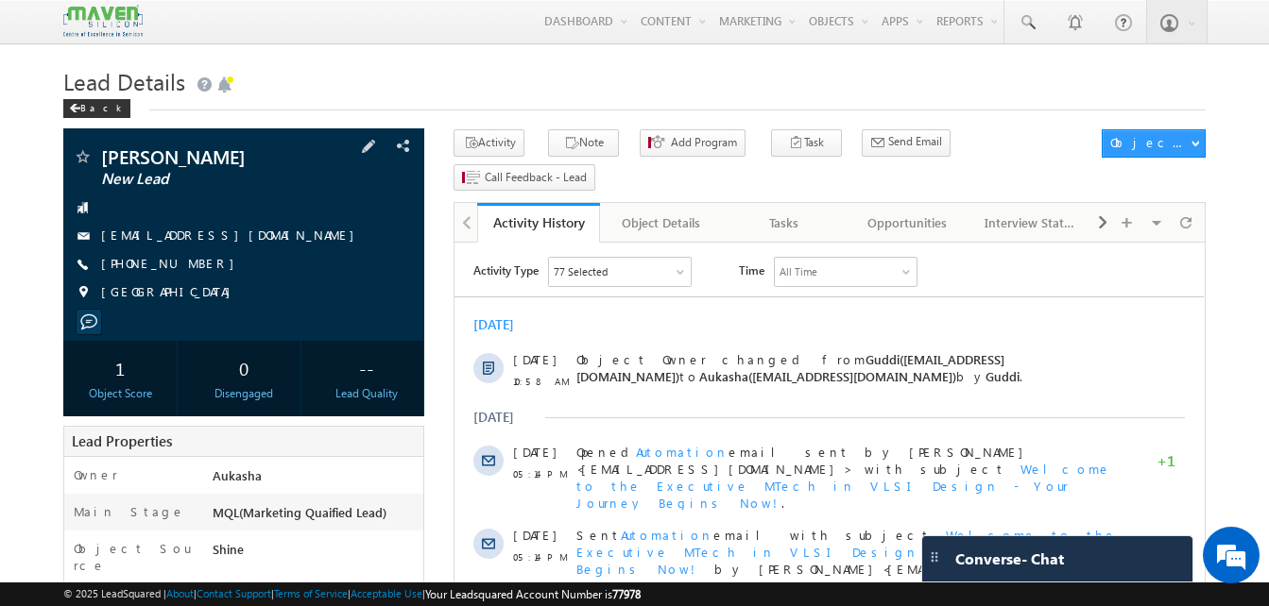
click at [193, 266] on div "+91-7338670824" at bounding box center [244, 264] width 342 height 19
copy div "+91-7338670824"
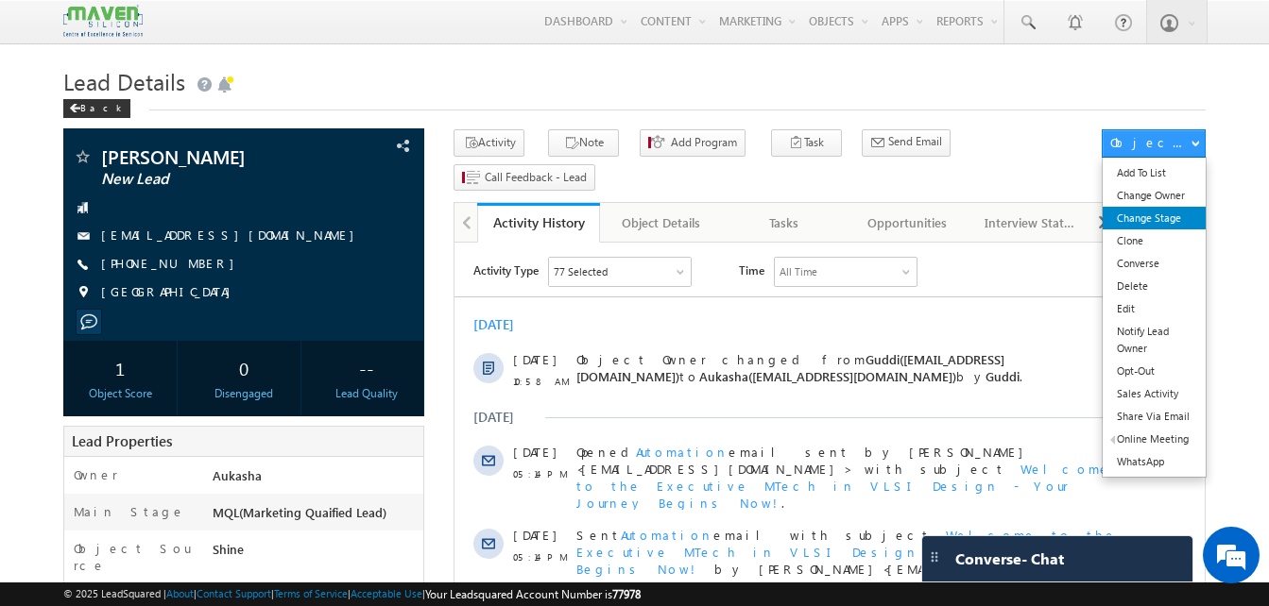
click at [1165, 218] on link "Change Stage" at bounding box center [1153, 218] width 103 height 23
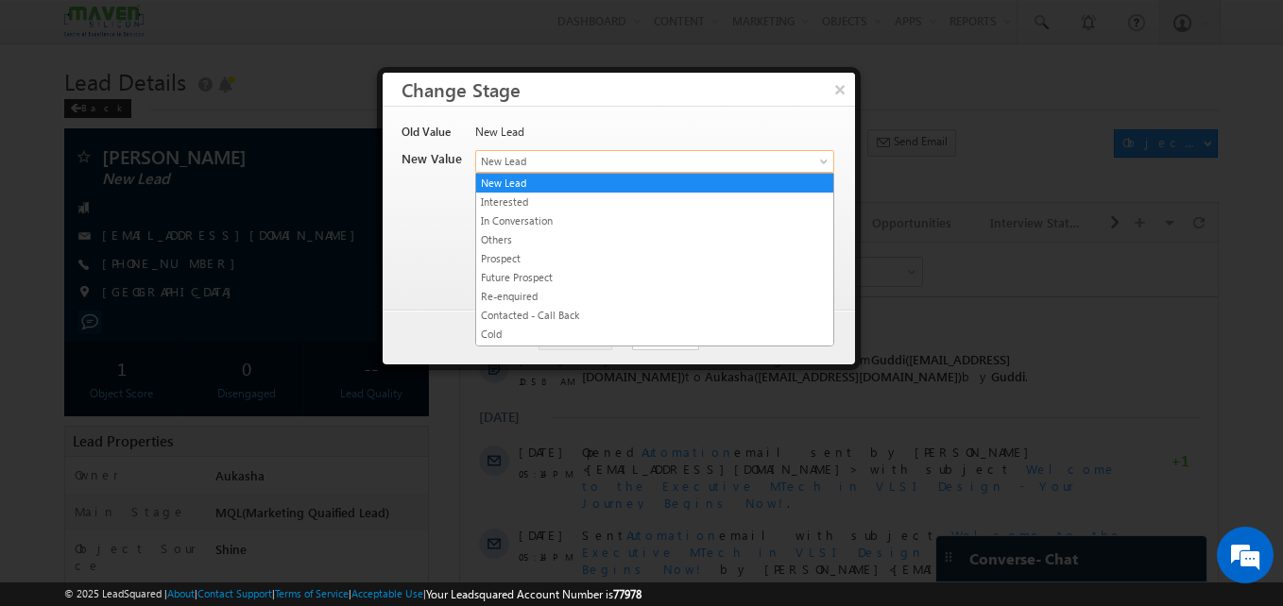
click at [513, 162] on span "New Lead" at bounding box center [623, 161] width 295 height 17
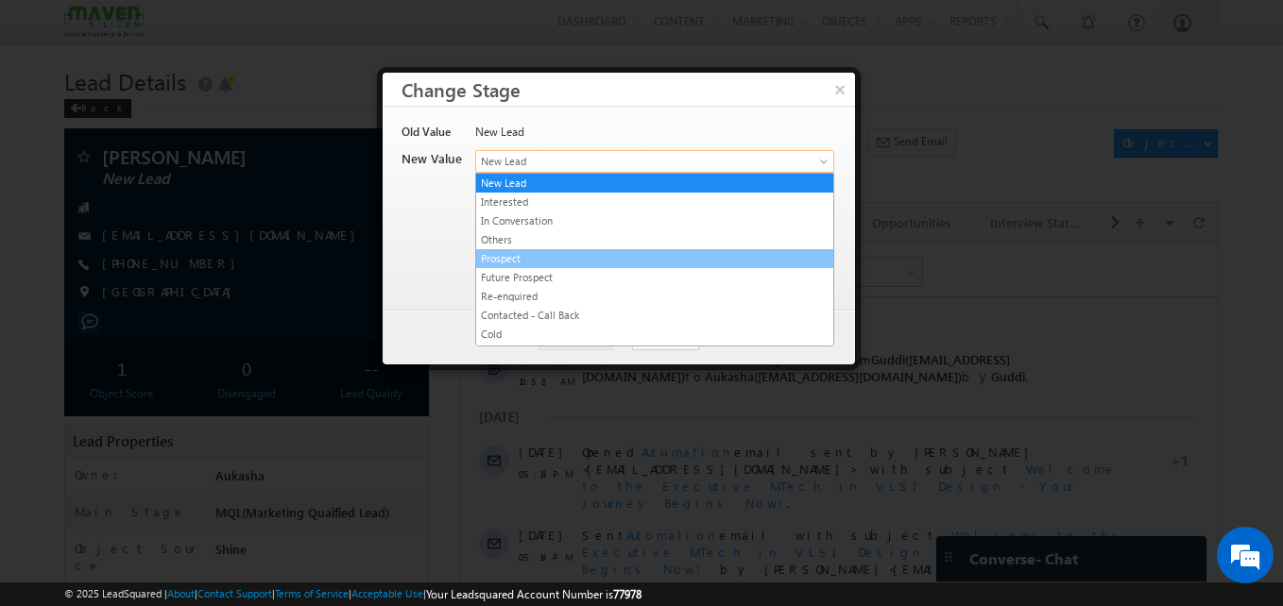
scroll to position [357, 0]
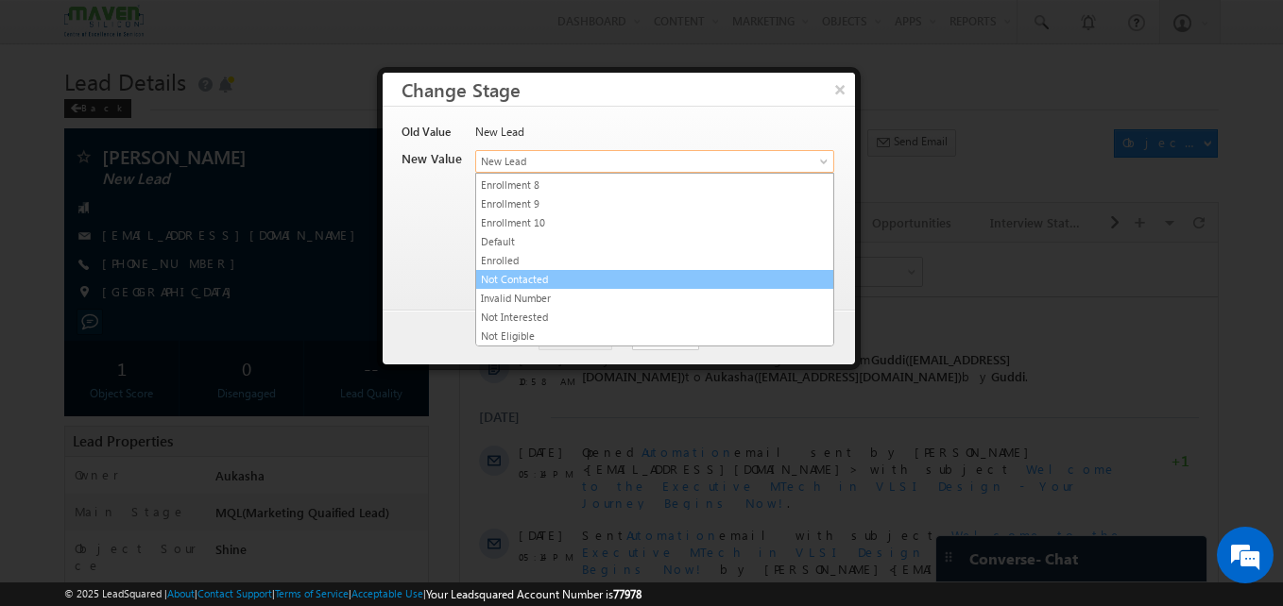
click at [510, 284] on link "Not Contacted" at bounding box center [654, 279] width 357 height 17
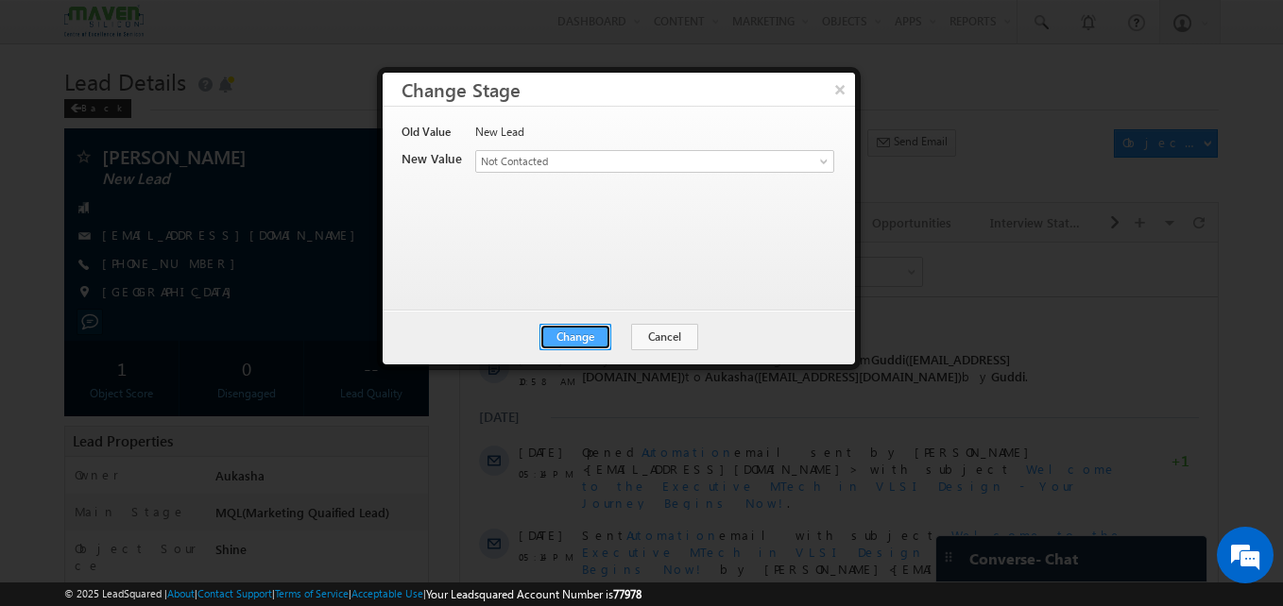
click at [588, 330] on button "Change" at bounding box center [575, 337] width 72 height 26
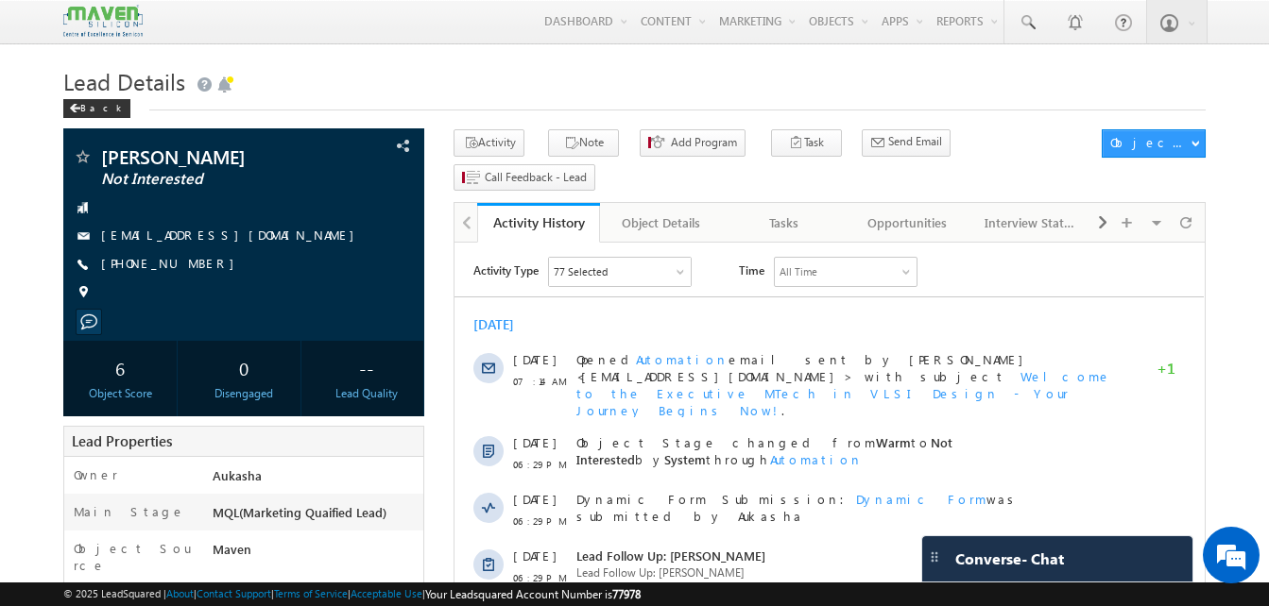
click at [404, 92] on h1 "Lead Details" at bounding box center [634, 79] width 1142 height 37
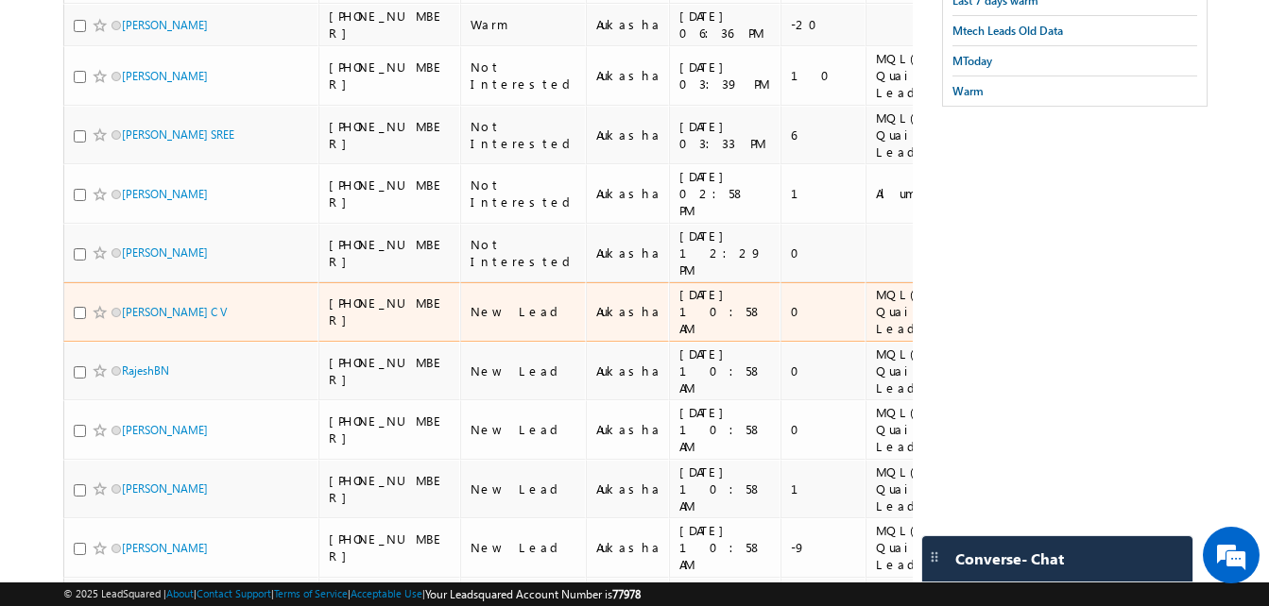
click at [389, 295] on div "[PHONE_NUMBER]" at bounding box center [390, 312] width 123 height 34
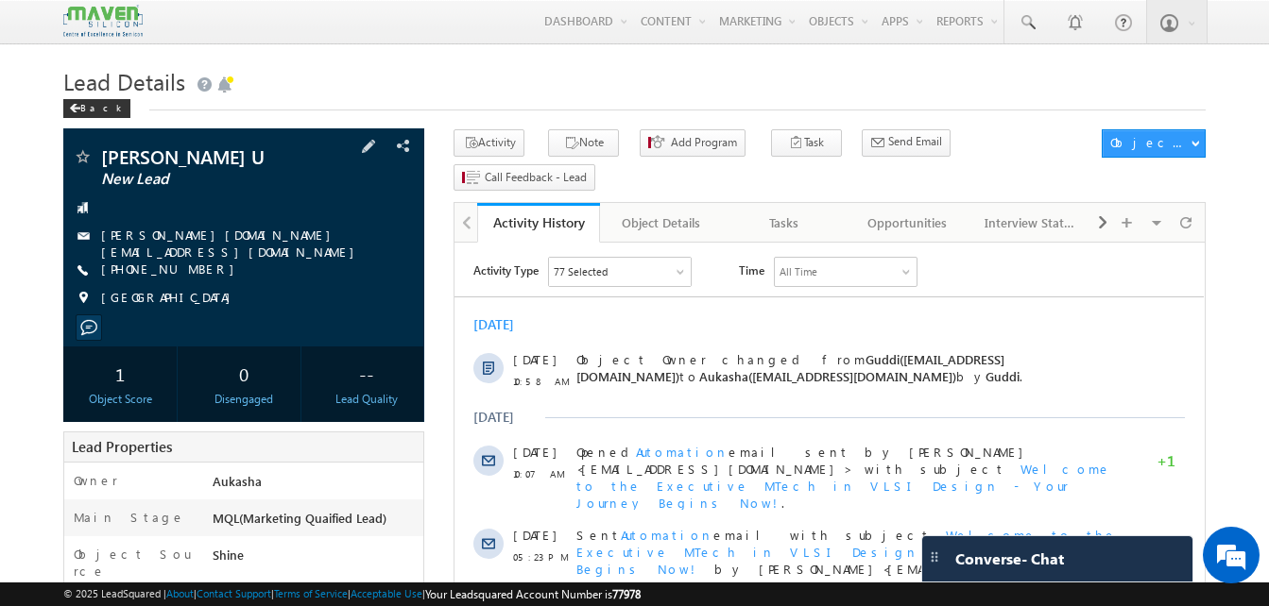
drag, startPoint x: 0, startPoint y: 0, endPoint x: 186, endPoint y: 271, distance: 328.8
click at [186, 271] on div "+91-9483757626" at bounding box center [244, 270] width 342 height 19
click at [194, 264] on div "+91-9483757626" at bounding box center [244, 270] width 342 height 19
copy div "+91-9483757626"
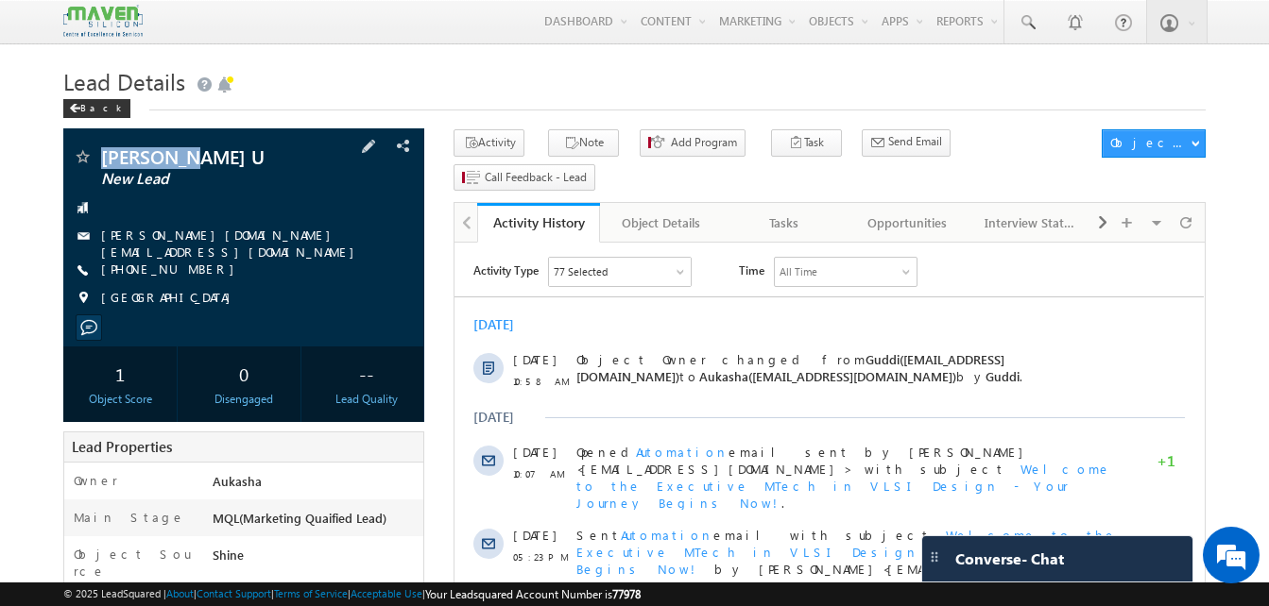
drag, startPoint x: 215, startPoint y: 149, endPoint x: 104, endPoint y: 149, distance: 111.5
click at [104, 149] on span "PRUTHVI U" at bounding box center [212, 156] width 222 height 19
copy span "PRUTHVI U"
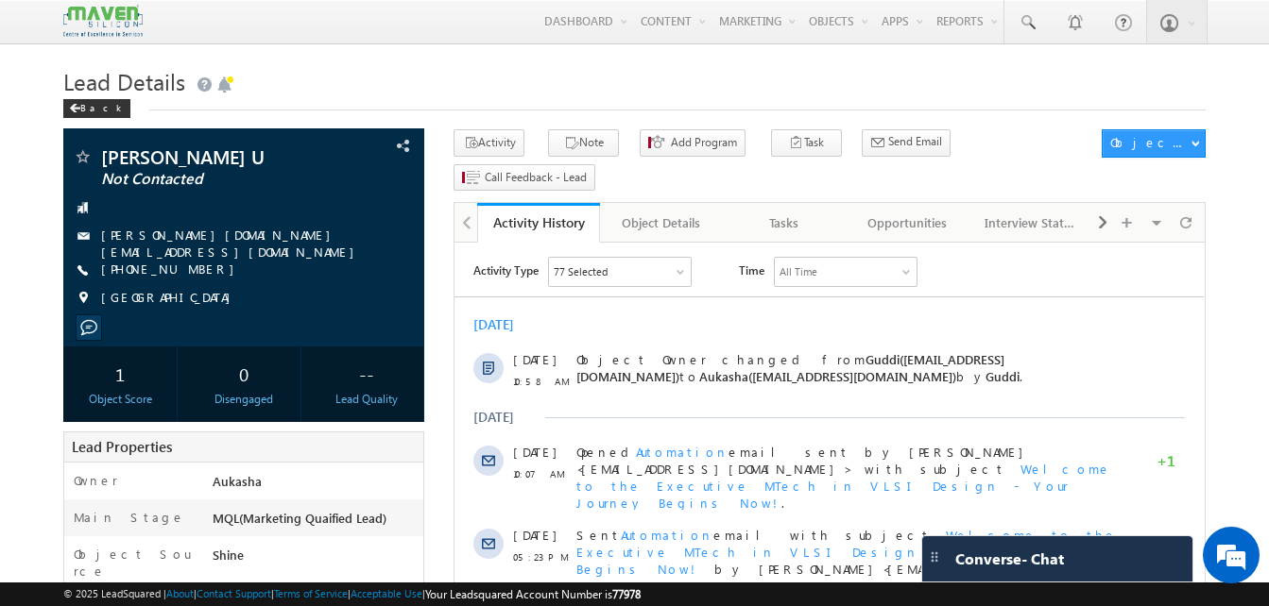
click at [401, 112] on div "Lead Details Back" at bounding box center [634, 95] width 1142 height 68
click at [1025, 38] on link at bounding box center [1026, 21] width 45 height 43
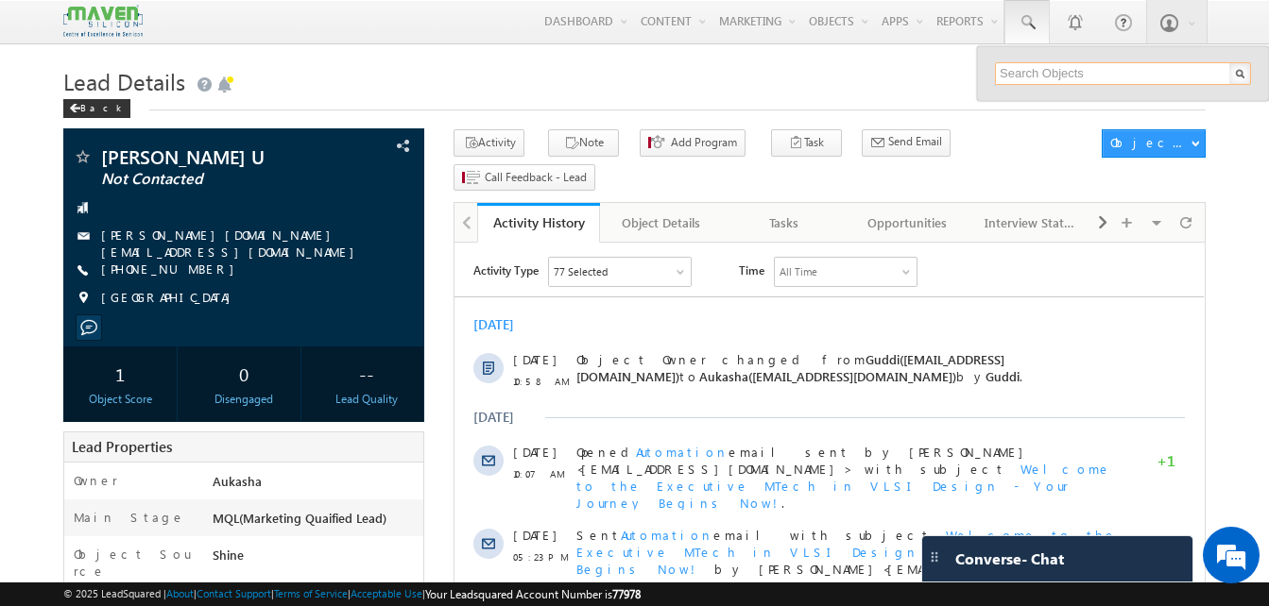
click at [1024, 74] on input "text" at bounding box center [1123, 73] width 256 height 23
paste input "7906547906"
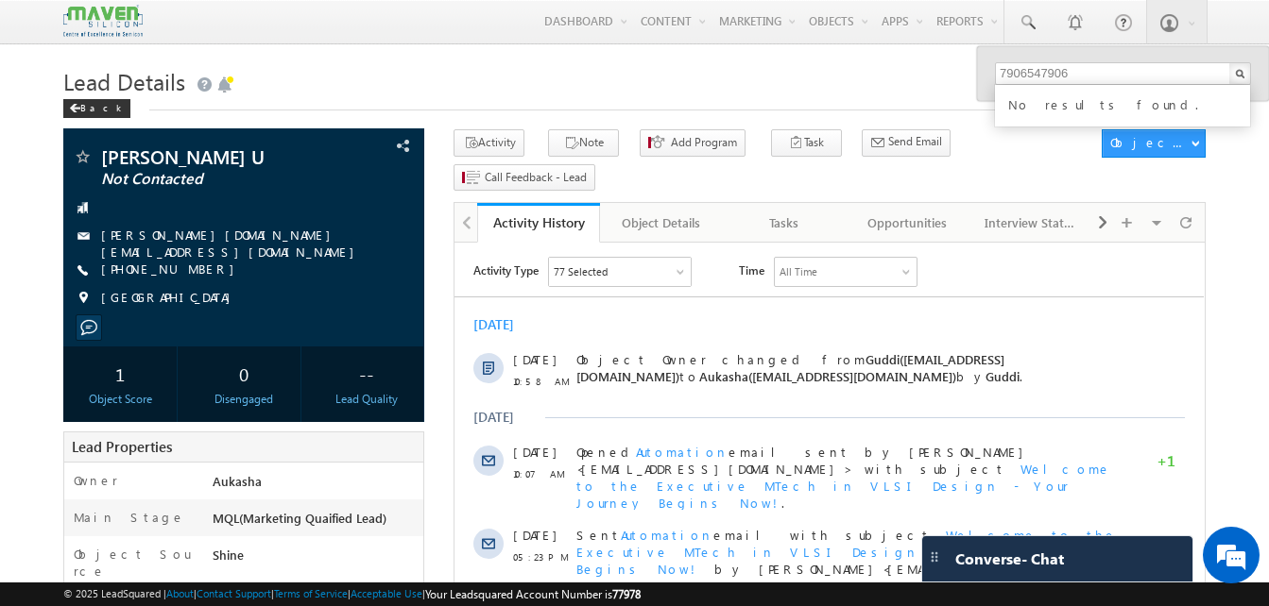
click at [804, 67] on h1 "Lead Details" at bounding box center [634, 79] width 1142 height 37
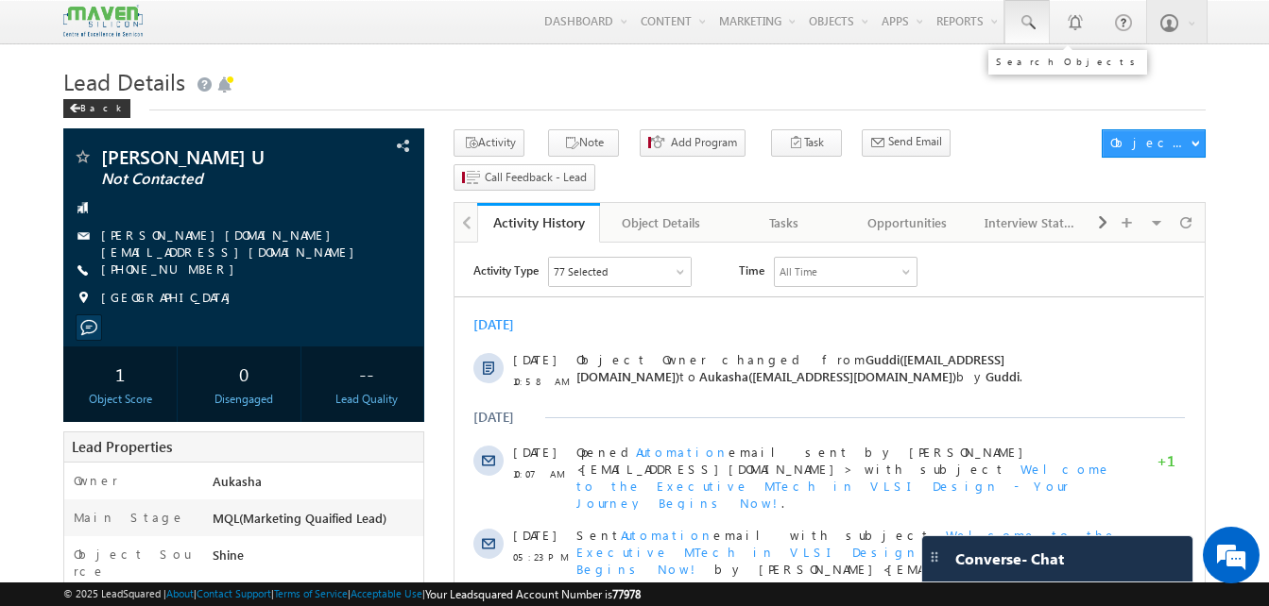
click at [1037, 34] on link at bounding box center [1026, 21] width 45 height 43
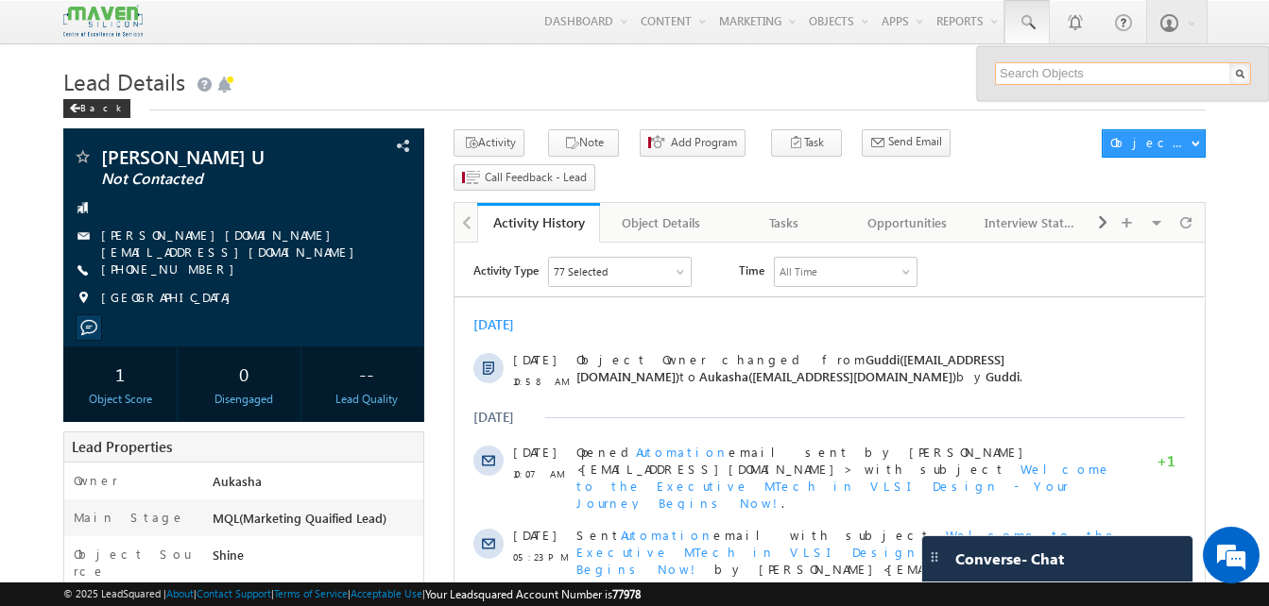
click at [1032, 75] on input "text" at bounding box center [1123, 73] width 256 height 23
paste input "Sushain"
paste input "8886084004"
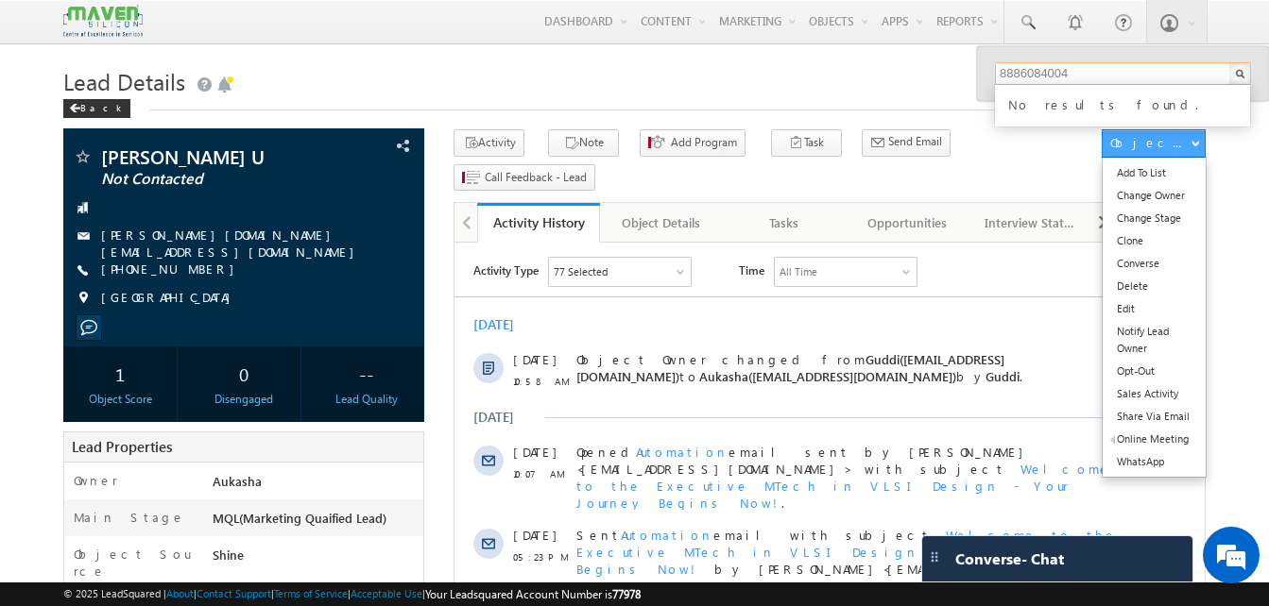
type input "8886084004"
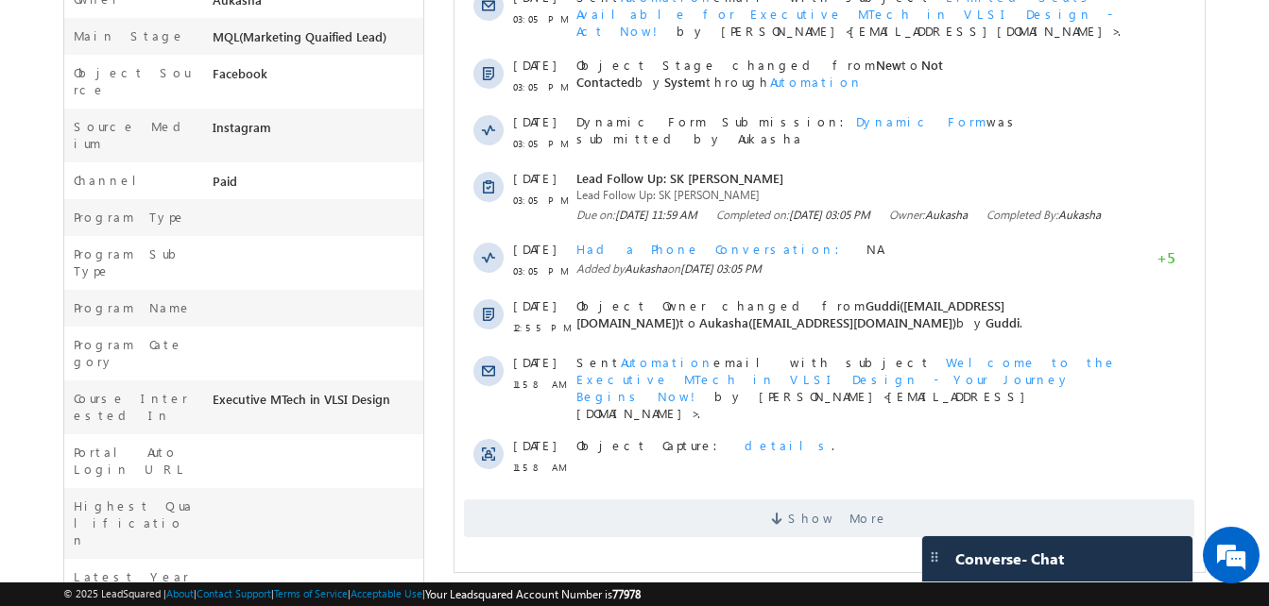
scroll to position [480, 0]
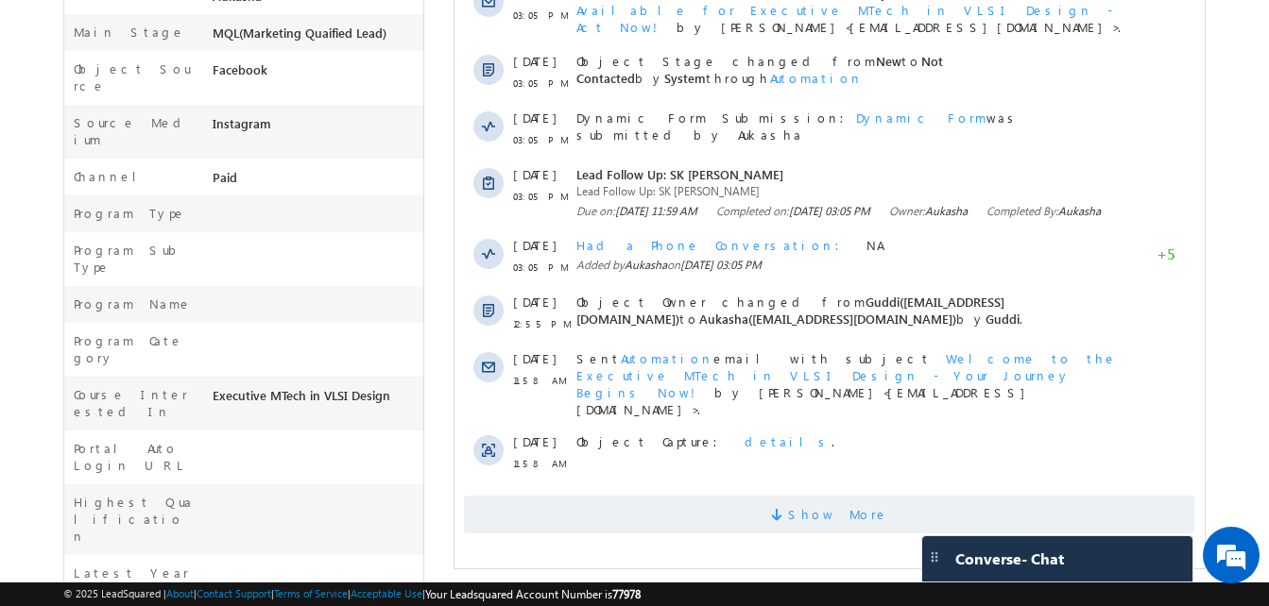
click at [805, 496] on span "Show More" at bounding box center [829, 515] width 730 height 38
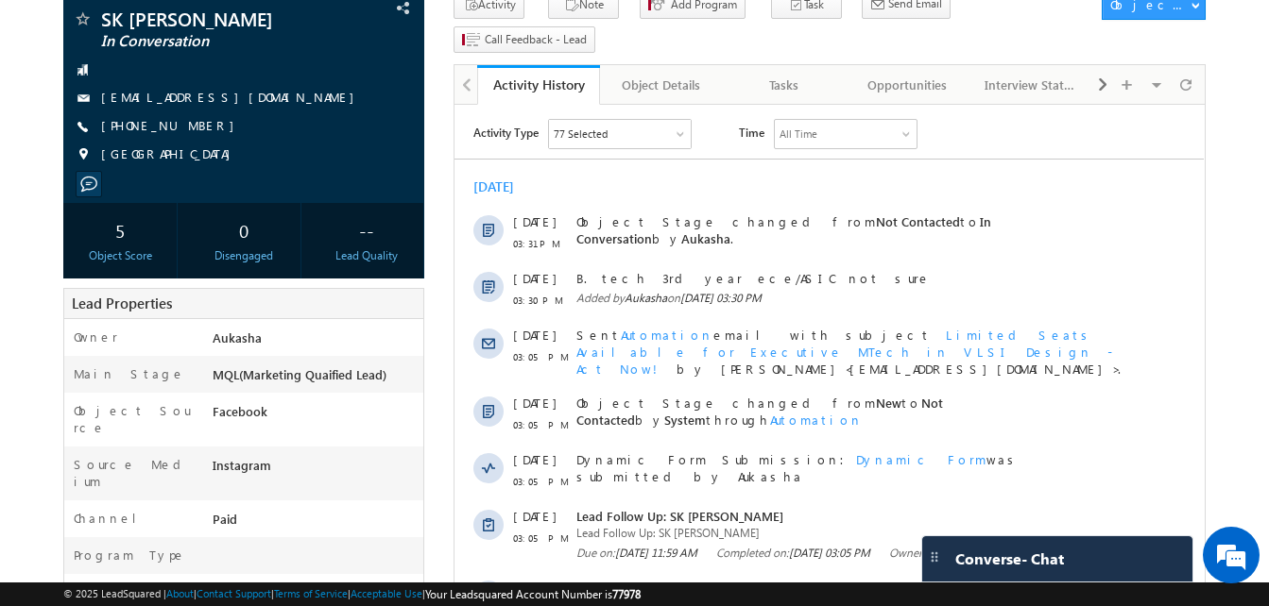
scroll to position [0, 0]
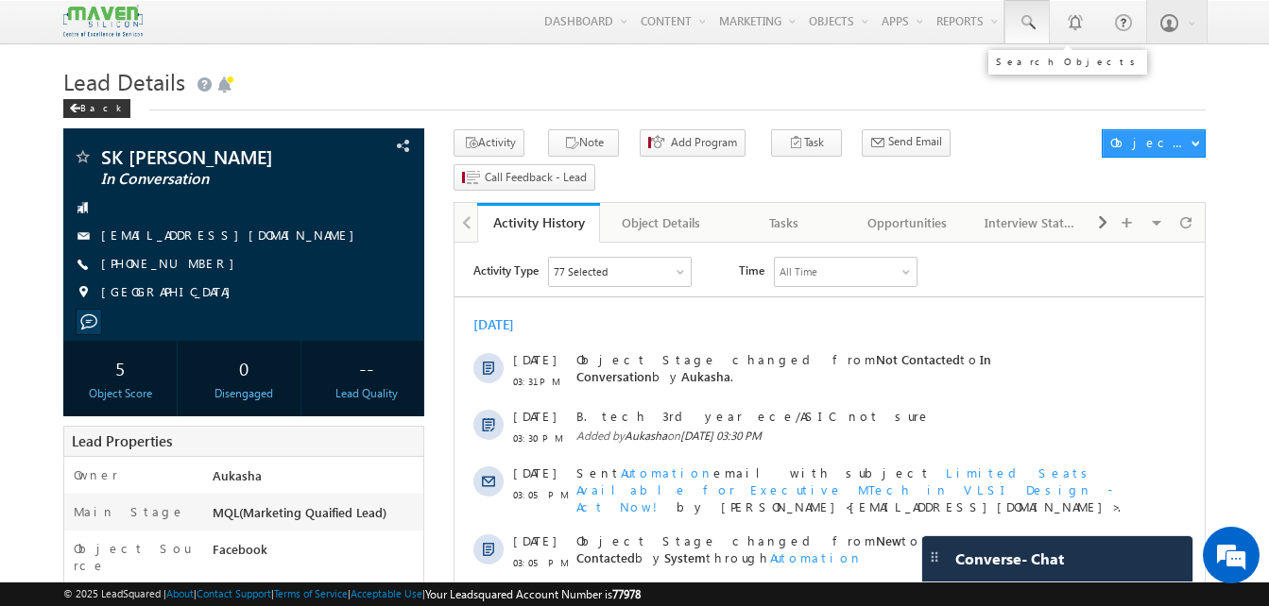
click at [1041, 33] on link at bounding box center [1026, 21] width 45 height 43
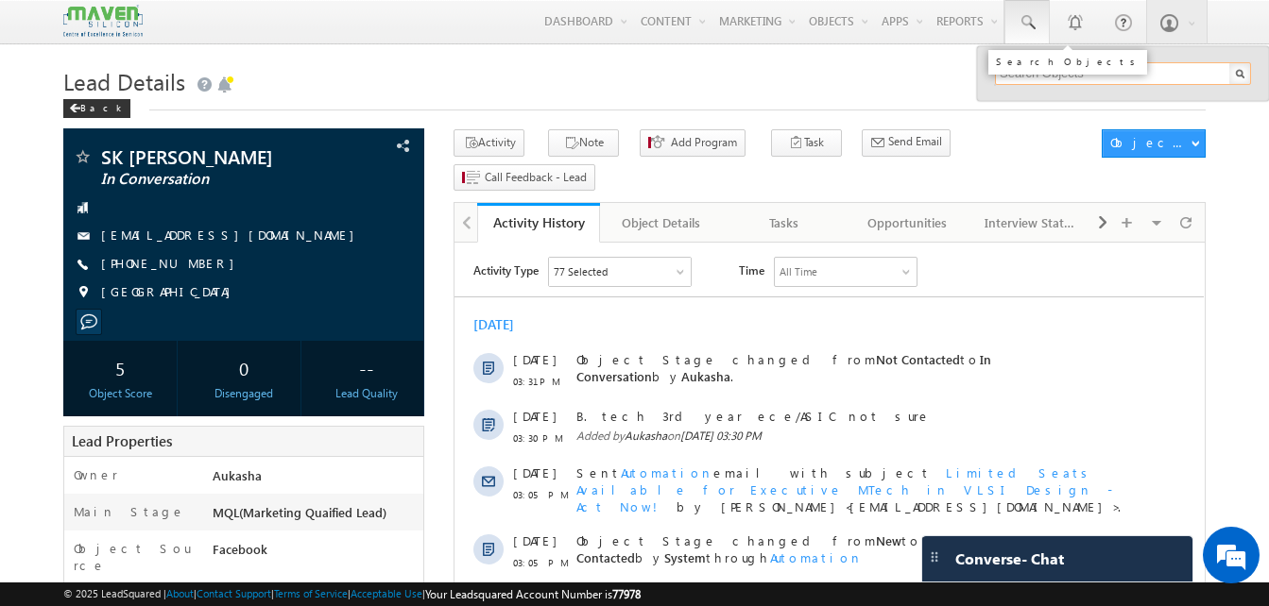
paste input "79065 47906"
type input "7906547906"
